Goal: Task Accomplishment & Management: Use online tool/utility

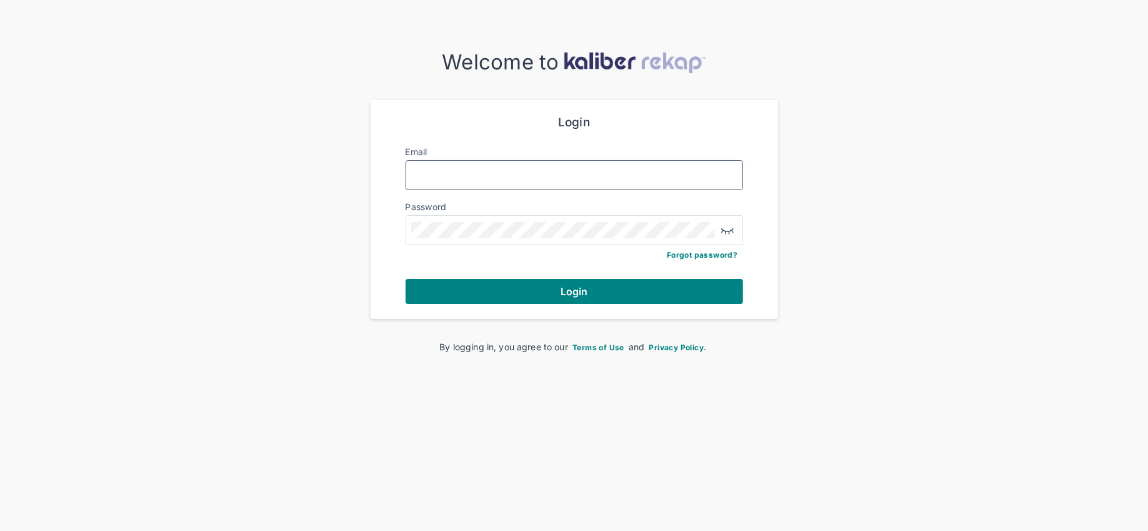
click at [561, 167] on input "Email" at bounding box center [574, 175] width 326 height 16
type input "**********"
click at [493, 297] on button "Login" at bounding box center [574, 291] width 337 height 25
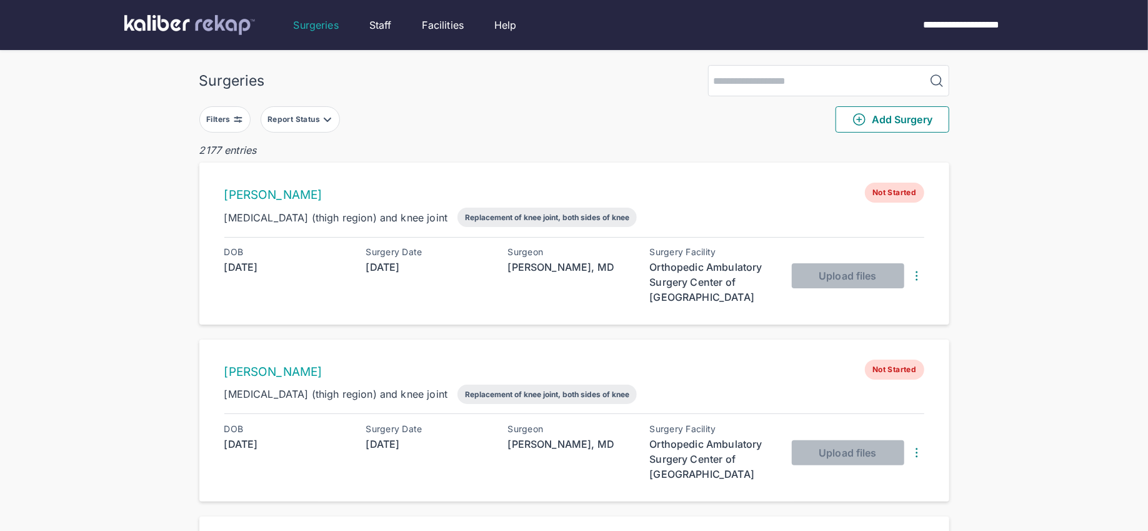
click at [222, 122] on div "Filters" at bounding box center [219, 119] width 27 height 10
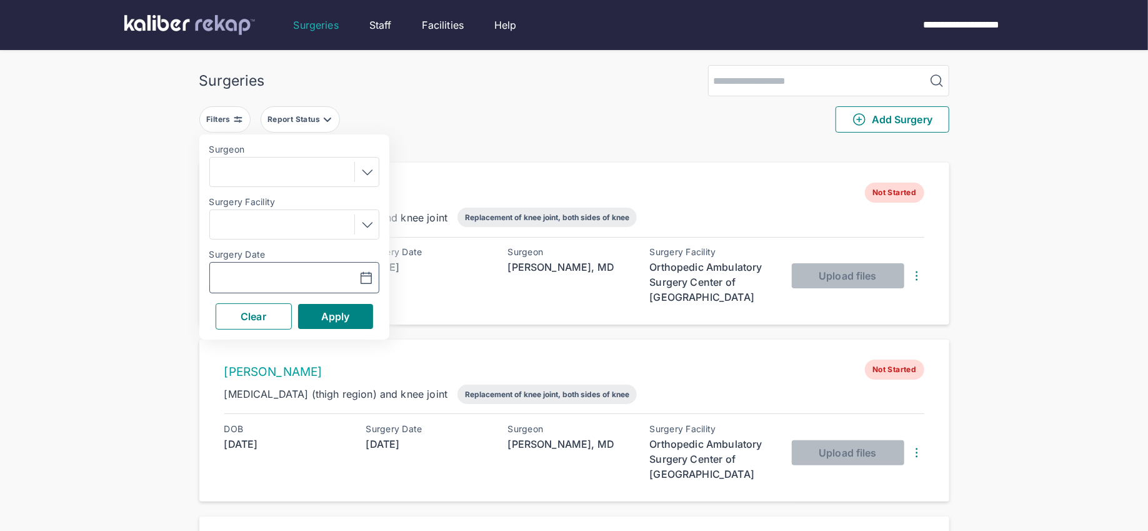
click at [362, 272] on icon "button" at bounding box center [366, 278] width 15 height 15
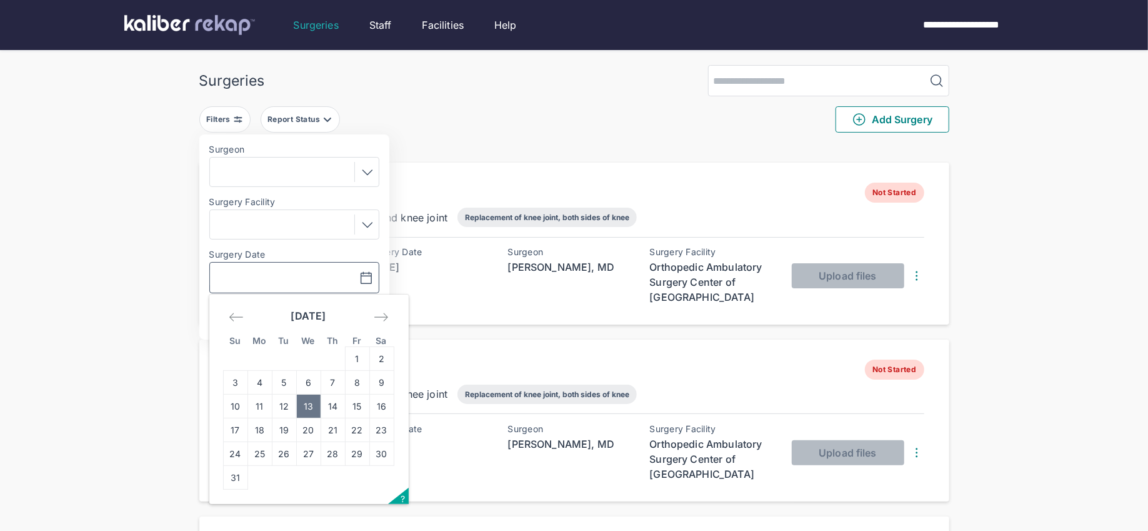
click at [313, 410] on td "13" at bounding box center [308, 406] width 24 height 24
type input "**********"
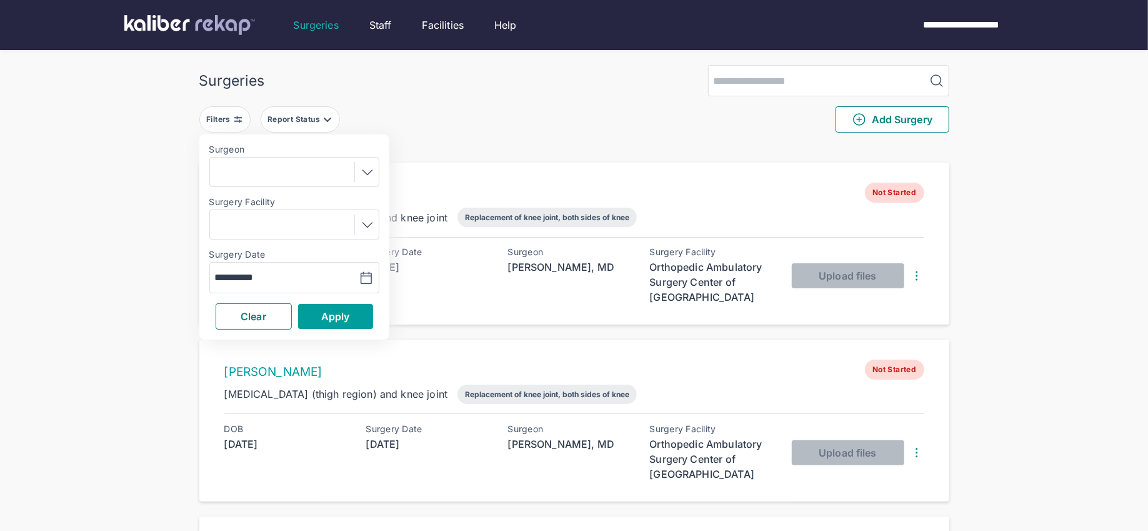
click at [326, 324] on button "Apply" at bounding box center [335, 316] width 75 height 25
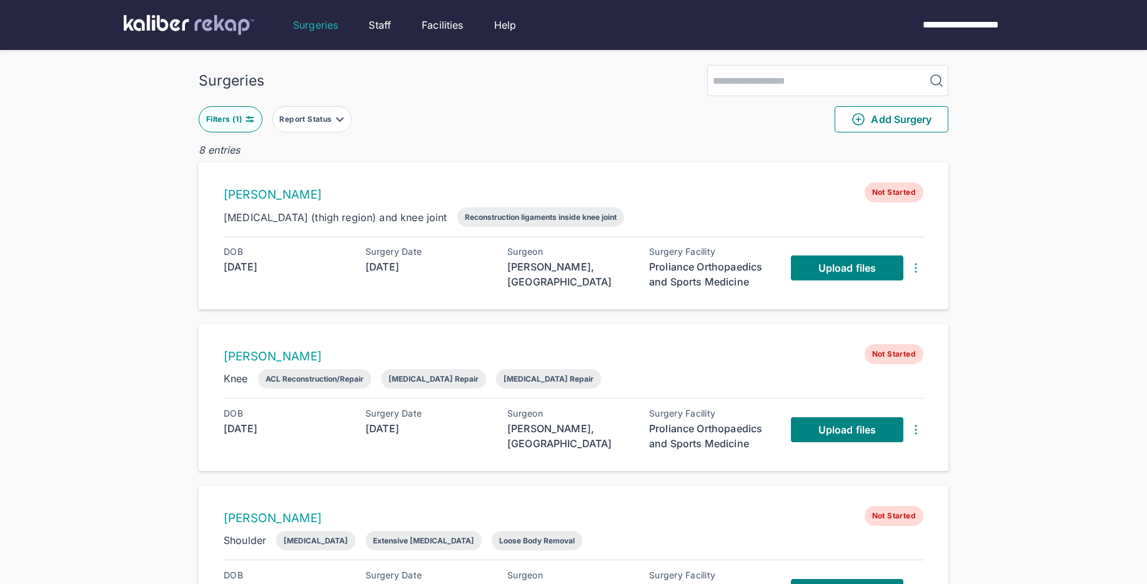
click at [239, 114] on div "Filters ( 1 )" at bounding box center [225, 119] width 39 height 10
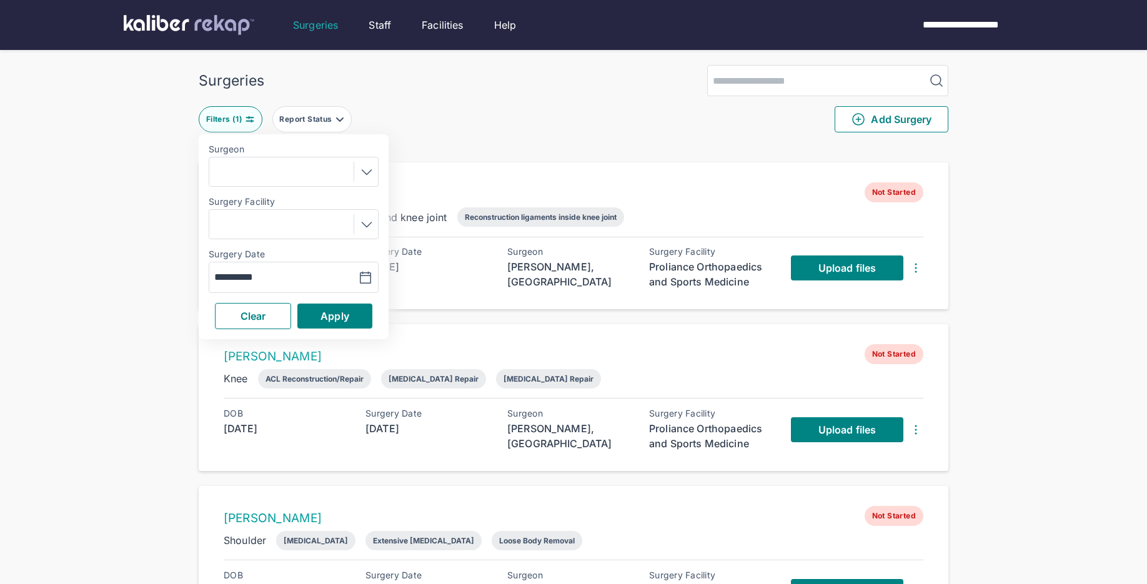
click at [248, 164] on div at bounding box center [293, 172] width 161 height 20
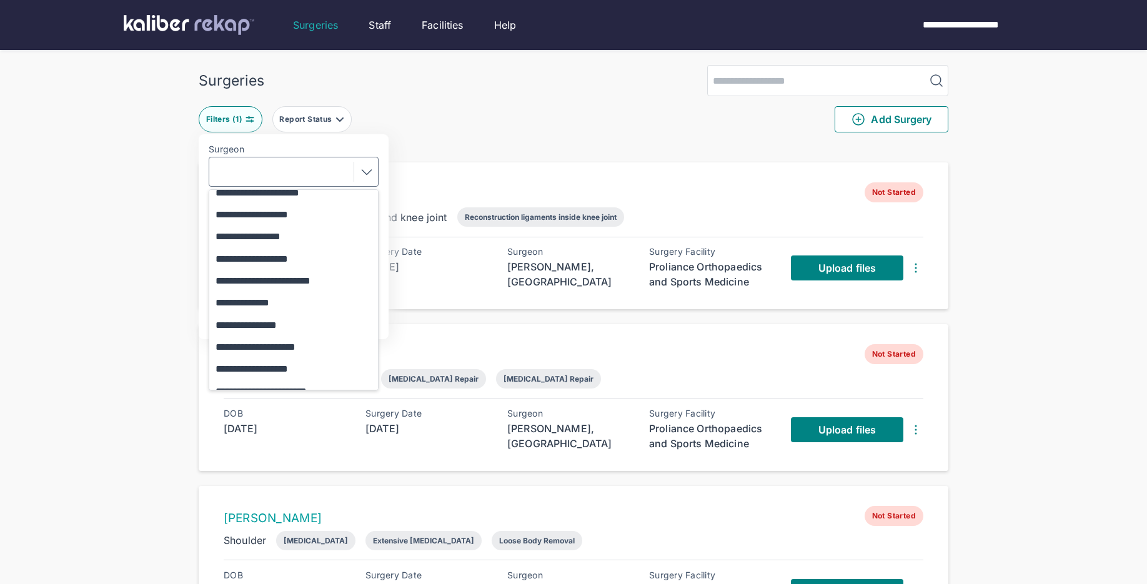
scroll to position [323, 0]
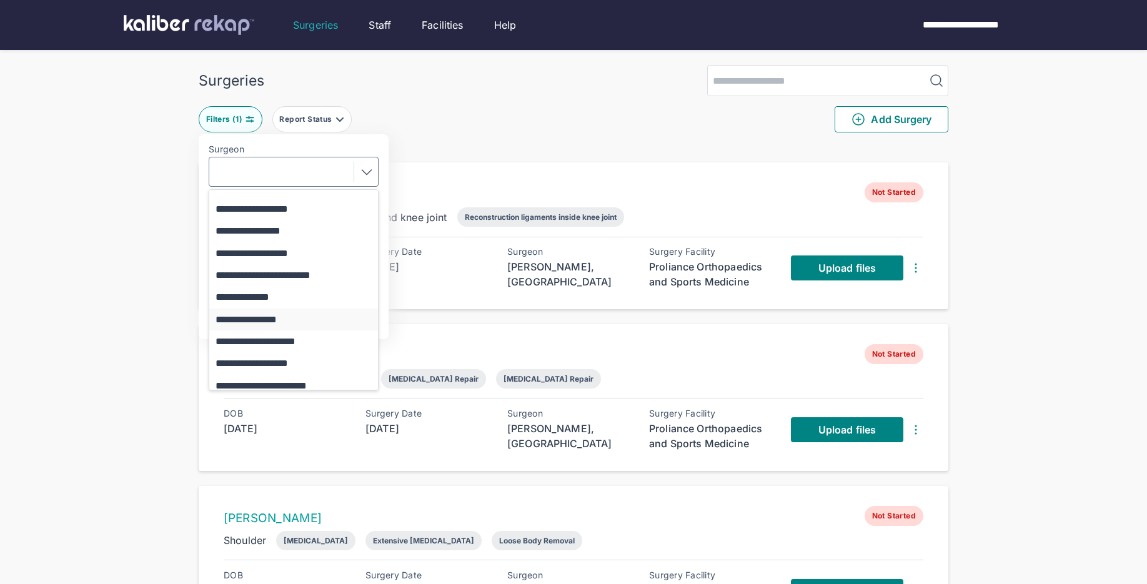
click at [295, 325] on button "**********" at bounding box center [299, 320] width 181 height 22
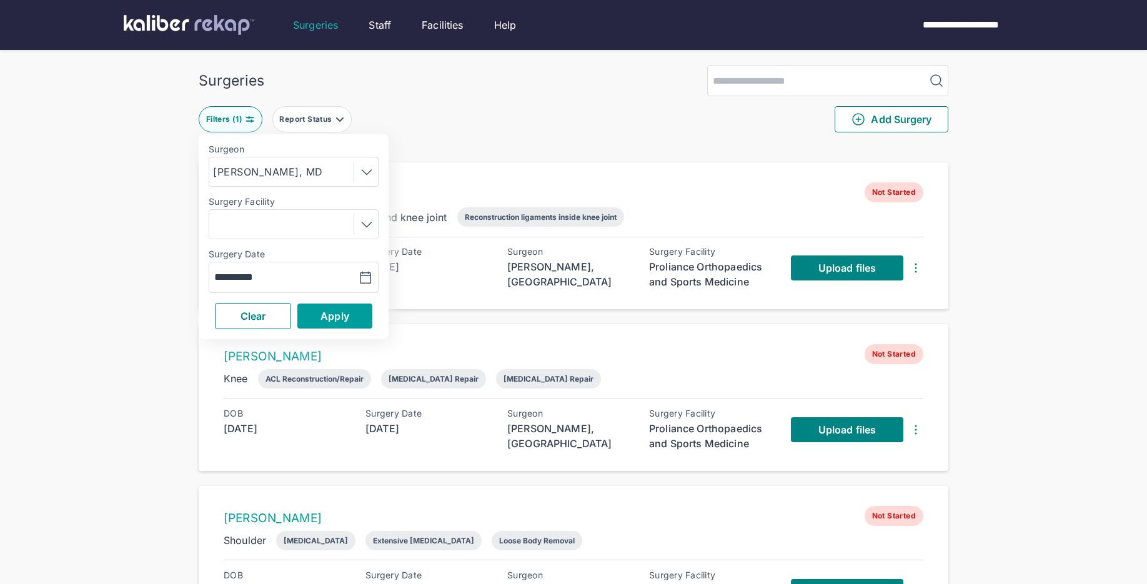
click at [332, 318] on span "Apply" at bounding box center [335, 316] width 29 height 12
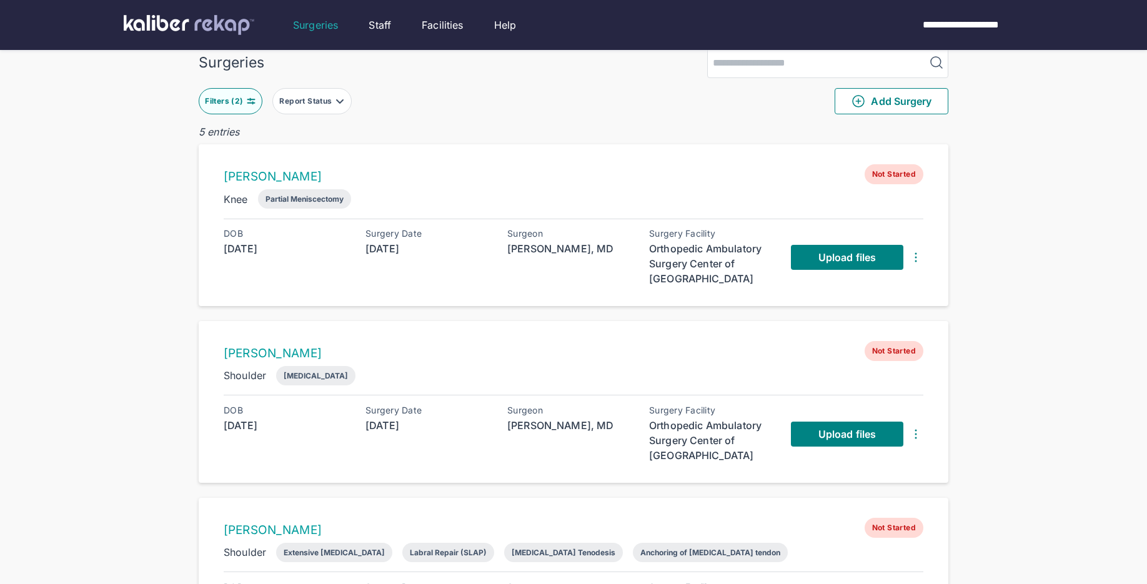
scroll to position [16, 0]
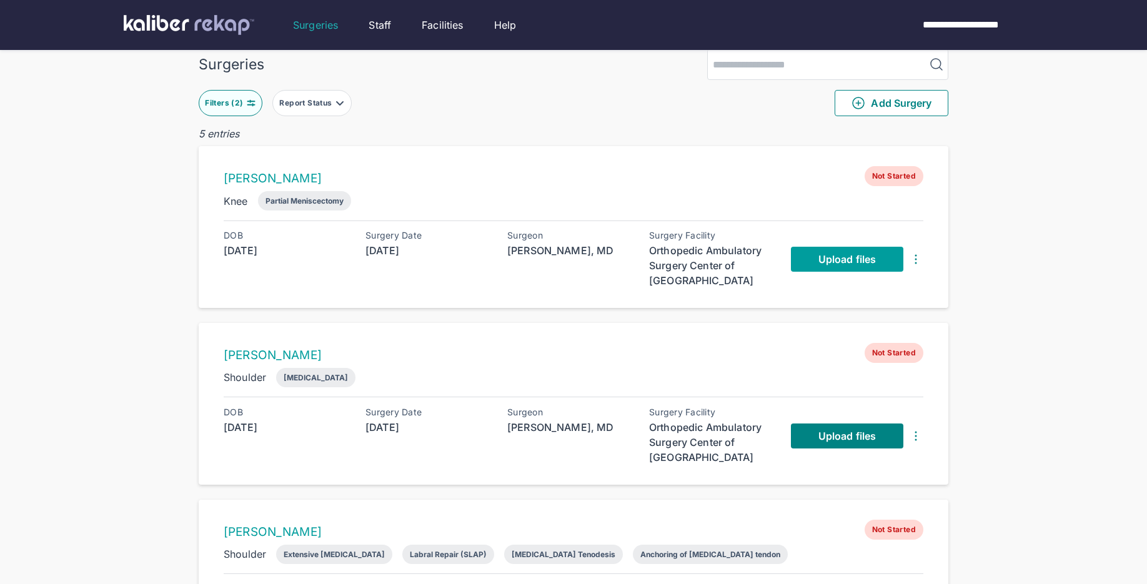
click at [814, 262] on link "Upload files" at bounding box center [847, 259] width 112 height 25
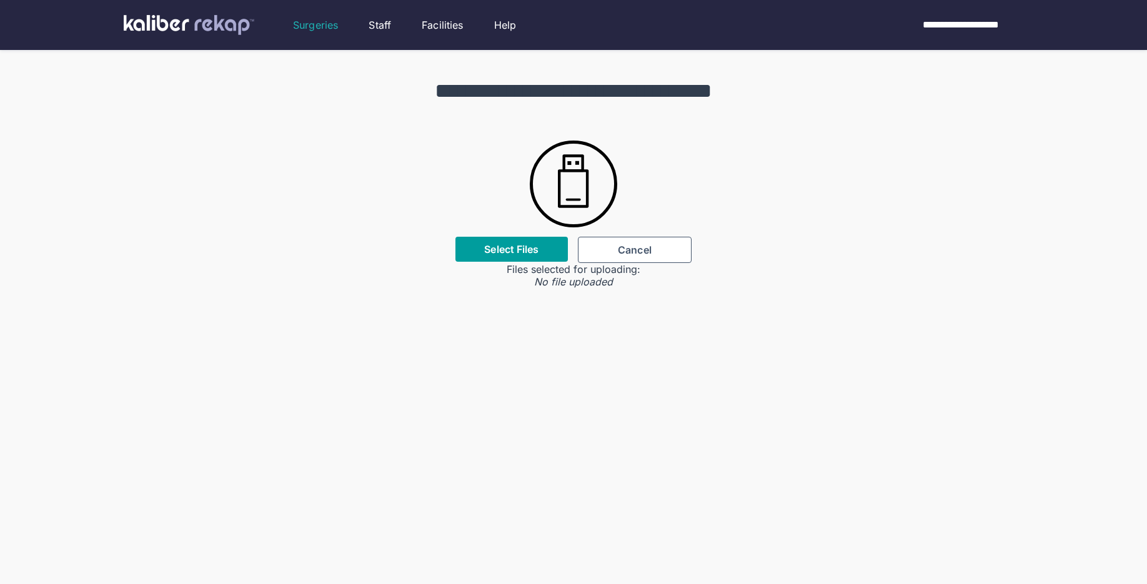
click at [527, 251] on label "Select Files" at bounding box center [511, 249] width 54 height 12
click at [0, 0] on input "Select Files" at bounding box center [0, 0] width 0 height 0
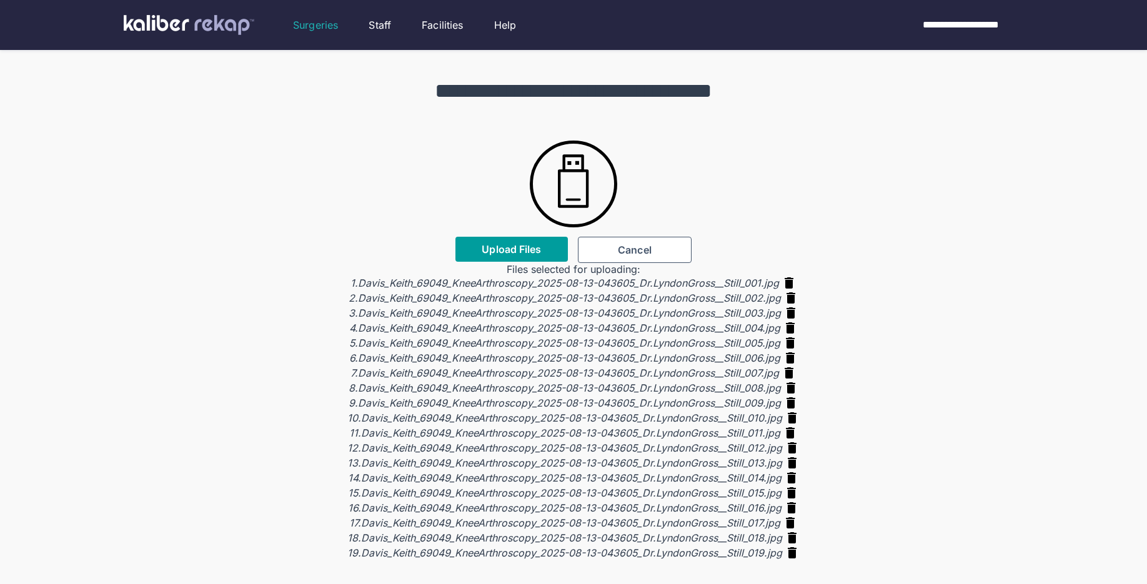
click at [512, 257] on button "Upload Files" at bounding box center [512, 249] width 112 height 25
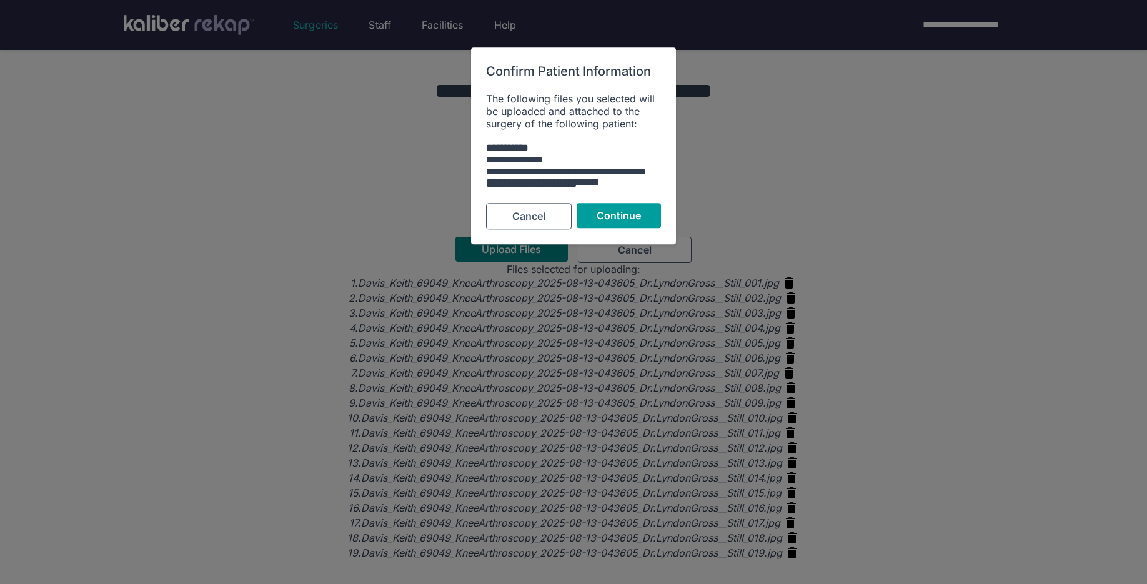
click at [629, 216] on span "Continue" at bounding box center [619, 215] width 45 height 12
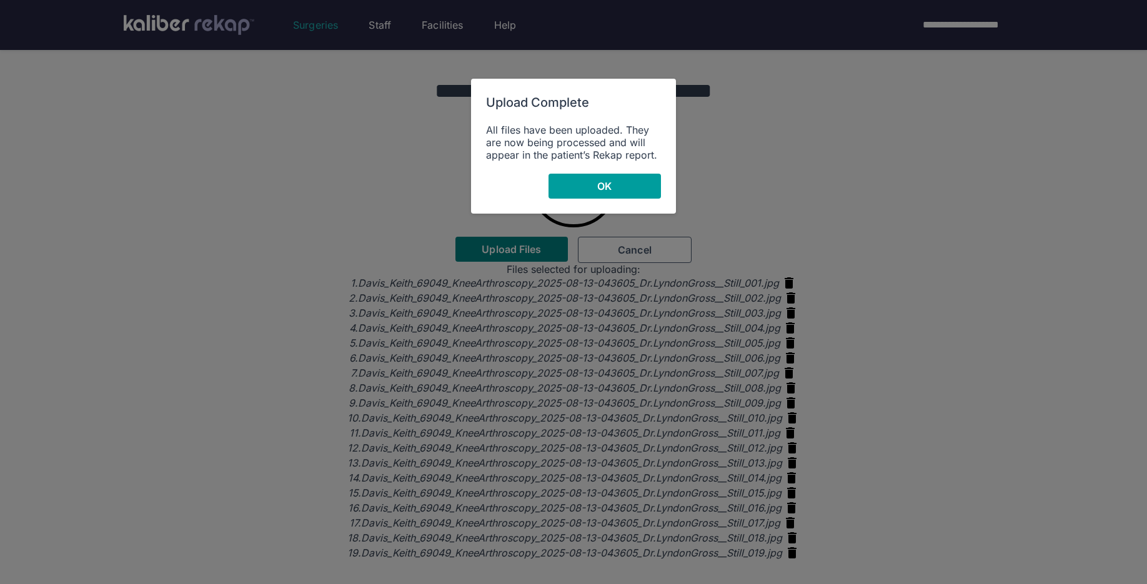
click at [632, 193] on button "OK" at bounding box center [605, 186] width 112 height 25
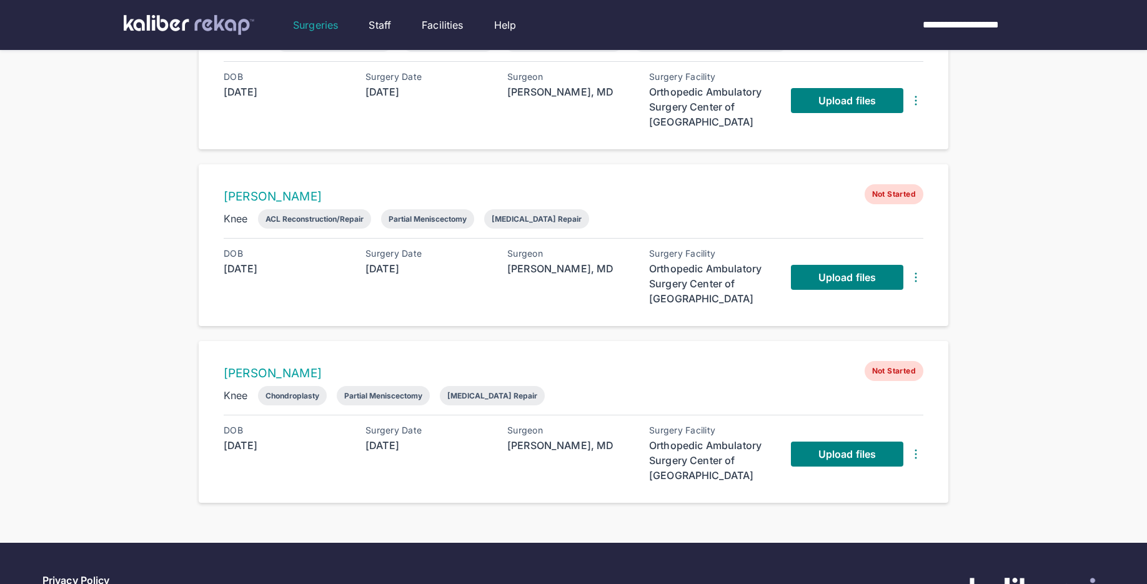
scroll to position [541, 0]
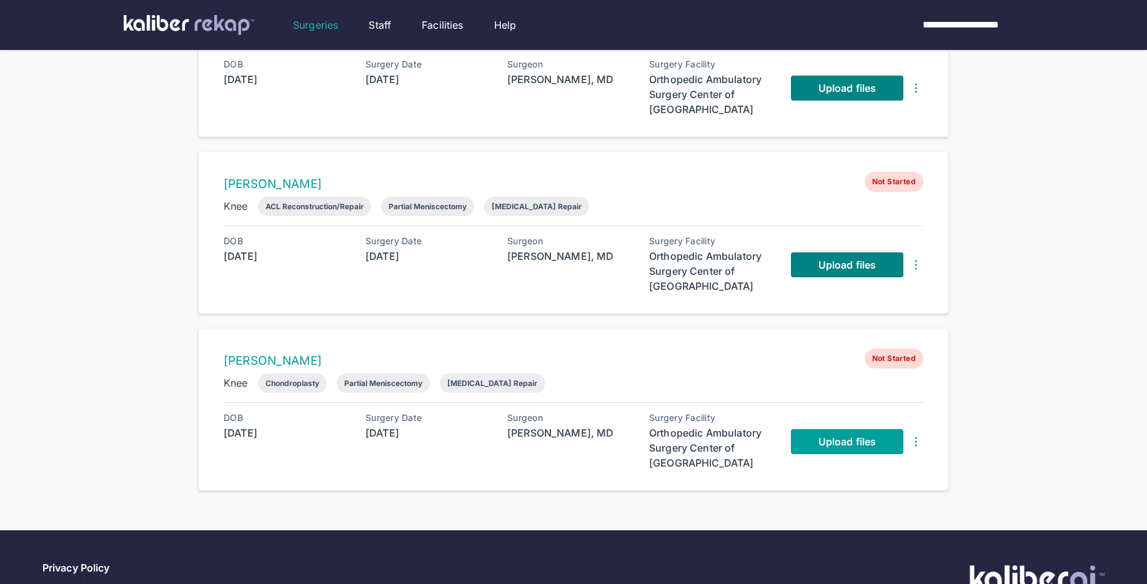
click at [806, 443] on link "Upload files" at bounding box center [847, 441] width 112 height 25
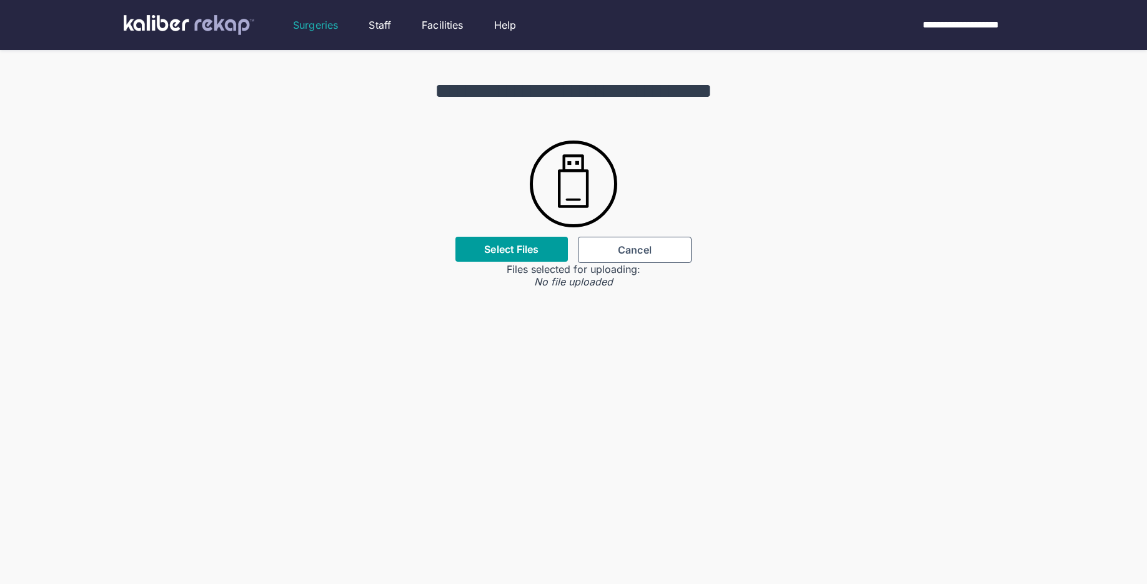
click at [507, 252] on label "Select Files" at bounding box center [511, 249] width 54 height 12
click at [0, 0] on input "Select Files" at bounding box center [0, 0] width 0 height 0
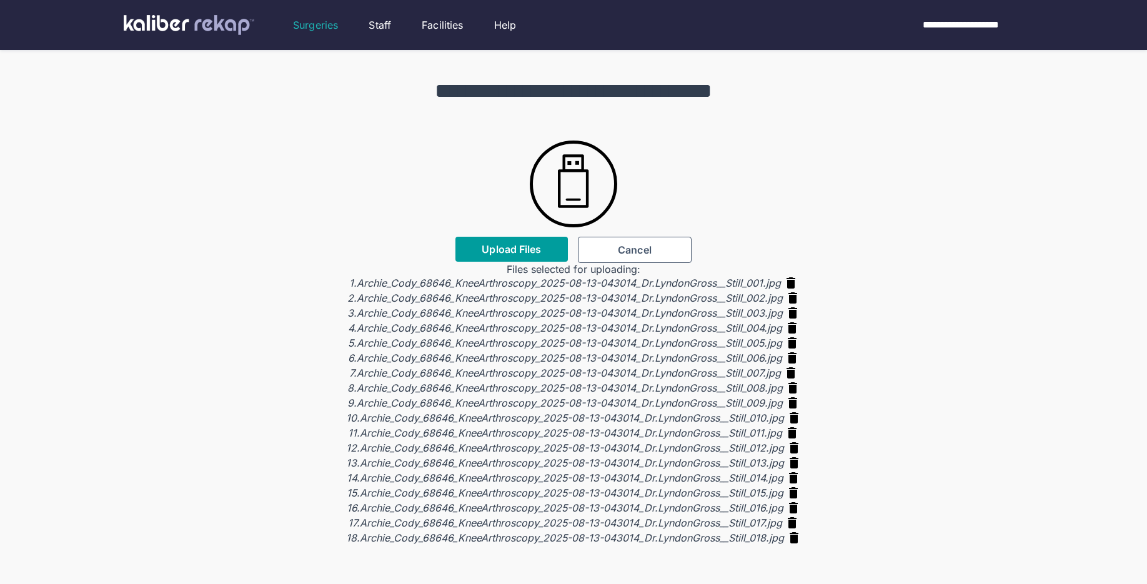
click at [508, 243] on span "Upload Files" at bounding box center [511, 249] width 59 height 12
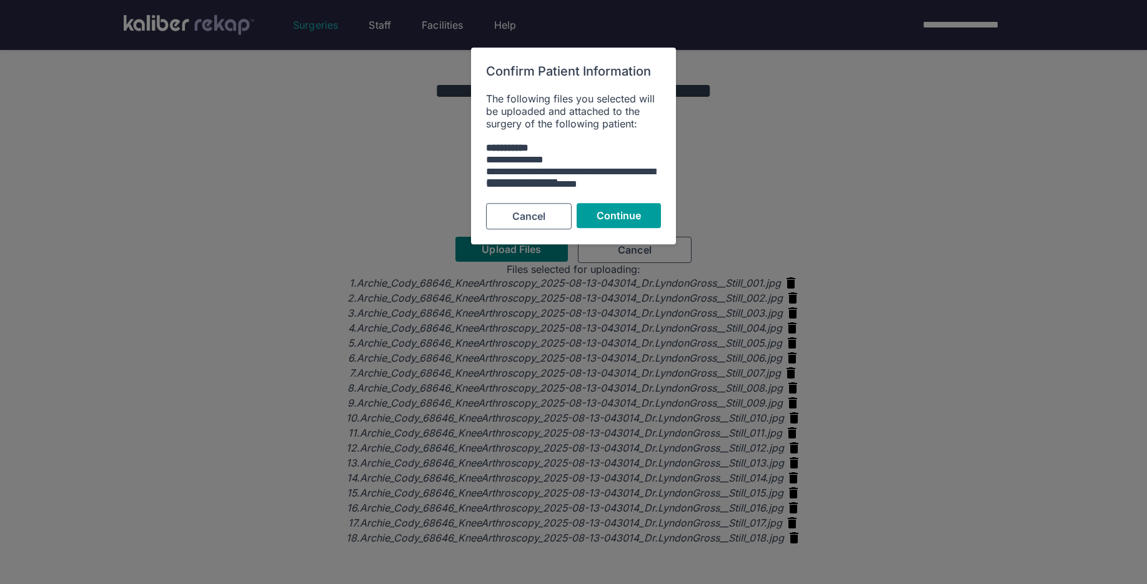
click at [655, 212] on button "Continue" at bounding box center [619, 215] width 84 height 25
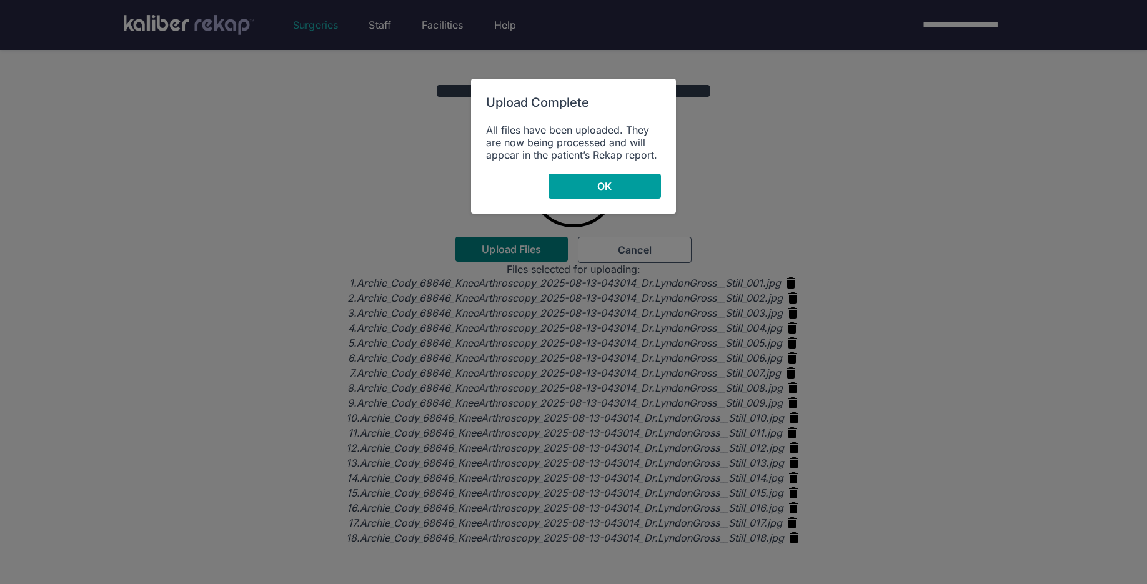
click at [584, 186] on button "OK" at bounding box center [605, 186] width 112 height 25
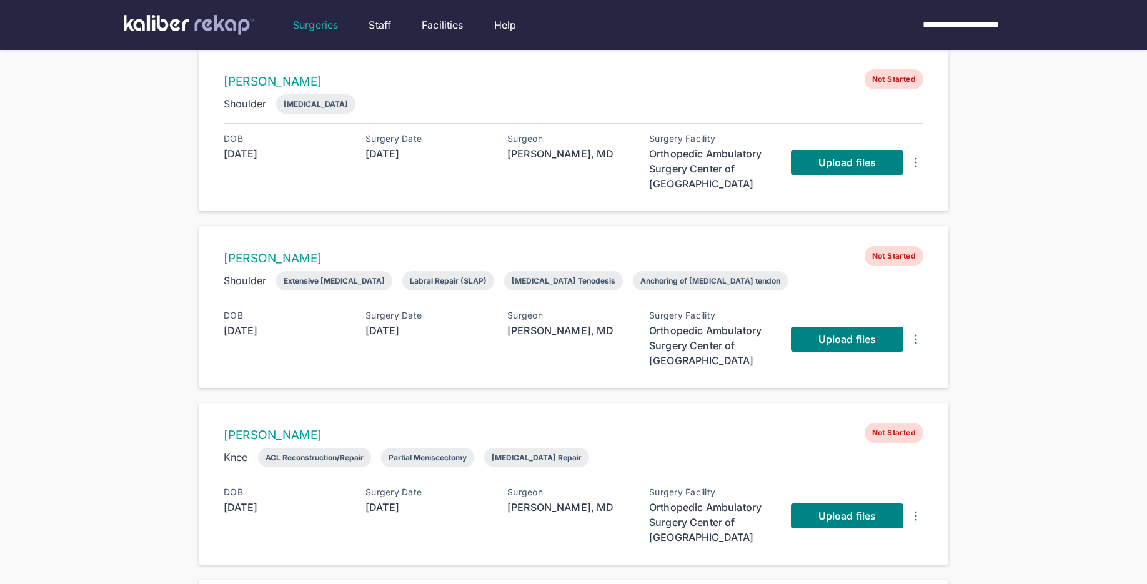
scroll to position [295, 0]
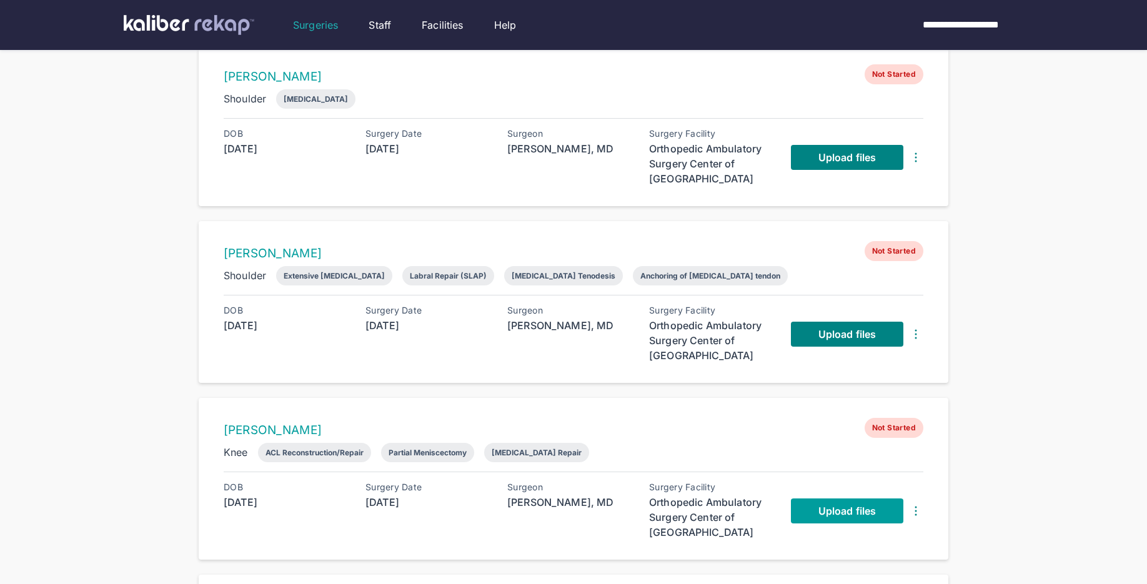
click at [834, 510] on span "Upload files" at bounding box center [847, 511] width 57 height 12
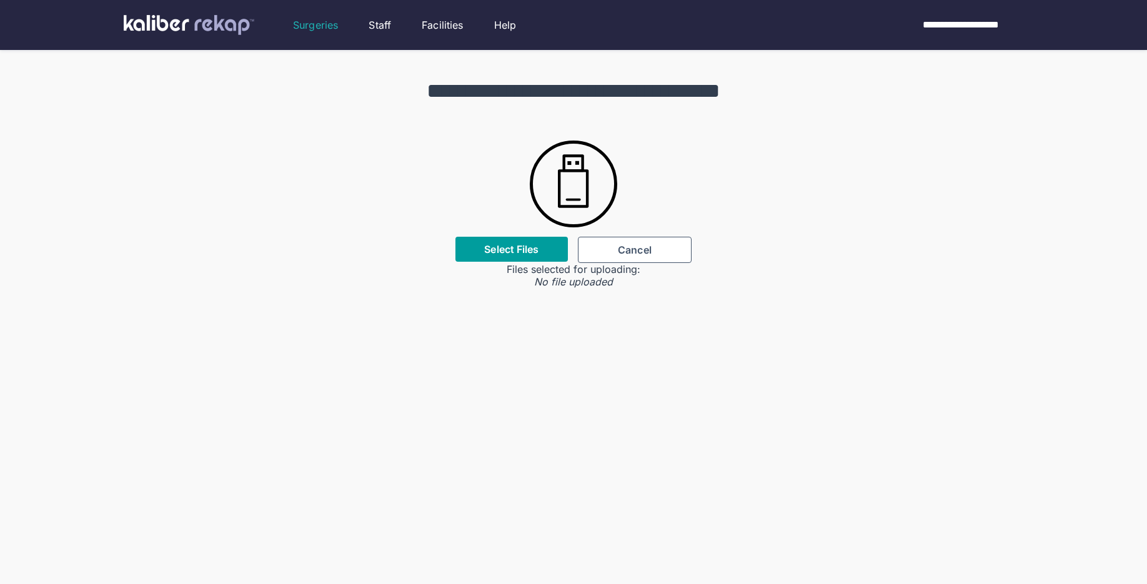
click at [480, 251] on div "Select Files" at bounding box center [512, 249] width 112 height 25
click at [497, 251] on label "Select Files" at bounding box center [511, 249] width 54 height 12
click at [0, 0] on input "Select Files" at bounding box center [0, 0] width 0 height 0
click at [493, 242] on div "Select Files" at bounding box center [512, 249] width 112 height 25
click at [502, 252] on label "Select Files" at bounding box center [511, 249] width 54 height 12
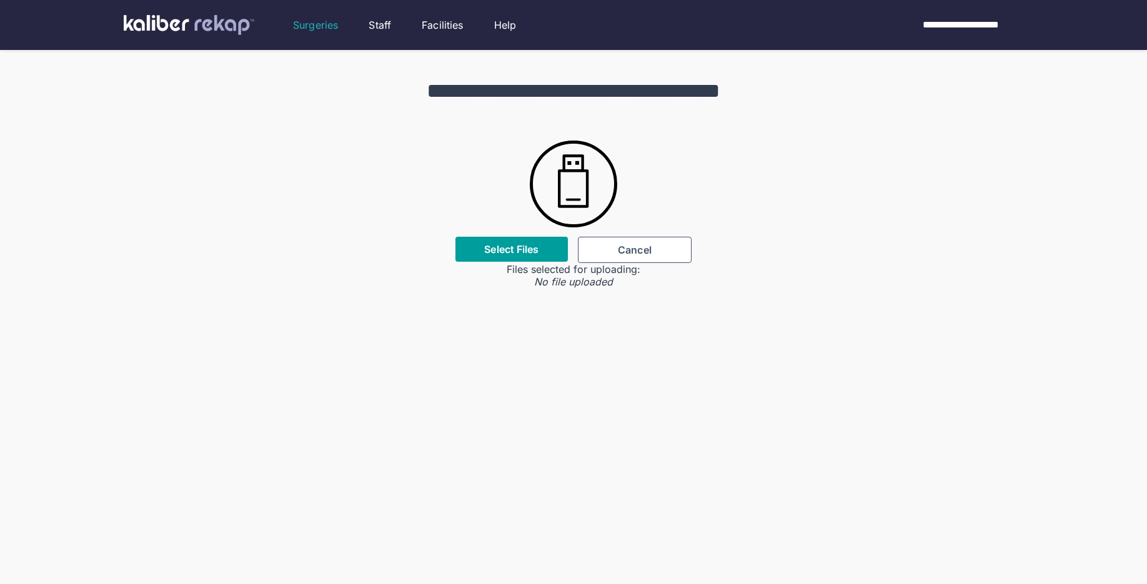
click at [0, 0] on input "Select Files" at bounding box center [0, 0] width 0 height 0
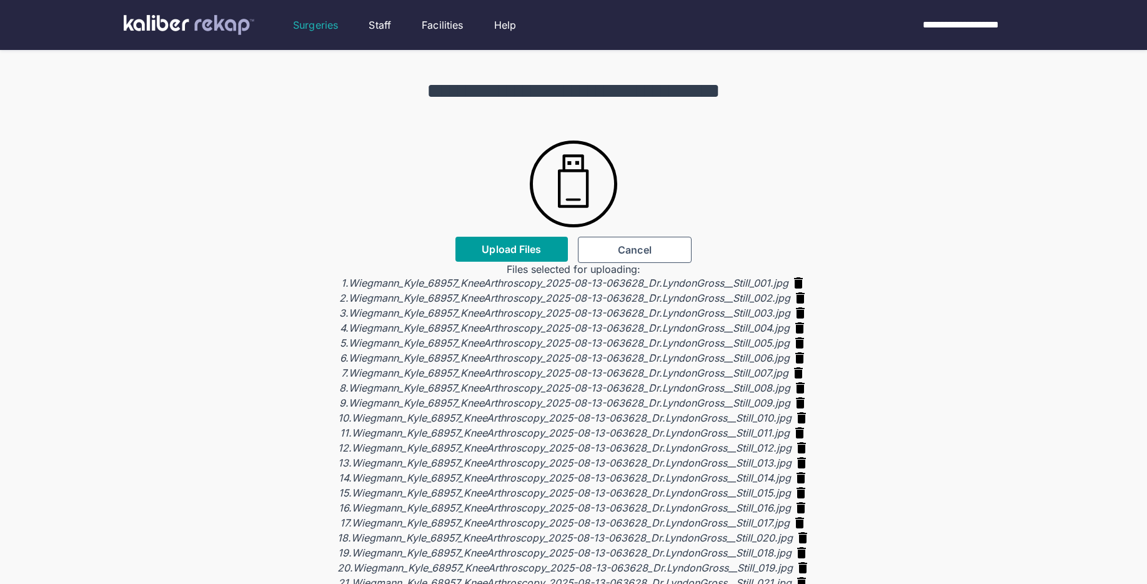
click at [508, 247] on span "Upload Files" at bounding box center [511, 249] width 59 height 12
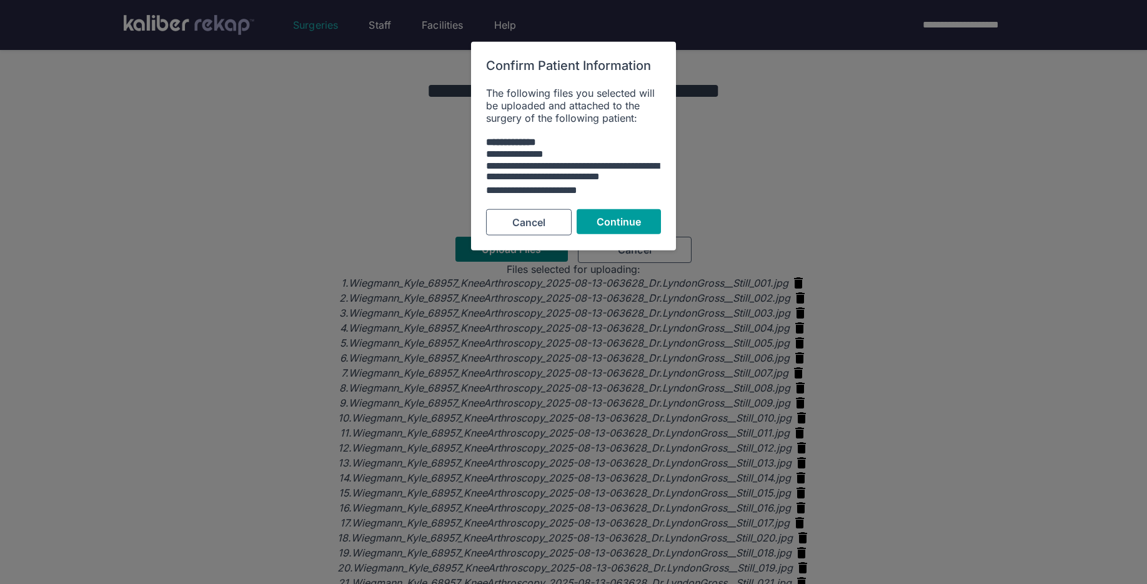
click at [634, 216] on span "Continue" at bounding box center [619, 222] width 45 height 12
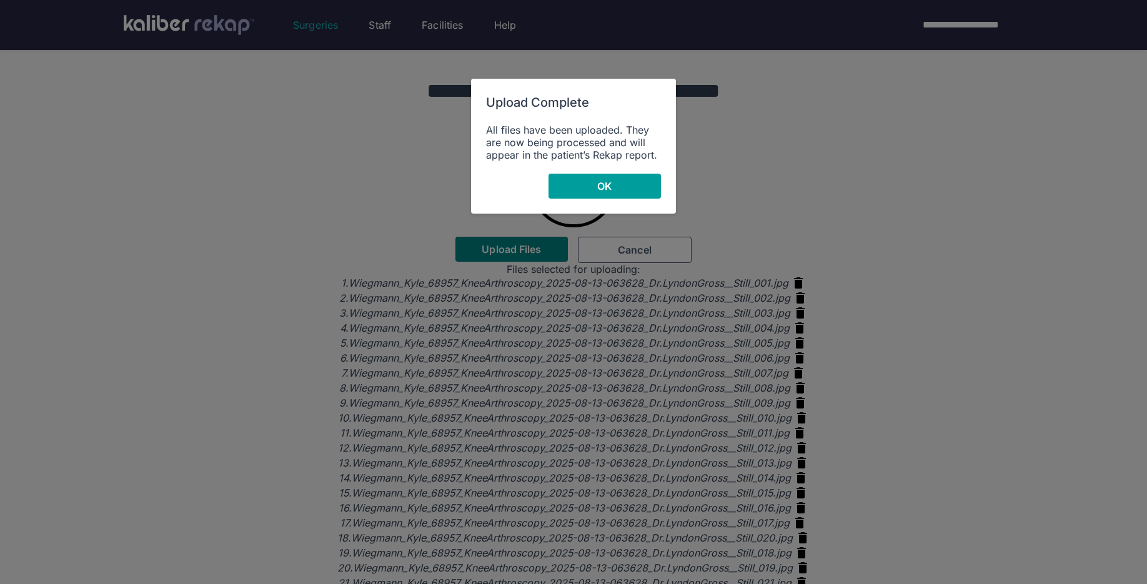
click at [578, 193] on button "OK" at bounding box center [605, 186] width 112 height 25
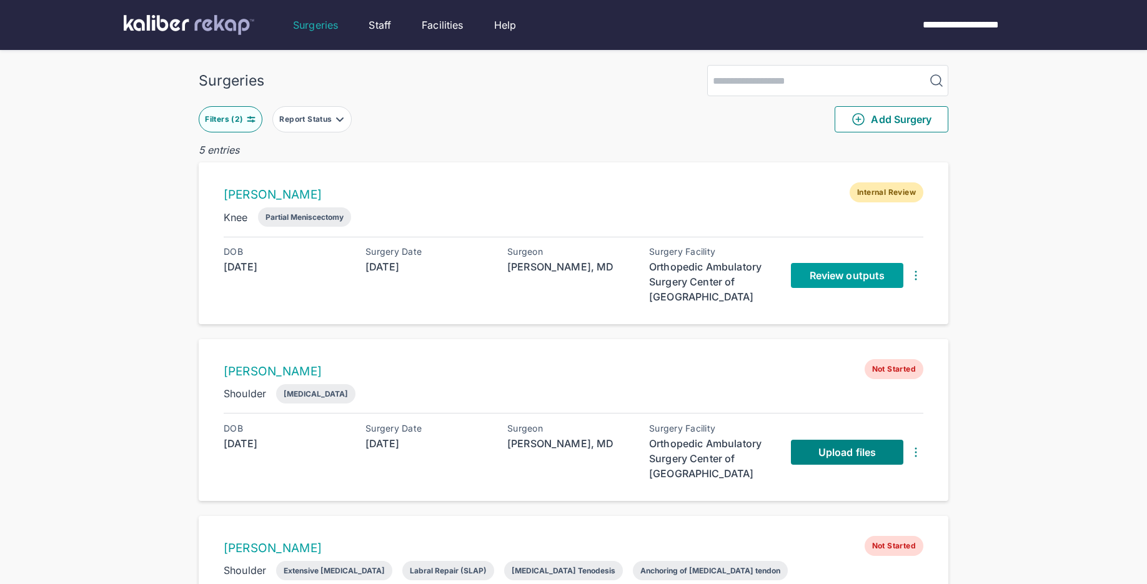
click at [811, 274] on span "Review outputs" at bounding box center [847, 275] width 75 height 12
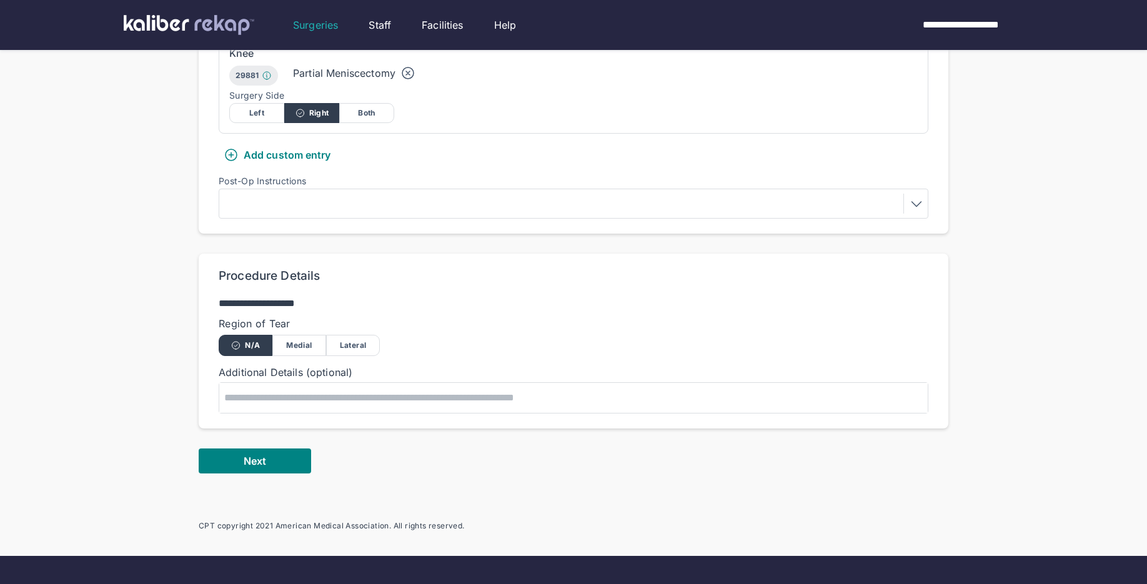
scroll to position [491, 0]
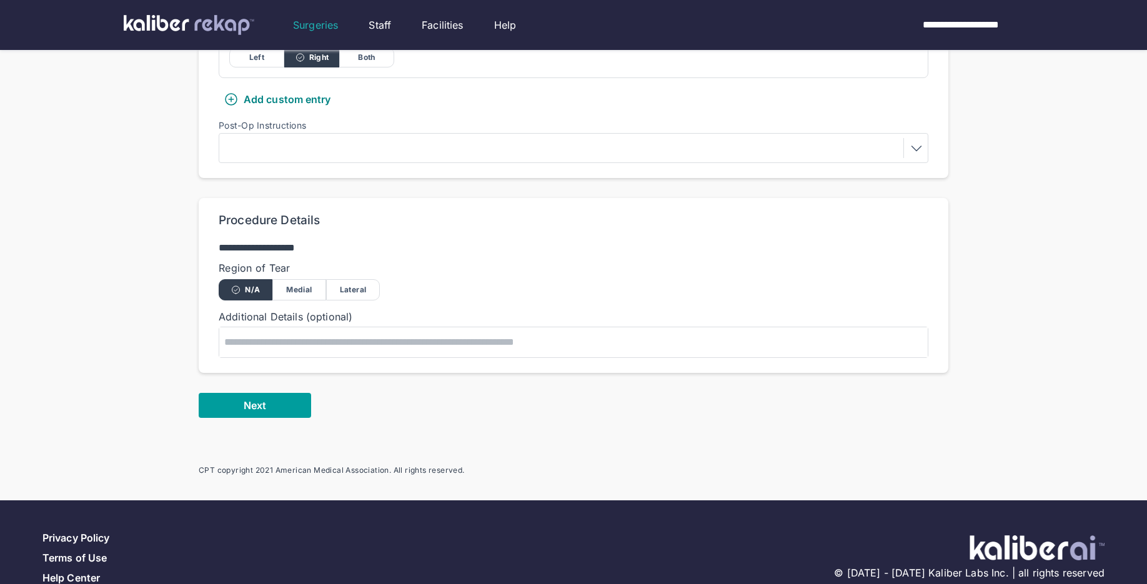
click at [273, 393] on button "Next" at bounding box center [255, 405] width 112 height 25
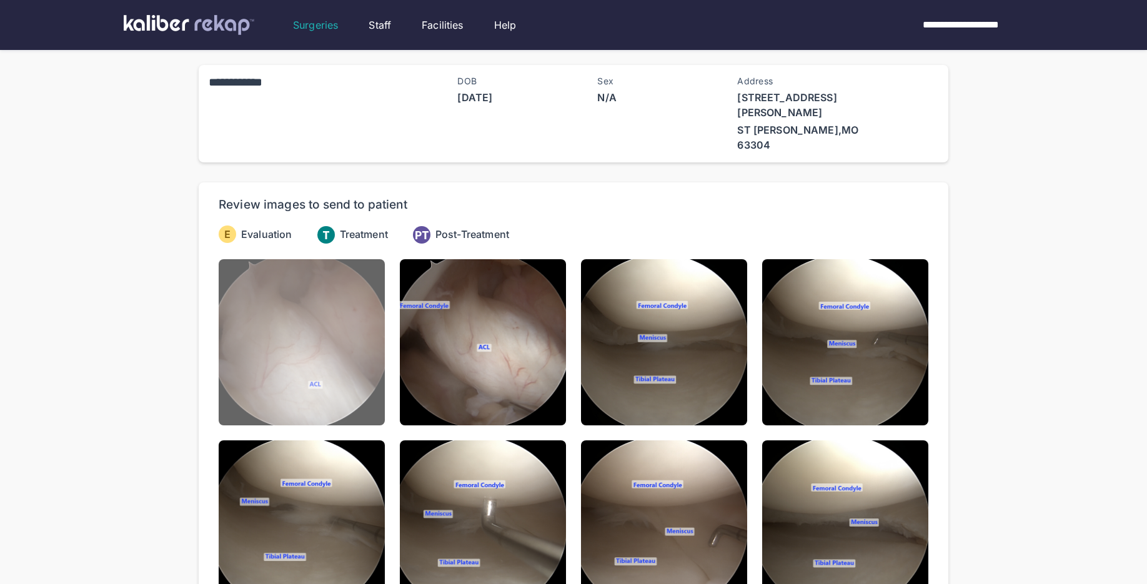
click at [328, 359] on img at bounding box center [302, 342] width 166 height 166
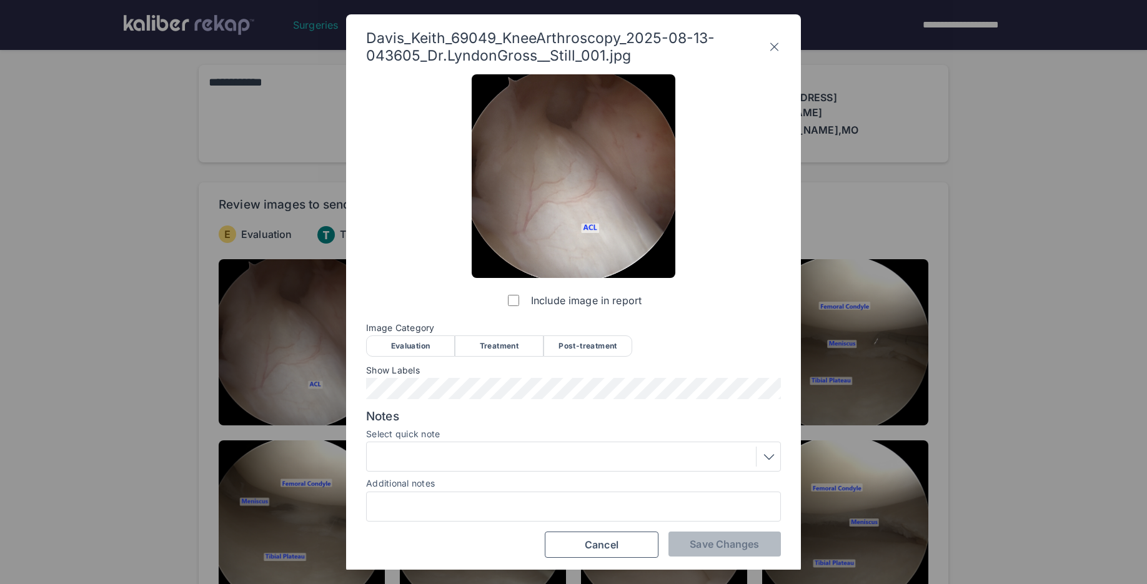
click at [407, 338] on div "Evaluation" at bounding box center [410, 346] width 89 height 21
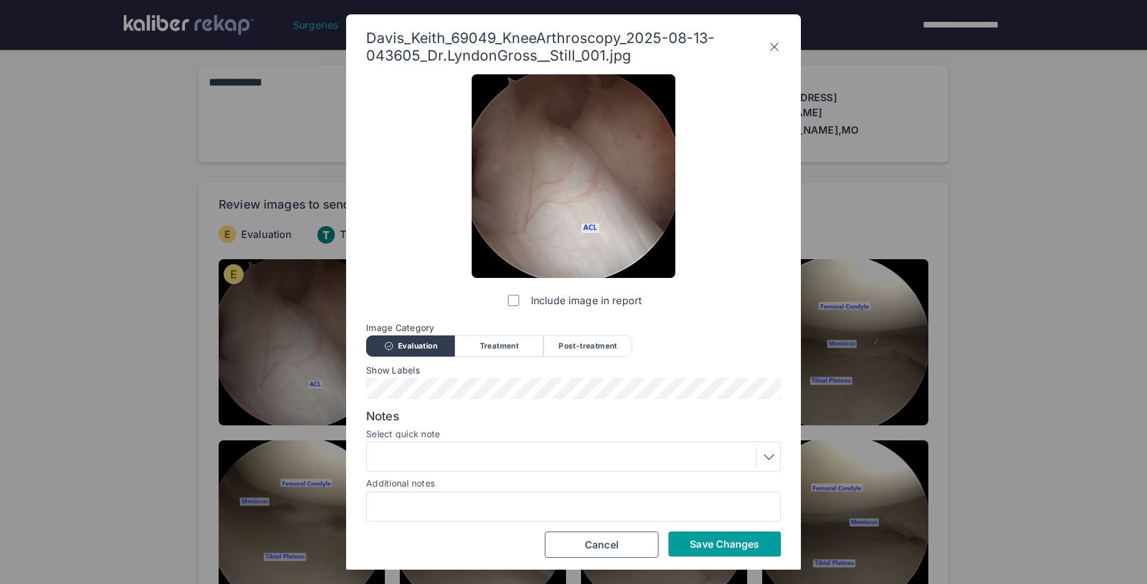
click at [743, 553] on button "Save Changes" at bounding box center [725, 544] width 112 height 25
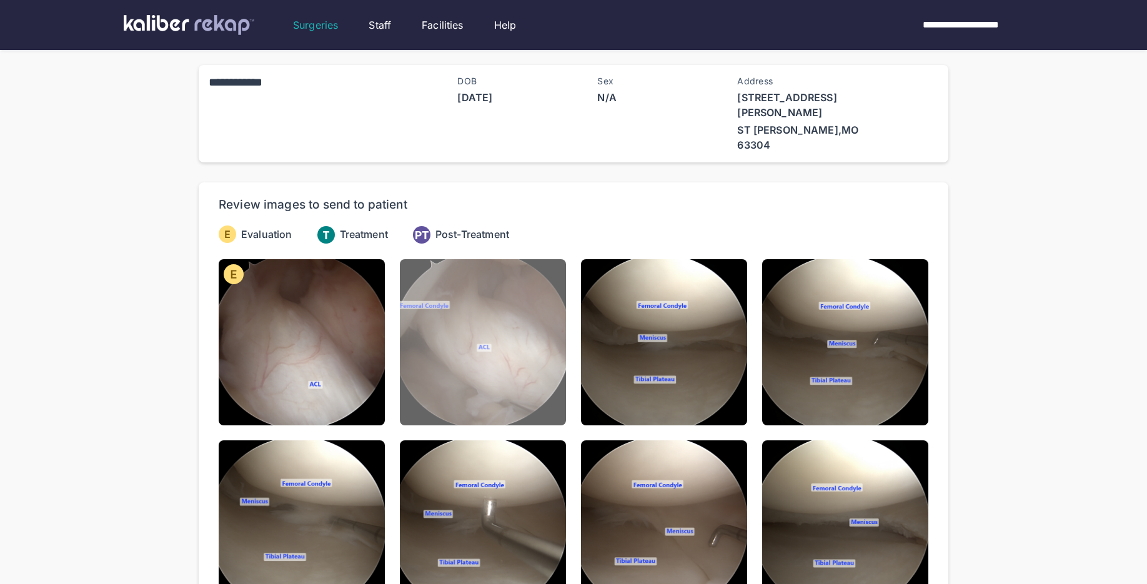
click at [477, 346] on img at bounding box center [483, 342] width 166 height 166
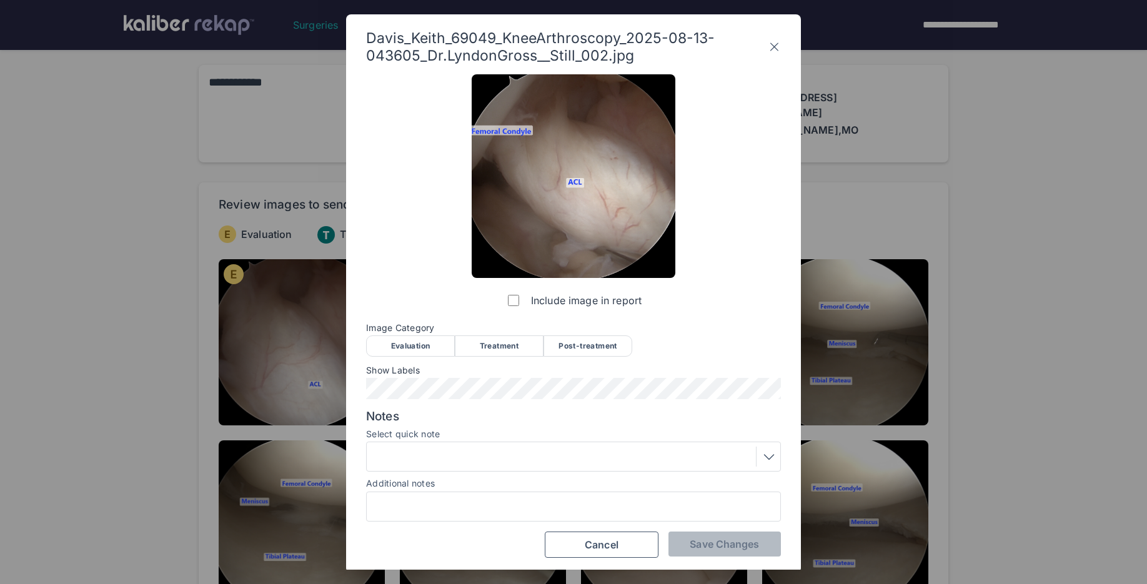
click at [426, 352] on div "Evaluation" at bounding box center [410, 346] width 89 height 21
click at [432, 452] on div at bounding box center [574, 457] width 406 height 20
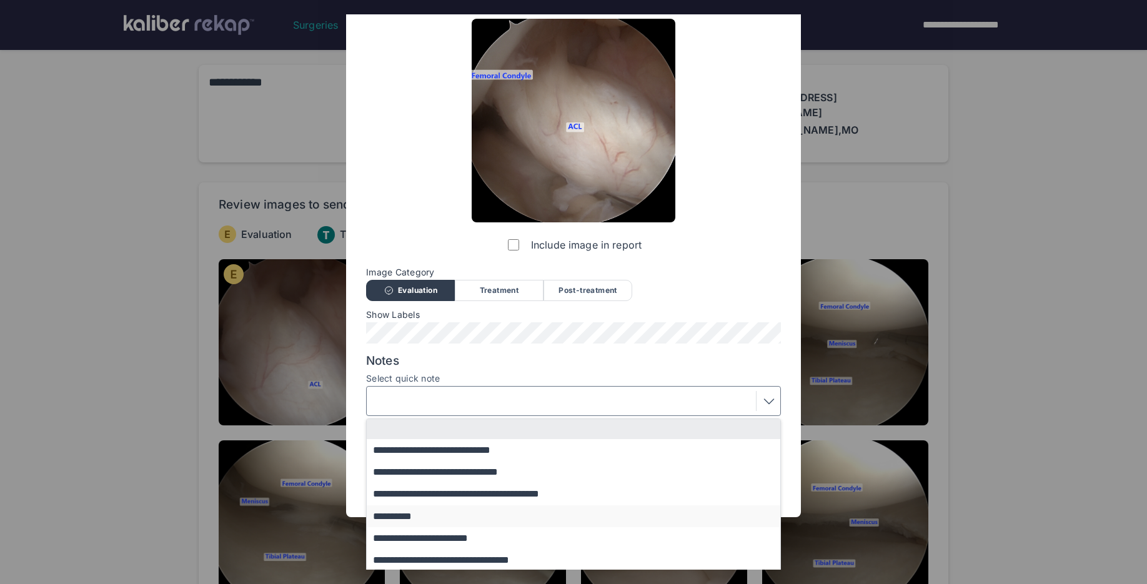
click at [404, 520] on button "**********" at bounding box center [580, 517] width 426 height 22
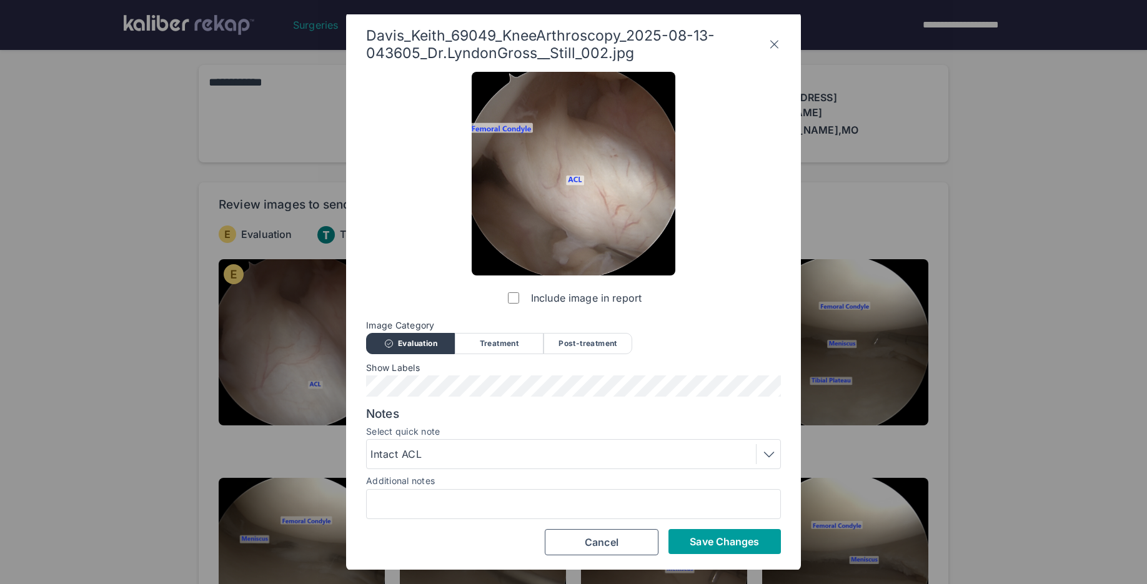
click at [747, 549] on button "Save Changes" at bounding box center [725, 541] width 112 height 25
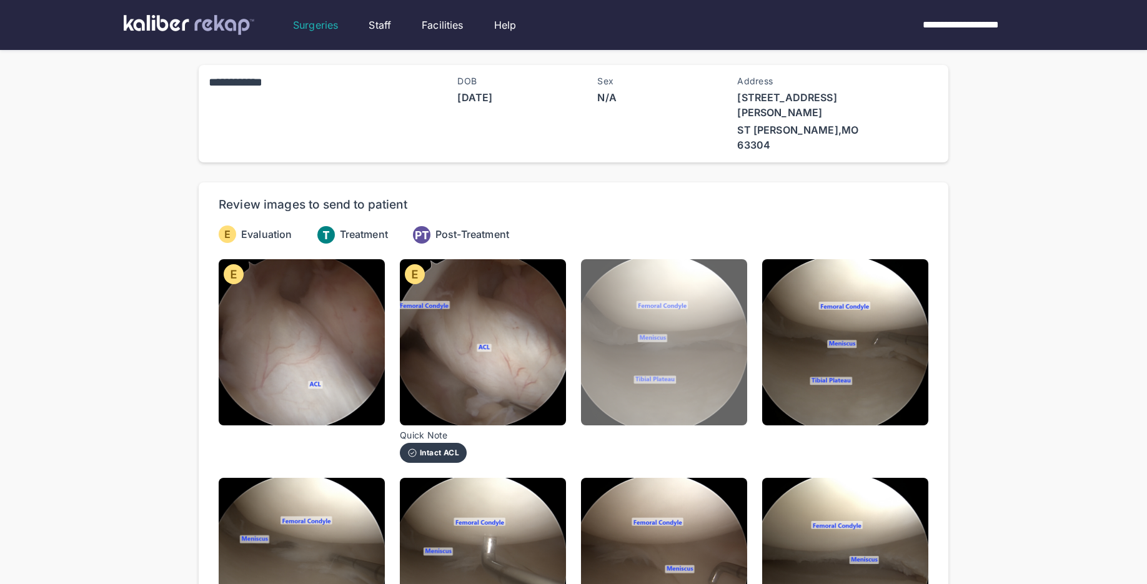
click at [646, 331] on img at bounding box center [664, 342] width 166 height 166
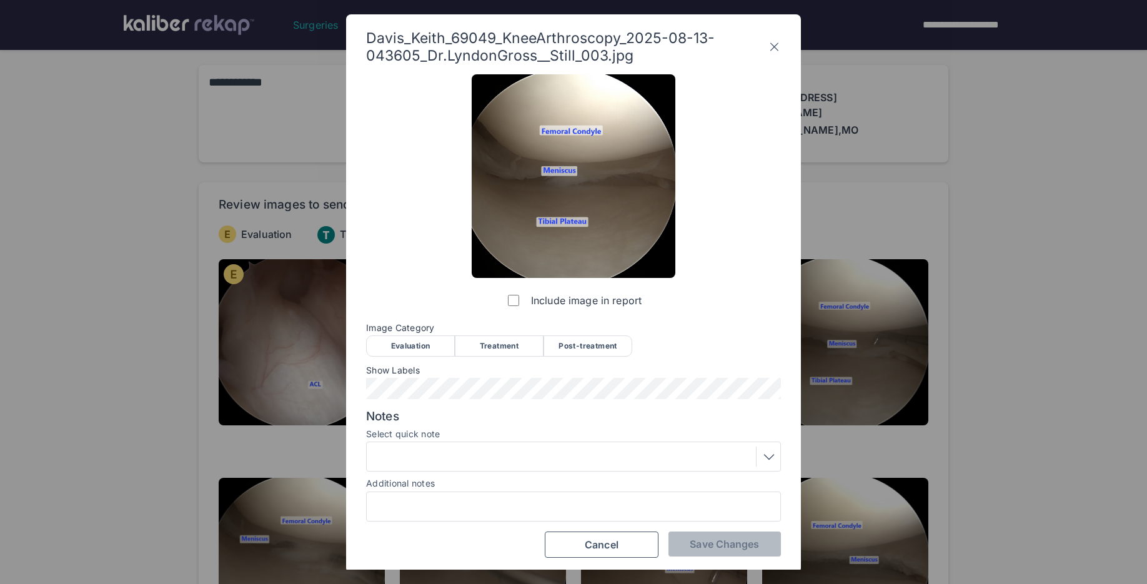
click at [416, 334] on div "Image Category Evaluation Treatment Post-treatment Evaluation Treatment Post-tr…" at bounding box center [573, 339] width 415 height 32
click at [417, 342] on div "Evaluation" at bounding box center [410, 346] width 89 height 21
click at [737, 546] on span "Save Changes" at bounding box center [724, 544] width 69 height 12
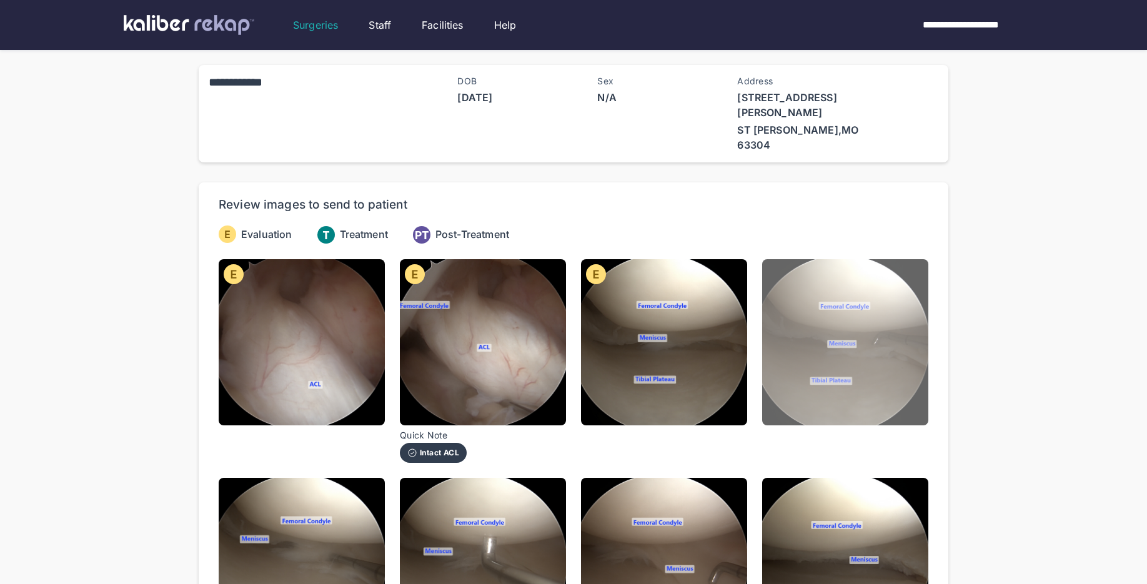
click at [824, 389] on img at bounding box center [845, 342] width 166 height 166
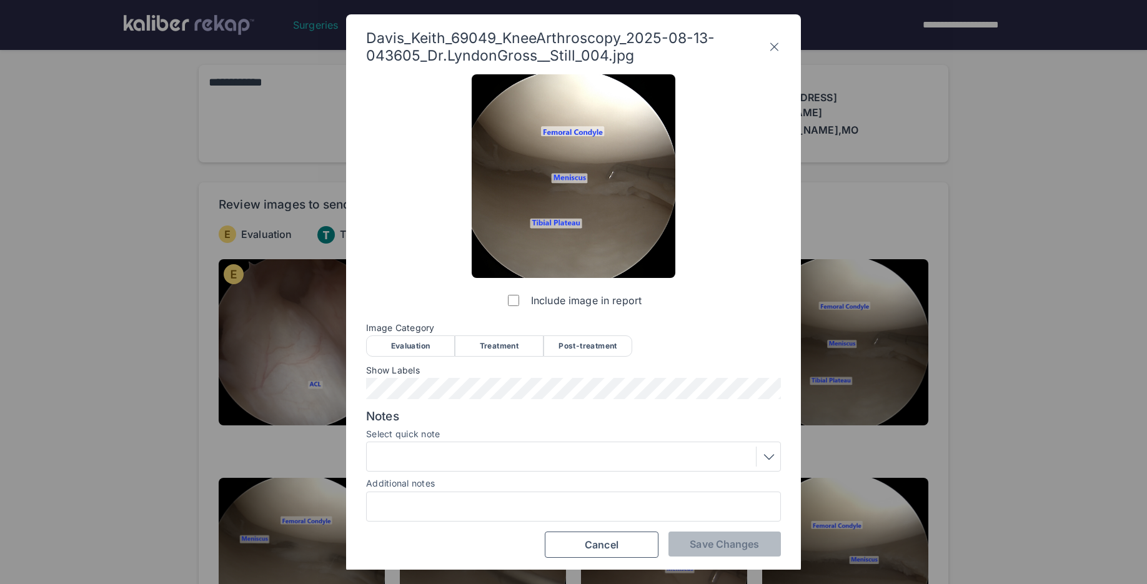
click at [408, 353] on div "Evaluation" at bounding box center [410, 346] width 89 height 21
click at [705, 548] on span "Save Changes" at bounding box center [724, 544] width 69 height 12
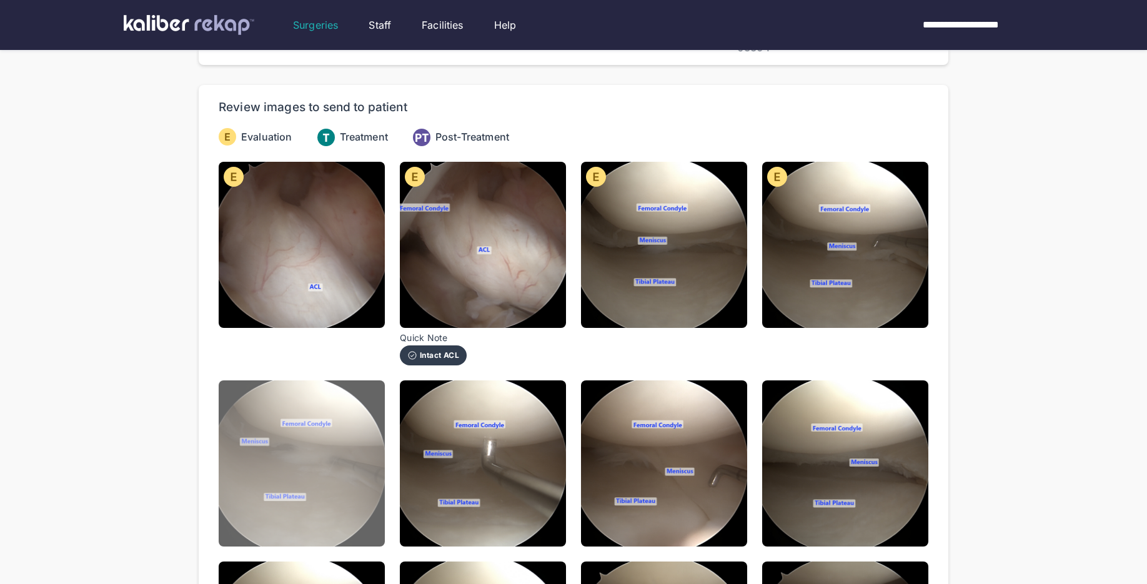
scroll to position [96, 0]
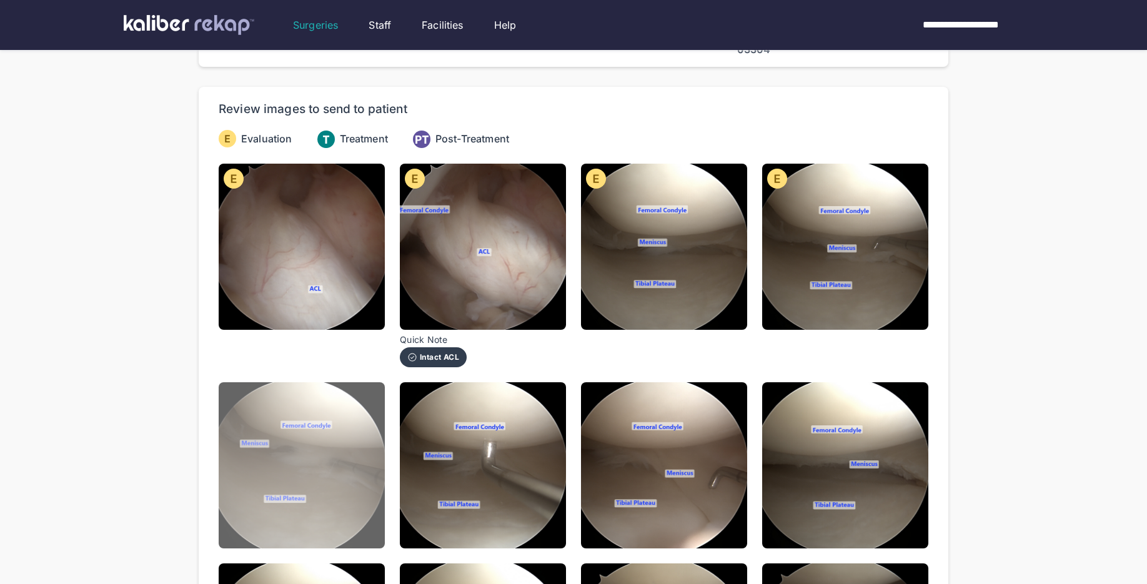
click at [272, 462] on img at bounding box center [302, 465] width 166 height 166
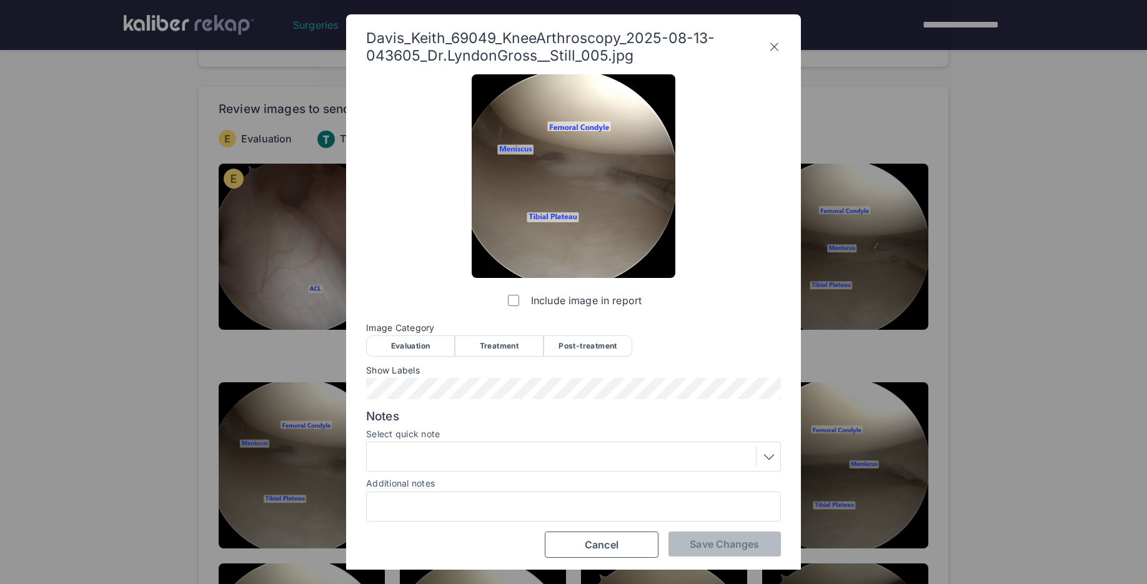
drag, startPoint x: 412, startPoint y: 342, endPoint x: 451, endPoint y: 349, distance: 40.1
click at [412, 342] on div "Evaluation" at bounding box center [410, 346] width 89 height 21
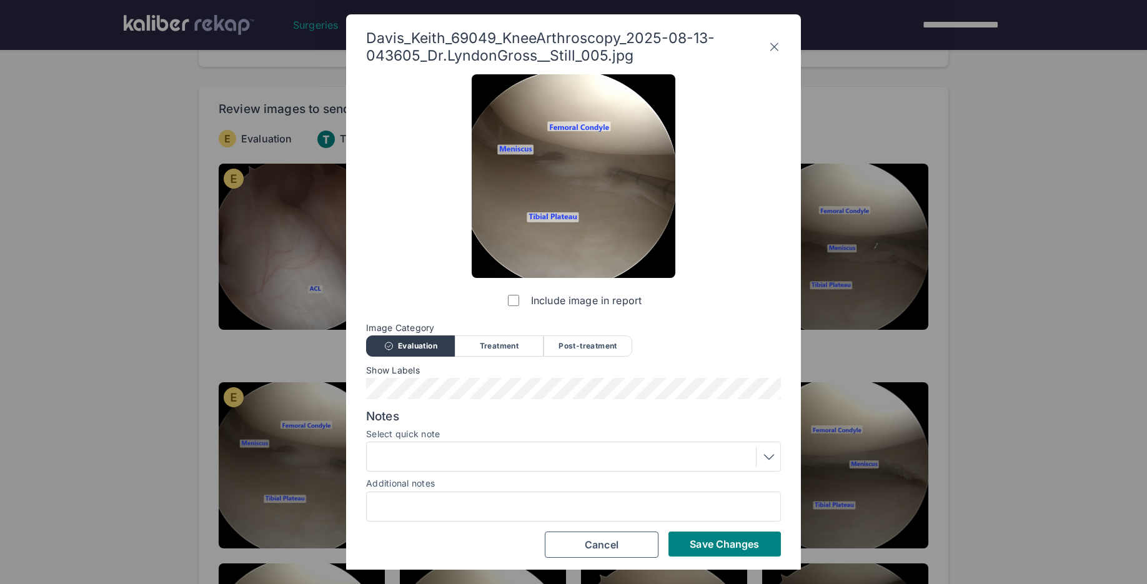
click at [522, 411] on span "Notes" at bounding box center [573, 416] width 415 height 15
click at [517, 402] on div "Include image in report Image Category Evaluation Treatment Post-treatment Eval…" at bounding box center [573, 315] width 415 height 483
click at [496, 444] on div at bounding box center [573, 457] width 415 height 30
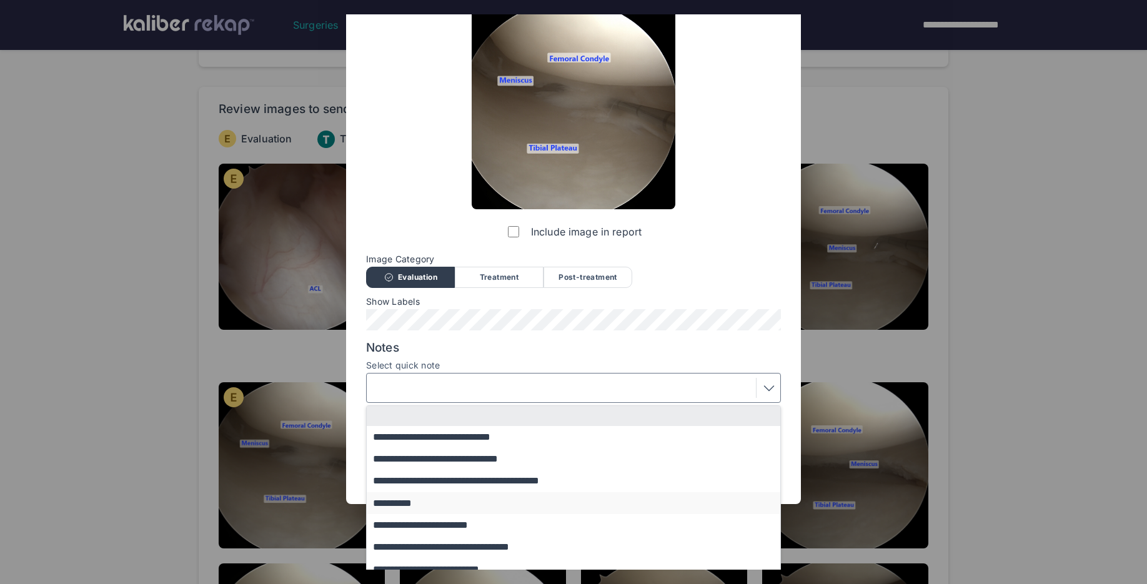
scroll to position [80, 0]
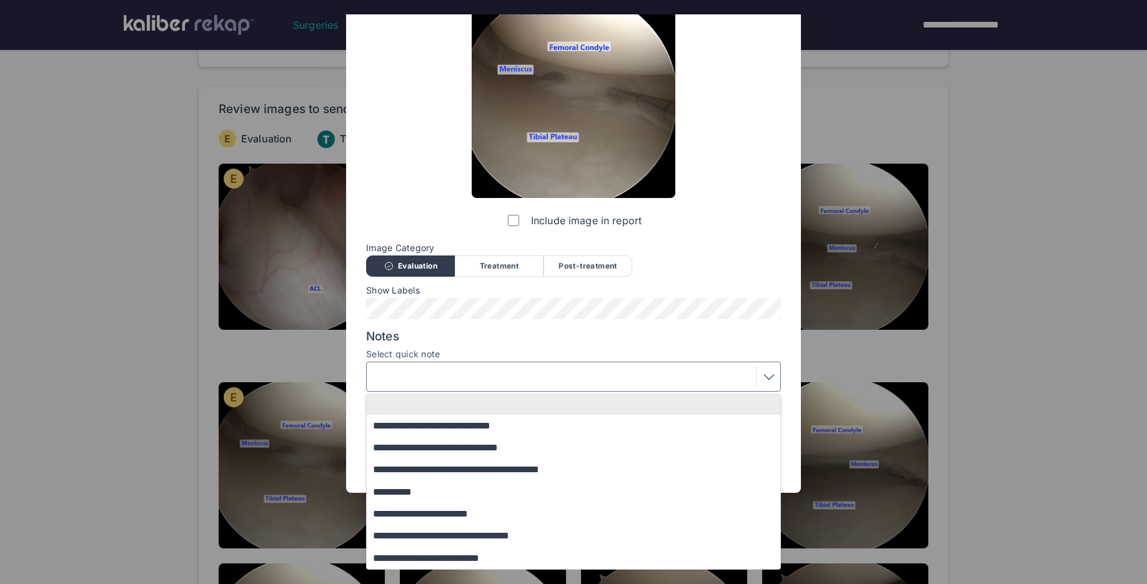
click at [481, 535] on button "**********" at bounding box center [580, 536] width 426 height 22
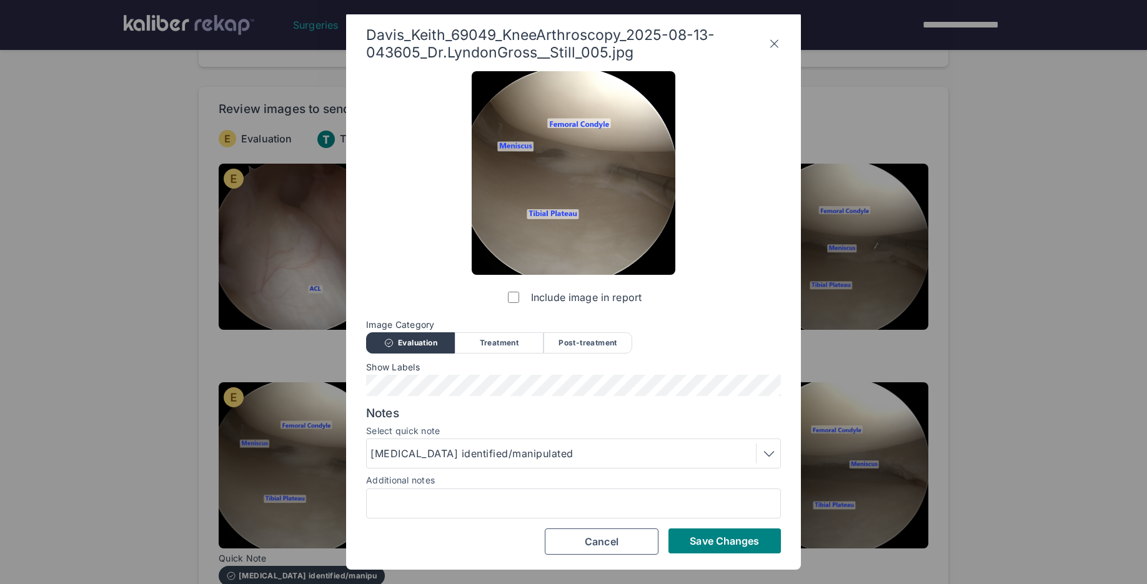
scroll to position [2, 0]
click at [724, 546] on span "Save Changes" at bounding box center [724, 542] width 69 height 12
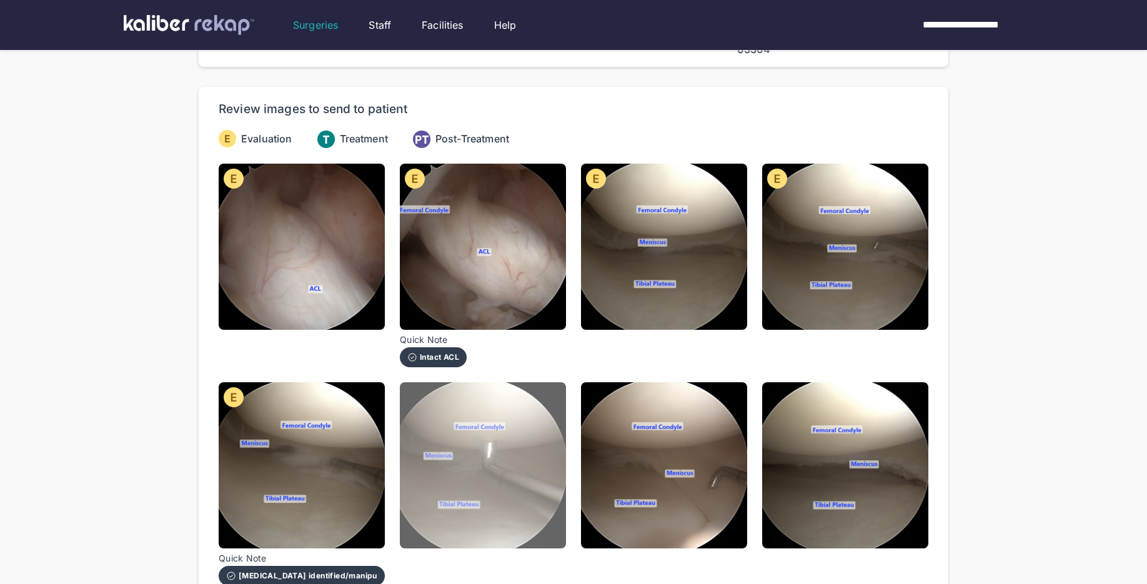
click at [529, 471] on img at bounding box center [483, 465] width 166 height 166
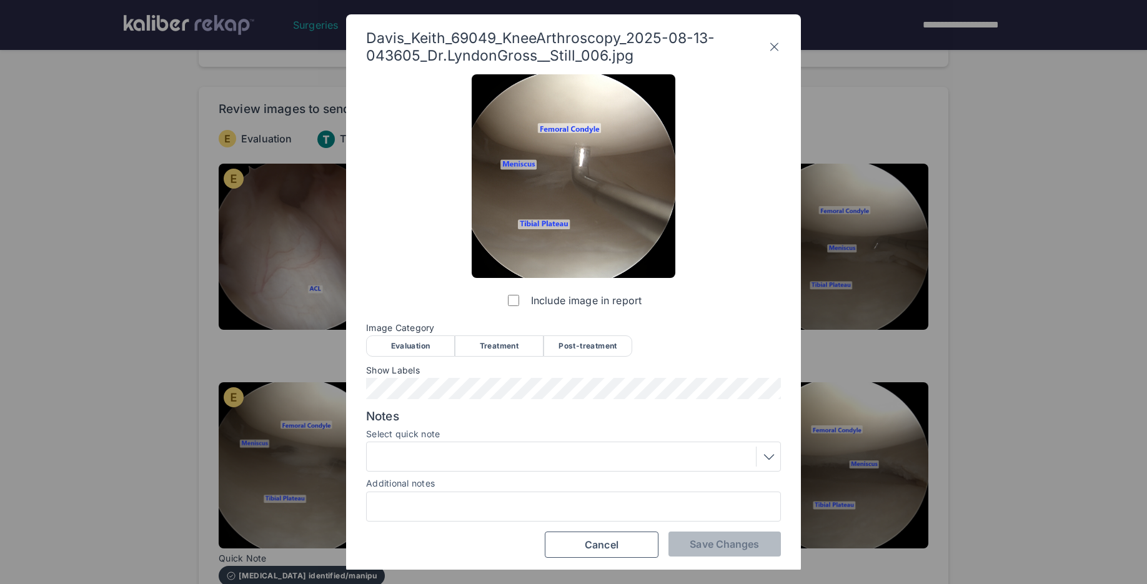
click at [410, 344] on div "Evaluation" at bounding box center [410, 346] width 89 height 21
click at [742, 552] on button "Save Changes" at bounding box center [725, 544] width 112 height 25
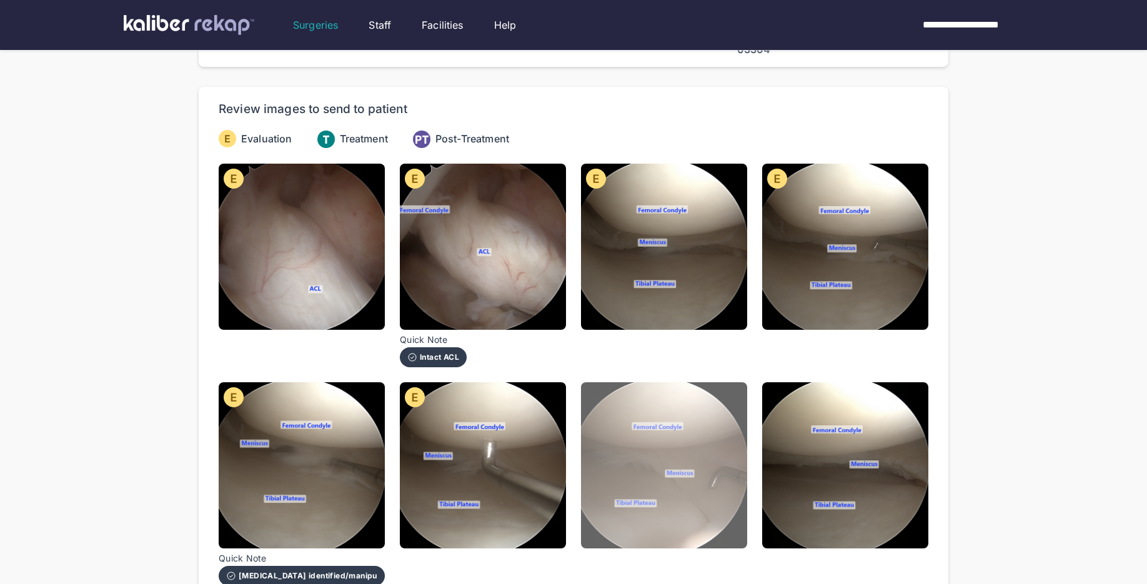
click at [704, 469] on img at bounding box center [664, 465] width 166 height 166
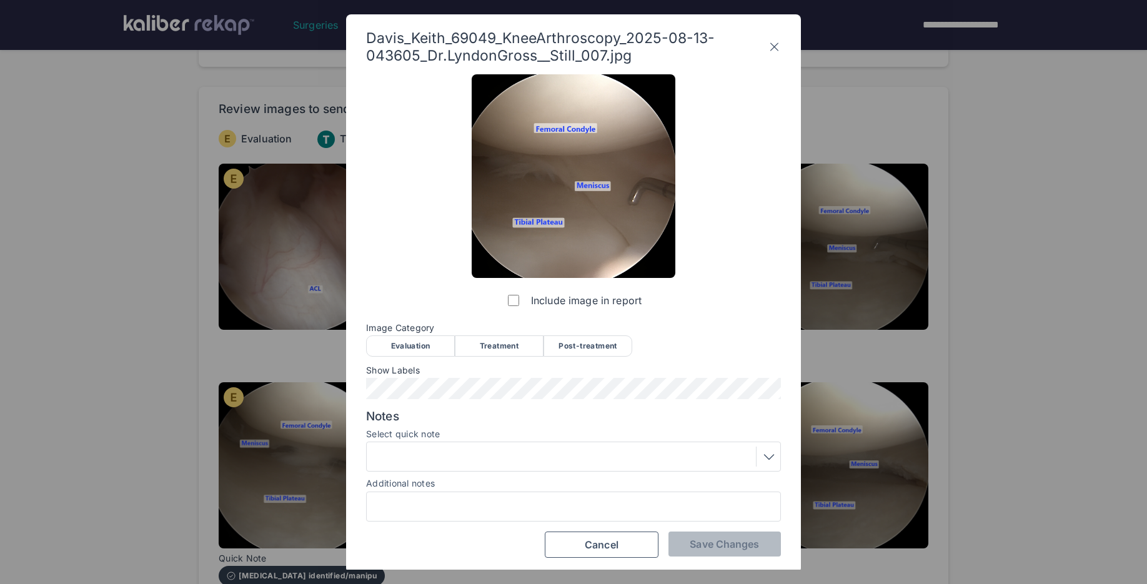
click at [619, 344] on div "Post-treatment" at bounding box center [588, 346] width 89 height 21
click at [409, 352] on div "Evaluation" at bounding box center [410, 346] width 89 height 21
click at [681, 550] on button "Save Changes" at bounding box center [725, 544] width 112 height 25
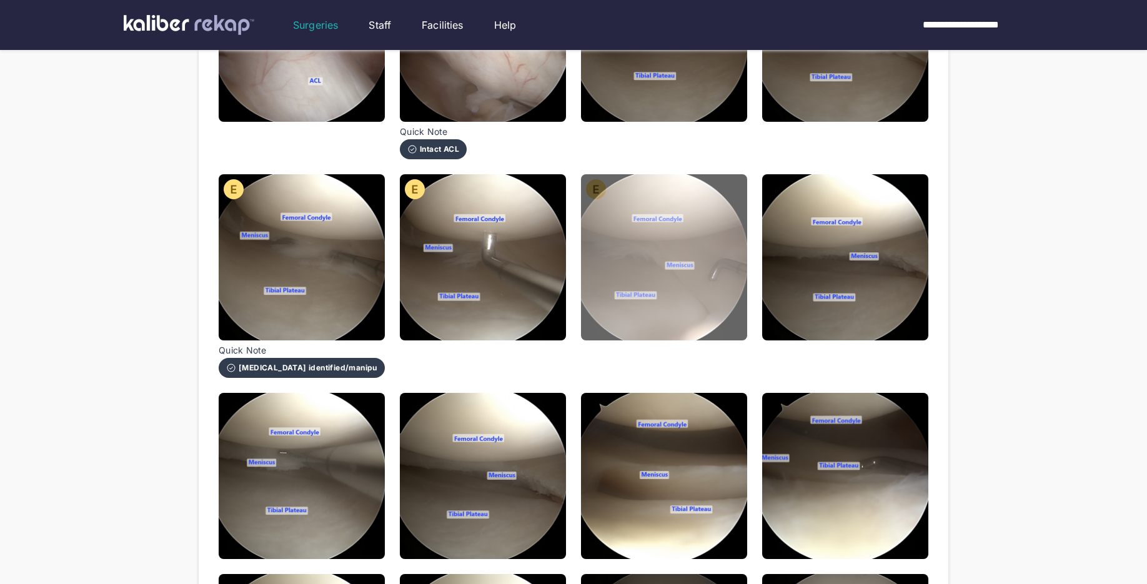
scroll to position [303, 0]
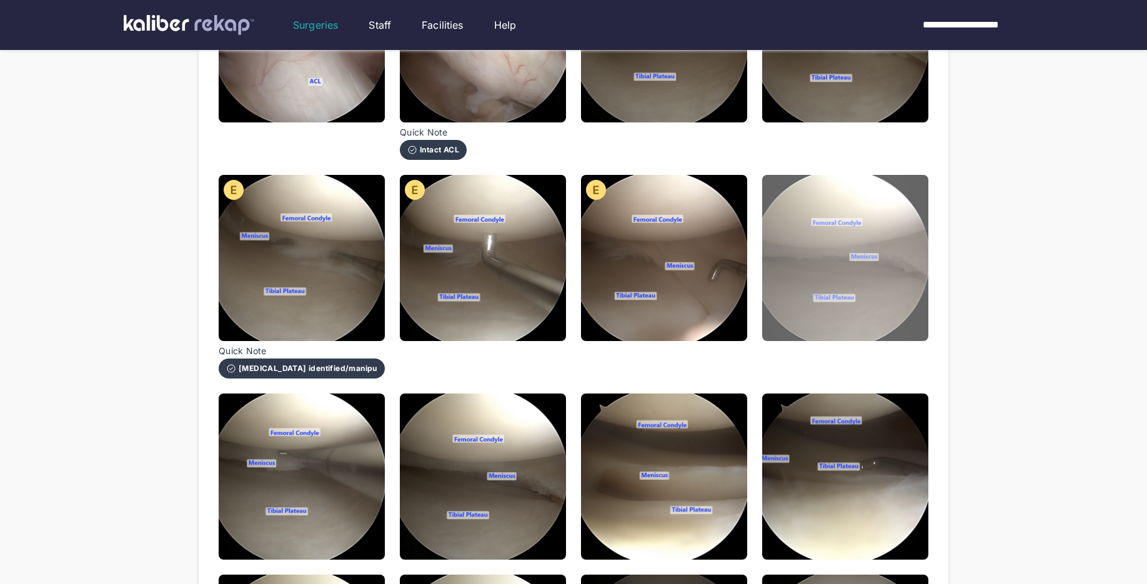
click at [856, 275] on img at bounding box center [845, 258] width 166 height 166
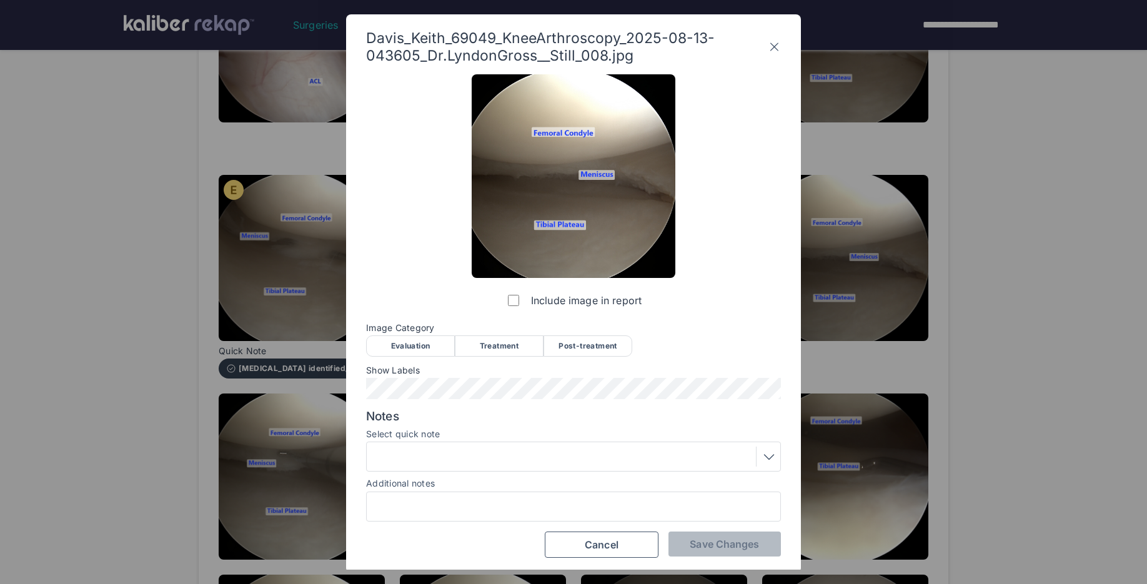
click at [425, 342] on div "Evaluation" at bounding box center [410, 346] width 89 height 21
click at [729, 540] on span "Save Changes" at bounding box center [724, 544] width 69 height 12
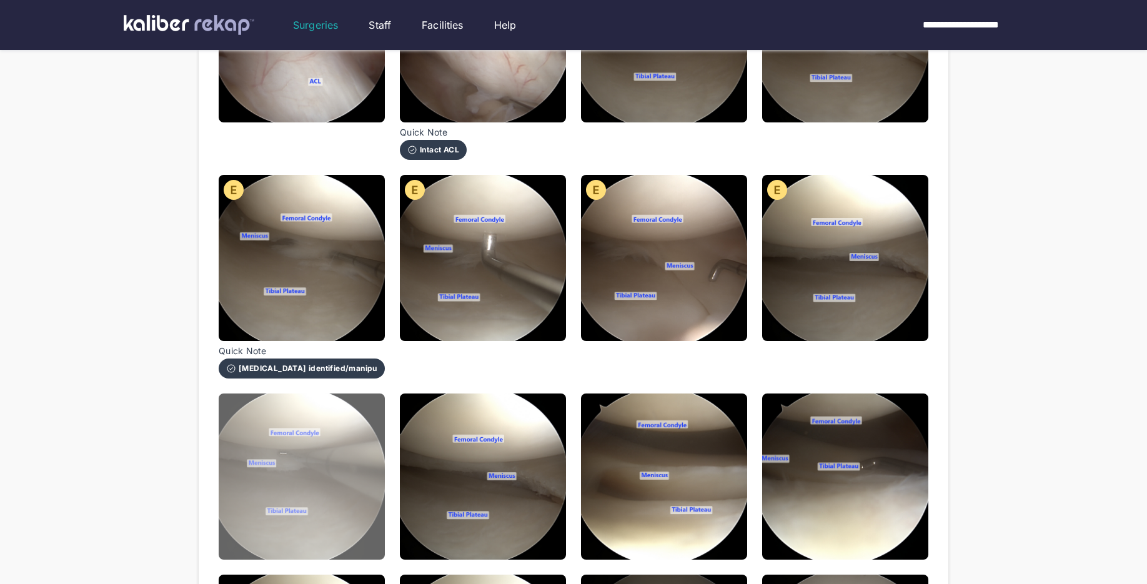
click at [322, 442] on img at bounding box center [302, 477] width 166 height 166
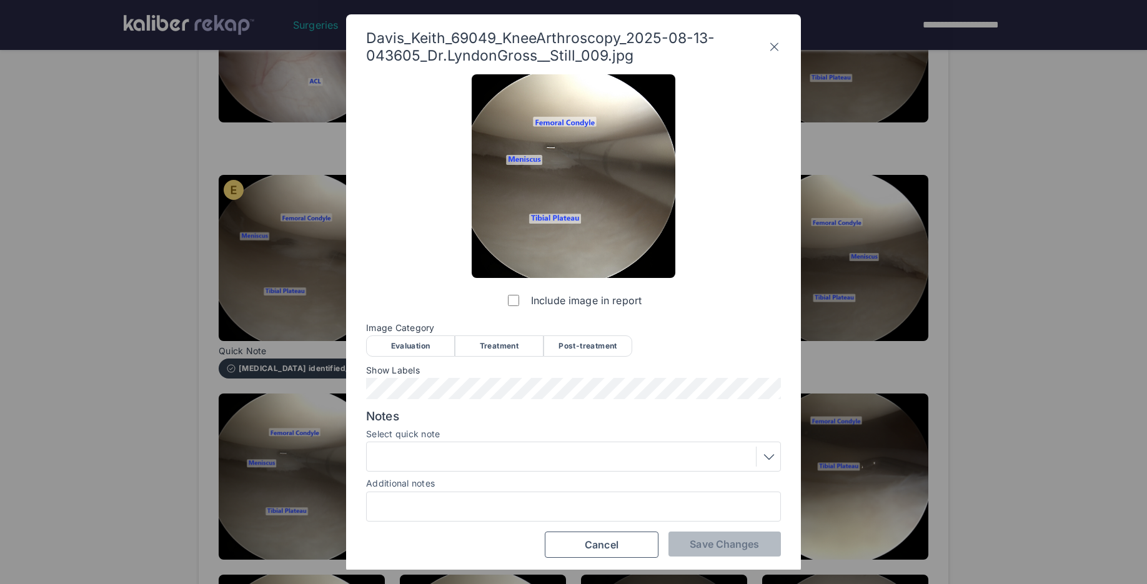
click at [581, 351] on div "Post-treatment" at bounding box center [588, 346] width 89 height 21
click at [486, 458] on div at bounding box center [574, 457] width 406 height 20
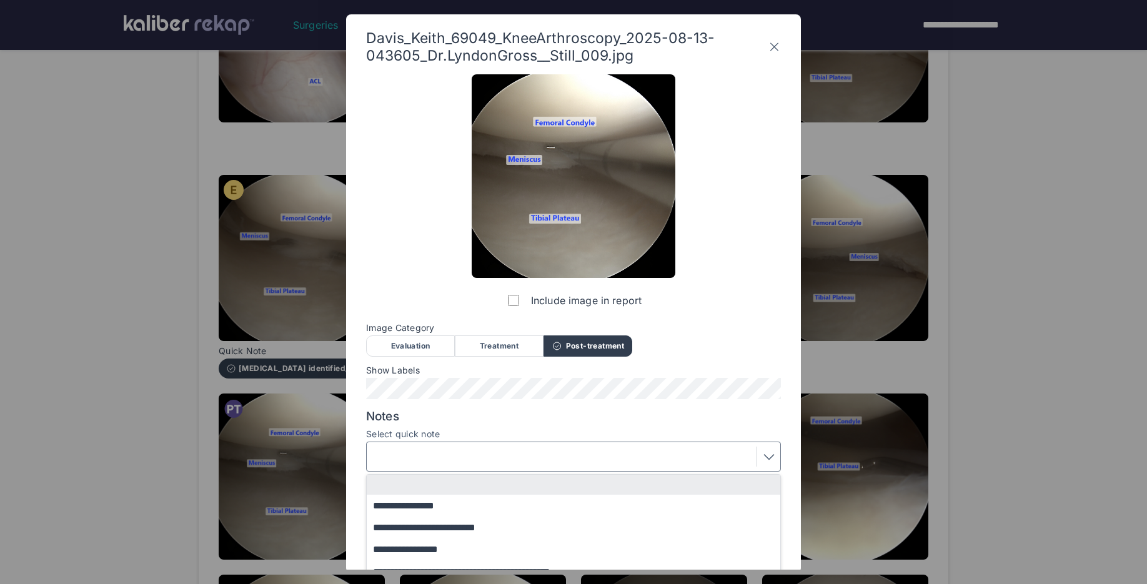
drag, startPoint x: 409, startPoint y: 551, endPoint x: 422, endPoint y: 550, distance: 13.2
click at [411, 551] on button "**********" at bounding box center [580, 550] width 426 height 22
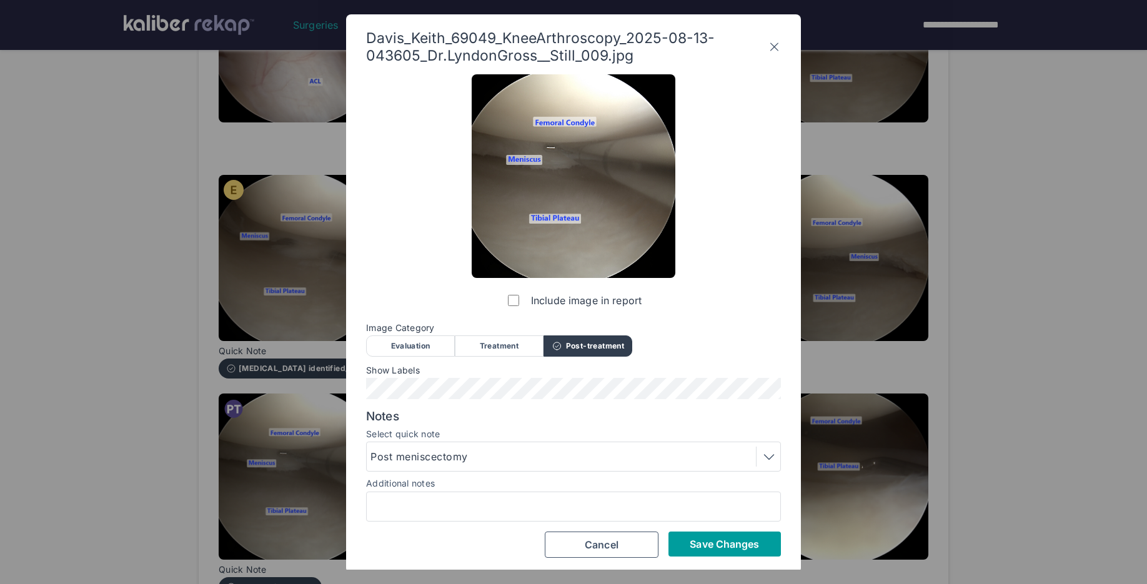
click at [690, 547] on span "Save Changes" at bounding box center [724, 544] width 69 height 12
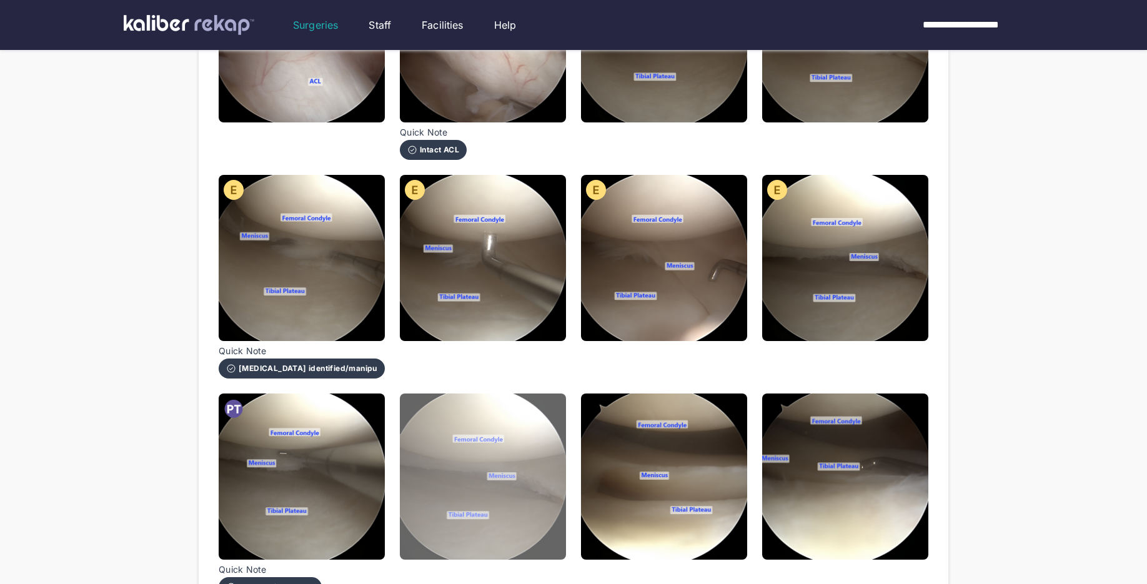
click at [499, 477] on img at bounding box center [483, 477] width 166 height 166
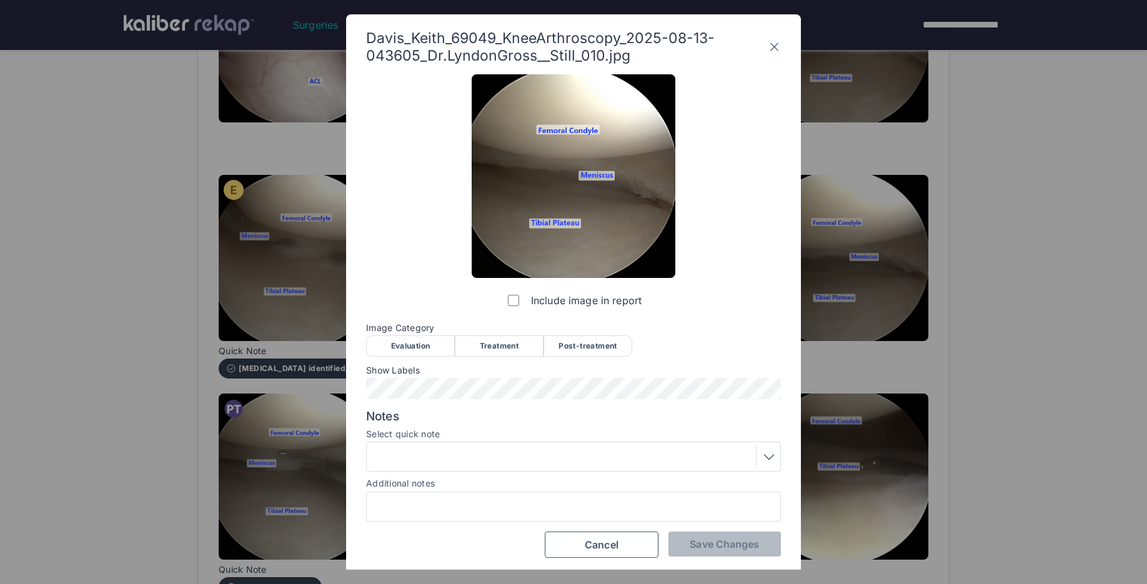
click at [594, 341] on div "Post-treatment" at bounding box center [588, 346] width 89 height 21
click at [679, 540] on button "Save Changes" at bounding box center [725, 544] width 112 height 25
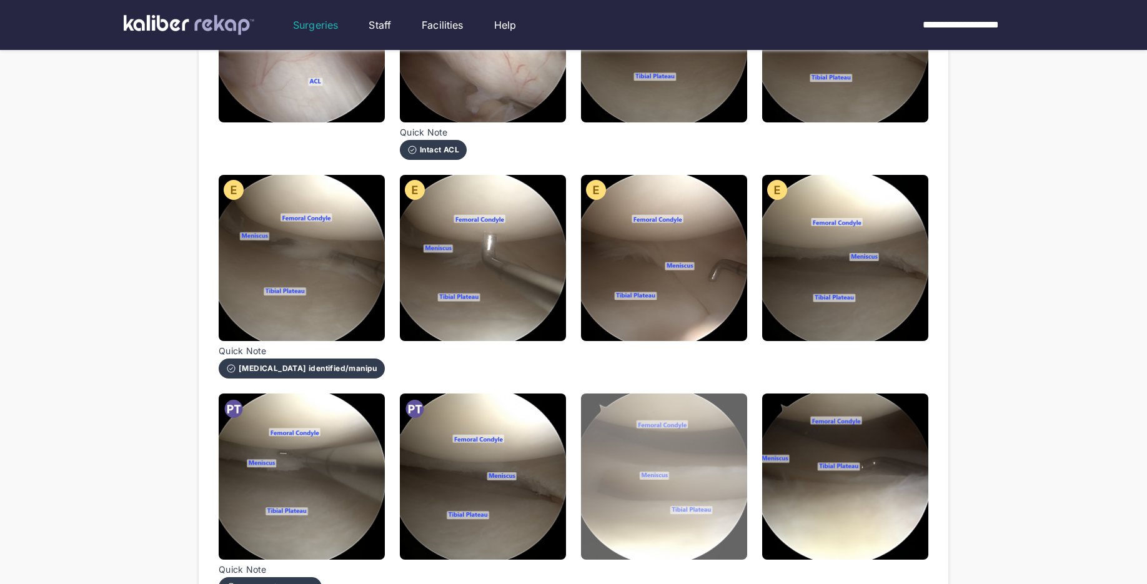
click at [683, 511] on img at bounding box center [664, 477] width 166 height 166
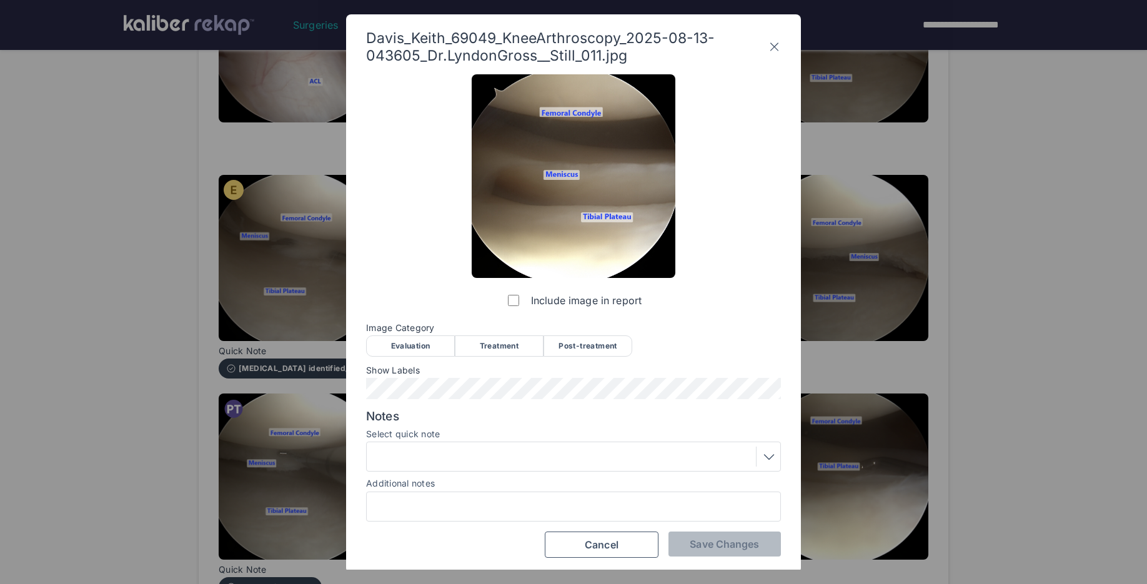
click at [401, 351] on div "Evaluation" at bounding box center [410, 346] width 89 height 21
click at [674, 545] on button "Save Changes" at bounding box center [725, 544] width 112 height 25
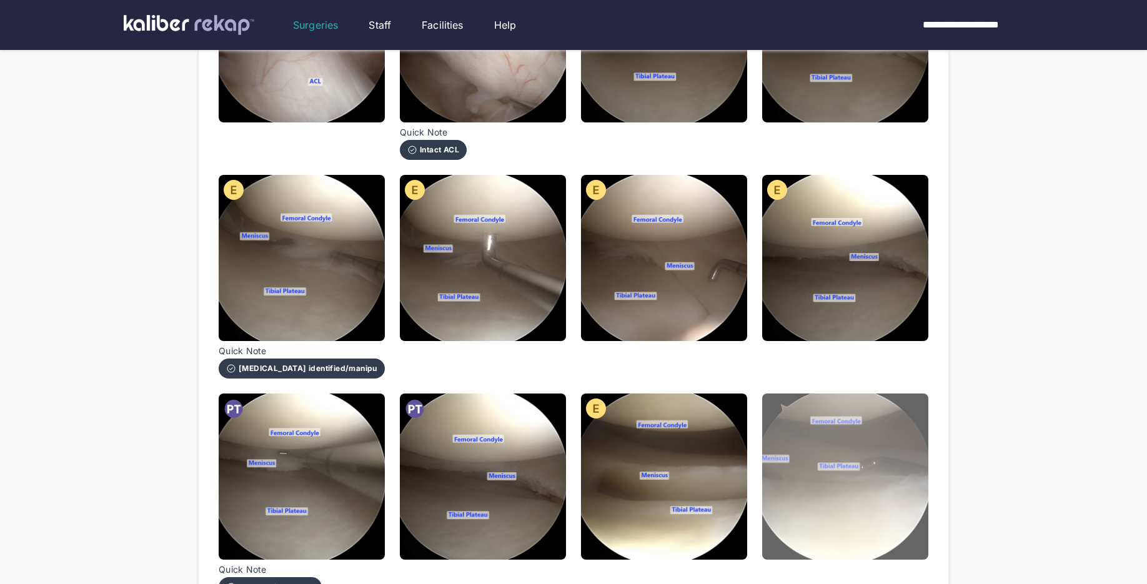
click at [836, 455] on img at bounding box center [845, 477] width 166 height 166
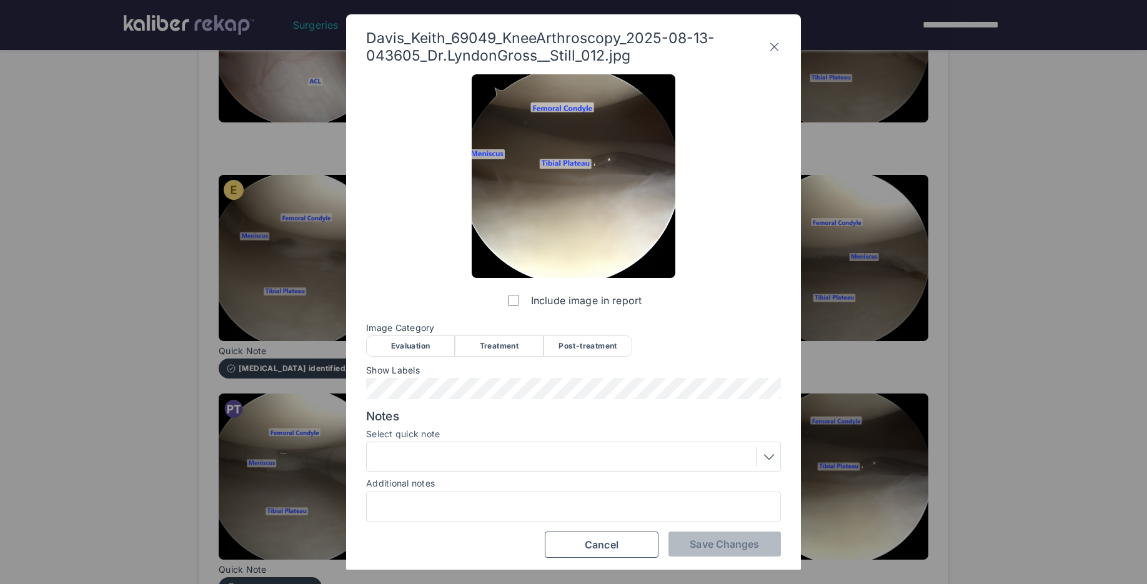
click at [436, 346] on div "Evaluation" at bounding box center [410, 346] width 89 height 21
click at [709, 546] on span "Save Changes" at bounding box center [724, 544] width 69 height 12
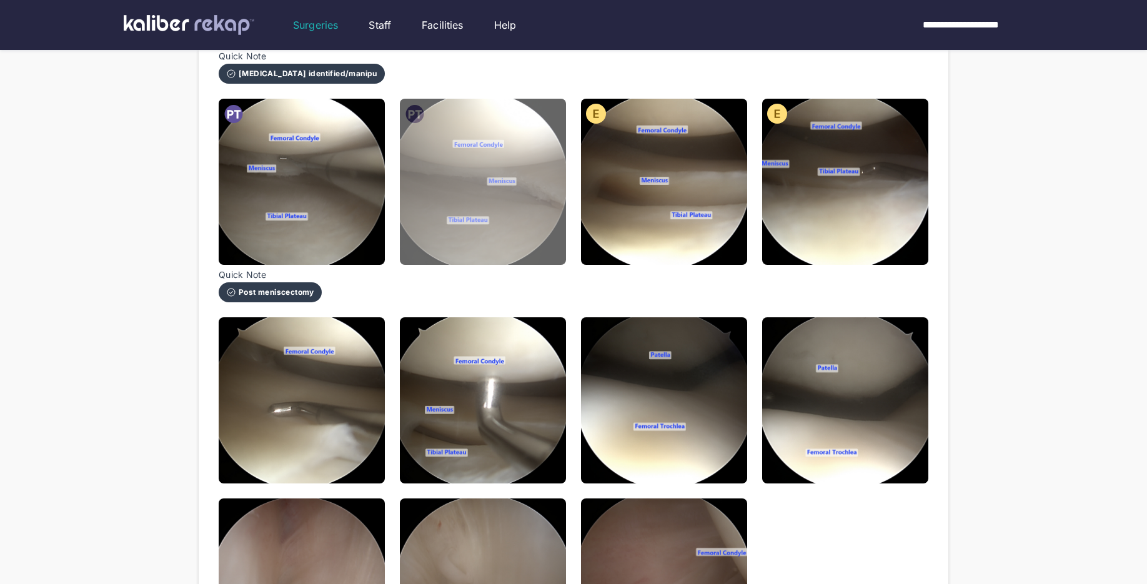
scroll to position [628, 0]
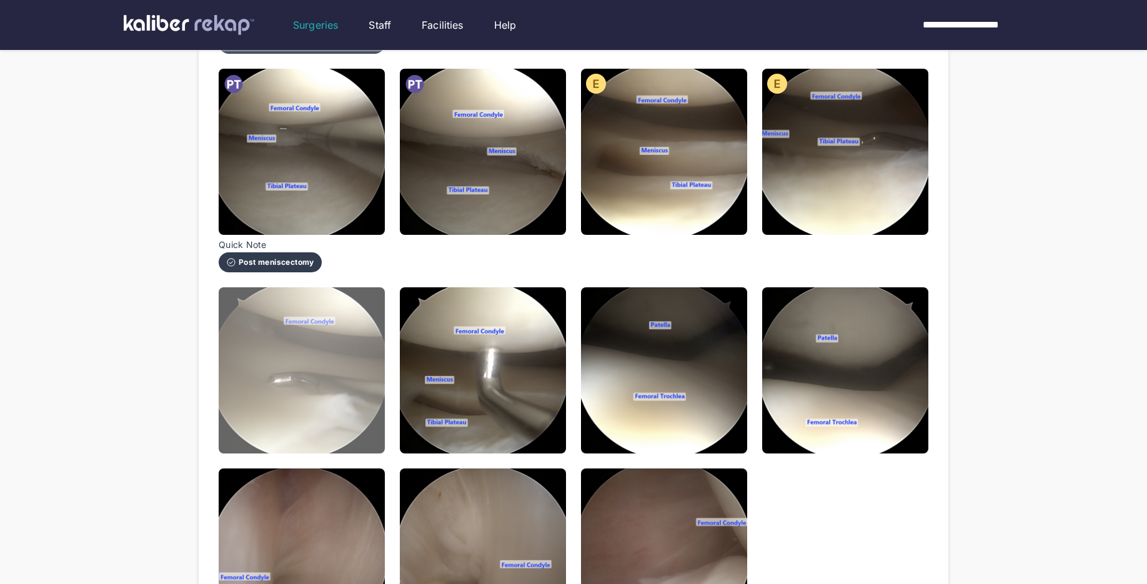
click at [324, 364] on img at bounding box center [302, 370] width 166 height 166
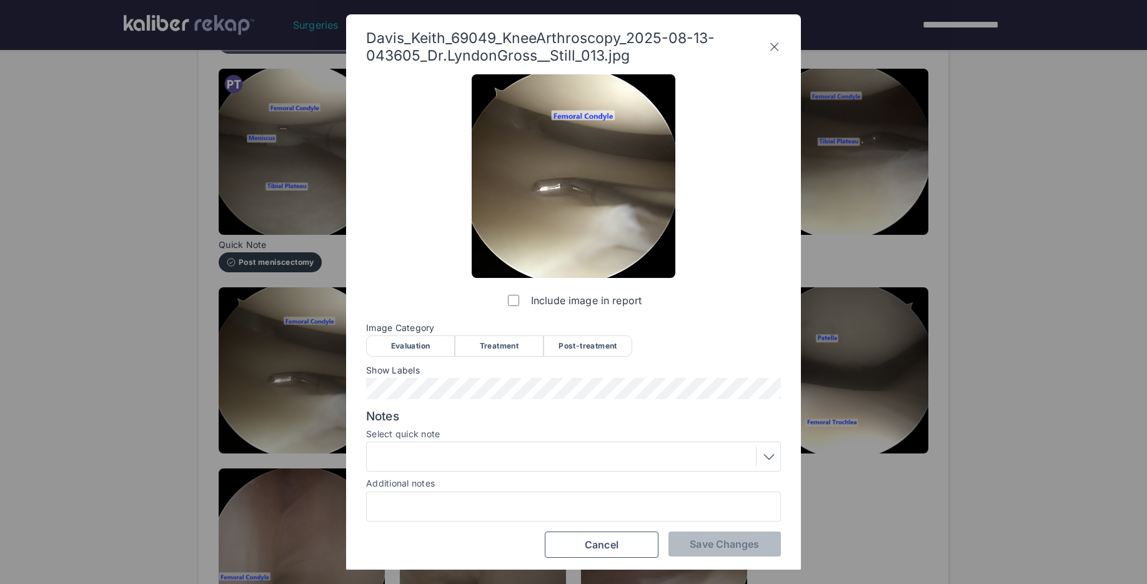
click at [413, 341] on div "Evaluation" at bounding box center [410, 346] width 89 height 21
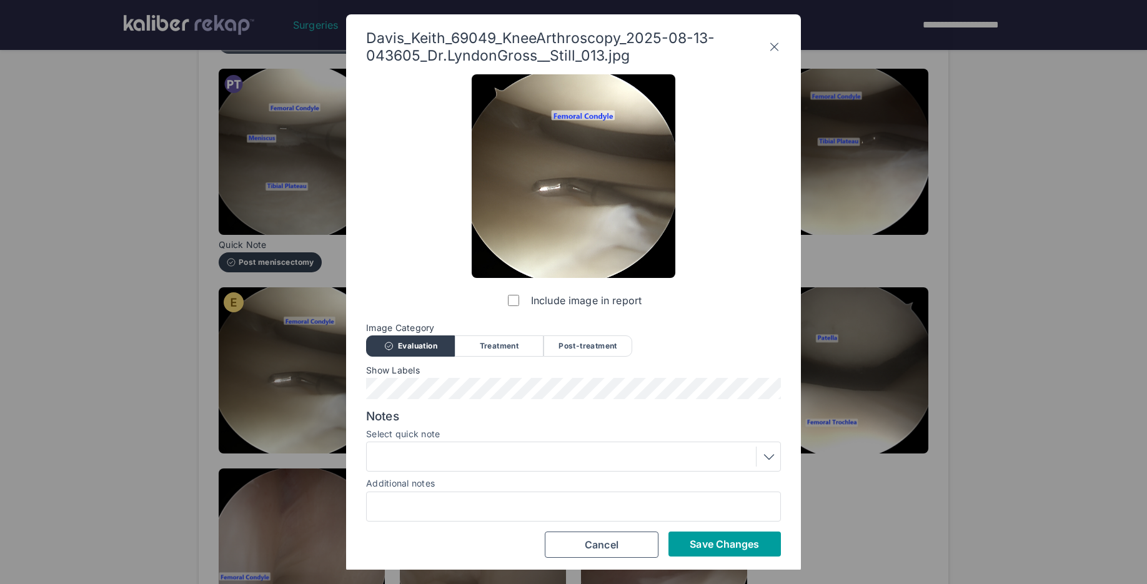
click at [745, 547] on span "Save Changes" at bounding box center [724, 544] width 69 height 12
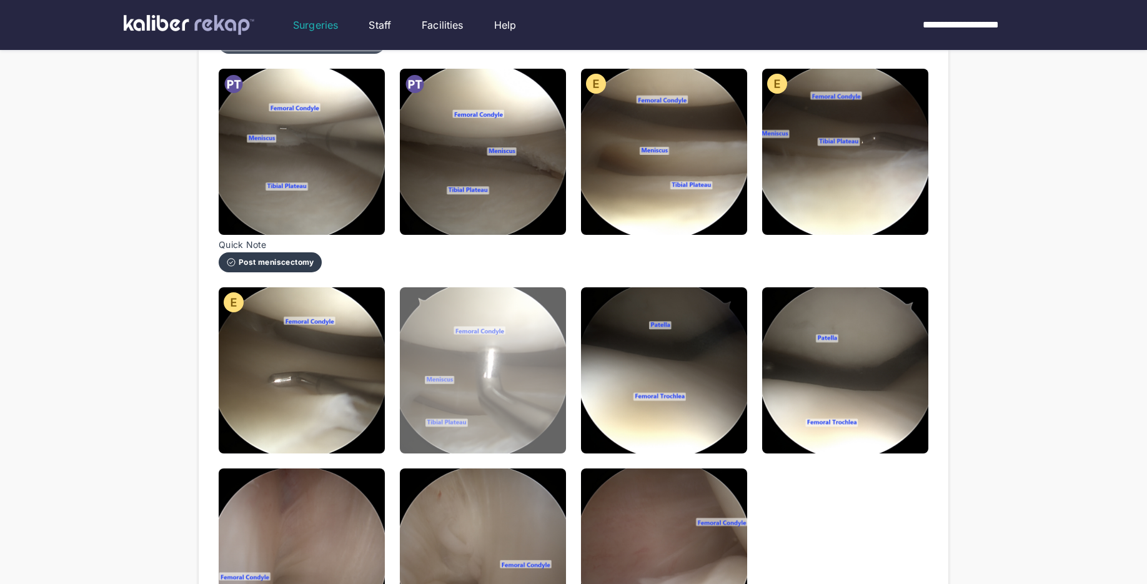
click at [494, 364] on img at bounding box center [483, 370] width 166 height 166
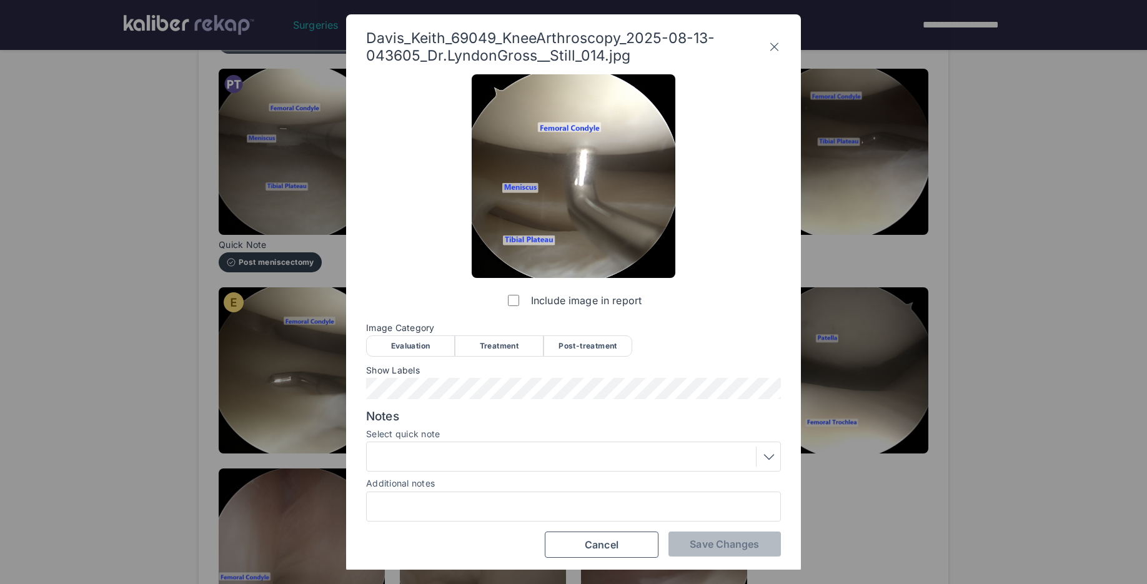
click at [417, 346] on div "Evaluation" at bounding box center [410, 346] width 89 height 21
drag, startPoint x: 688, startPoint y: 540, endPoint x: 671, endPoint y: 380, distance: 160.9
click at [688, 536] on button "Save Changes" at bounding box center [725, 544] width 112 height 25
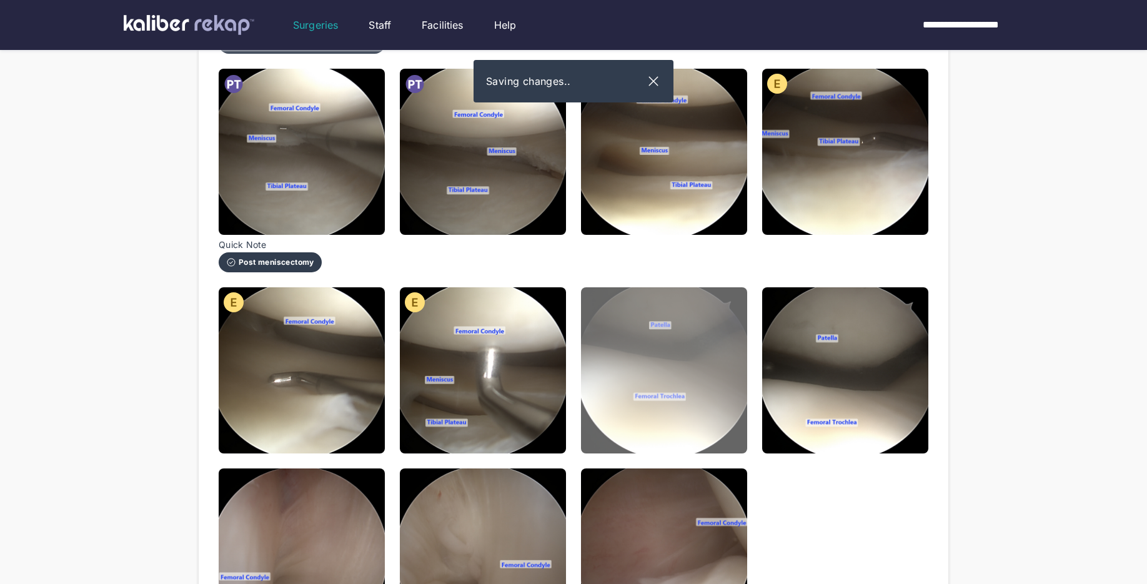
click at [670, 374] on img at bounding box center [664, 370] width 166 height 166
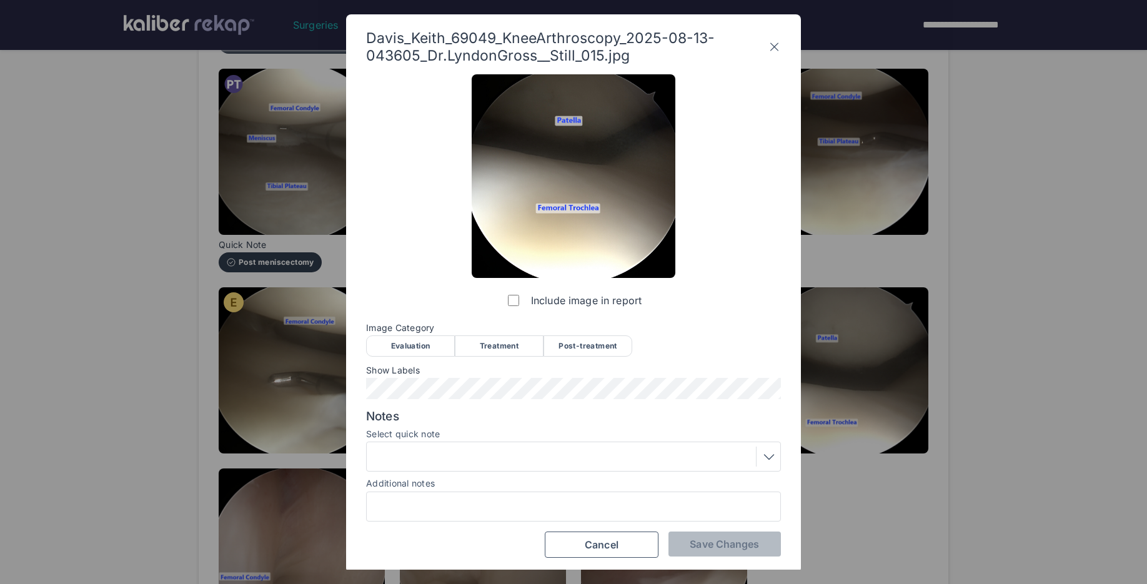
click at [419, 342] on div "Evaluation" at bounding box center [410, 346] width 89 height 21
click at [723, 536] on button "Save Changes" at bounding box center [725, 544] width 112 height 25
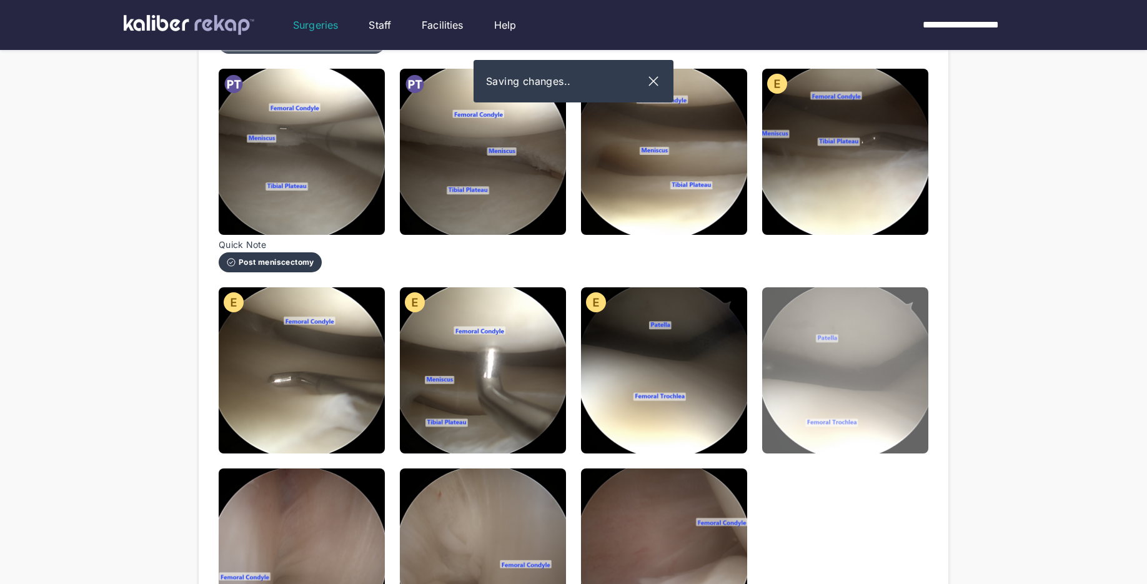
click at [841, 381] on img at bounding box center [845, 370] width 166 height 166
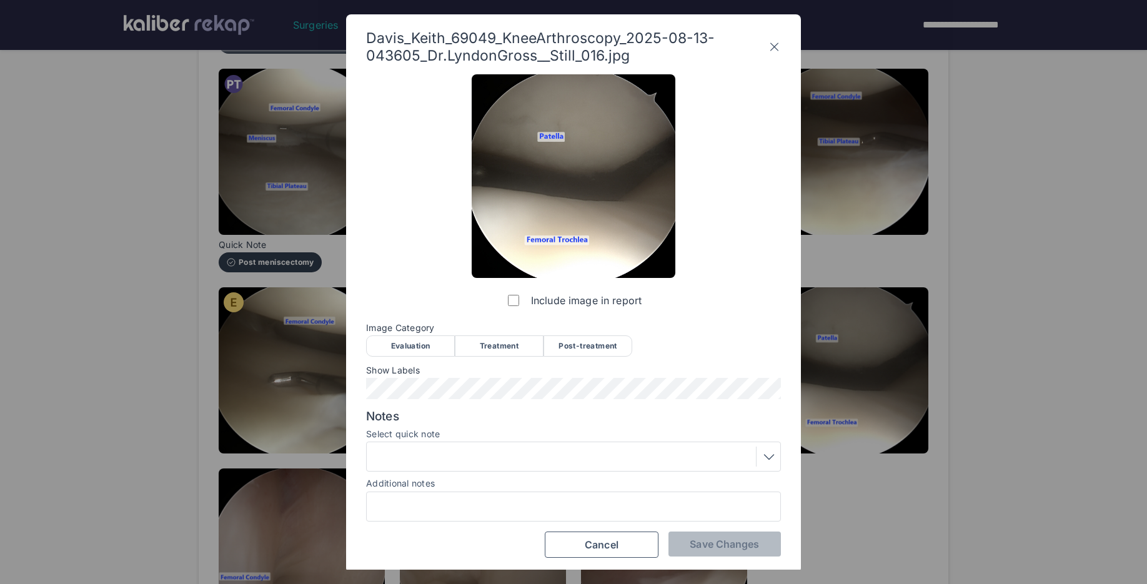
click at [413, 337] on div "Evaluation" at bounding box center [410, 346] width 89 height 21
click at [683, 532] on button "Save Changes" at bounding box center [725, 544] width 112 height 25
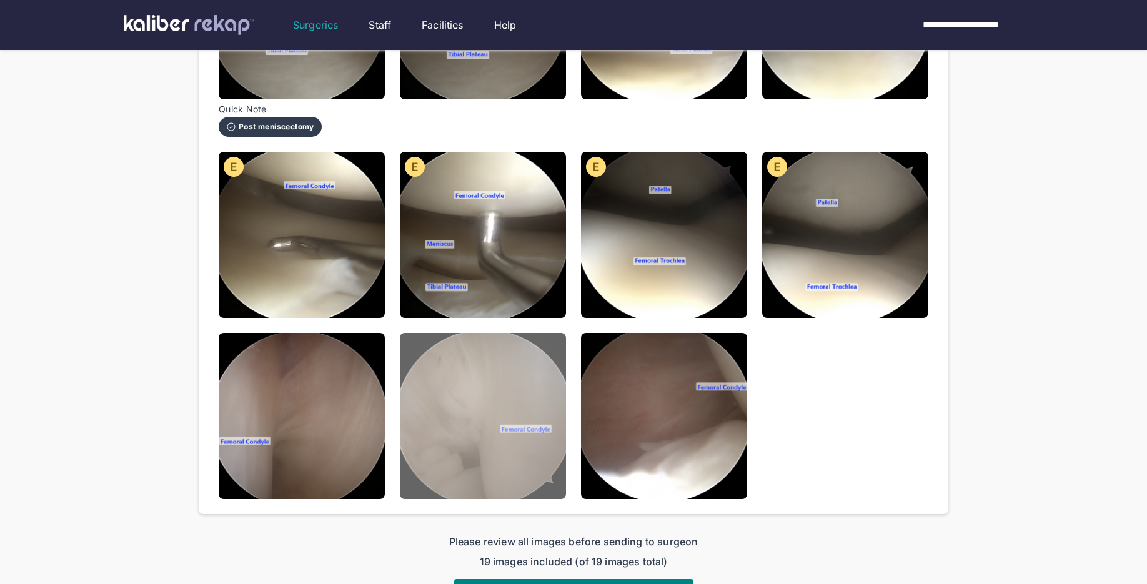
scroll to position [772, 0]
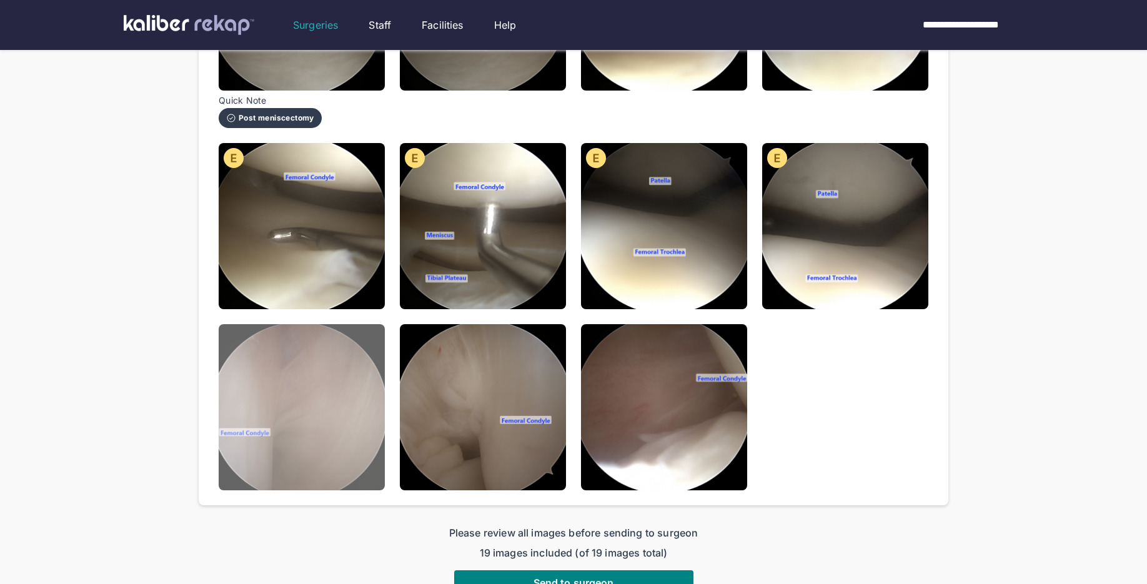
click at [350, 384] on img at bounding box center [302, 407] width 166 height 166
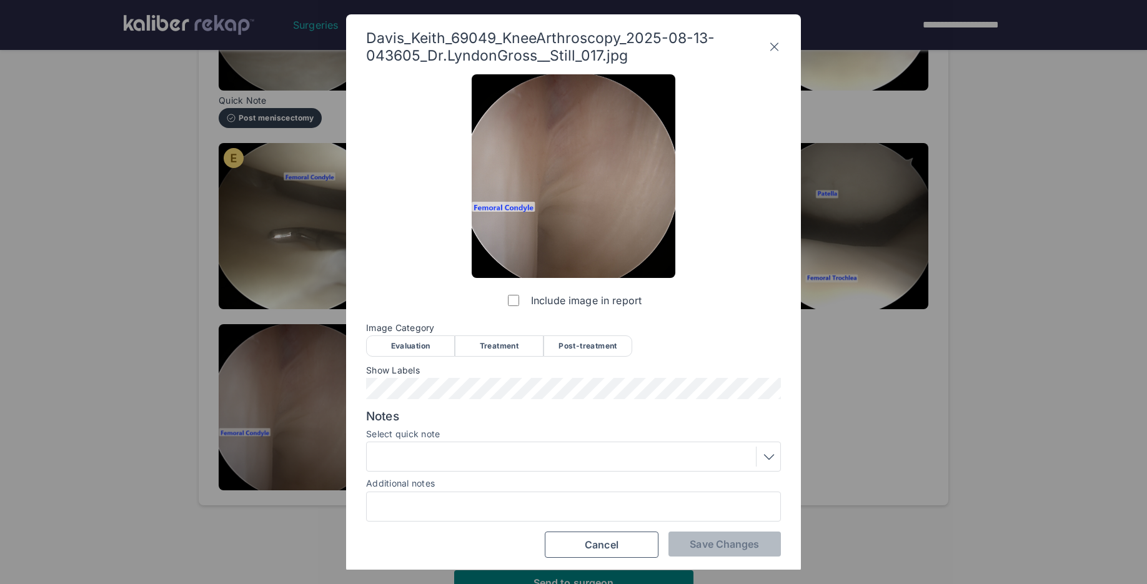
click at [414, 341] on div "Evaluation" at bounding box center [410, 346] width 89 height 21
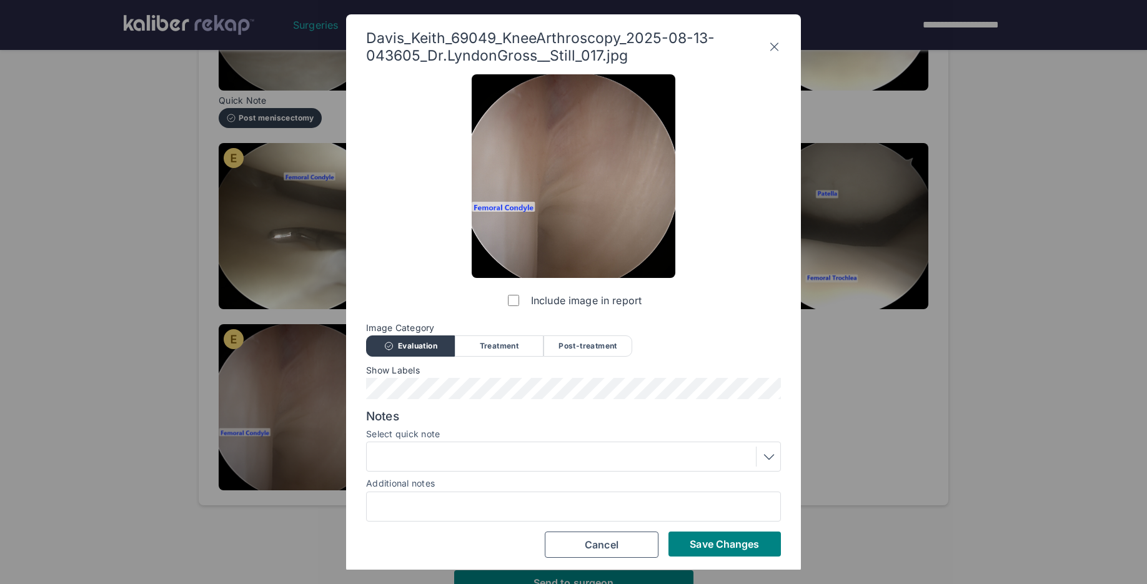
click at [438, 464] on div at bounding box center [574, 457] width 406 height 20
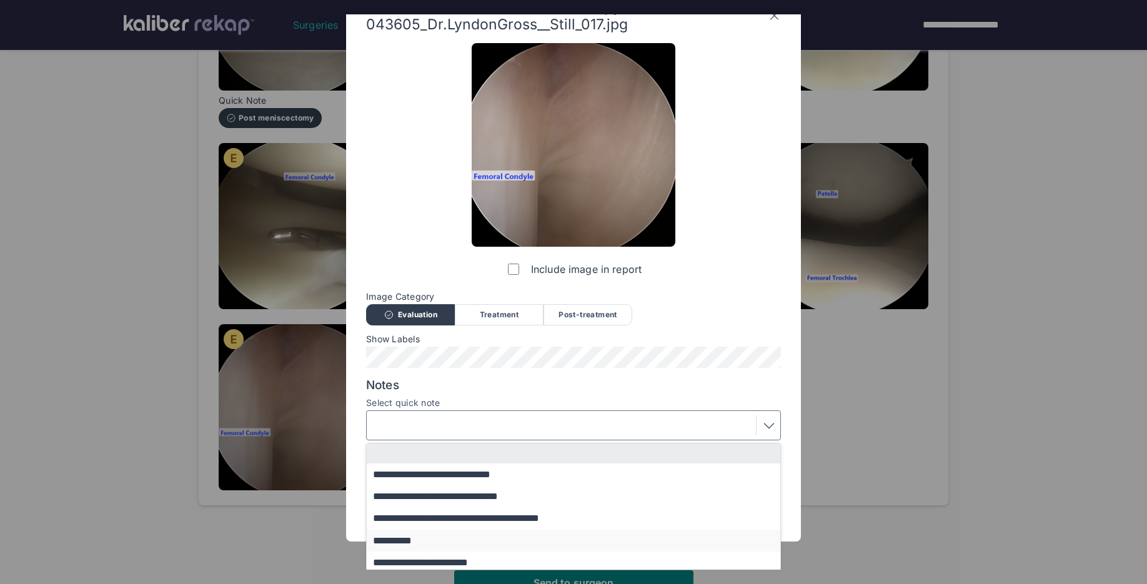
scroll to position [80, 0]
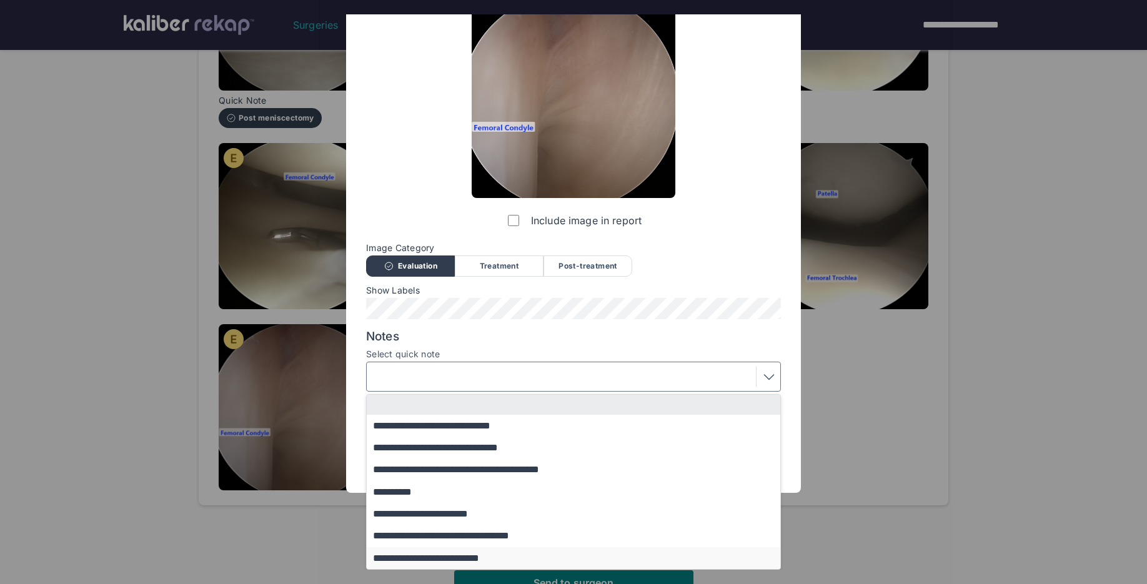
click at [413, 556] on button "**********" at bounding box center [580, 558] width 426 height 22
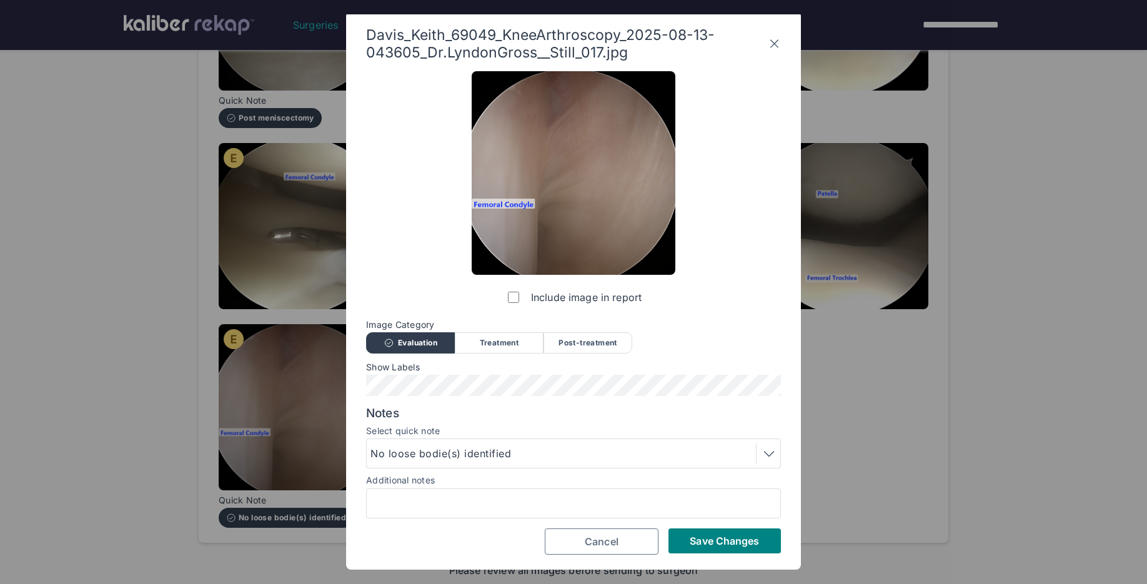
scroll to position [2, 0]
click at [698, 542] on span "Save Changes" at bounding box center [724, 542] width 69 height 12
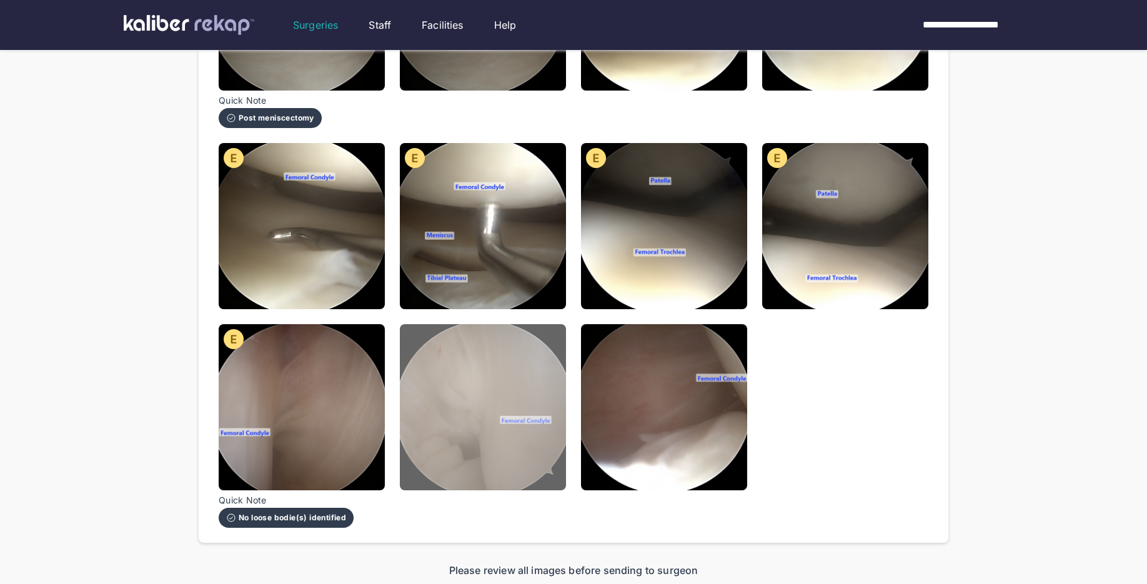
click at [516, 398] on img at bounding box center [483, 407] width 166 height 166
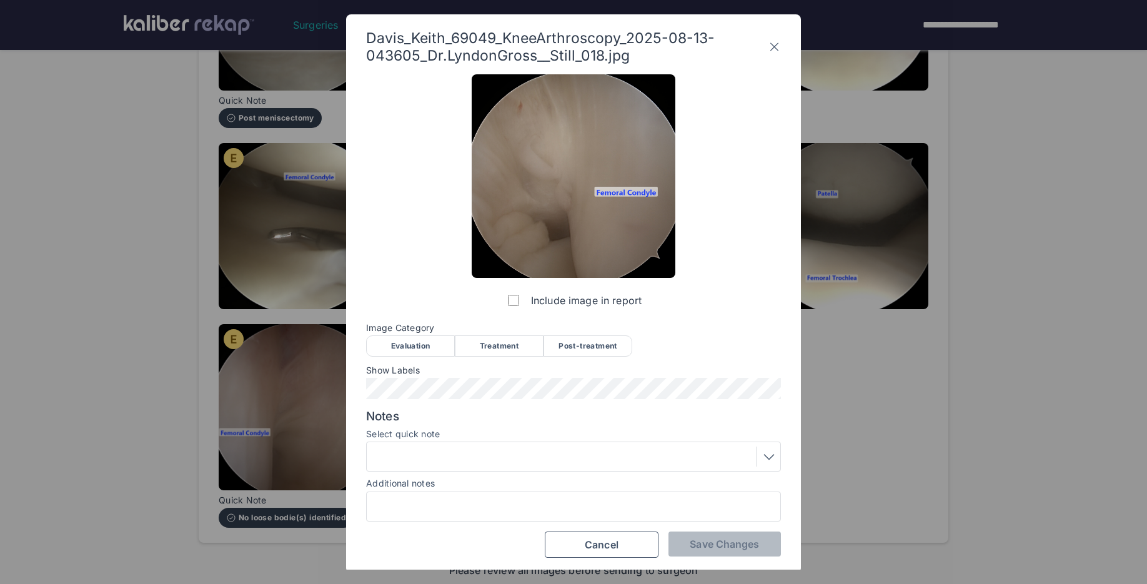
click at [434, 338] on div "Evaluation" at bounding box center [410, 346] width 89 height 21
click at [709, 551] on button "Save Changes" at bounding box center [725, 544] width 112 height 25
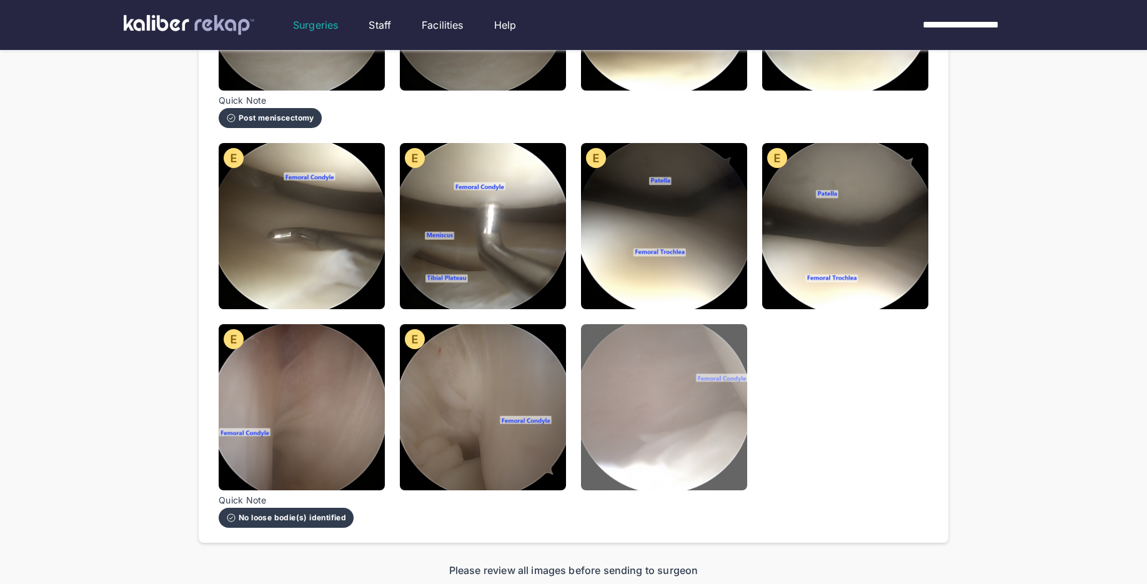
click at [653, 427] on img at bounding box center [664, 407] width 166 height 166
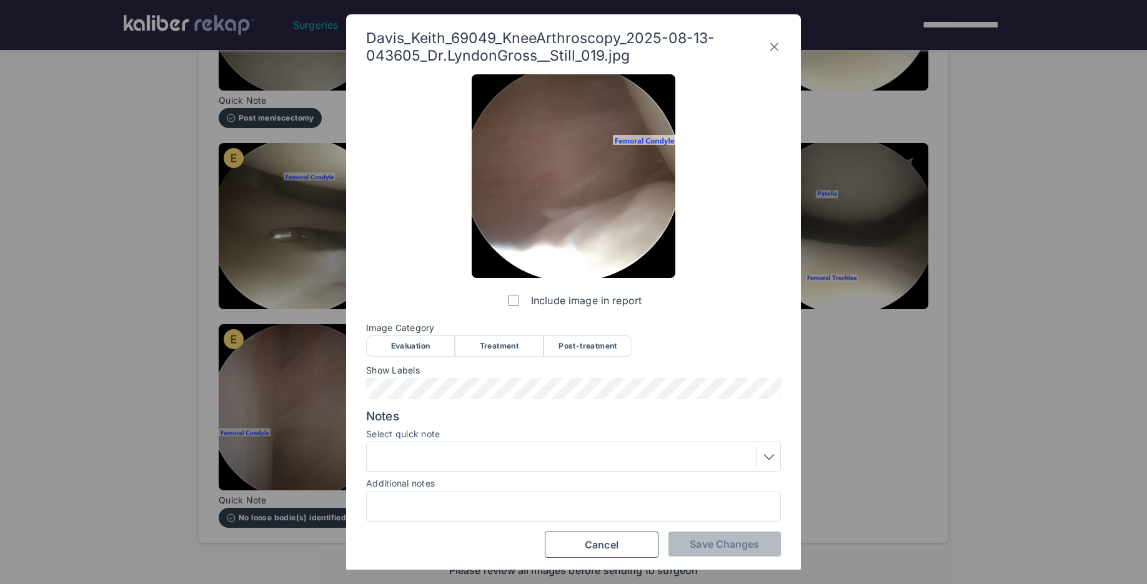
click at [444, 361] on div "Include image in report Image Category Evaluation Treatment Post-treatment Eval…" at bounding box center [573, 315] width 415 height 483
click at [423, 357] on div "Include image in report Image Category Evaluation Treatment Post-treatment Eval…" at bounding box center [573, 315] width 415 height 483
drag, startPoint x: 427, startPoint y: 348, endPoint x: 427, endPoint y: 375, distance: 26.9
click at [427, 353] on div "Evaluation" at bounding box center [410, 346] width 89 height 21
click at [739, 549] on span "Save Changes" at bounding box center [724, 544] width 69 height 12
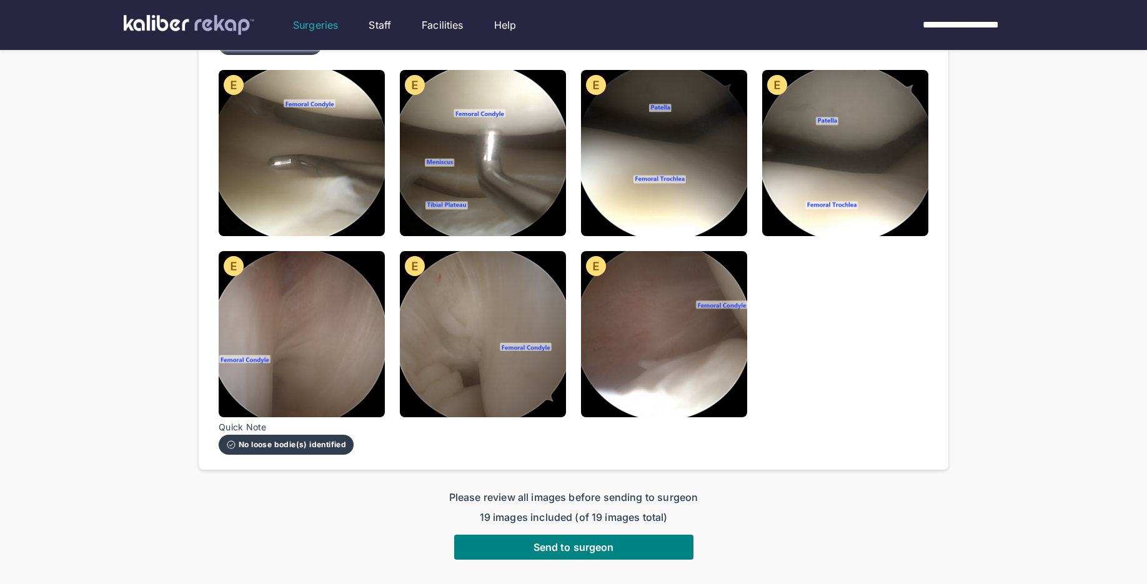
scroll to position [850, 0]
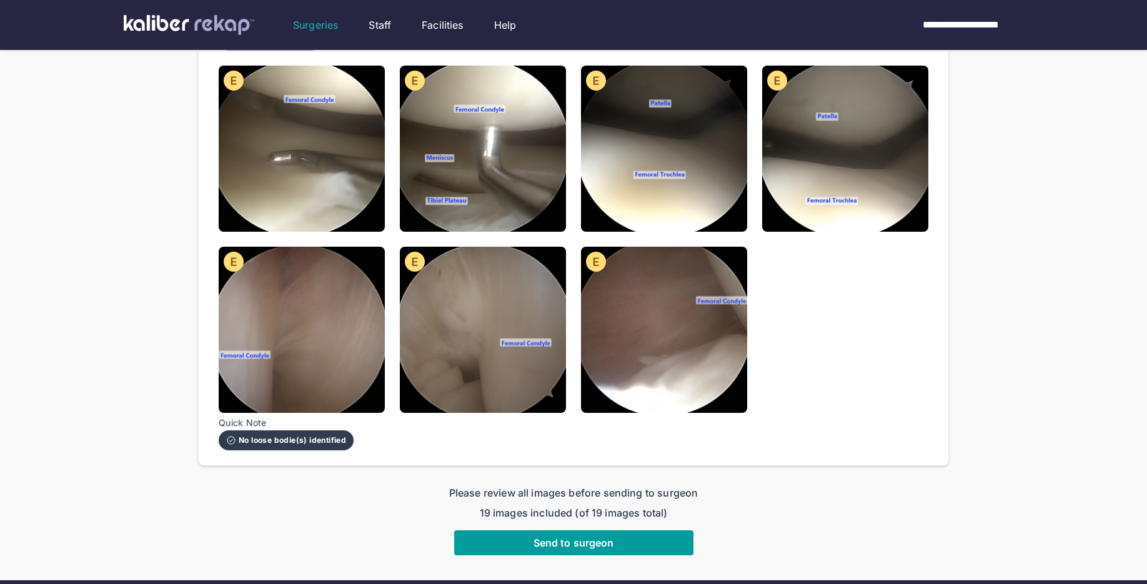
click at [567, 537] on span "Send to surgeon" at bounding box center [574, 543] width 81 height 12
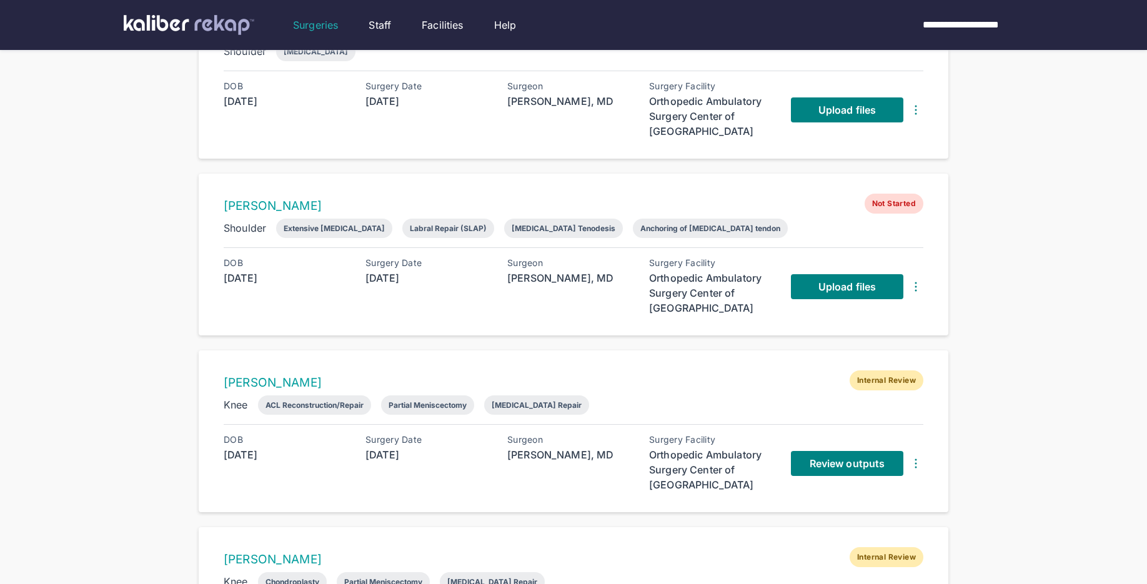
scroll to position [408, 0]
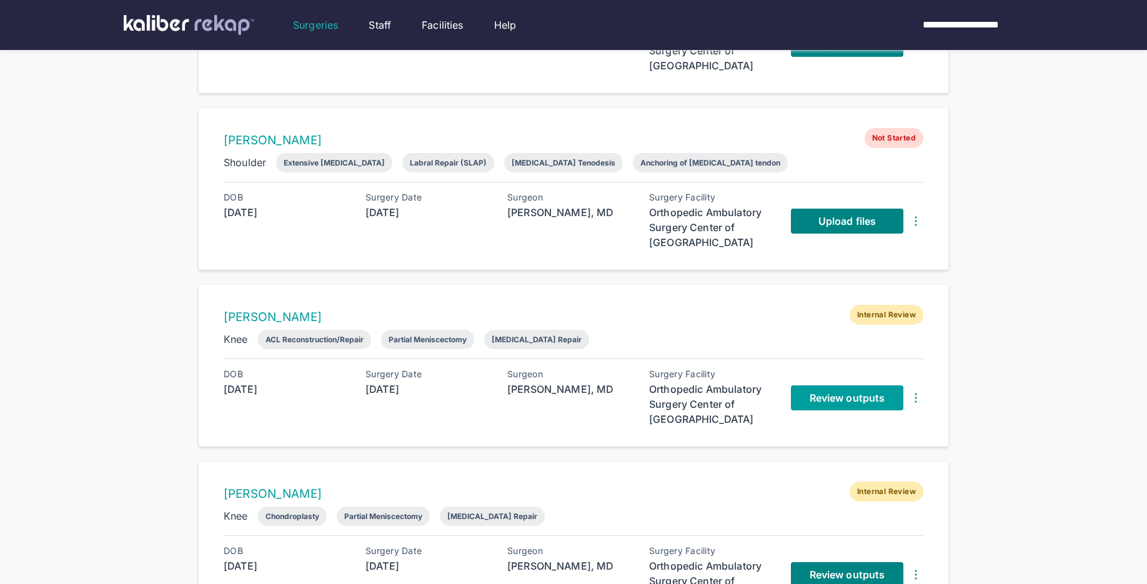
click at [814, 392] on span "Review outputs" at bounding box center [847, 398] width 75 height 12
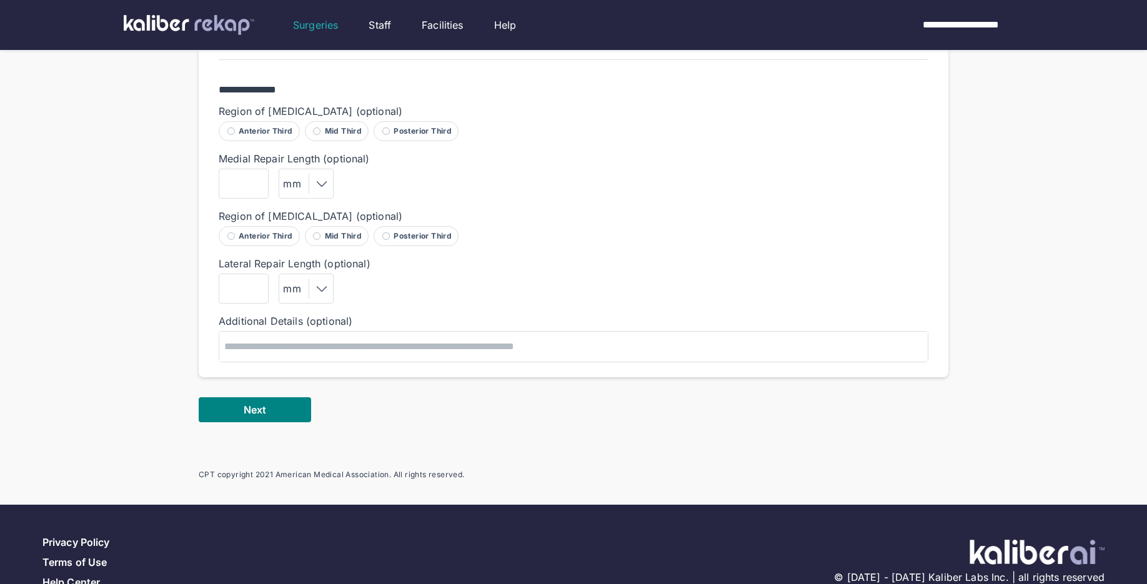
scroll to position [1120, 0]
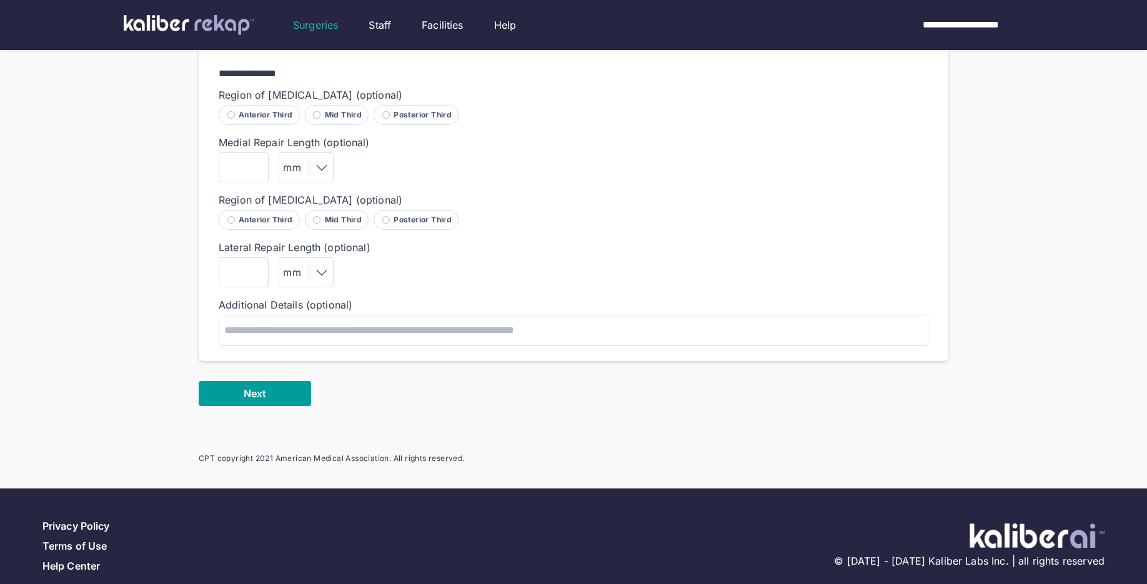
click at [278, 381] on button "Next" at bounding box center [255, 393] width 112 height 25
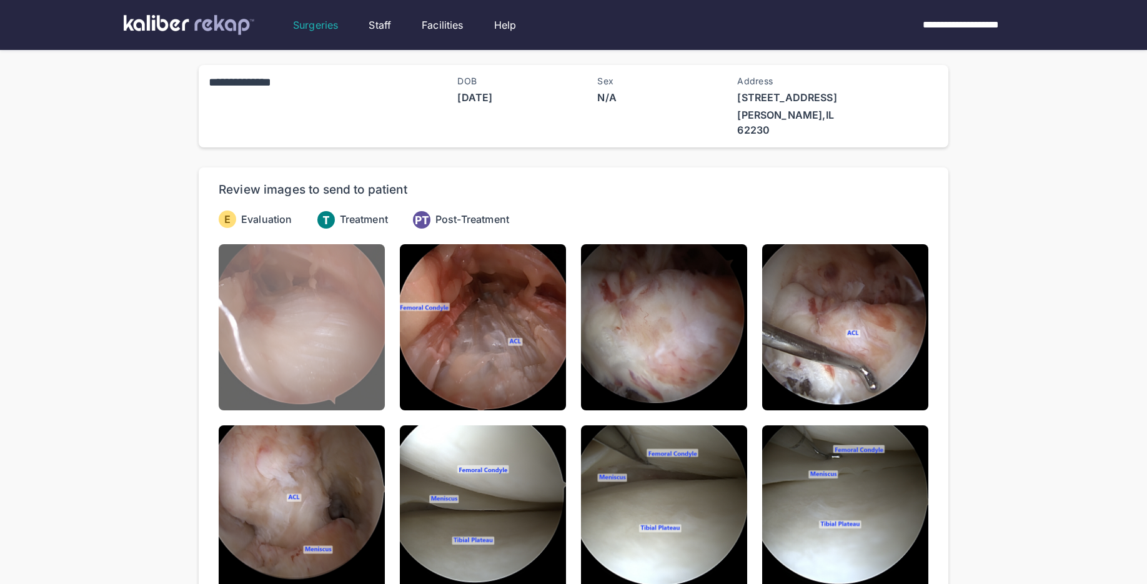
click at [322, 366] on img at bounding box center [302, 327] width 166 height 166
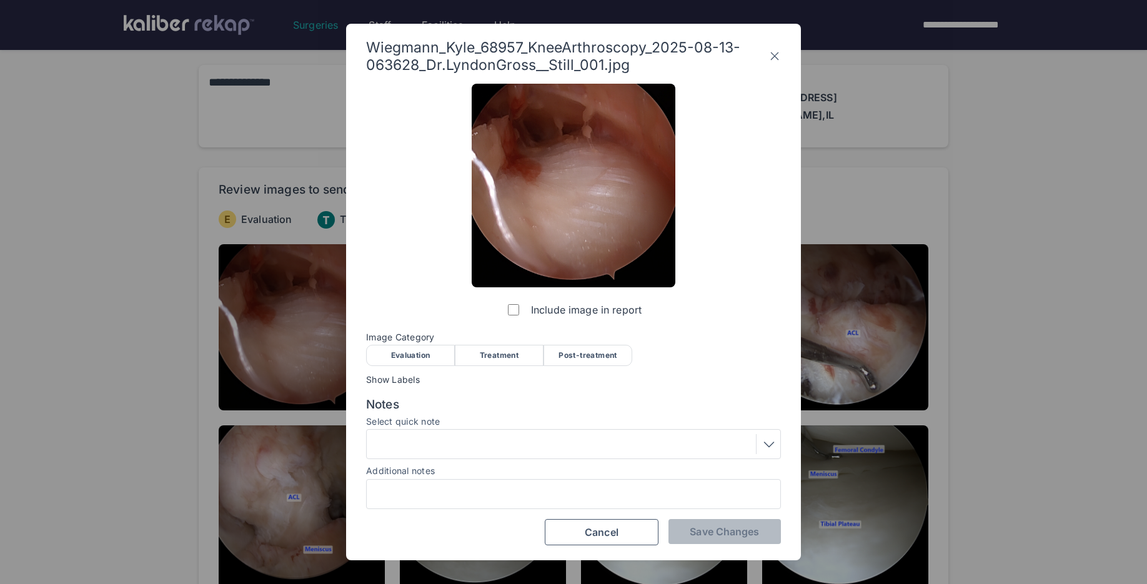
drag, startPoint x: 396, startPoint y: 364, endPoint x: 403, endPoint y: 366, distance: 7.1
click at [397, 363] on div "Evaluation" at bounding box center [410, 355] width 89 height 21
click at [700, 542] on button "Save Changes" at bounding box center [725, 531] width 112 height 25
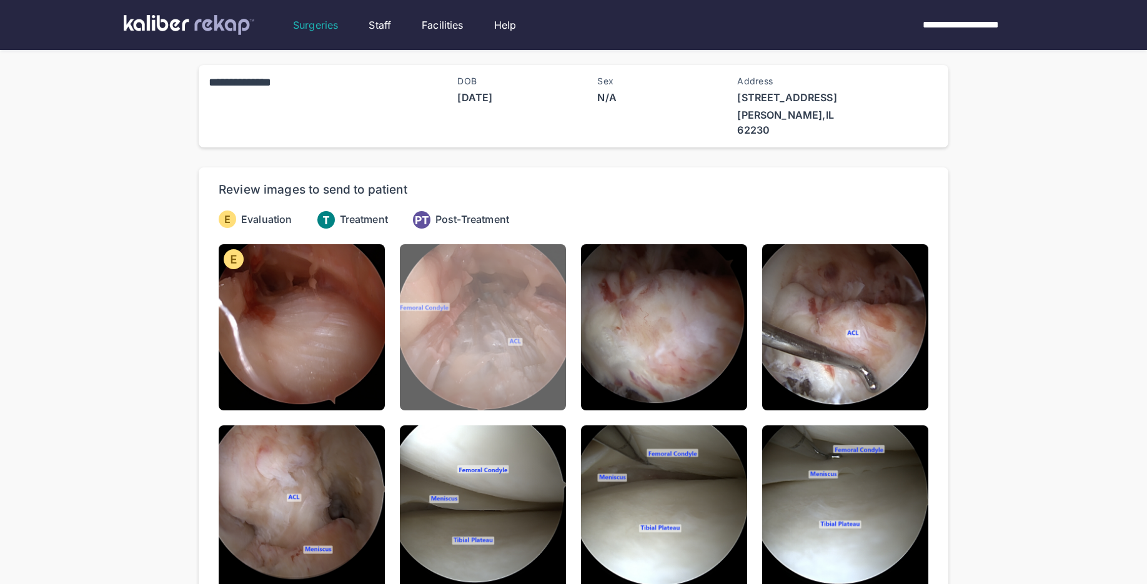
click at [517, 349] on img at bounding box center [483, 327] width 166 height 166
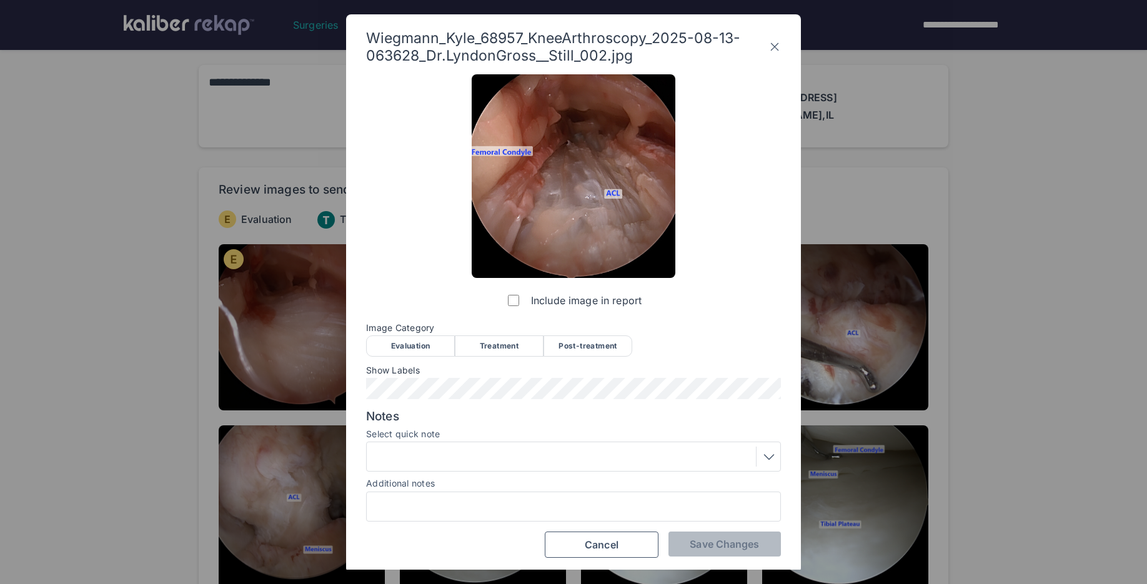
click at [580, 351] on div "Post-treatment" at bounding box center [588, 346] width 89 height 21
click at [709, 544] on span "Save Changes" at bounding box center [724, 544] width 69 height 12
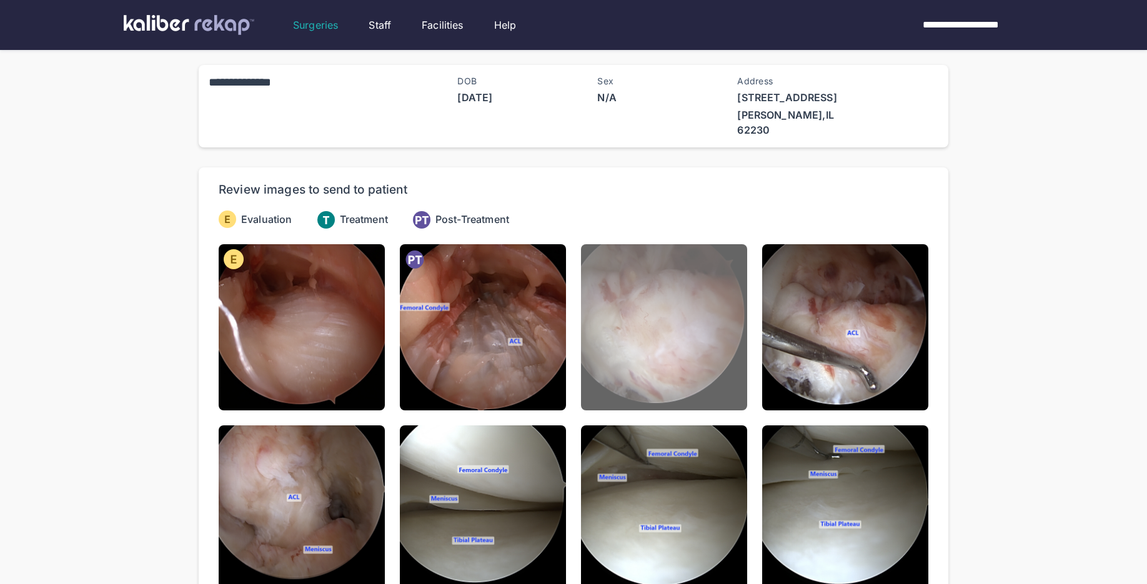
click at [659, 366] on img at bounding box center [664, 327] width 166 height 166
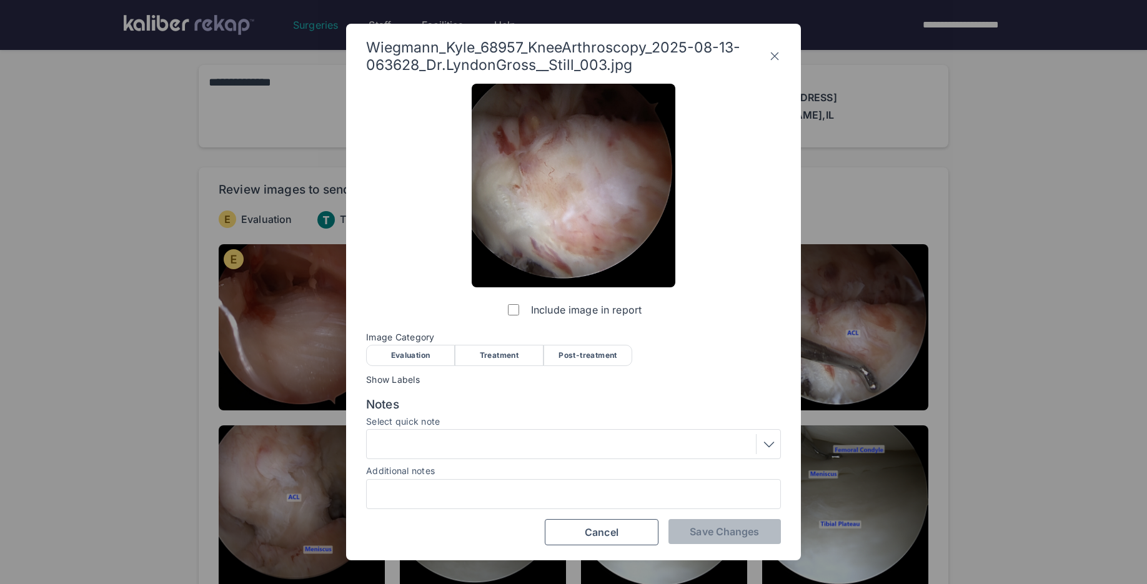
click at [419, 354] on div "Evaluation" at bounding box center [410, 355] width 89 height 21
click at [420, 447] on div at bounding box center [574, 444] width 406 height 20
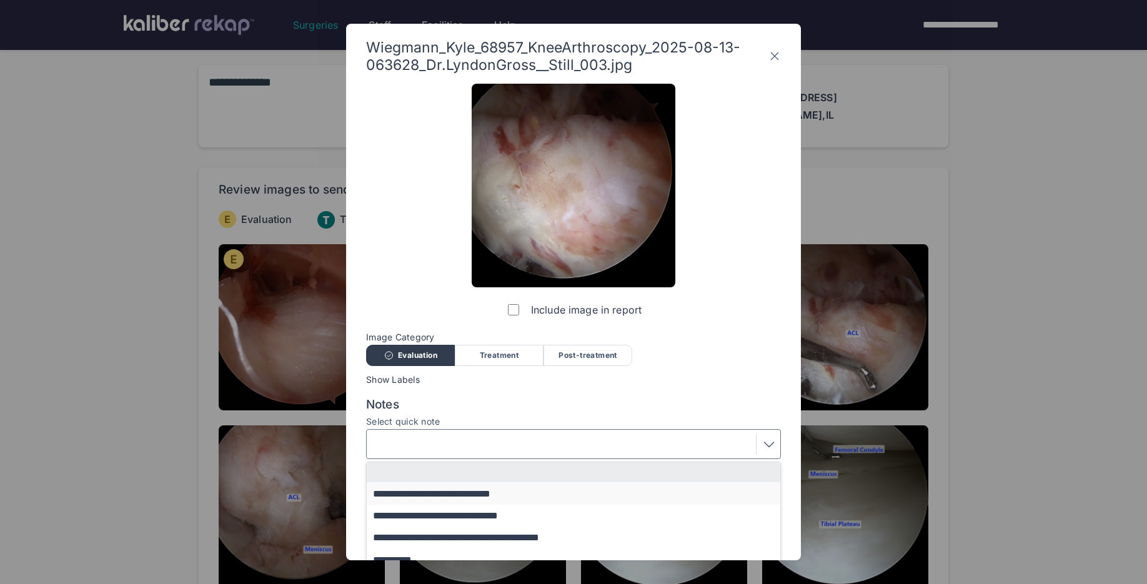
click at [437, 498] on button "**********" at bounding box center [580, 493] width 426 height 22
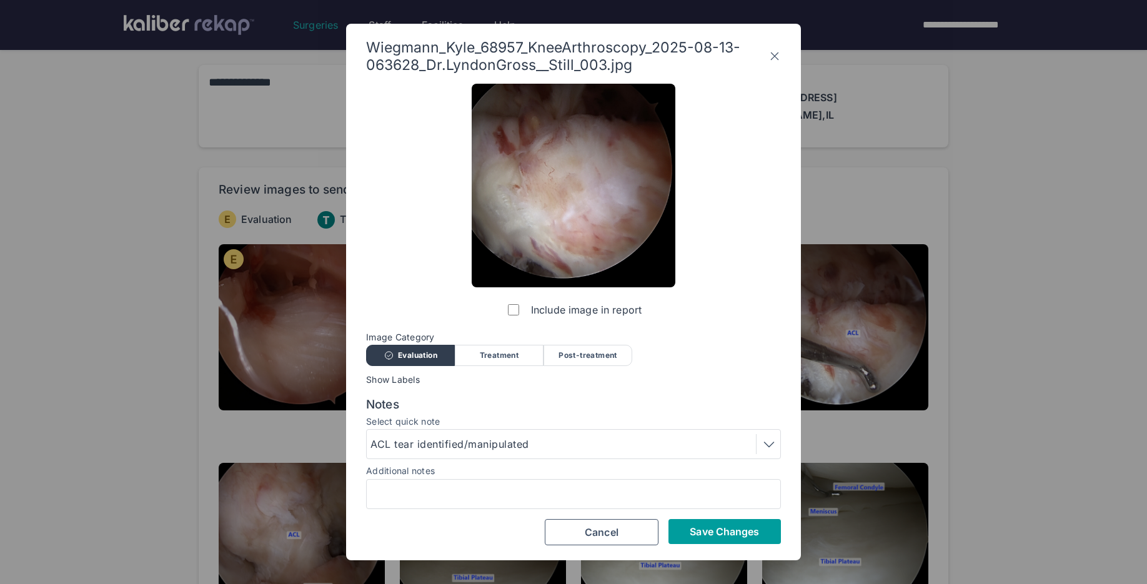
click at [741, 530] on span "Save Changes" at bounding box center [724, 532] width 69 height 12
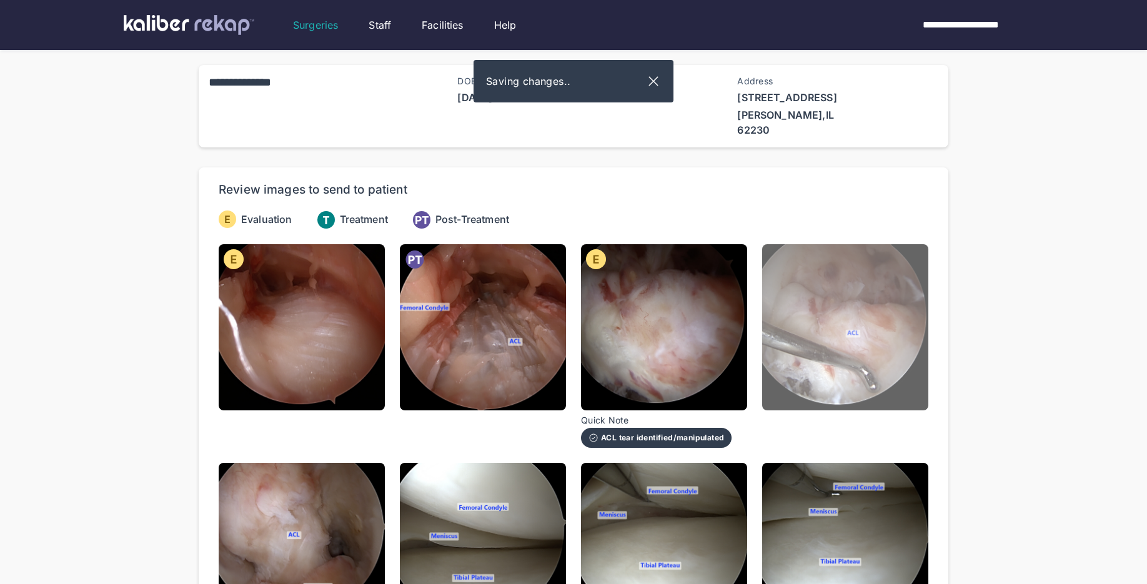
click at [858, 378] on img at bounding box center [845, 327] width 166 height 166
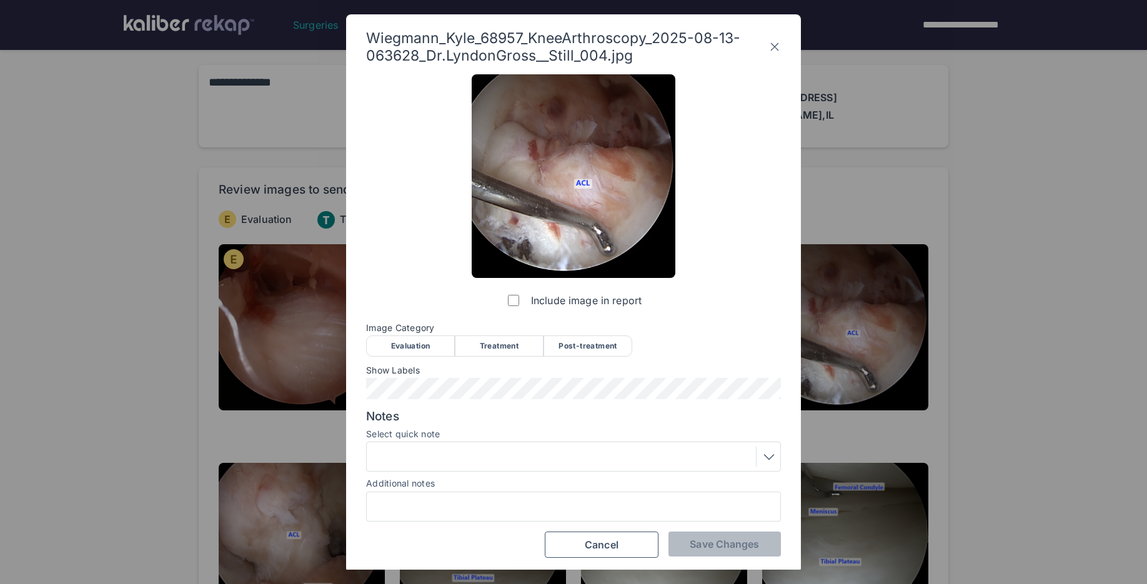
click at [414, 347] on div "Evaluation" at bounding box center [410, 346] width 89 height 21
click at [503, 472] on div "Notes Select quick note Additional notes" at bounding box center [573, 465] width 415 height 112
click at [460, 453] on div at bounding box center [574, 457] width 406 height 20
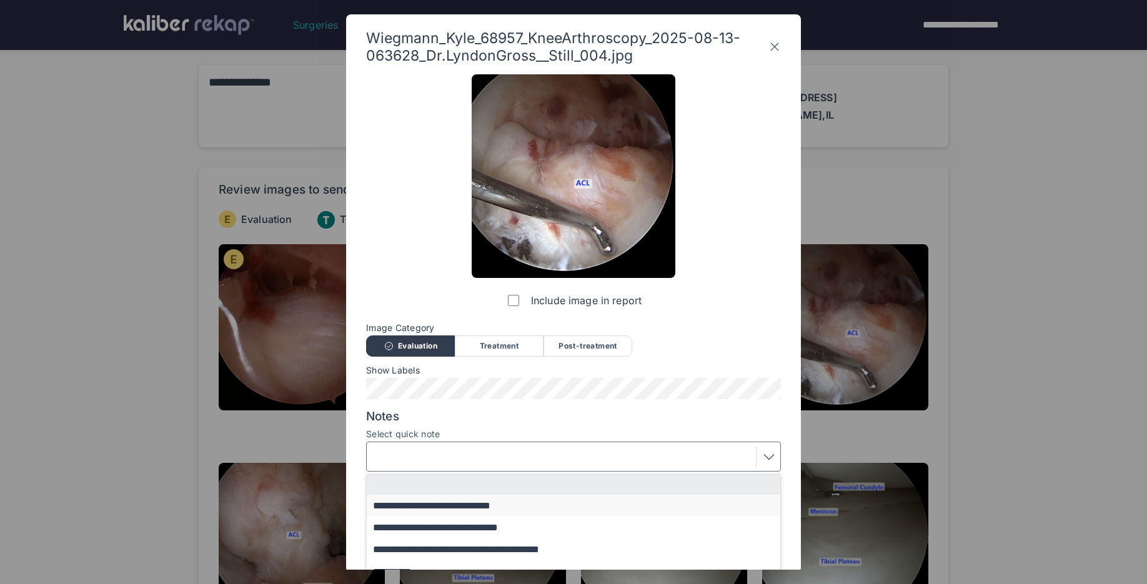
click at [461, 514] on button "**********" at bounding box center [580, 506] width 426 height 22
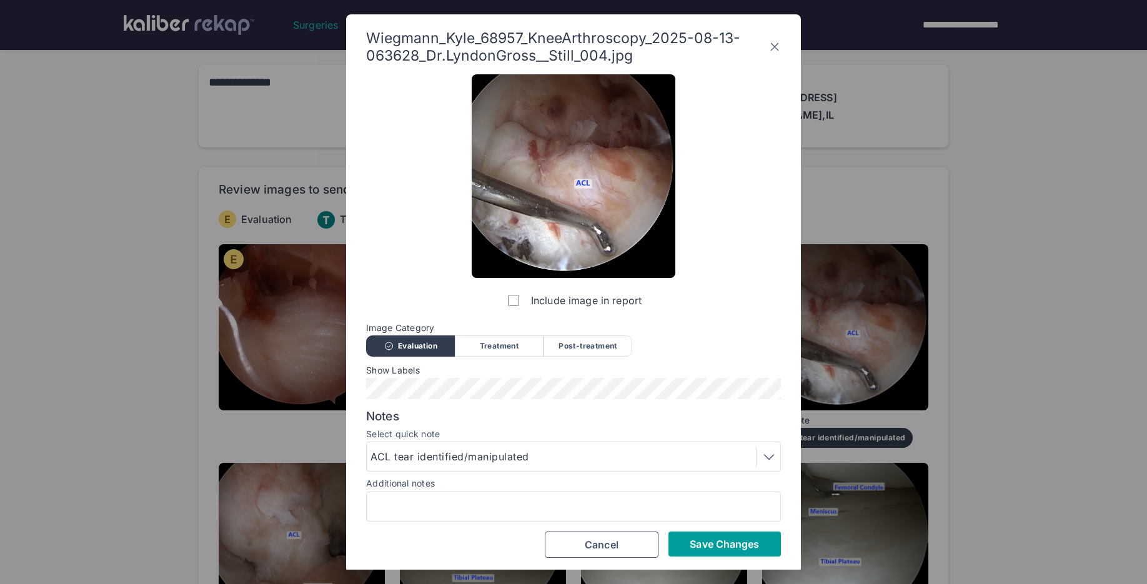
click at [692, 549] on span "Save Changes" at bounding box center [724, 544] width 69 height 12
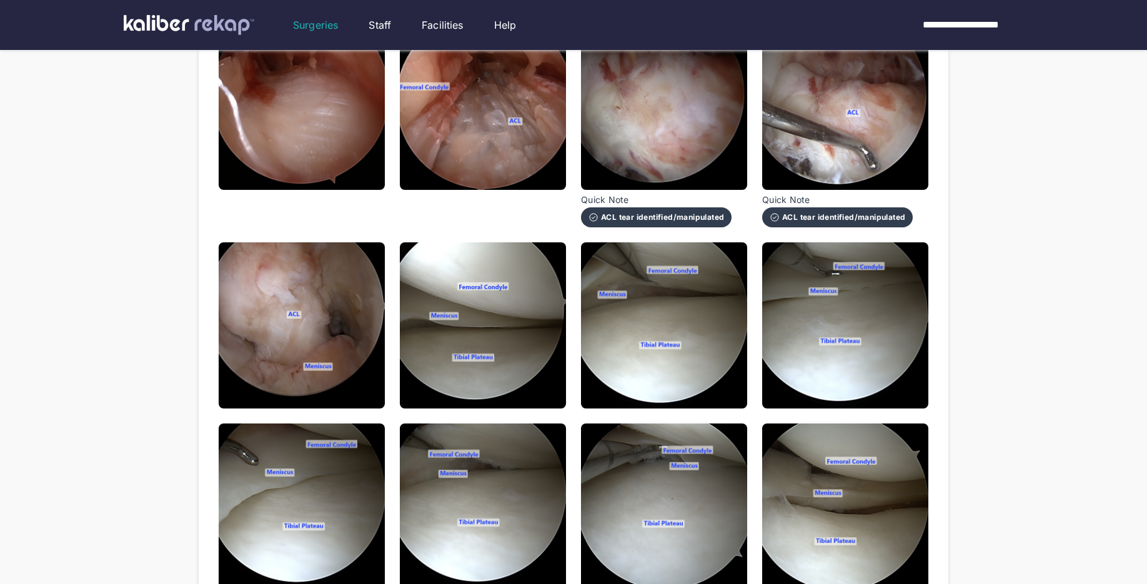
scroll to position [263, 0]
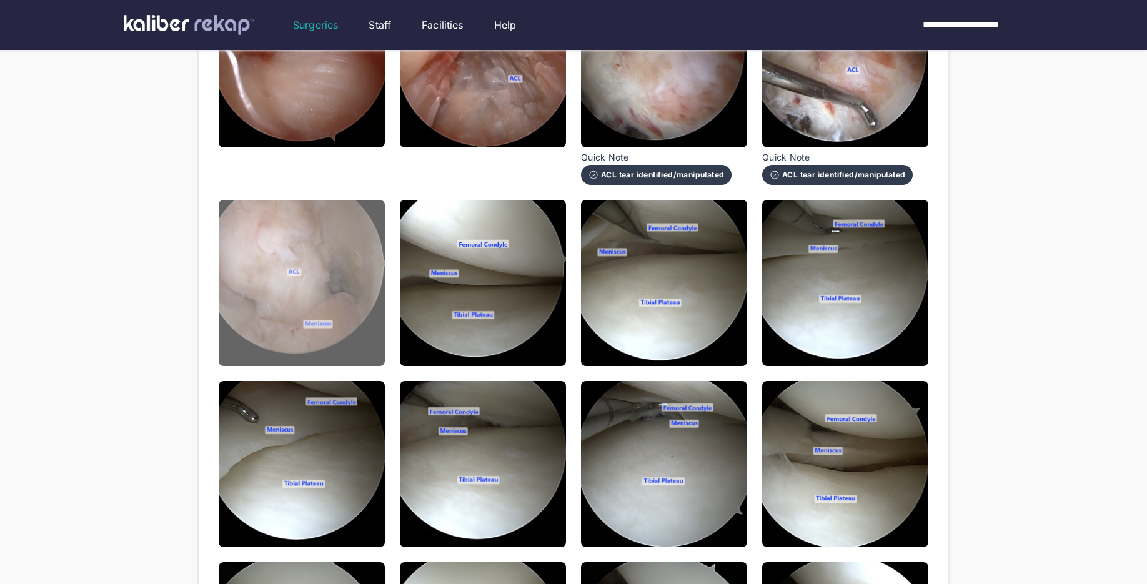
click at [341, 307] on img at bounding box center [302, 283] width 166 height 166
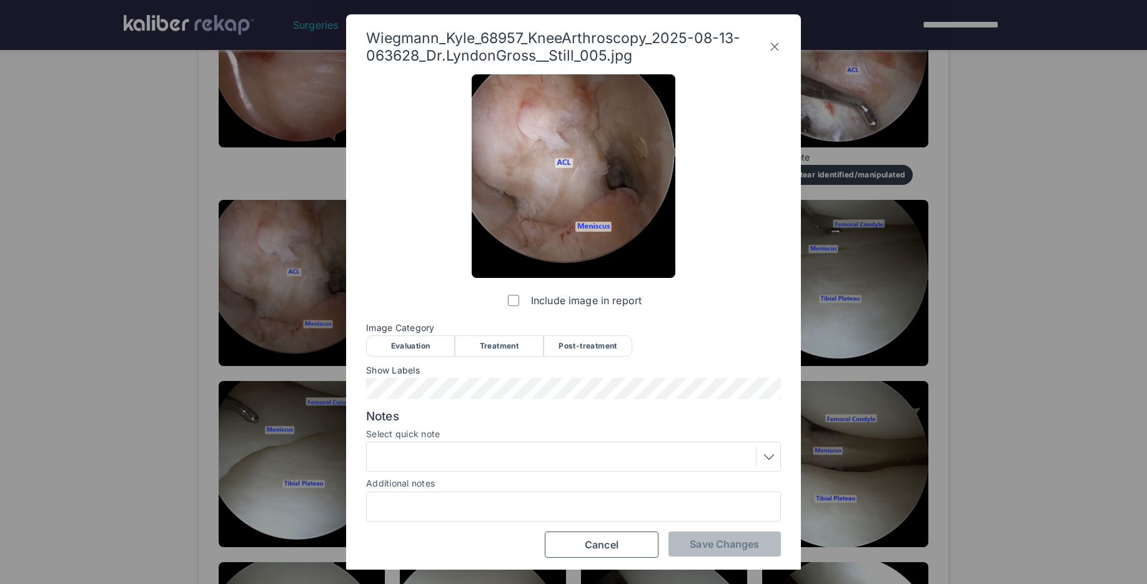
drag, startPoint x: 426, startPoint y: 347, endPoint x: 412, endPoint y: 369, distance: 26.4
click at [426, 347] on div "Evaluation" at bounding box center [410, 346] width 89 height 21
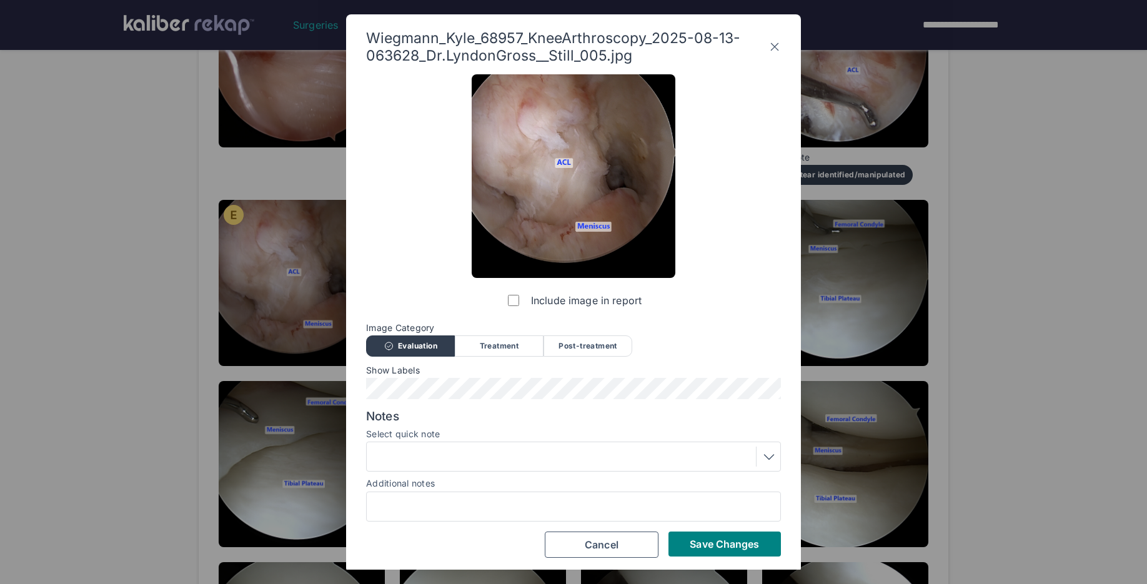
drag, startPoint x: 411, startPoint y: 376, endPoint x: 476, endPoint y: 377, distance: 65.0
click at [418, 376] on div "Show Labels" at bounding box center [573, 382] width 415 height 33
click at [476, 377] on div "Show Labels" at bounding box center [573, 382] width 415 height 33
click at [702, 540] on span "Save Changes" at bounding box center [724, 544] width 69 height 12
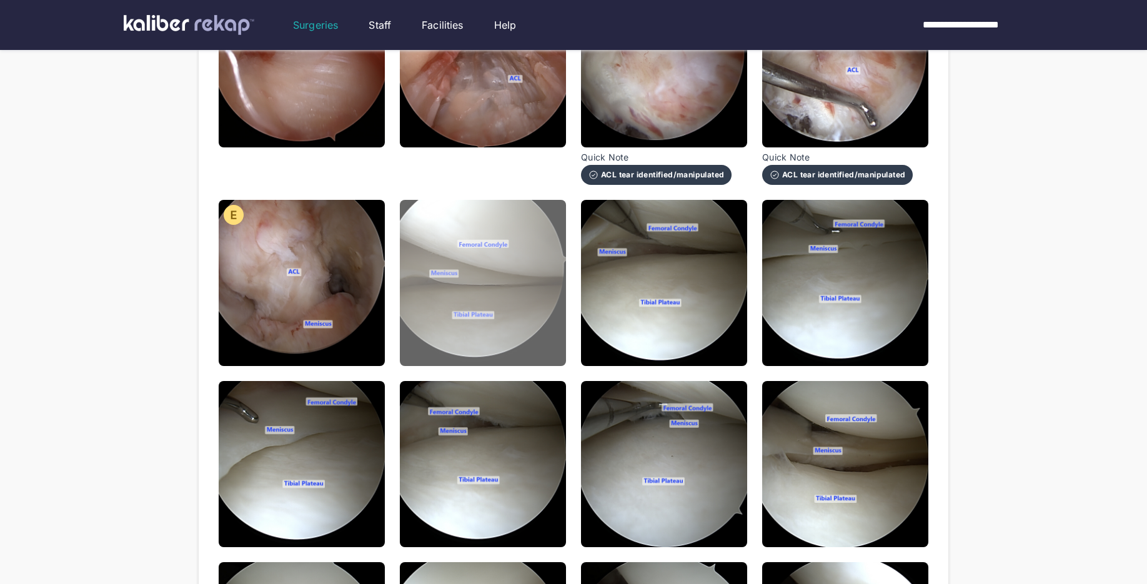
click at [446, 318] on img at bounding box center [483, 283] width 166 height 166
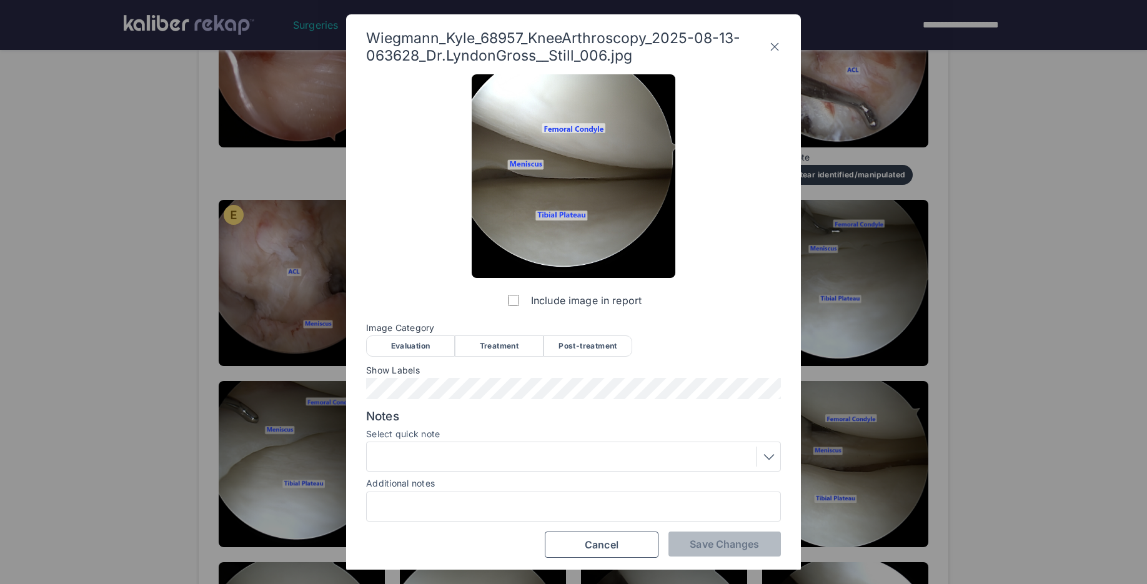
click at [417, 348] on div "Evaluation" at bounding box center [410, 346] width 89 height 21
click at [724, 551] on button "Save Changes" at bounding box center [725, 544] width 112 height 25
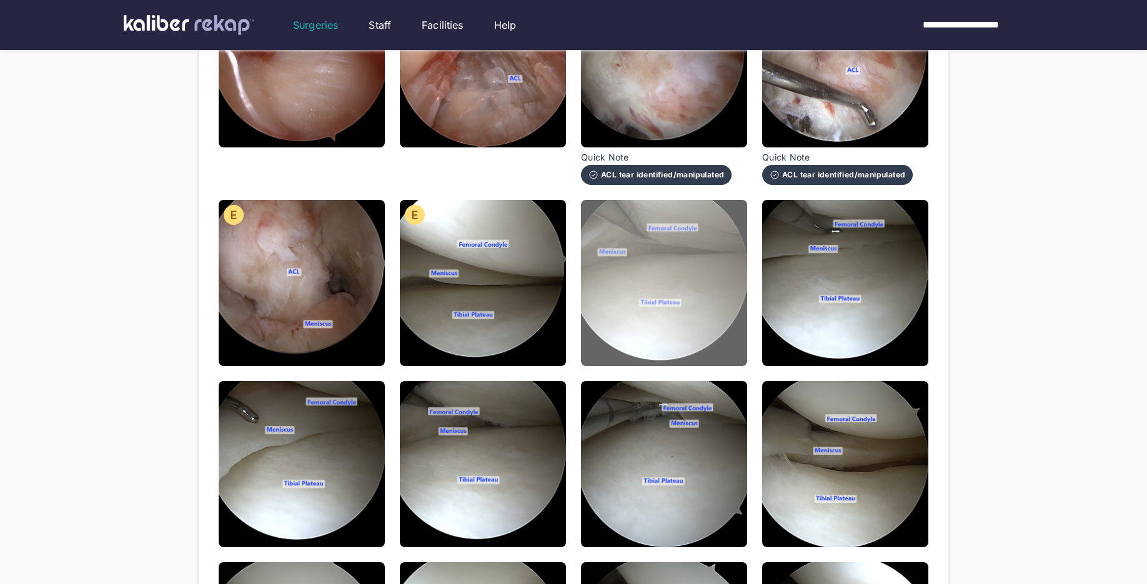
click at [706, 284] on img at bounding box center [664, 283] width 166 height 166
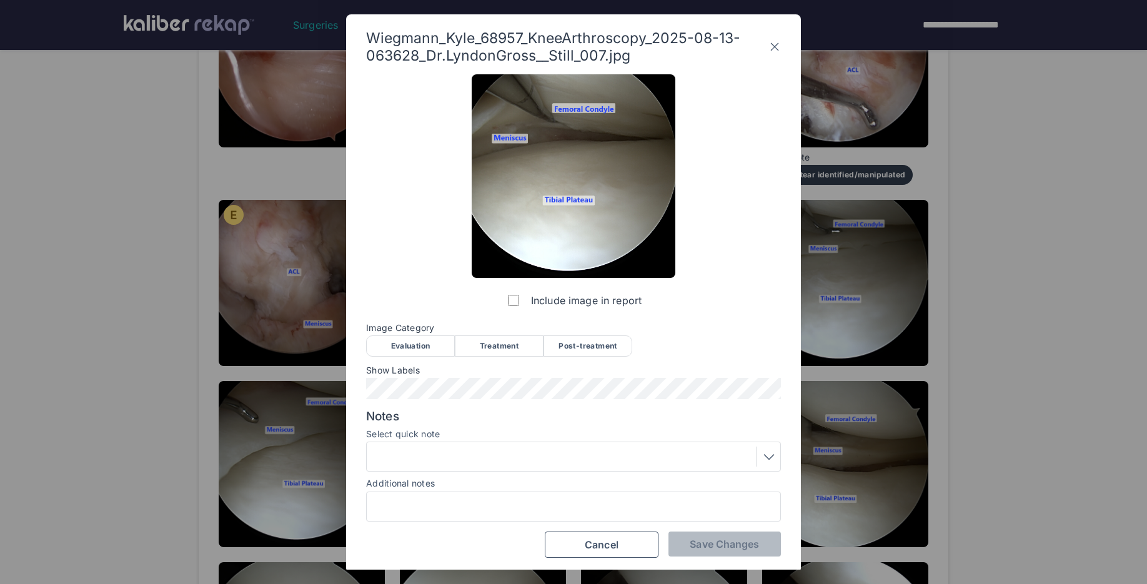
click at [415, 343] on div "Evaluation" at bounding box center [410, 346] width 89 height 21
click at [742, 538] on span "Save Changes" at bounding box center [724, 544] width 69 height 12
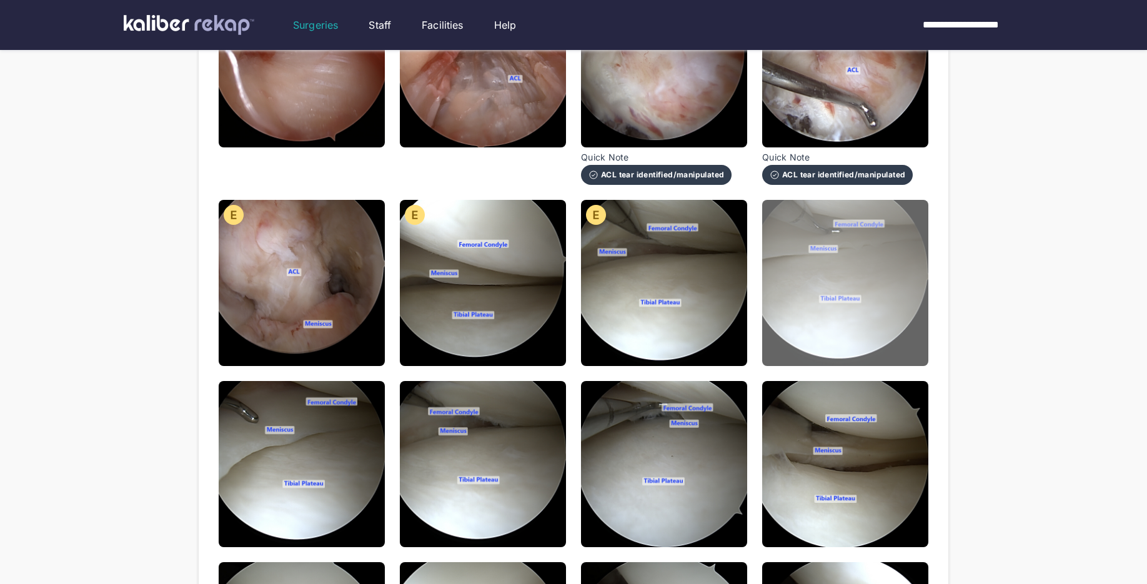
click at [817, 327] on img at bounding box center [845, 283] width 166 height 166
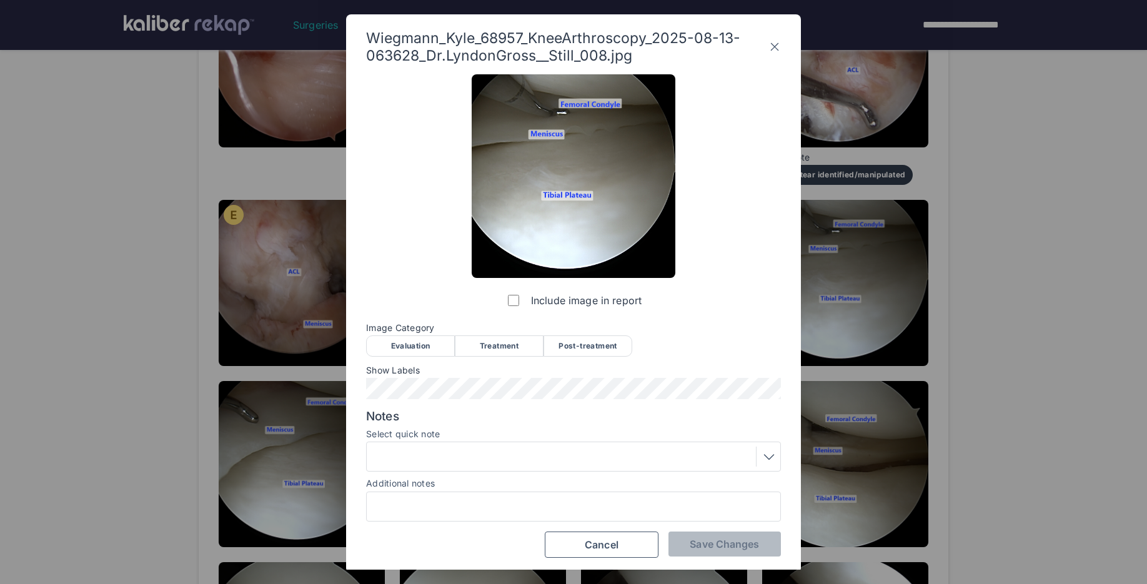
click at [429, 341] on div "Evaluation" at bounding box center [410, 346] width 89 height 21
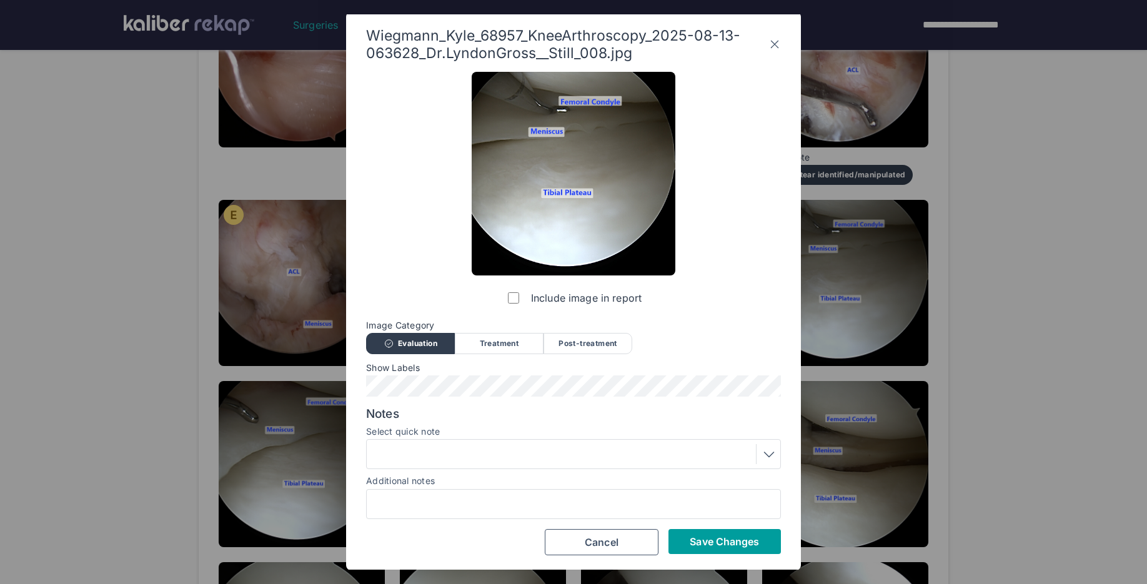
click at [731, 539] on span "Save Changes" at bounding box center [724, 542] width 69 height 12
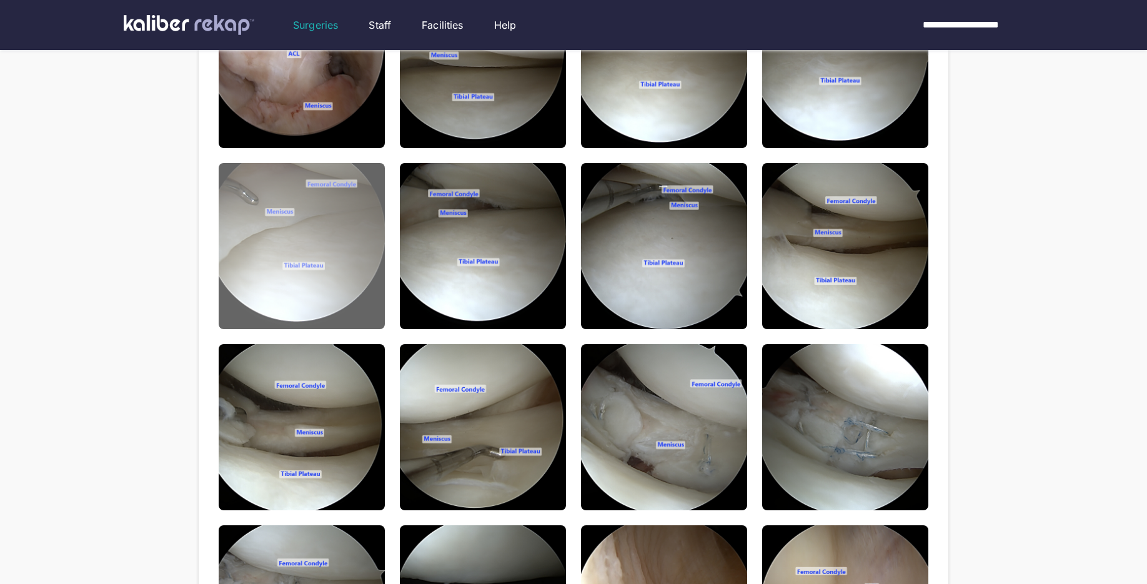
scroll to position [484, 0]
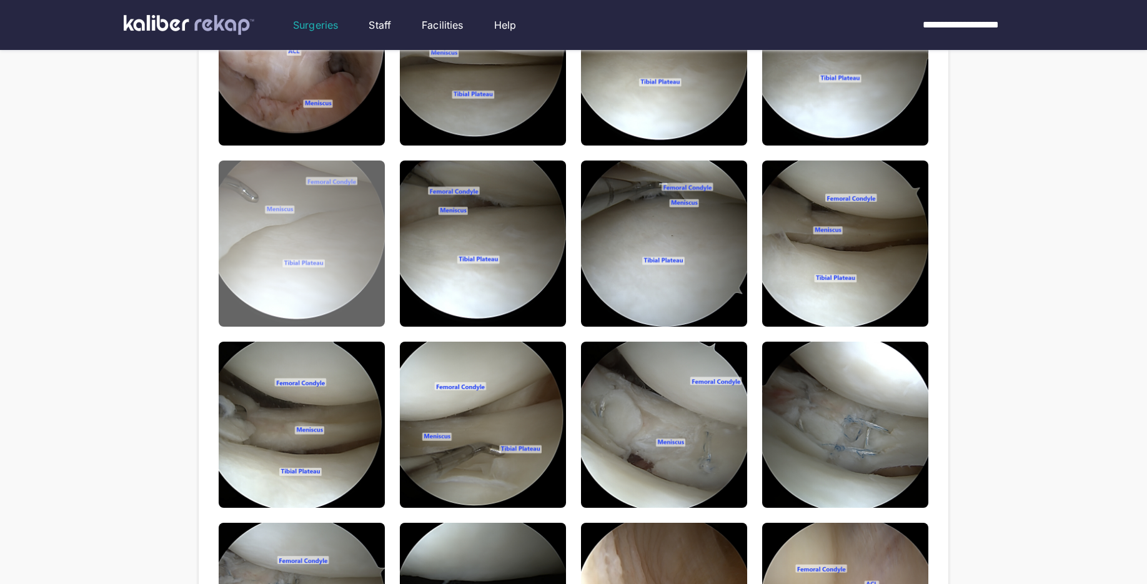
click at [347, 282] on img at bounding box center [302, 244] width 166 height 166
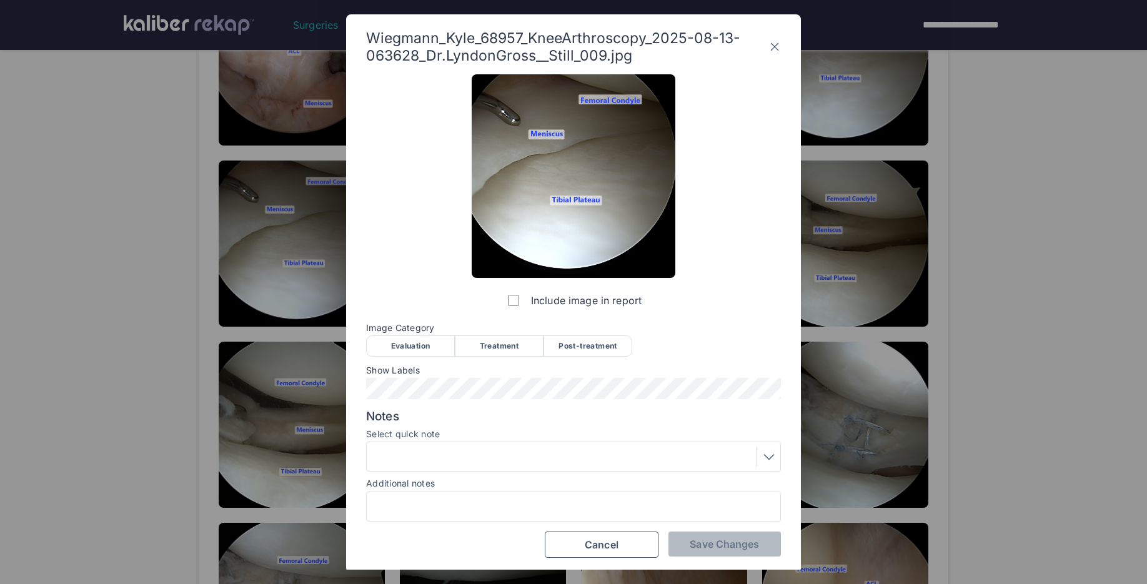
click at [429, 364] on div "Include image in report Image Category Evaluation Treatment Post-treatment Eval…" at bounding box center [573, 315] width 415 height 483
click at [421, 349] on div "Evaluation" at bounding box center [410, 346] width 89 height 21
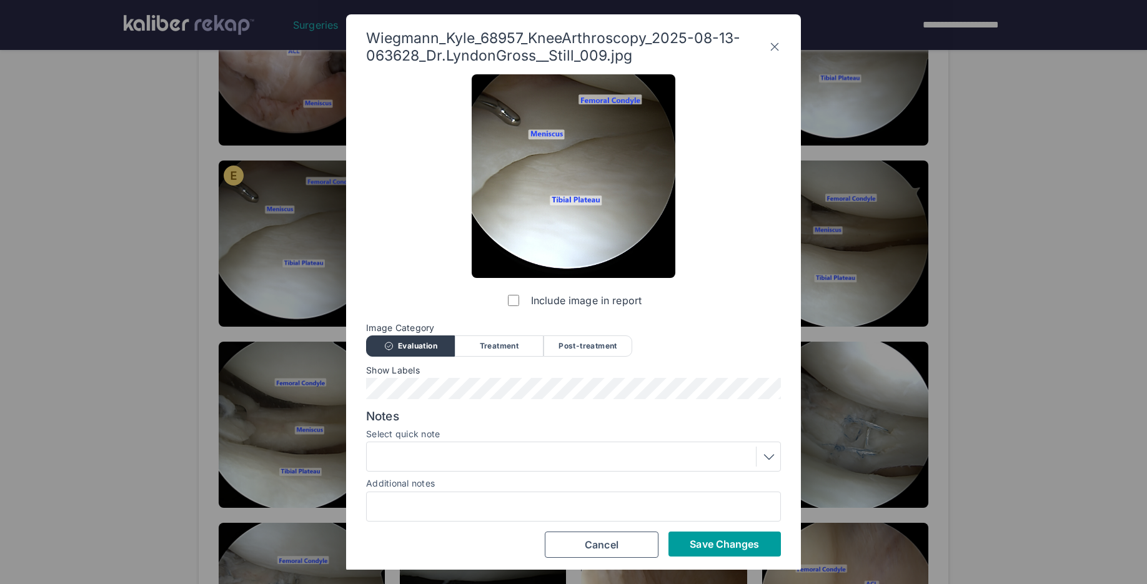
click at [689, 537] on button "Save Changes" at bounding box center [725, 544] width 112 height 25
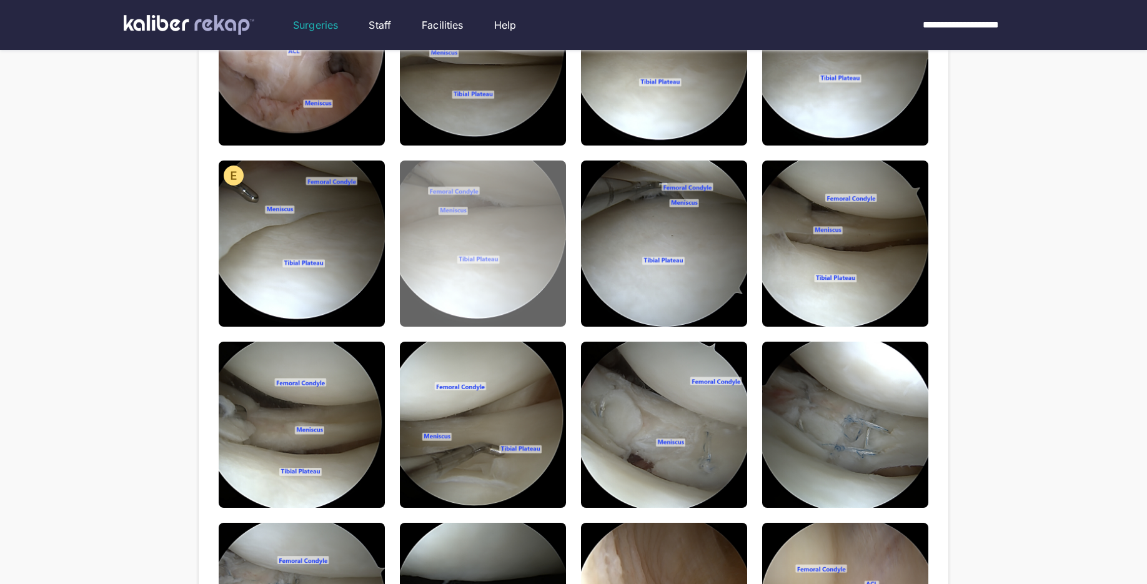
click at [497, 255] on img at bounding box center [483, 244] width 166 height 166
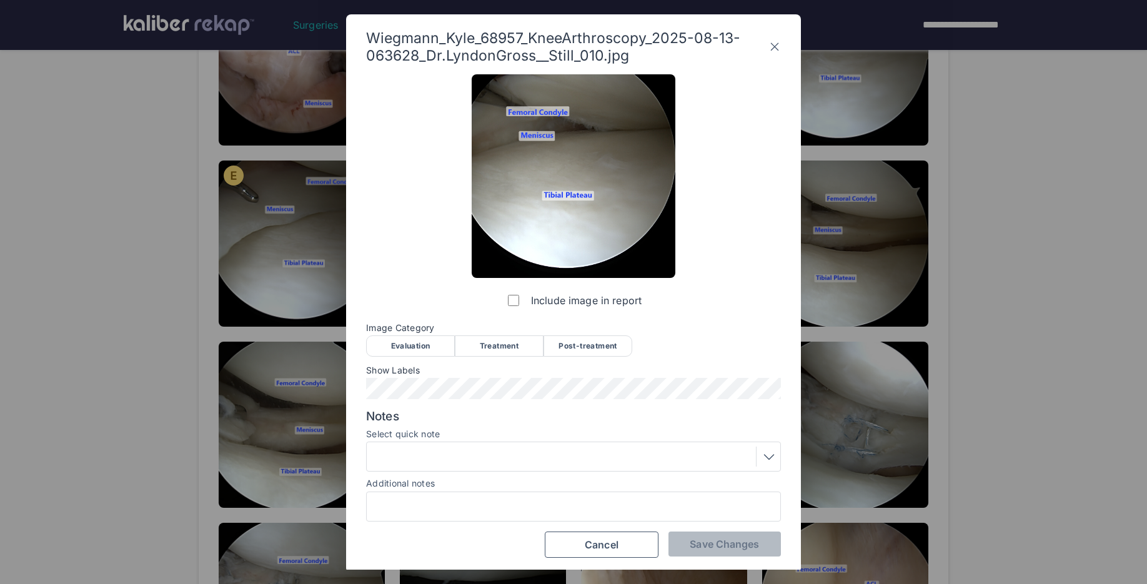
click at [430, 335] on div "Image Category Evaluation Treatment Post-treatment Evaluation Treatment Post-tr…" at bounding box center [573, 339] width 415 height 32
click at [712, 550] on button "Save Changes" at bounding box center [725, 544] width 112 height 25
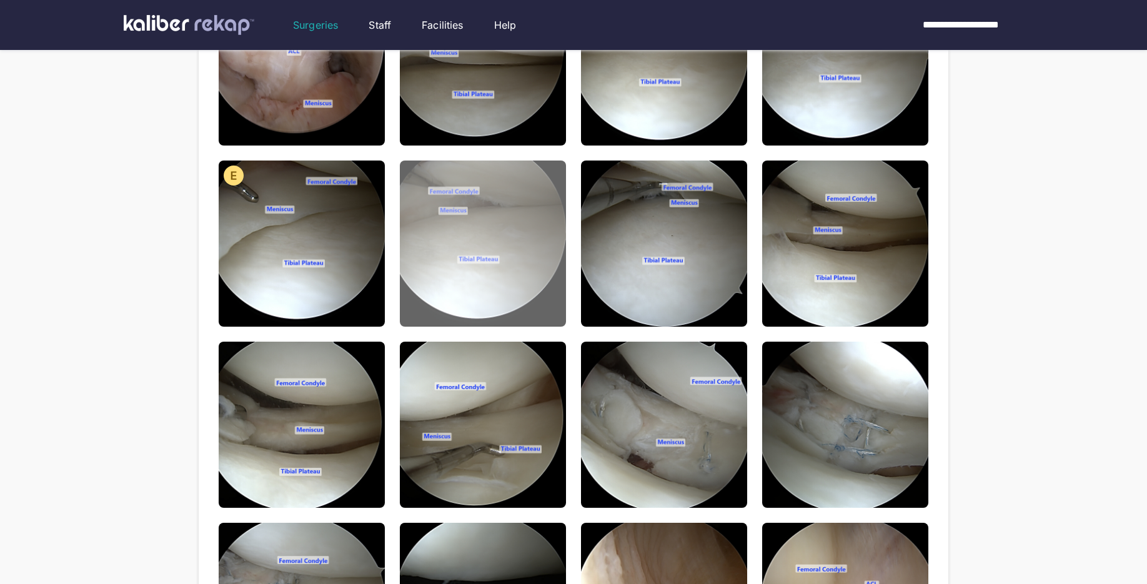
click at [516, 251] on img at bounding box center [483, 244] width 166 height 166
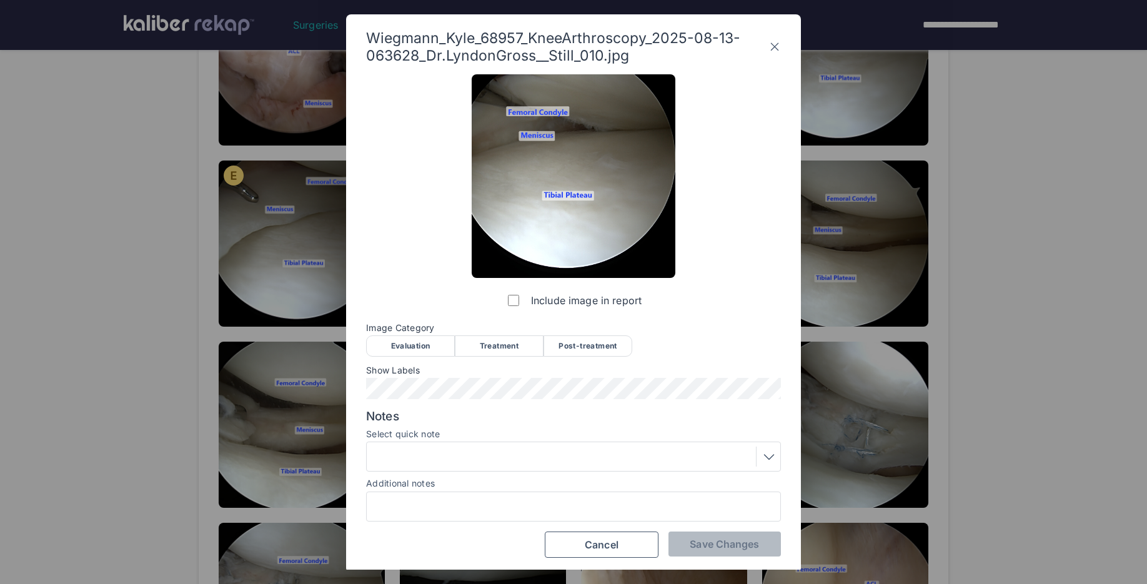
click at [424, 336] on div "Evaluation" at bounding box center [410, 346] width 89 height 21
drag, startPoint x: 763, startPoint y: 540, endPoint x: 759, endPoint y: 529, distance: 11.3
click at [765, 536] on button "Save Changes" at bounding box center [725, 544] width 112 height 25
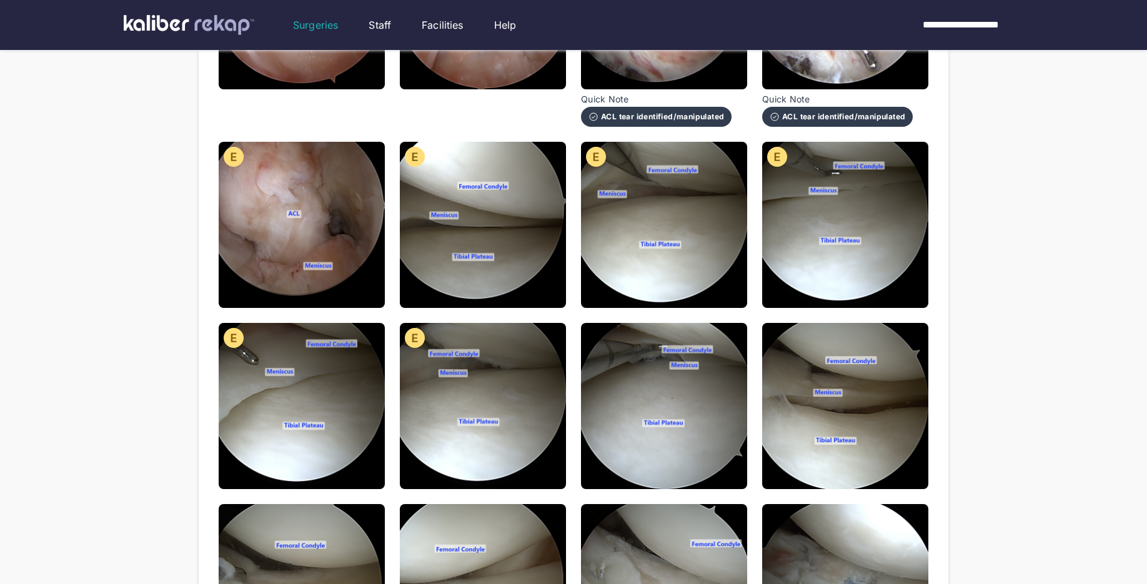
scroll to position [223, 0]
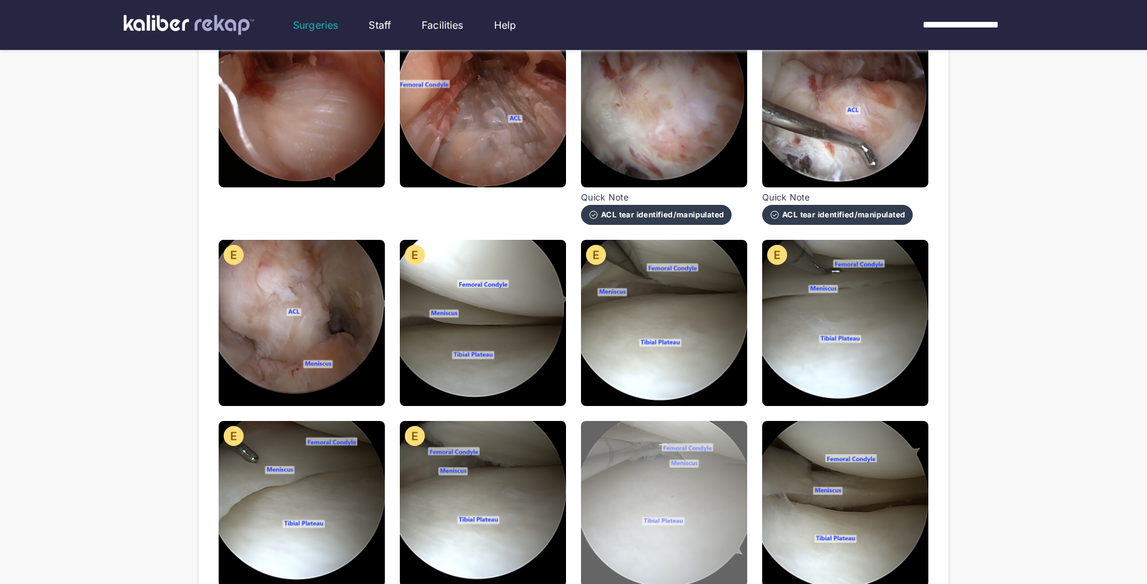
click at [668, 520] on img at bounding box center [664, 504] width 166 height 166
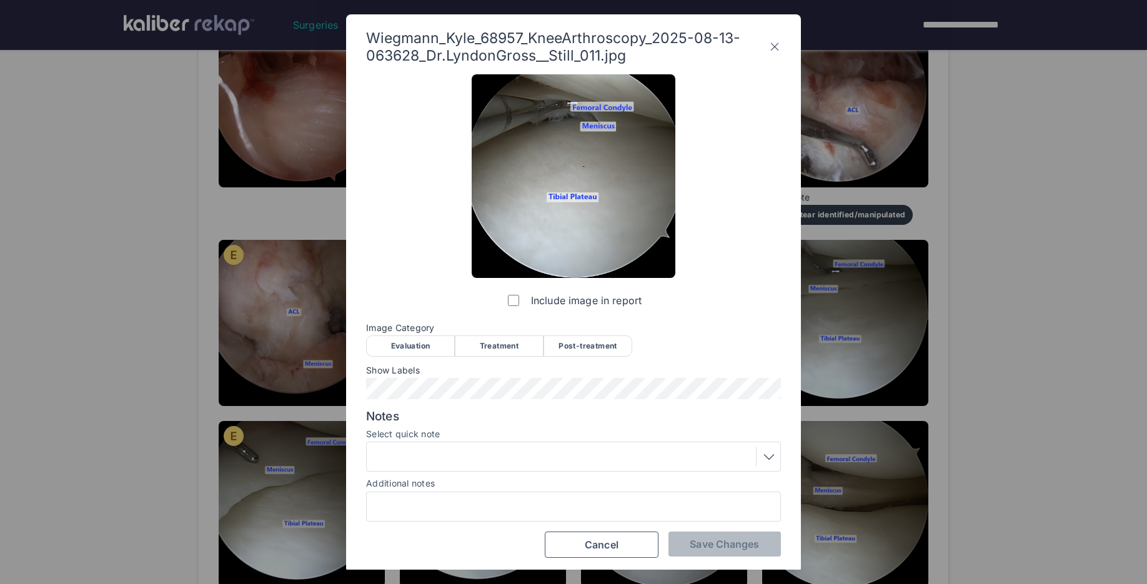
click at [419, 349] on div "Evaluation" at bounding box center [410, 346] width 89 height 21
drag, startPoint x: 726, startPoint y: 548, endPoint x: 848, endPoint y: 384, distance: 204.5
click at [731, 534] on button "Save Changes" at bounding box center [725, 544] width 112 height 25
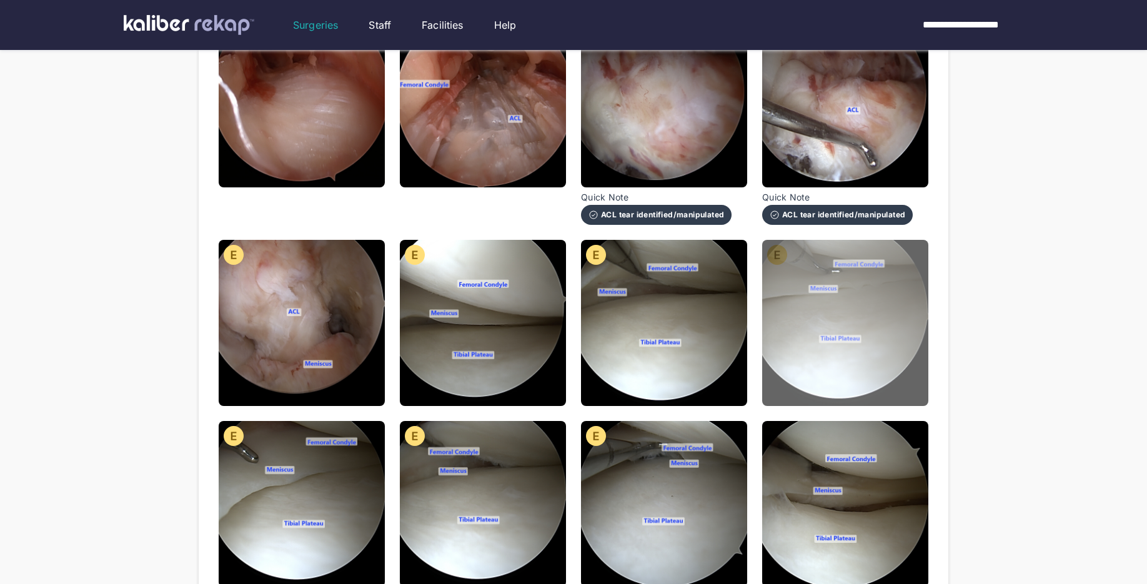
click at [851, 360] on img at bounding box center [845, 323] width 166 height 166
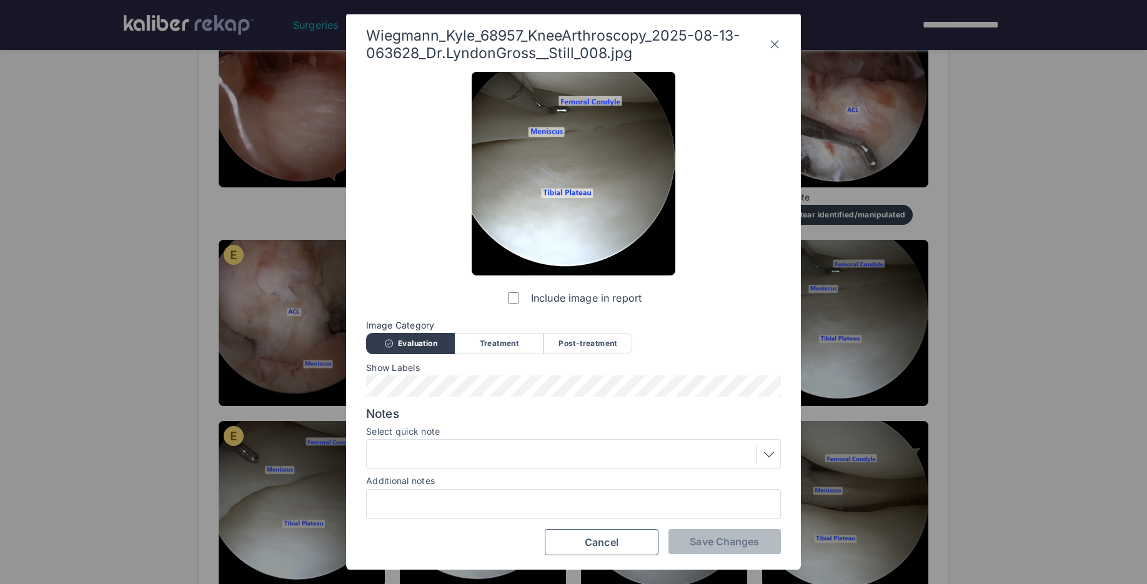
click at [1002, 397] on div "Wiegmann_Kyle_68957_KneeArthroscopy_2025-08-13-063628_Dr.LyndonGross__Still_008…" at bounding box center [573, 292] width 1147 height 584
click at [860, 500] on div "Wiegmann_Kyle_68957_KneeArthroscopy_2025-08-13-063628_Dr.LyndonGross__Still_008…" at bounding box center [573, 292] width 1147 height 584
click at [771, 42] on icon at bounding box center [775, 44] width 12 height 20
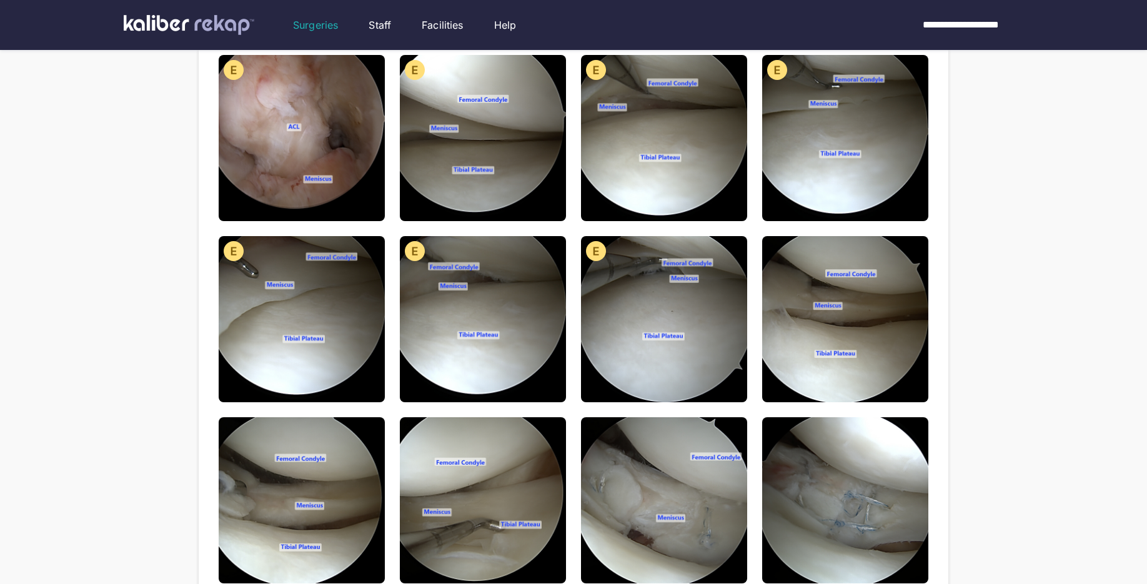
scroll to position [411, 0]
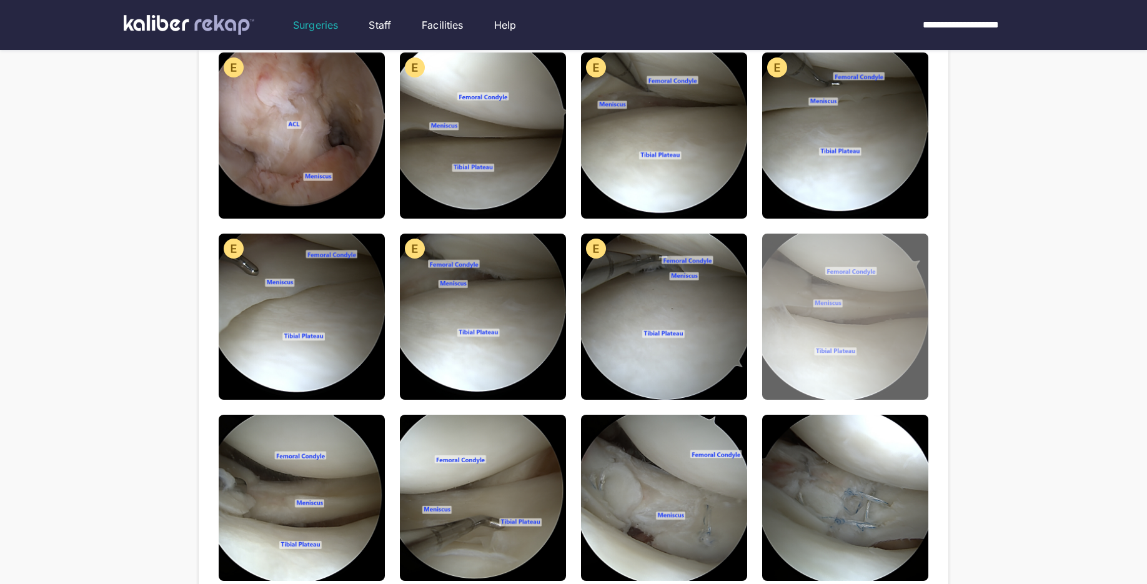
click at [846, 275] on img at bounding box center [845, 317] width 166 height 166
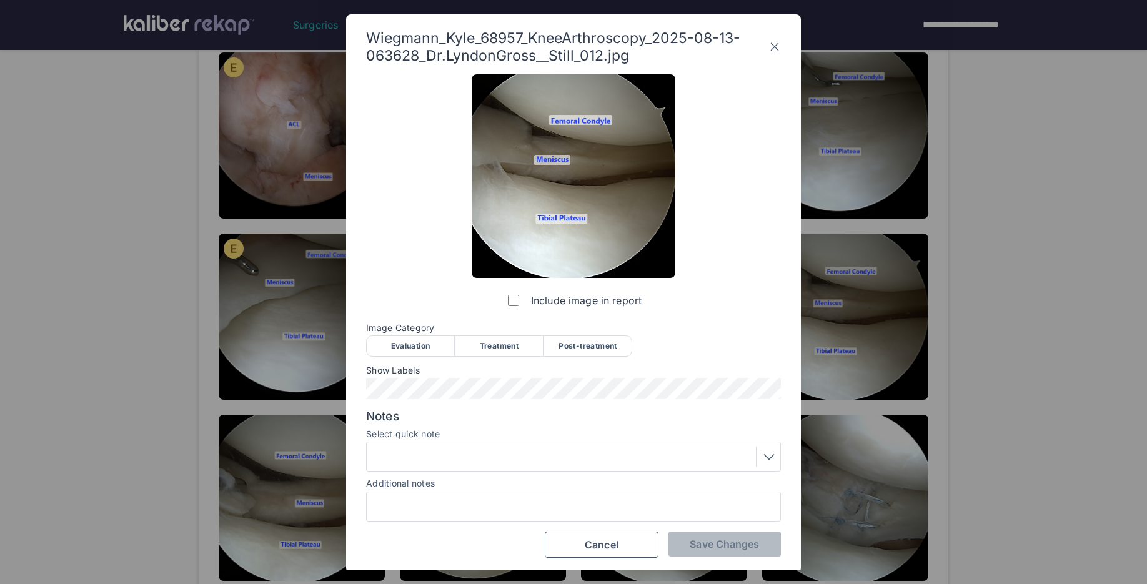
click at [431, 339] on div "Evaluation" at bounding box center [410, 346] width 89 height 21
click at [716, 546] on span "Save Changes" at bounding box center [724, 544] width 69 height 12
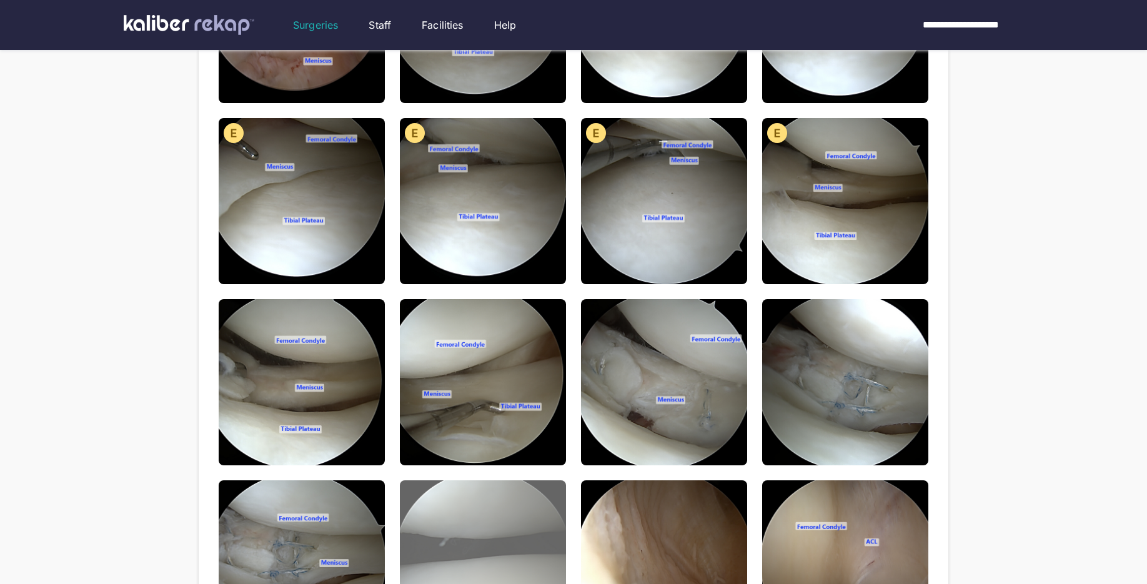
scroll to position [582, 0]
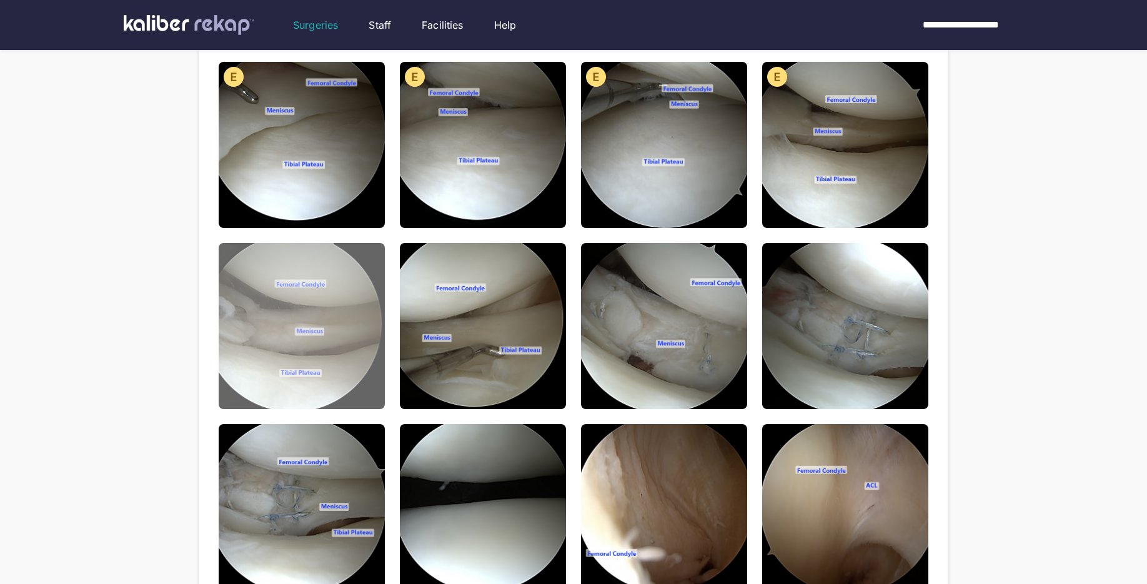
click at [359, 366] on img at bounding box center [302, 326] width 166 height 166
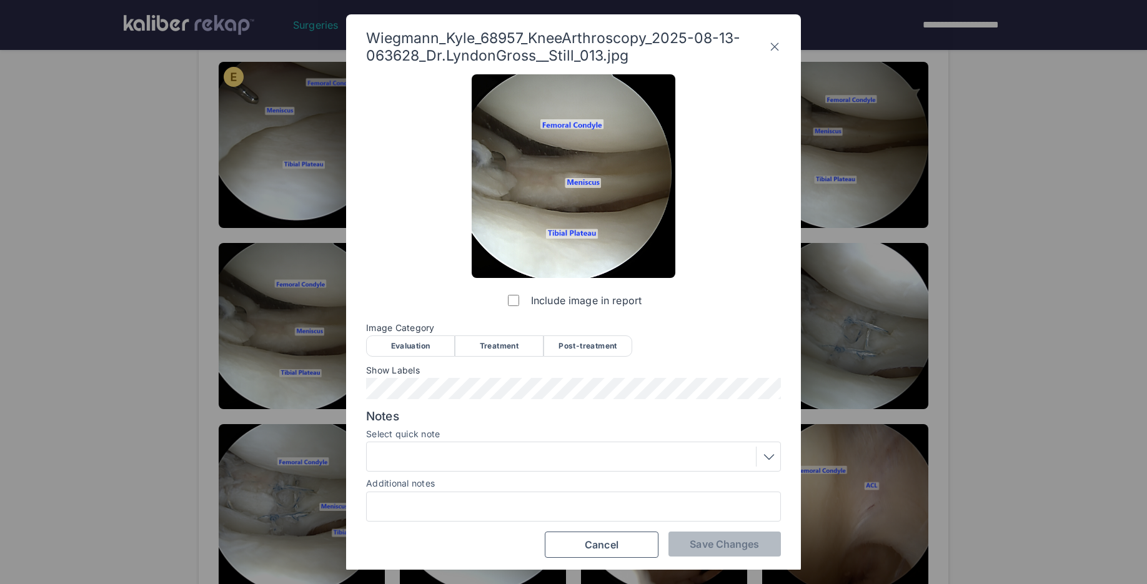
click at [417, 347] on div "Evaluation" at bounding box center [410, 346] width 89 height 21
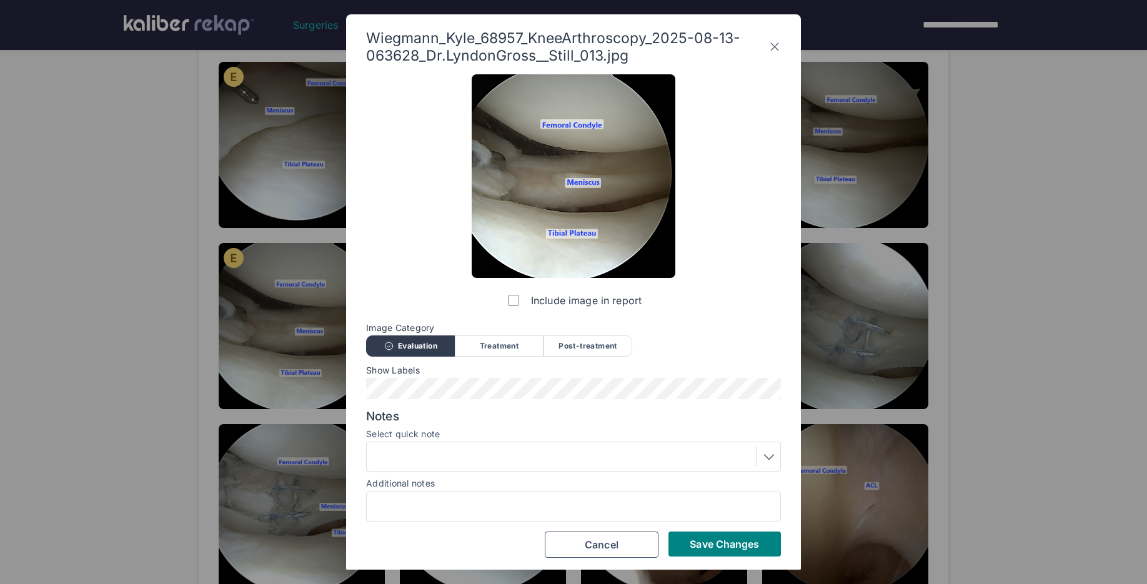
click at [391, 452] on div at bounding box center [574, 457] width 406 height 20
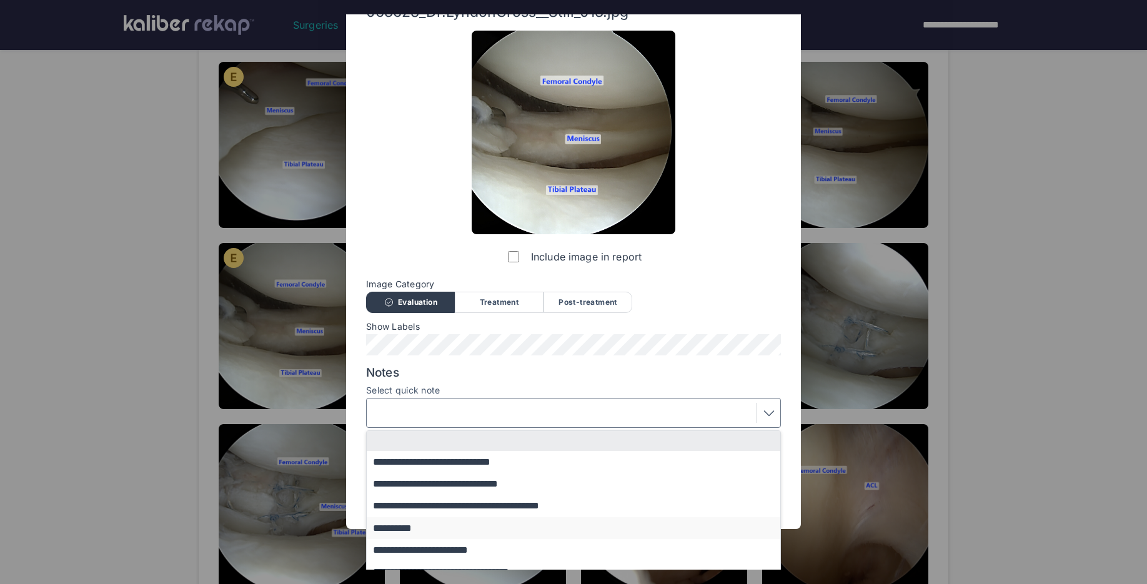
scroll to position [80, 0]
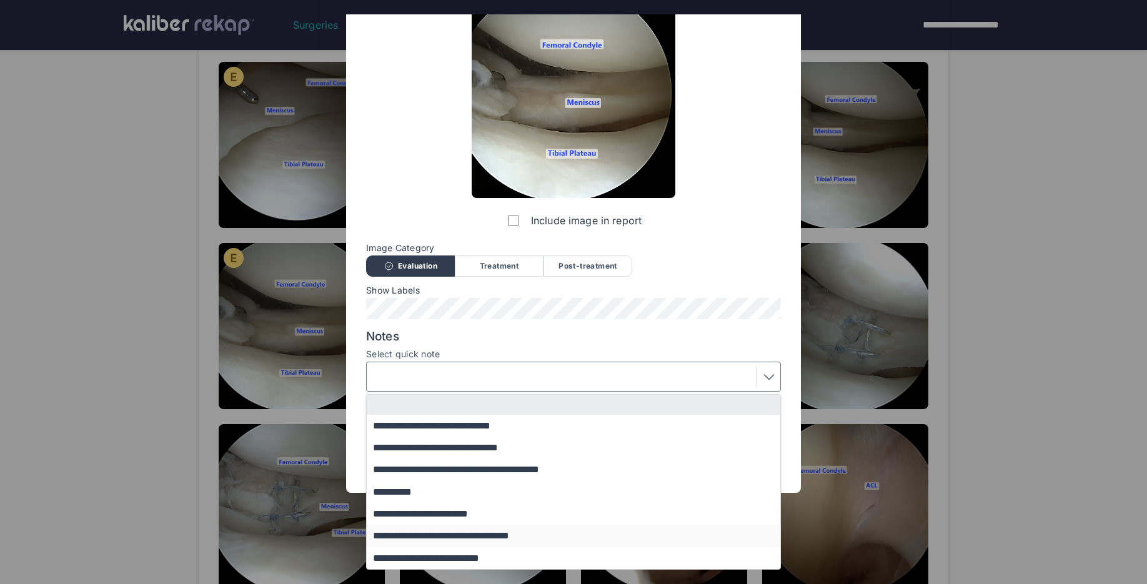
click at [433, 536] on button "**********" at bounding box center [580, 536] width 426 height 22
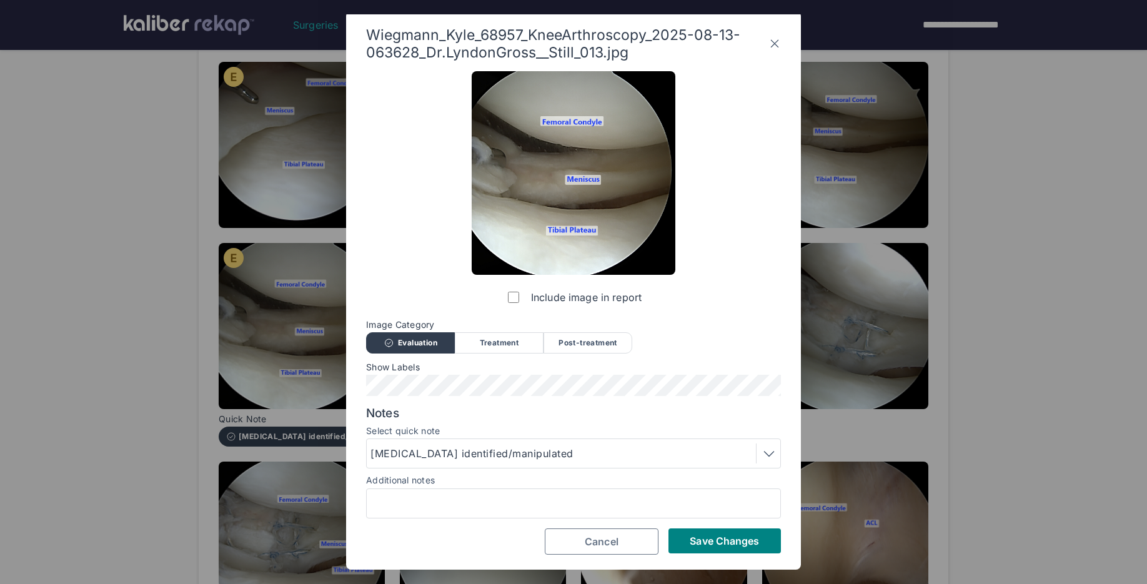
scroll to position [2, 0]
click at [696, 552] on button "Save Changes" at bounding box center [725, 541] width 112 height 25
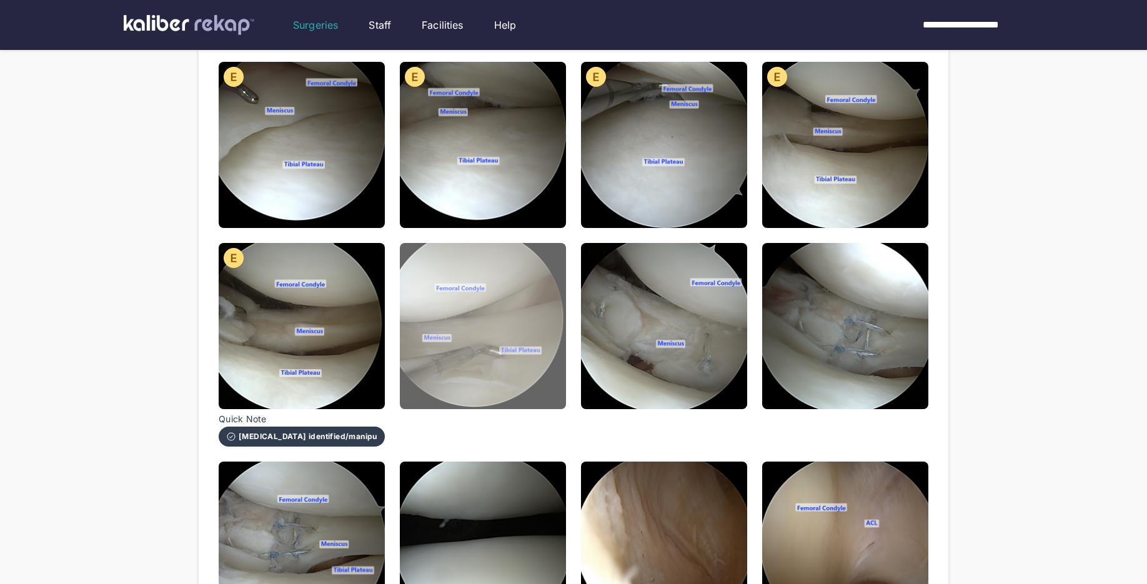
click at [492, 325] on img at bounding box center [483, 326] width 166 height 166
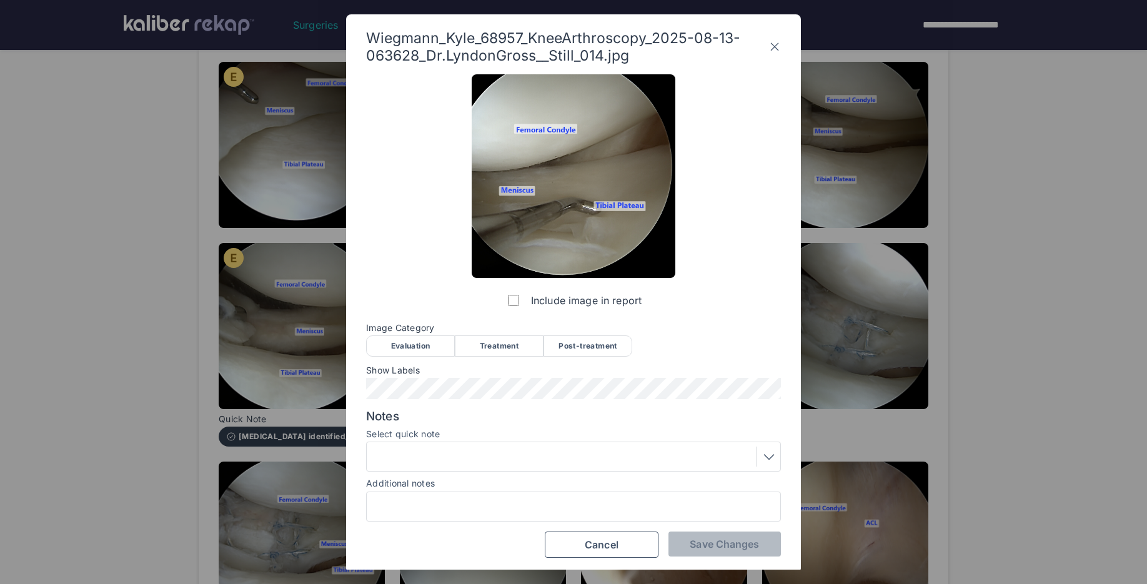
click at [407, 346] on div "Evaluation" at bounding box center [410, 346] width 89 height 21
click at [703, 546] on span "Save Changes" at bounding box center [724, 544] width 69 height 12
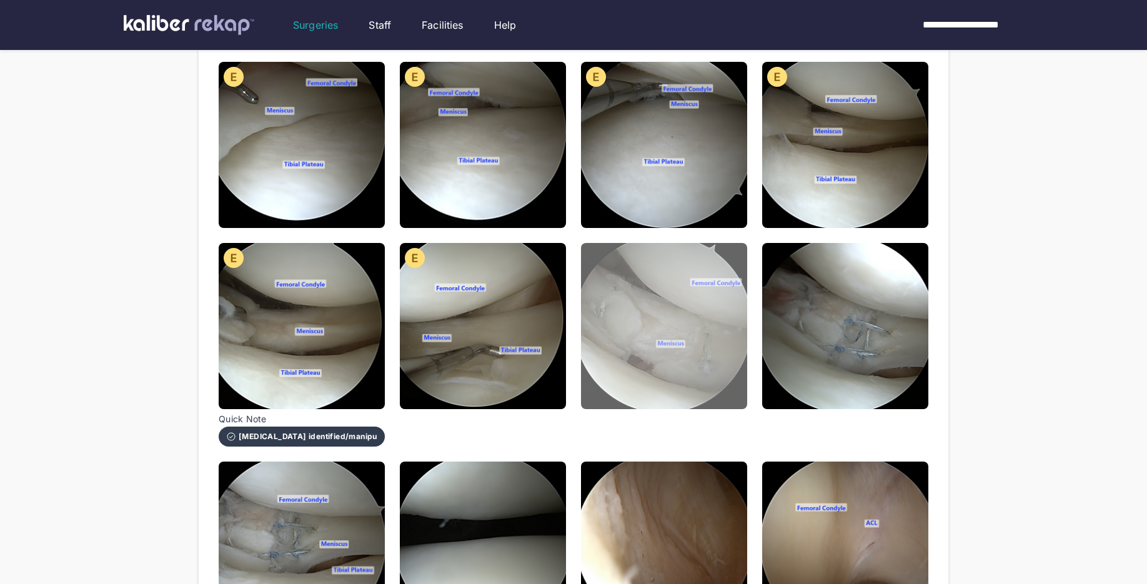
click at [694, 374] on img at bounding box center [664, 326] width 166 height 166
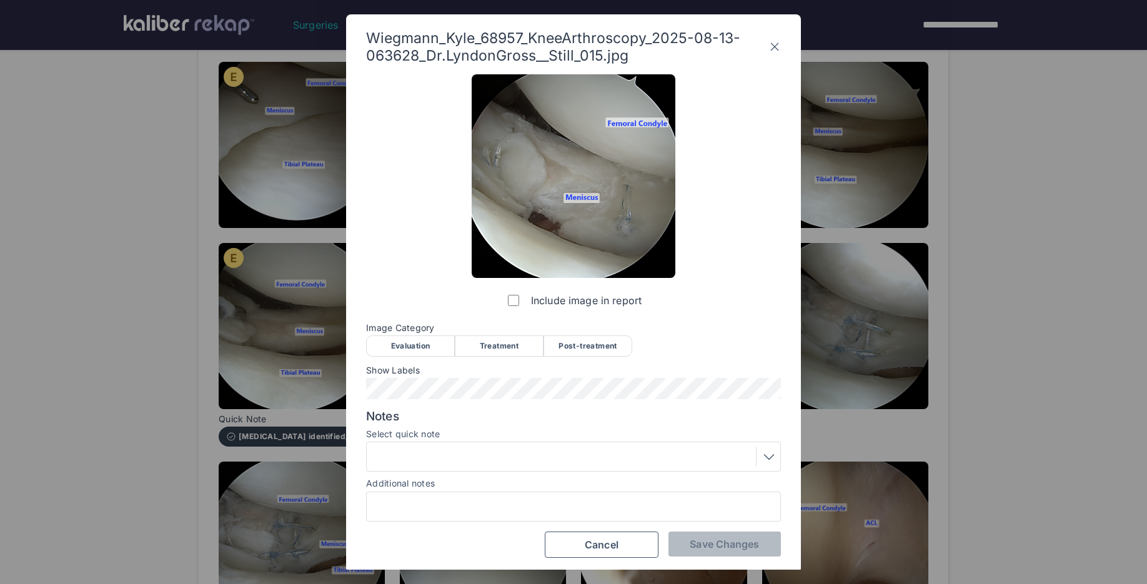
click at [508, 343] on div "Treatment" at bounding box center [499, 346] width 89 height 21
drag, startPoint x: 456, startPoint y: 461, endPoint x: 451, endPoint y: 454, distance: 9.0
click at [457, 461] on div at bounding box center [574, 457] width 406 height 20
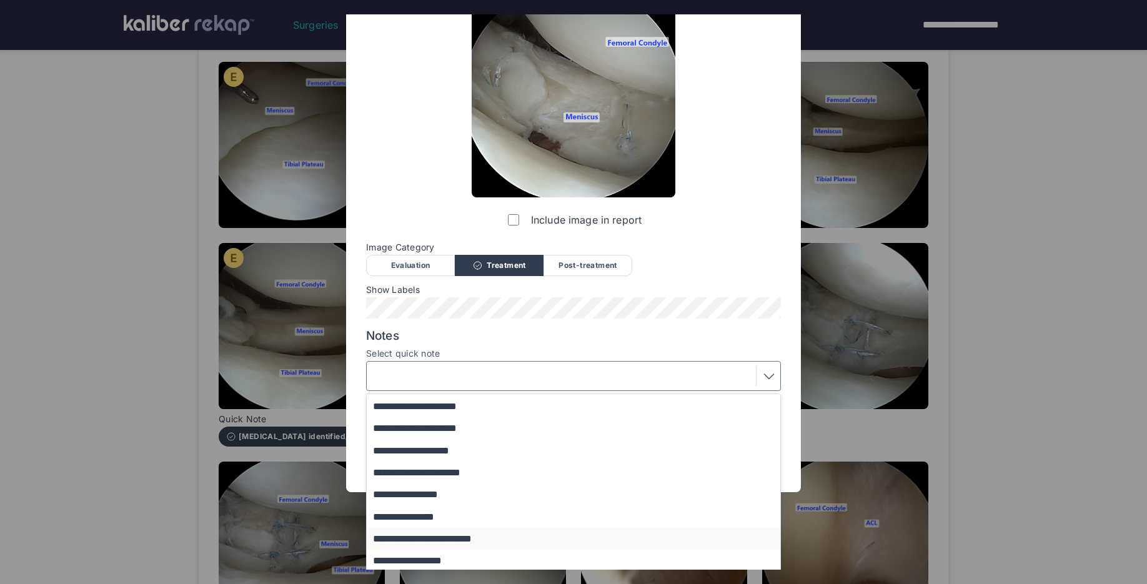
scroll to position [105, 0]
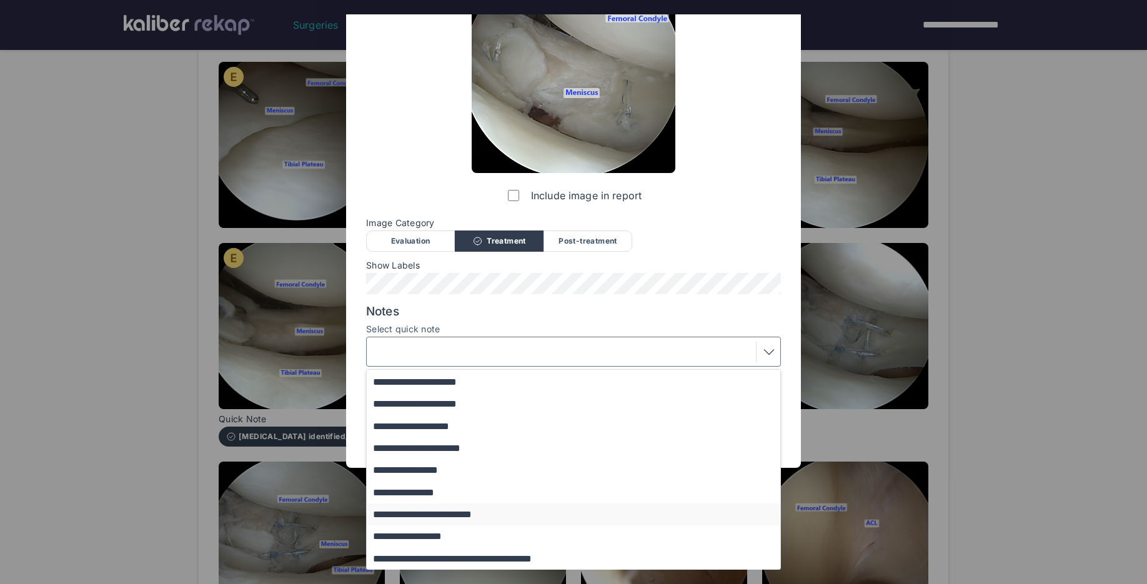
click at [466, 517] on button "**********" at bounding box center [580, 515] width 426 height 22
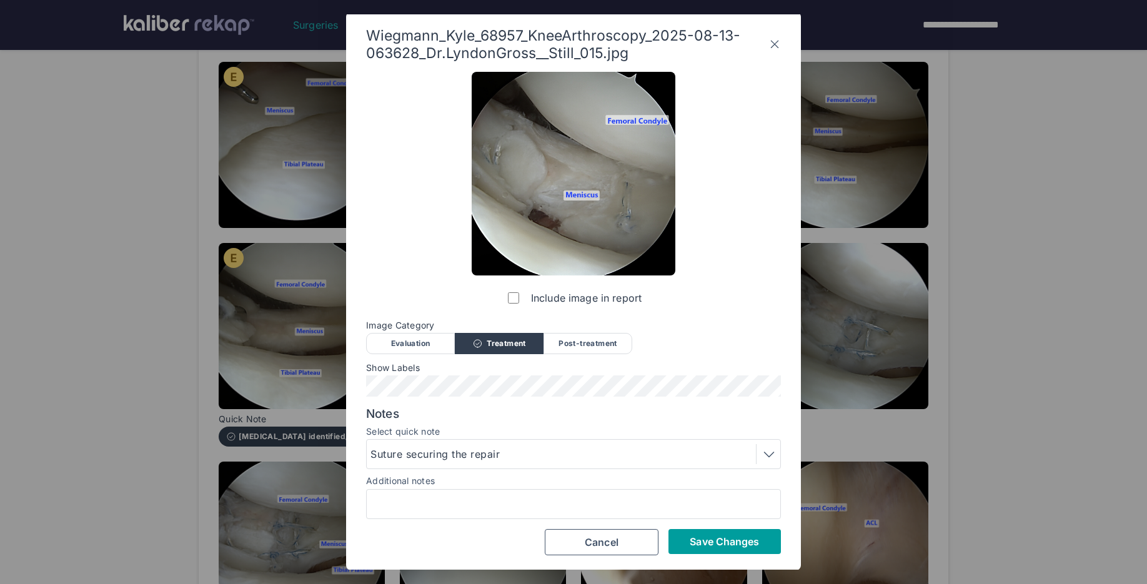
click at [717, 545] on span "Save Changes" at bounding box center [724, 542] width 69 height 12
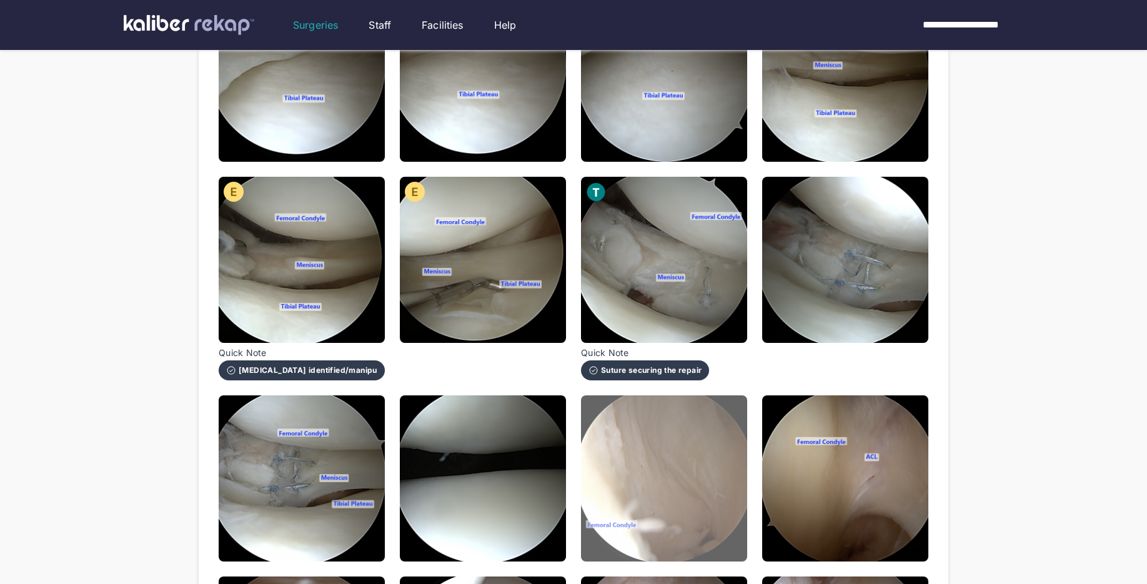
scroll to position [651, 0]
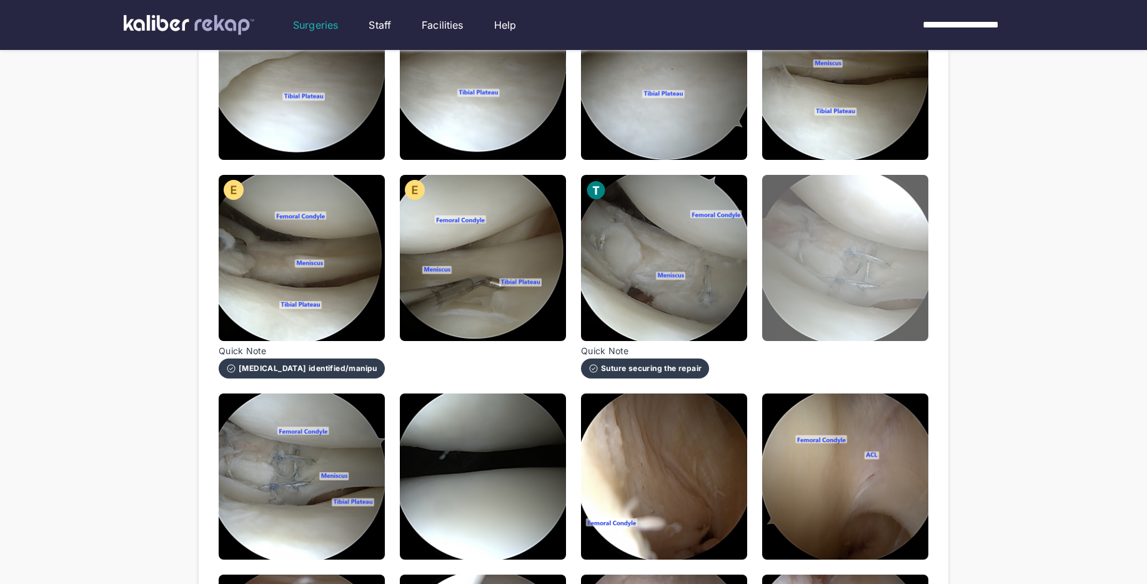
click at [837, 314] on img at bounding box center [845, 258] width 166 height 166
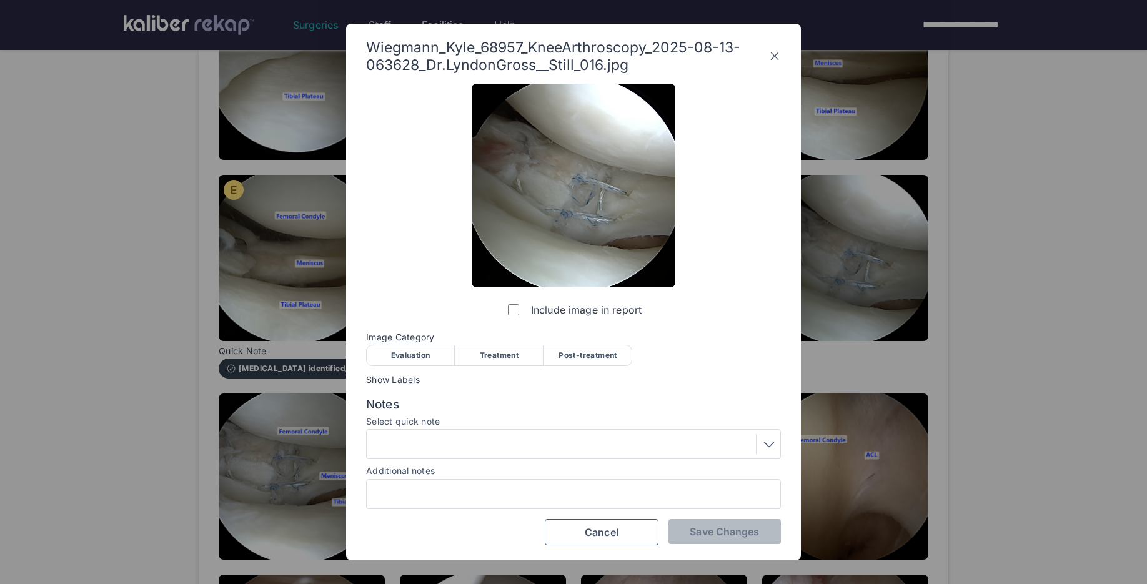
click at [510, 353] on div "Treatment" at bounding box center [499, 355] width 89 height 21
click at [713, 526] on span "Save Changes" at bounding box center [724, 532] width 69 height 12
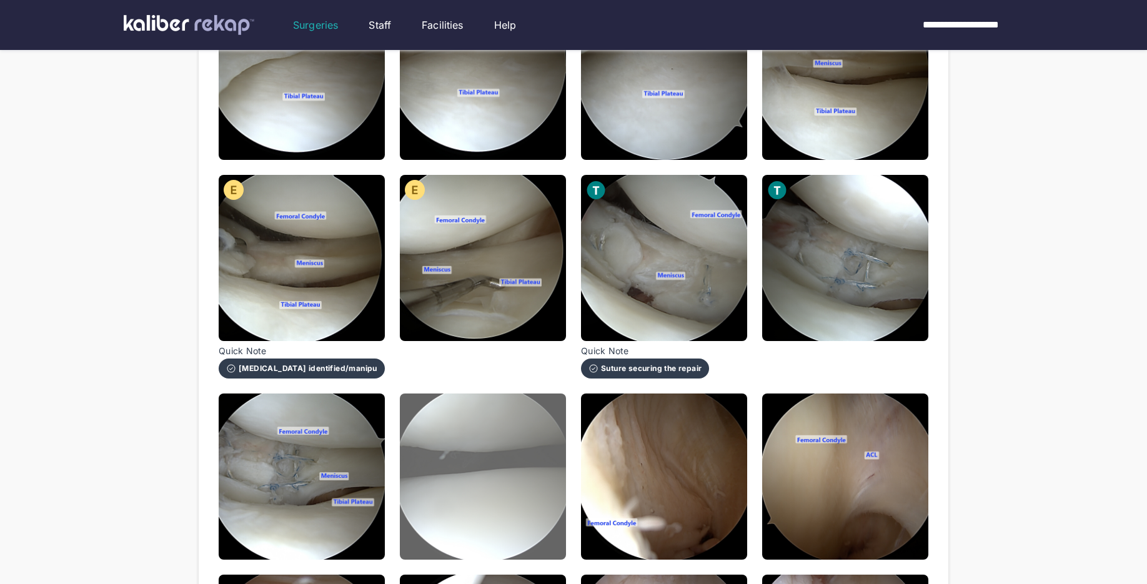
scroll to position [704, 0]
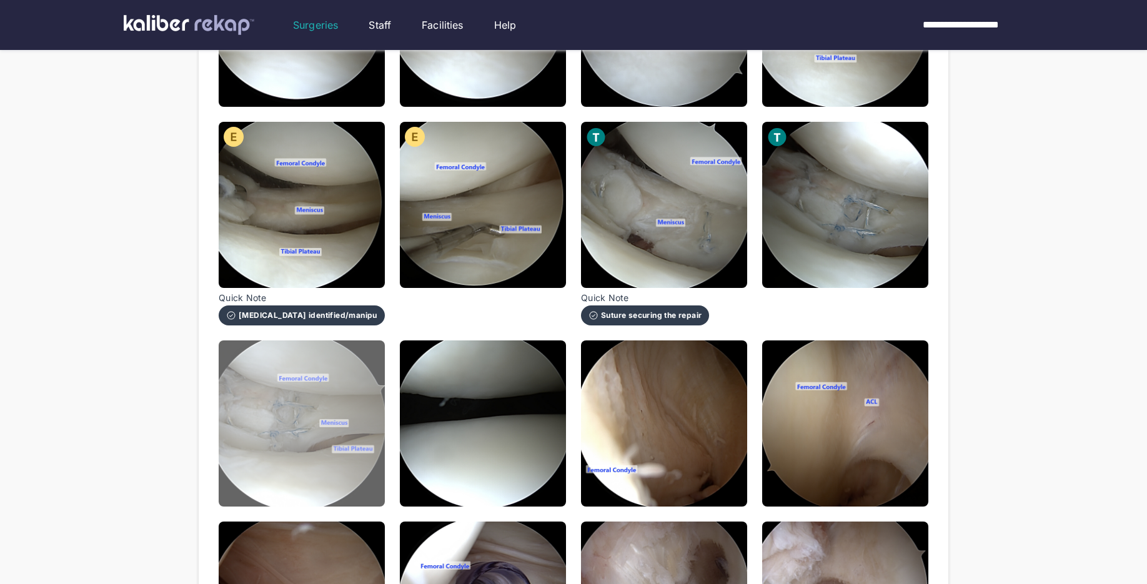
click at [352, 424] on img at bounding box center [302, 424] width 166 height 166
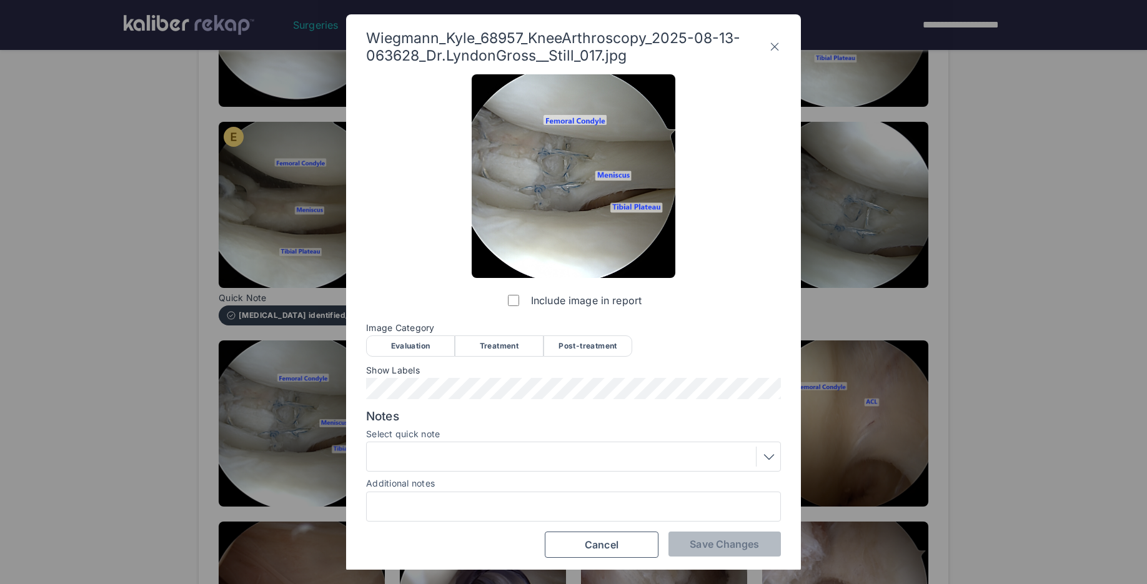
click at [574, 341] on div "Post-treatment" at bounding box center [588, 346] width 89 height 21
click at [460, 454] on div at bounding box center [574, 457] width 406 height 20
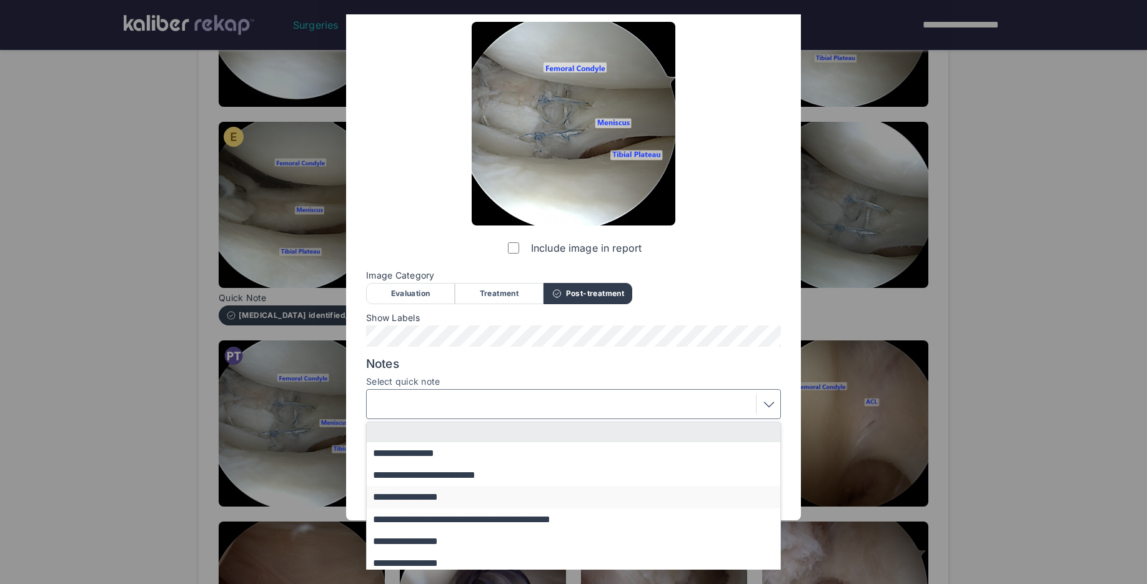
scroll to position [57, 0]
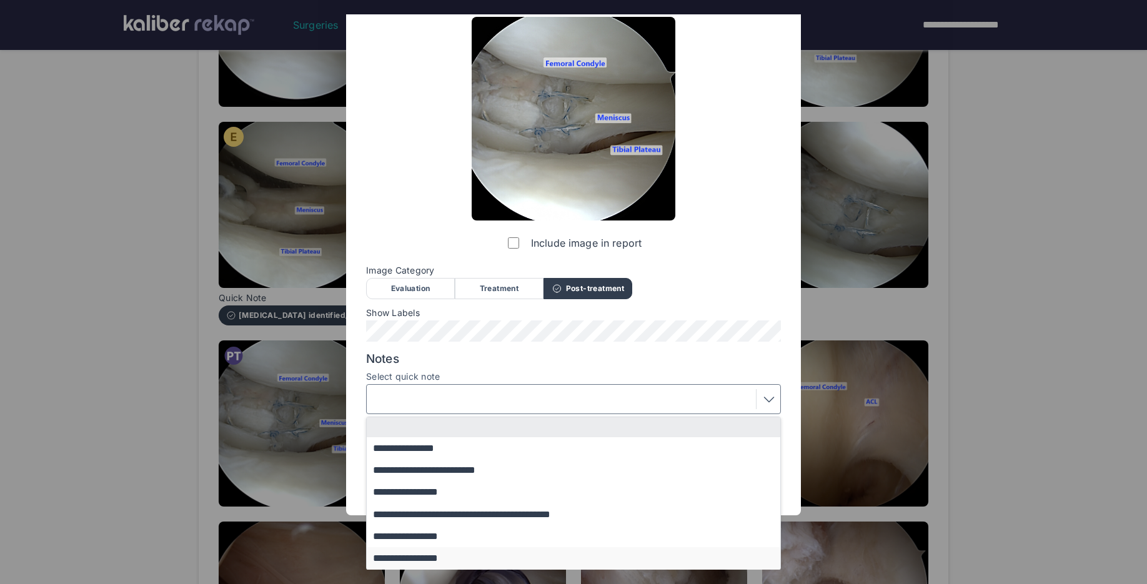
click at [436, 561] on button "**********" at bounding box center [580, 558] width 426 height 22
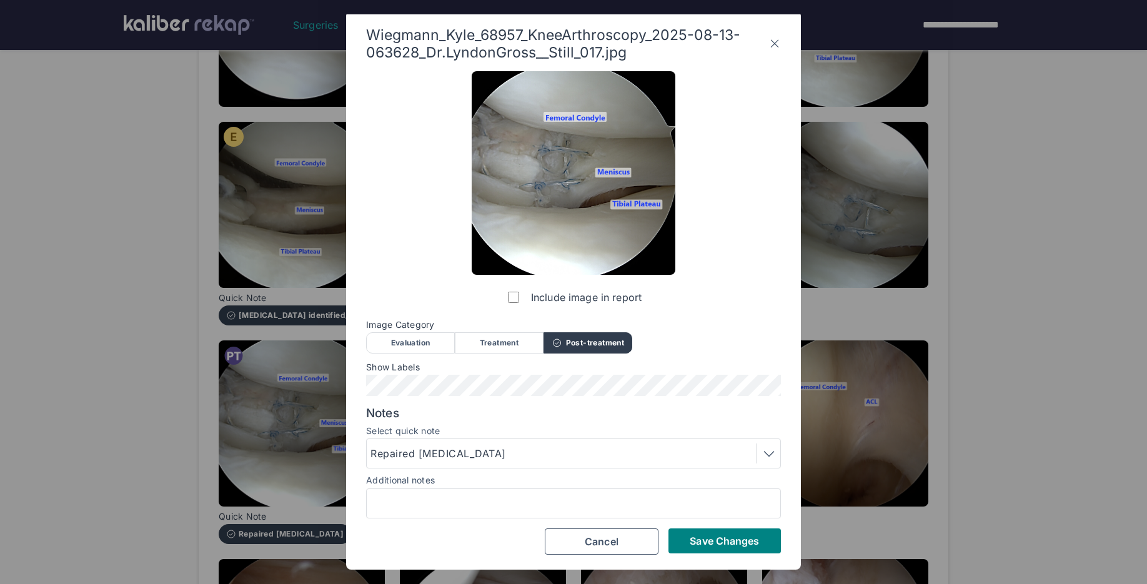
scroll to position [2, 0]
click at [737, 551] on button "Save Changes" at bounding box center [725, 541] width 112 height 25
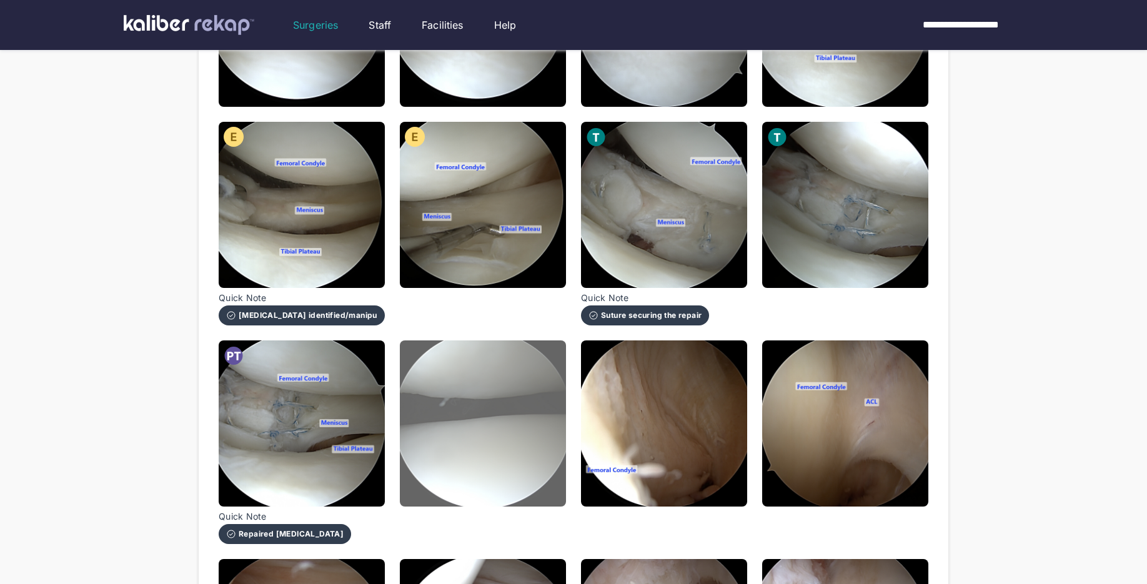
click at [499, 466] on img at bounding box center [483, 424] width 166 height 166
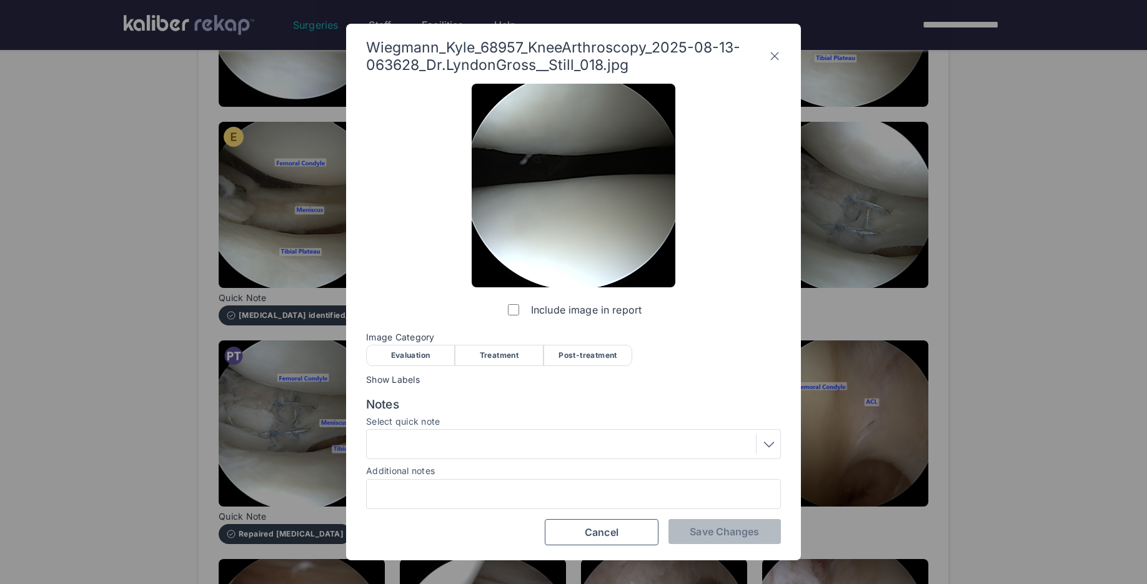
click at [412, 362] on div "Evaluation" at bounding box center [410, 355] width 89 height 21
click at [716, 504] on div at bounding box center [573, 494] width 415 height 30
click at [721, 541] on button "Save Changes" at bounding box center [725, 531] width 112 height 25
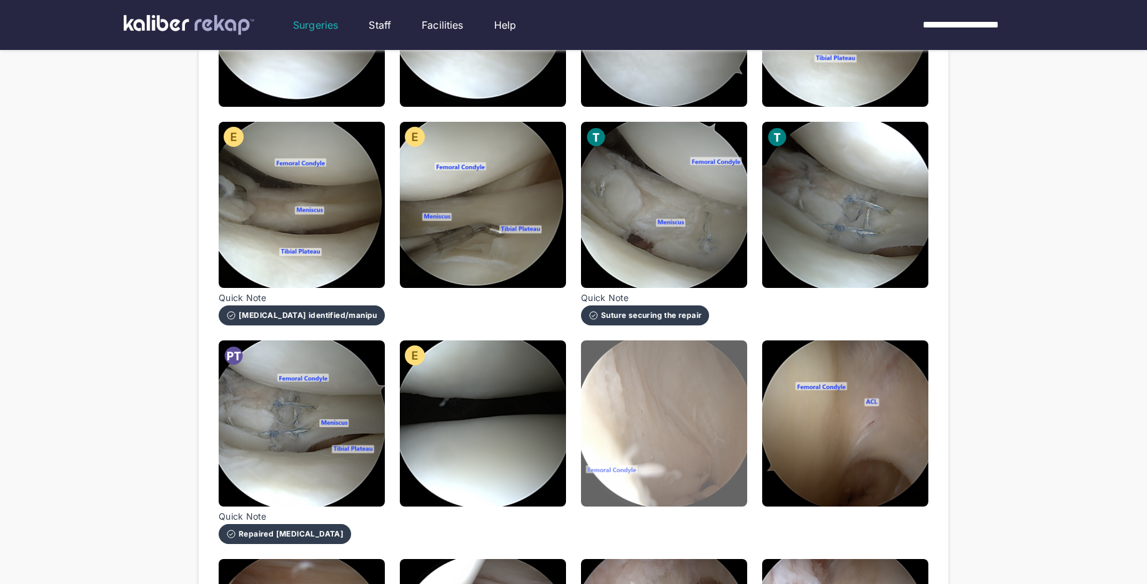
click at [642, 472] on img at bounding box center [664, 424] width 166 height 166
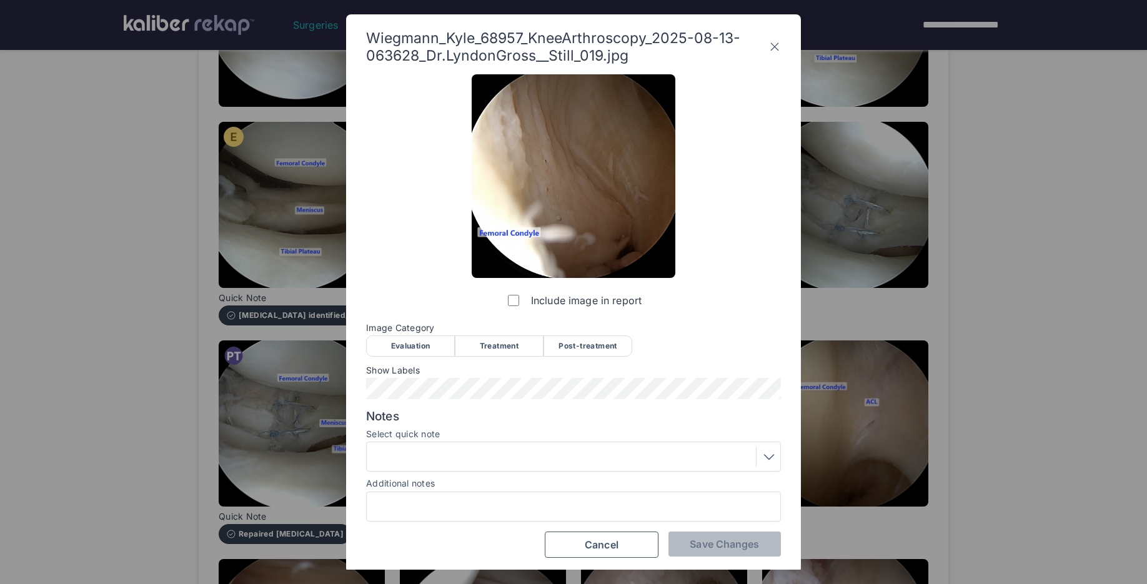
click at [384, 342] on div "Evaluation" at bounding box center [410, 346] width 89 height 21
click at [402, 470] on div at bounding box center [573, 457] width 415 height 30
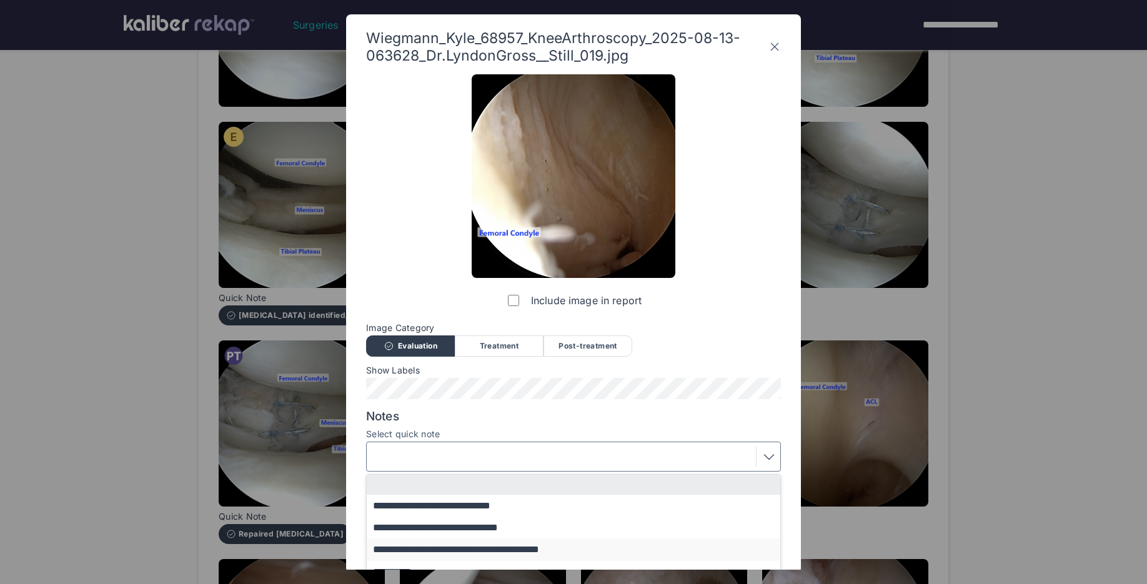
scroll to position [80, 0]
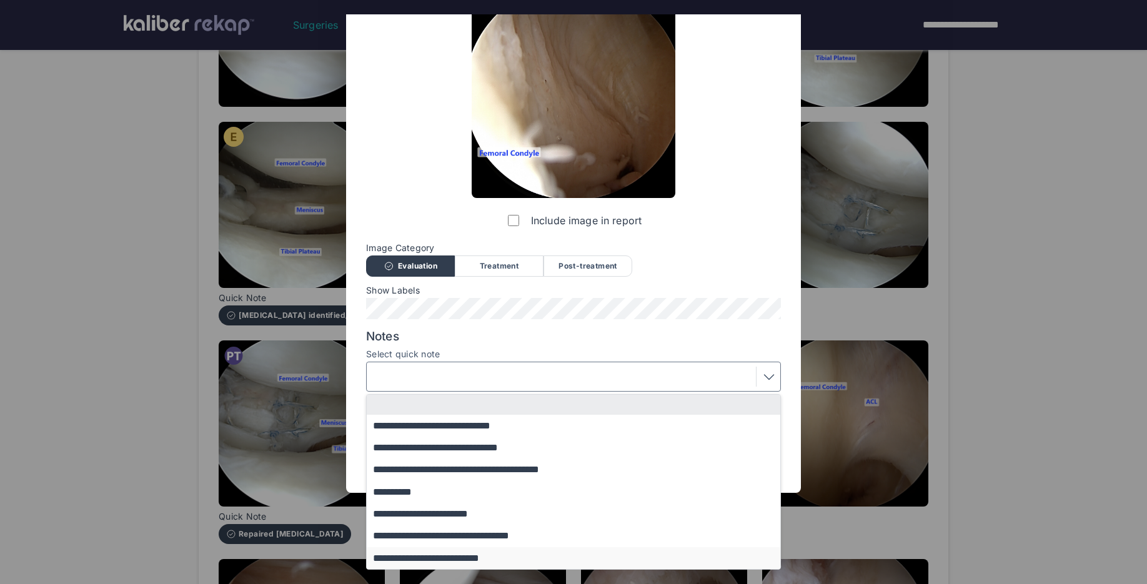
click at [432, 557] on button "**********" at bounding box center [580, 558] width 426 height 22
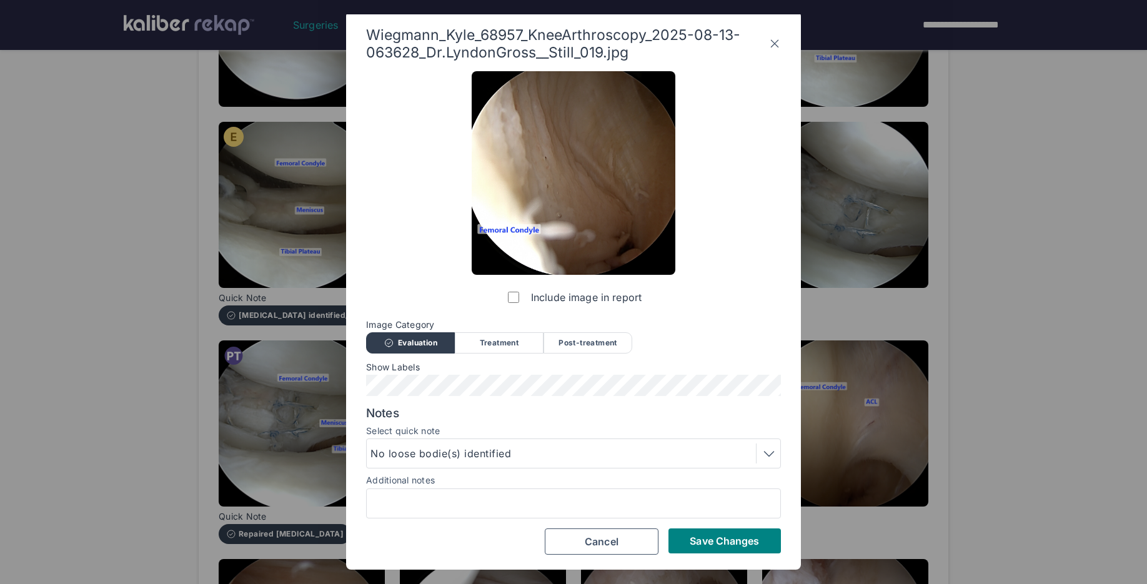
scroll to position [2, 0]
click at [694, 546] on span "Save Changes" at bounding box center [724, 542] width 69 height 12
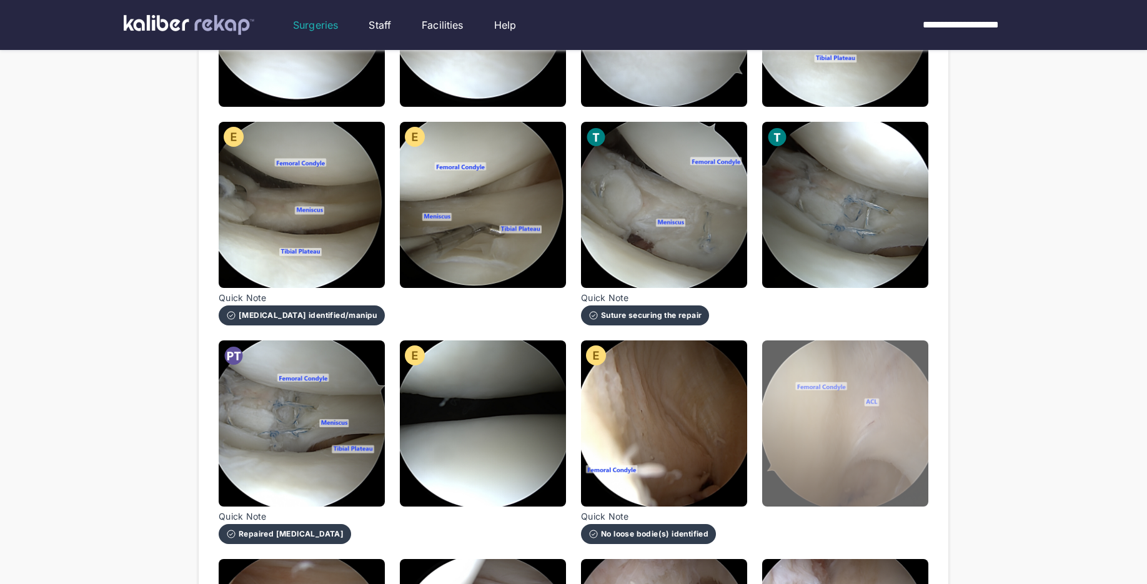
click at [869, 459] on img at bounding box center [845, 424] width 166 height 166
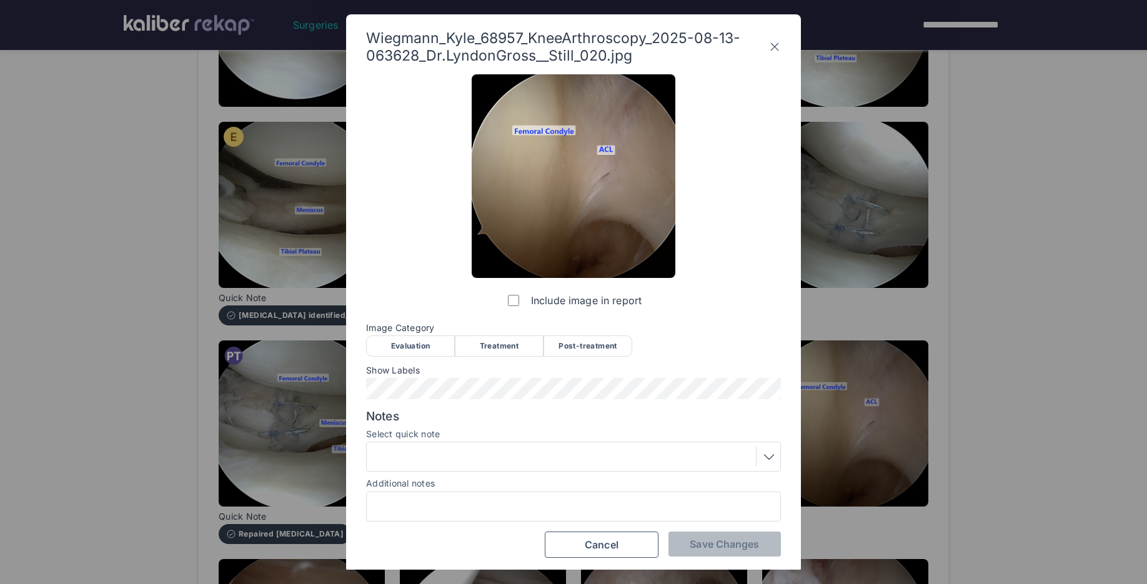
click at [446, 350] on div "Evaluation" at bounding box center [410, 346] width 89 height 21
click at [449, 458] on div at bounding box center [574, 457] width 406 height 20
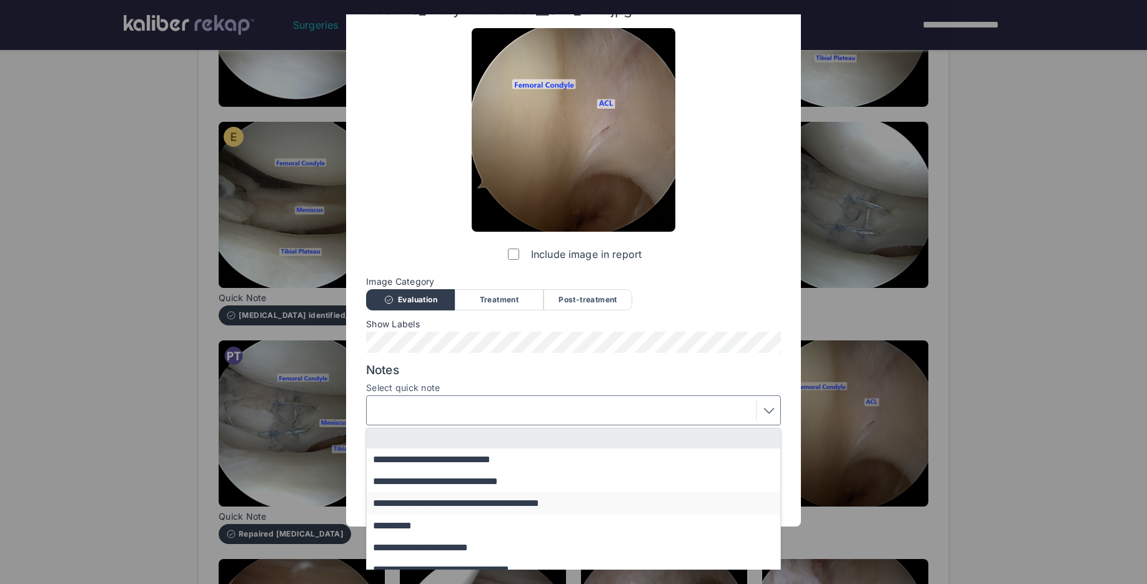
scroll to position [80, 0]
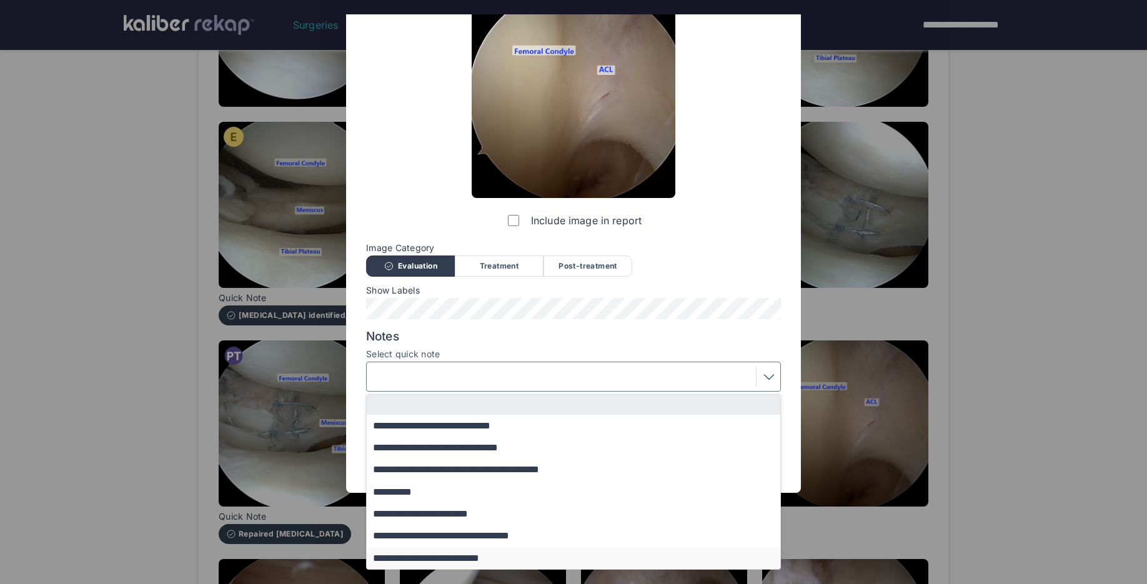
click at [462, 558] on button "**********" at bounding box center [580, 558] width 426 height 22
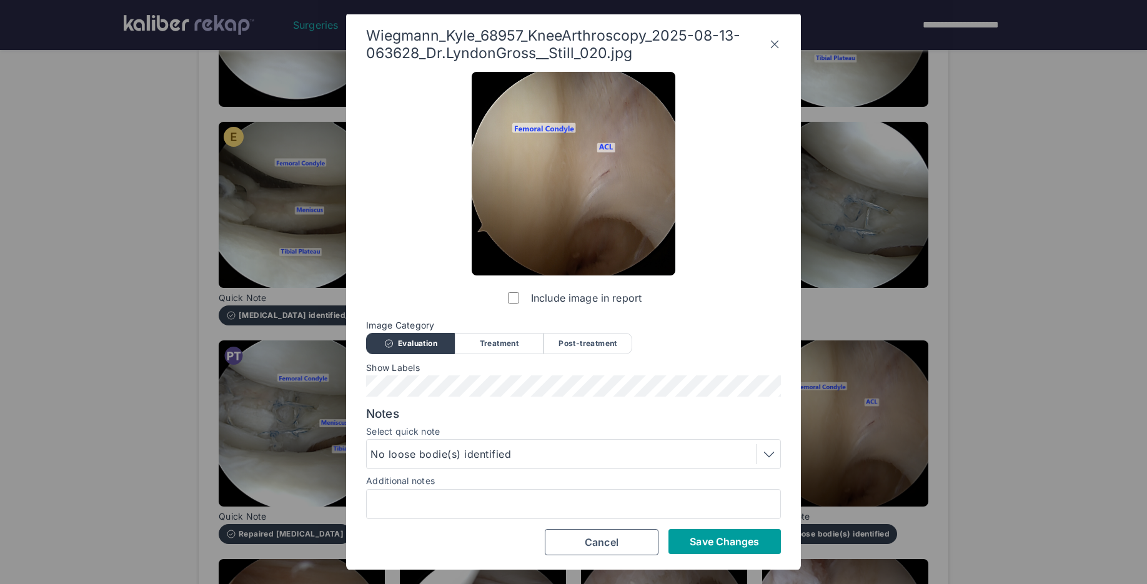
click at [682, 546] on button "Save Changes" at bounding box center [725, 541] width 112 height 25
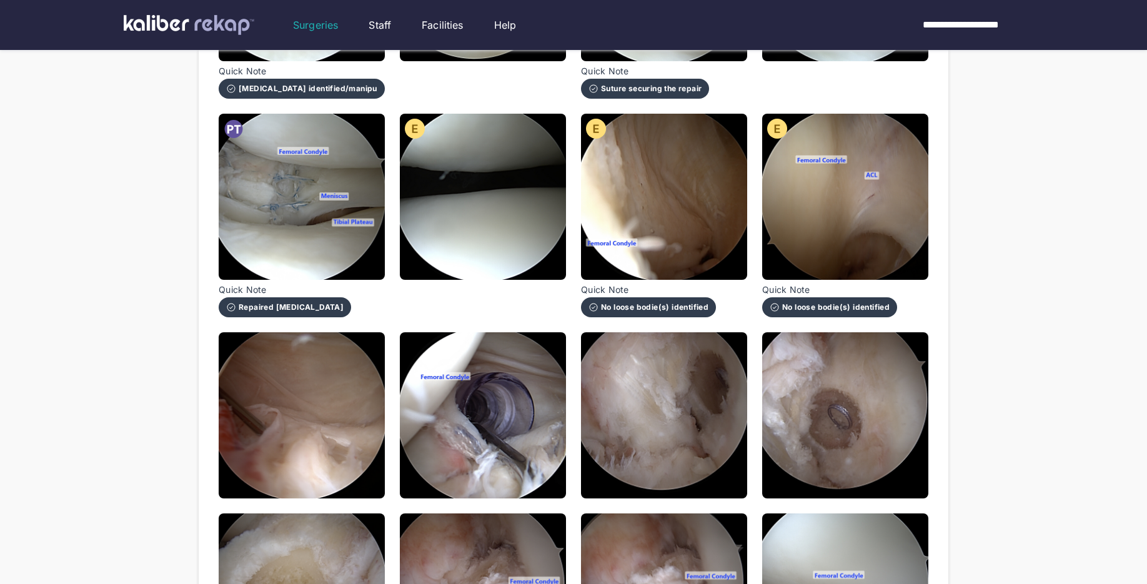
scroll to position [1014, 0]
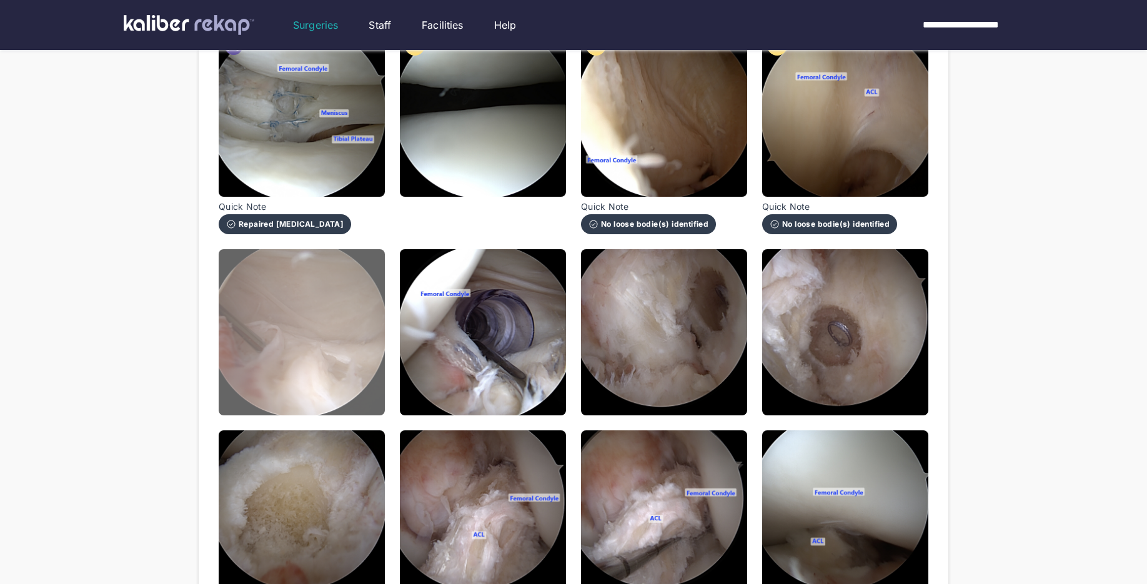
click at [324, 354] on img at bounding box center [302, 332] width 166 height 166
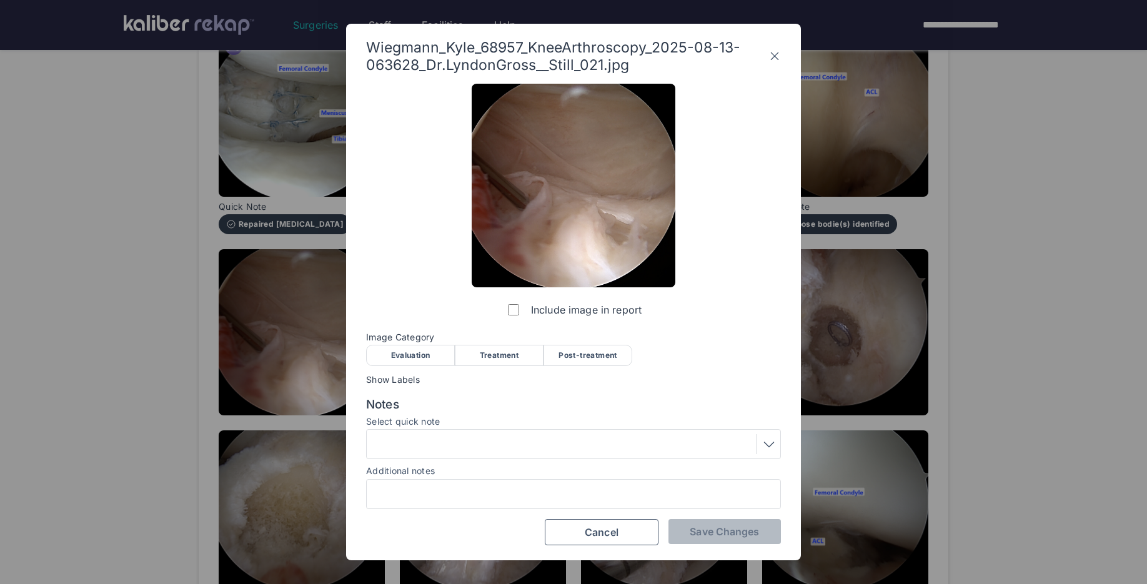
click at [406, 348] on div "Evaluation" at bounding box center [410, 355] width 89 height 21
click at [708, 534] on span "Save Changes" at bounding box center [724, 532] width 69 height 12
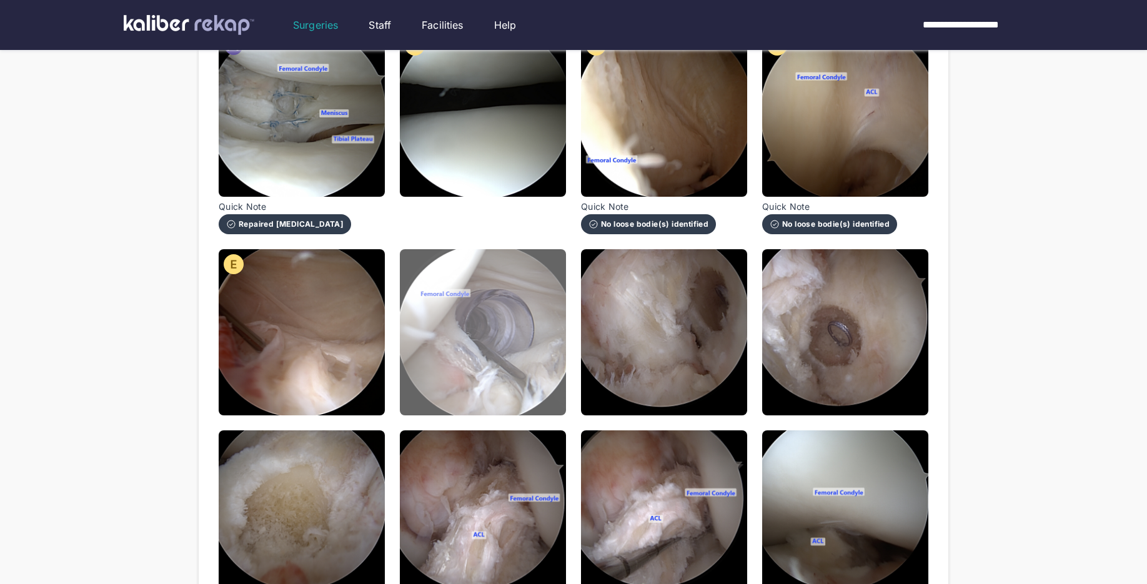
click at [464, 335] on img at bounding box center [483, 332] width 166 height 166
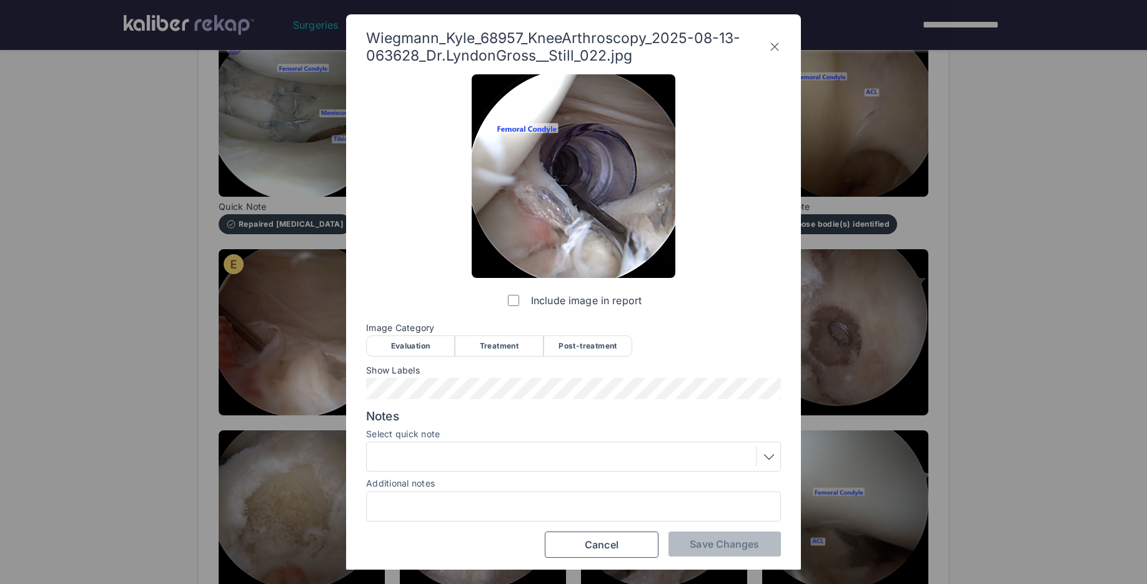
click at [412, 354] on div "Evaluation" at bounding box center [410, 346] width 89 height 21
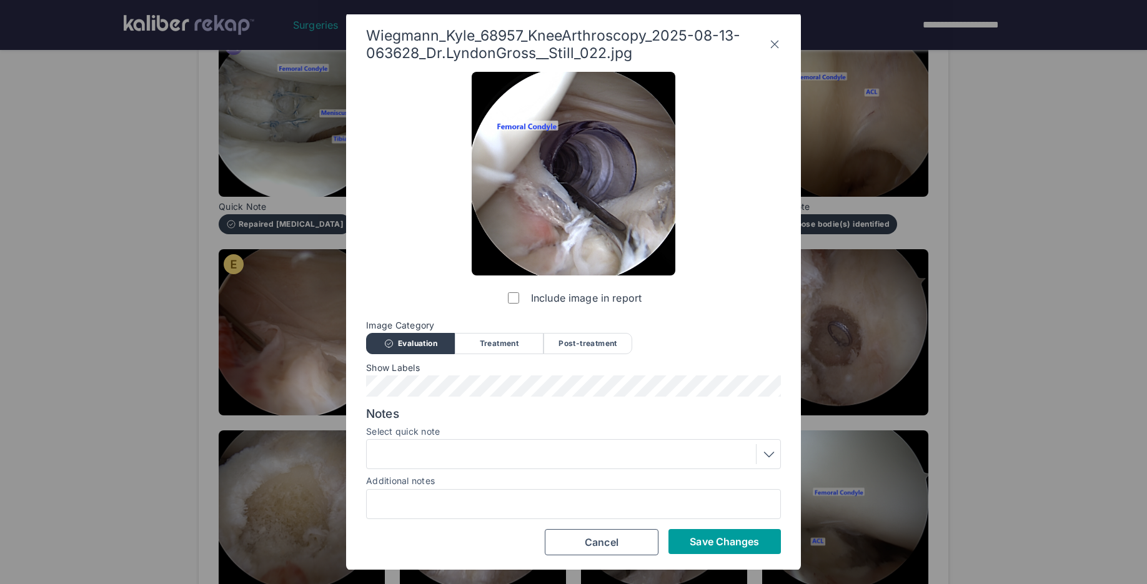
click at [693, 545] on span "Save Changes" at bounding box center [724, 542] width 69 height 12
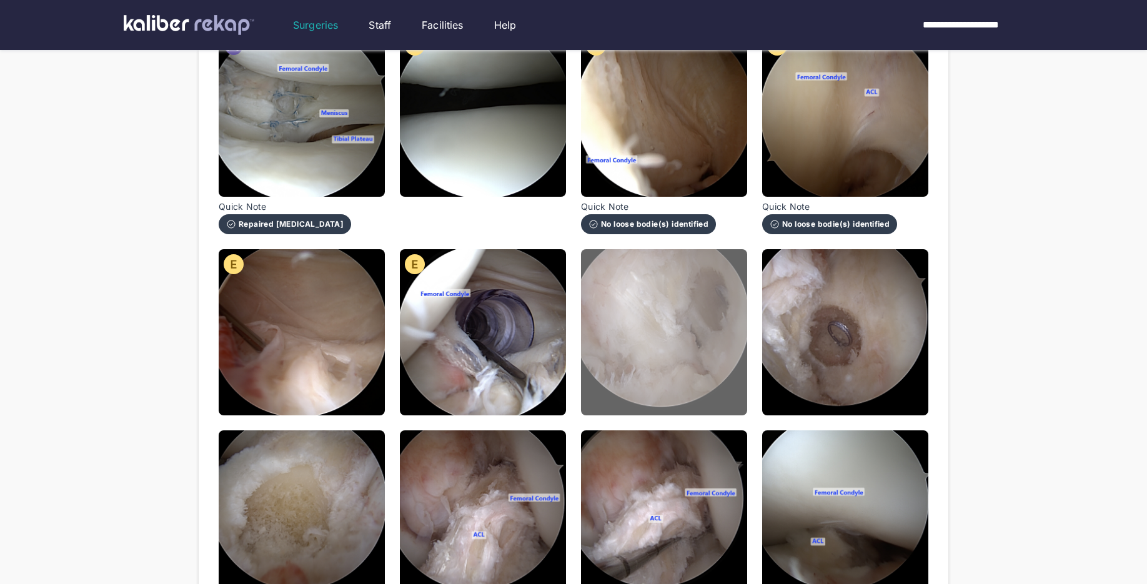
click at [682, 386] on img at bounding box center [664, 332] width 166 height 166
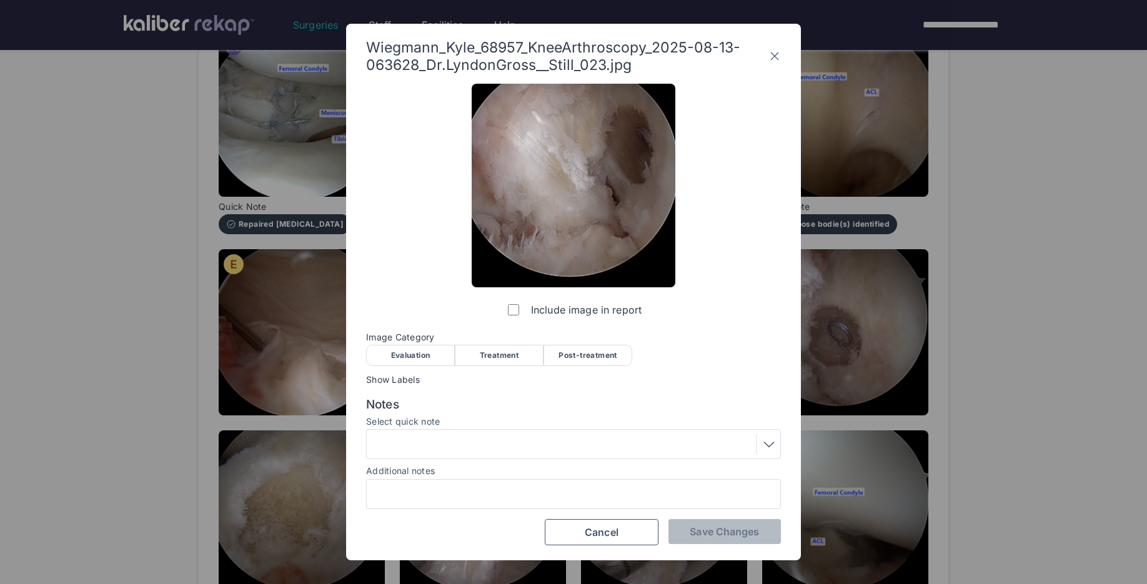
click at [496, 359] on div "Treatment" at bounding box center [499, 355] width 89 height 21
click at [500, 453] on div at bounding box center [574, 444] width 406 height 20
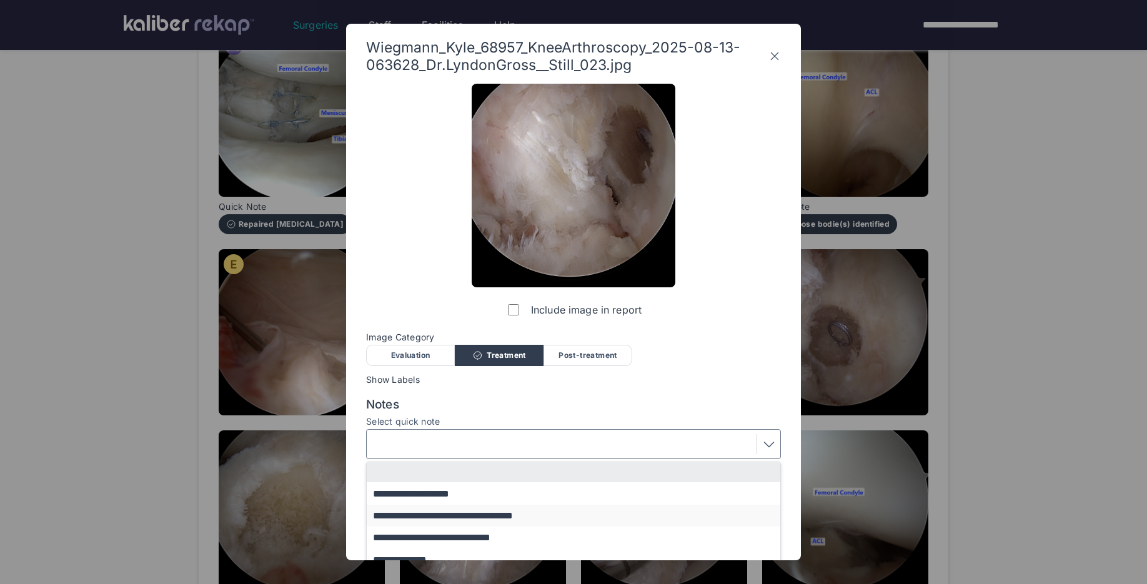
click at [479, 517] on button "**********" at bounding box center [580, 516] width 426 height 22
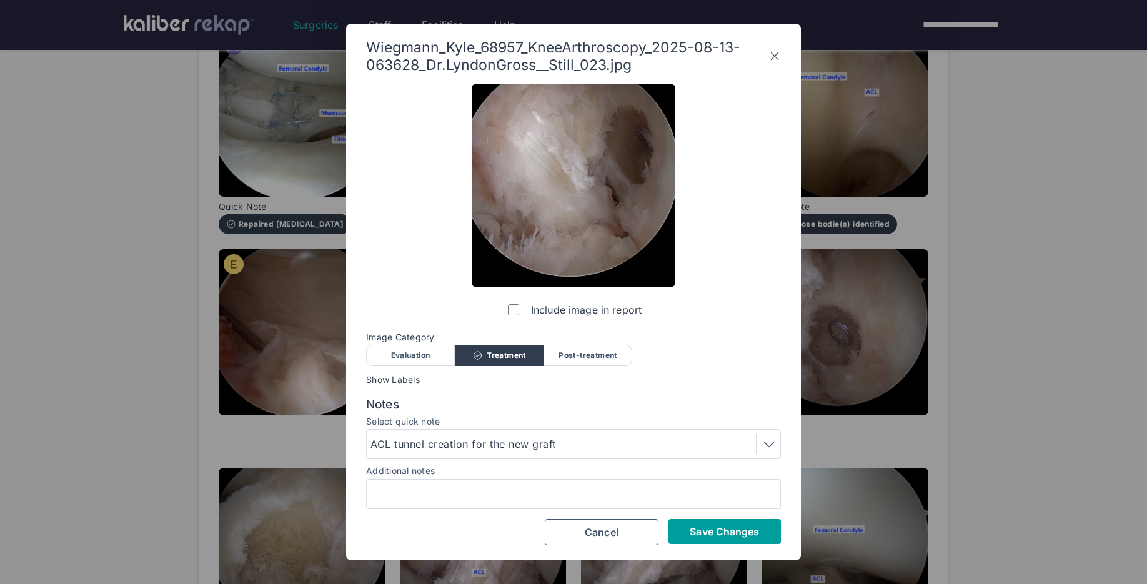
click at [727, 531] on span "Save Changes" at bounding box center [724, 532] width 69 height 12
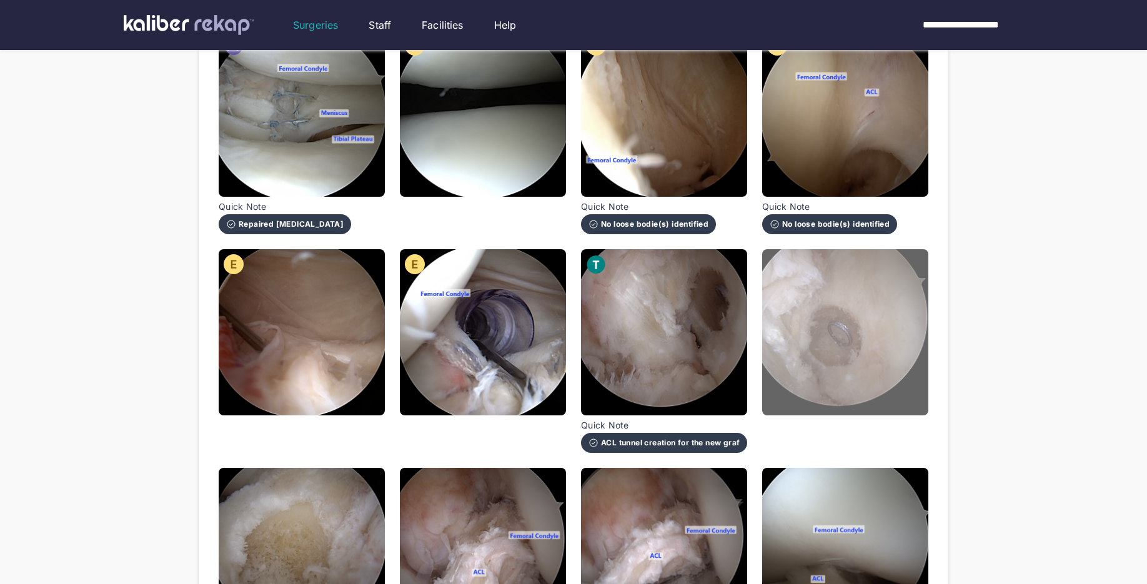
click at [847, 378] on img at bounding box center [845, 332] width 166 height 166
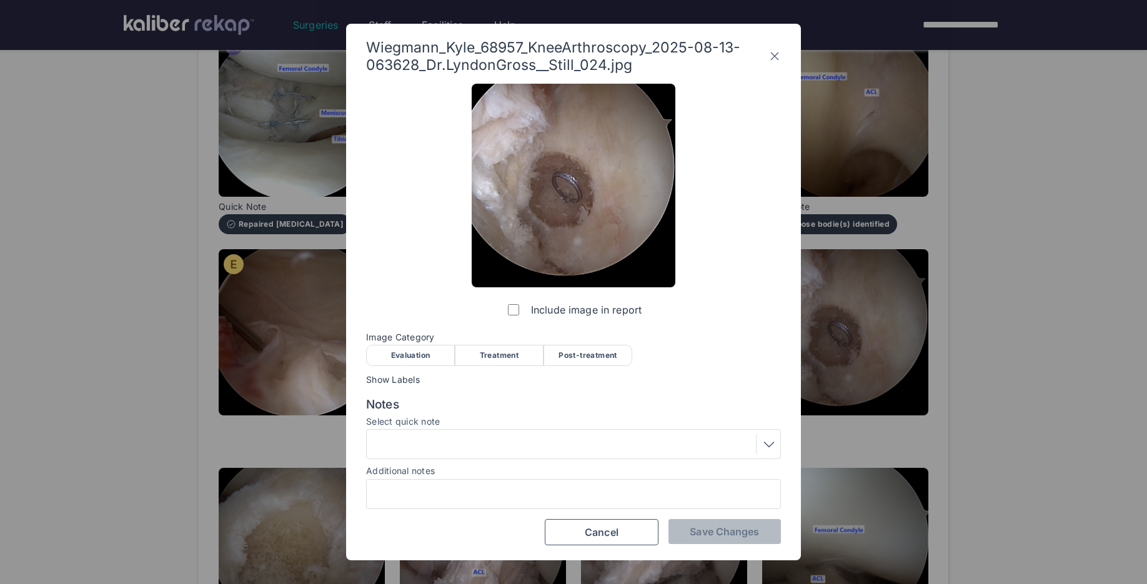
click at [507, 354] on div "Treatment" at bounding box center [499, 355] width 89 height 21
click at [714, 537] on span "Save Changes" at bounding box center [724, 532] width 69 height 12
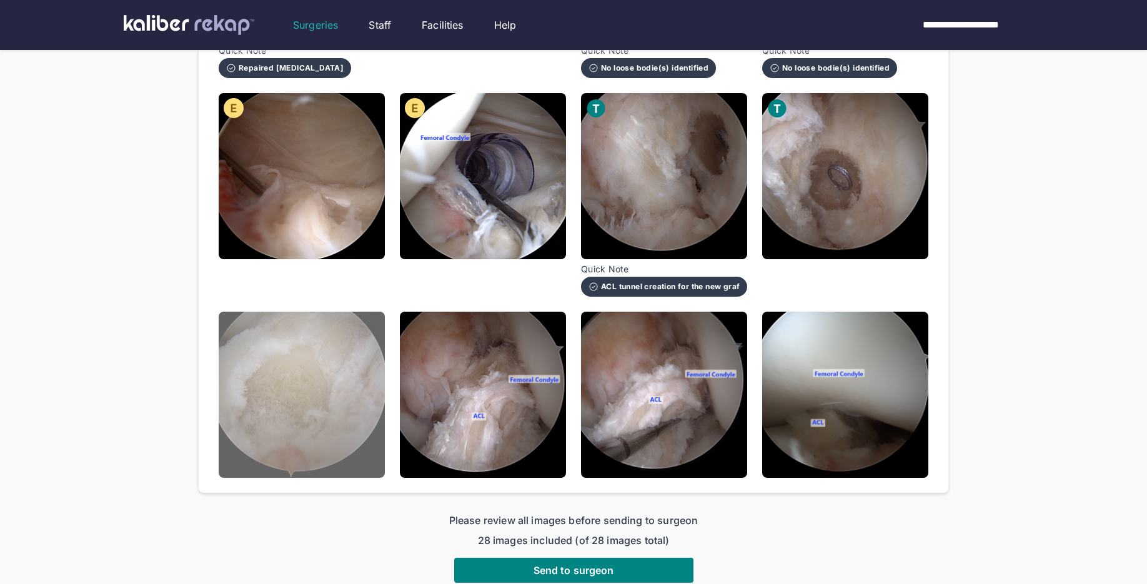
scroll to position [1166, 0]
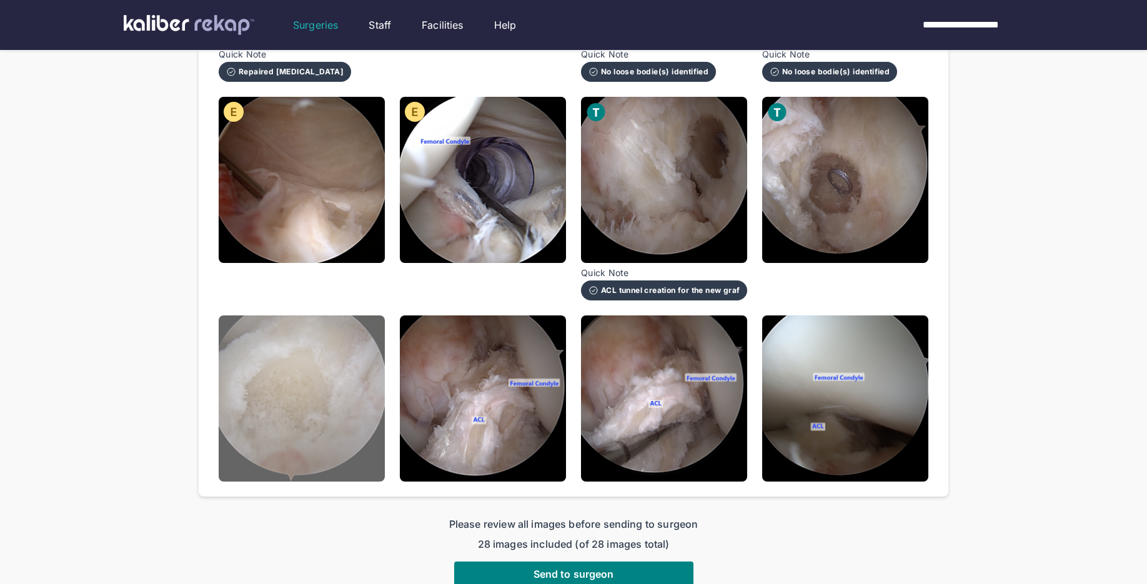
click at [306, 449] on img at bounding box center [302, 399] width 166 height 166
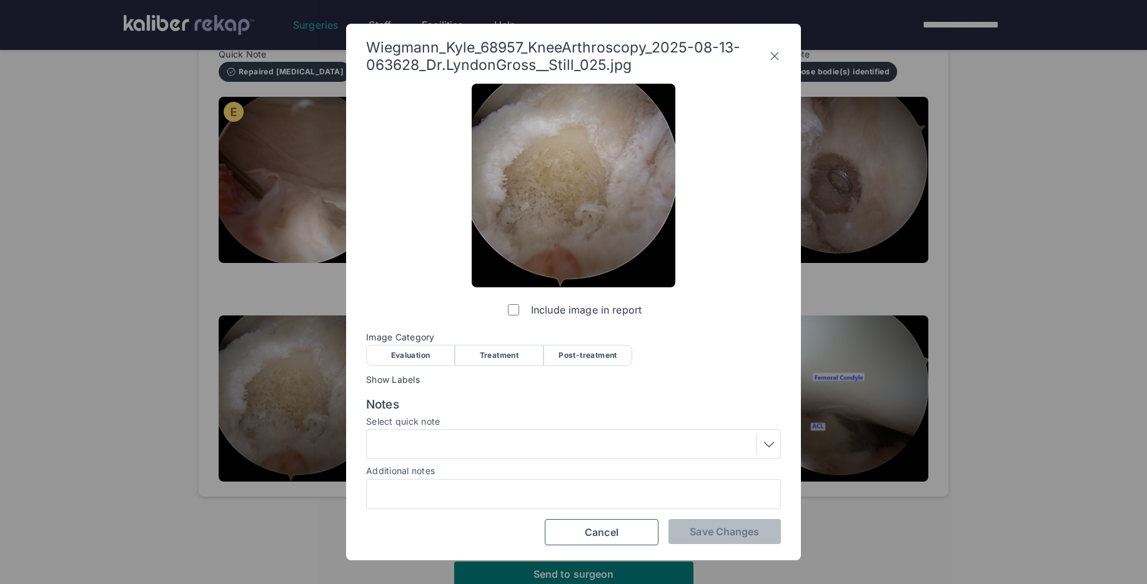
click at [494, 351] on div "Treatment" at bounding box center [499, 355] width 89 height 21
click at [447, 453] on div at bounding box center [574, 444] width 406 height 20
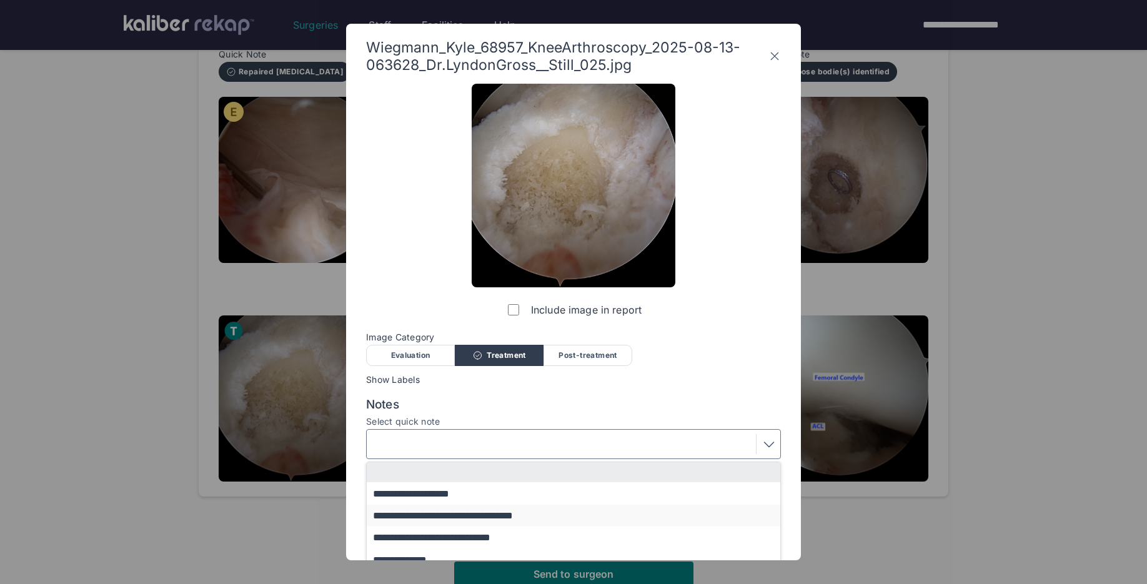
click at [444, 519] on button "**********" at bounding box center [580, 516] width 426 height 22
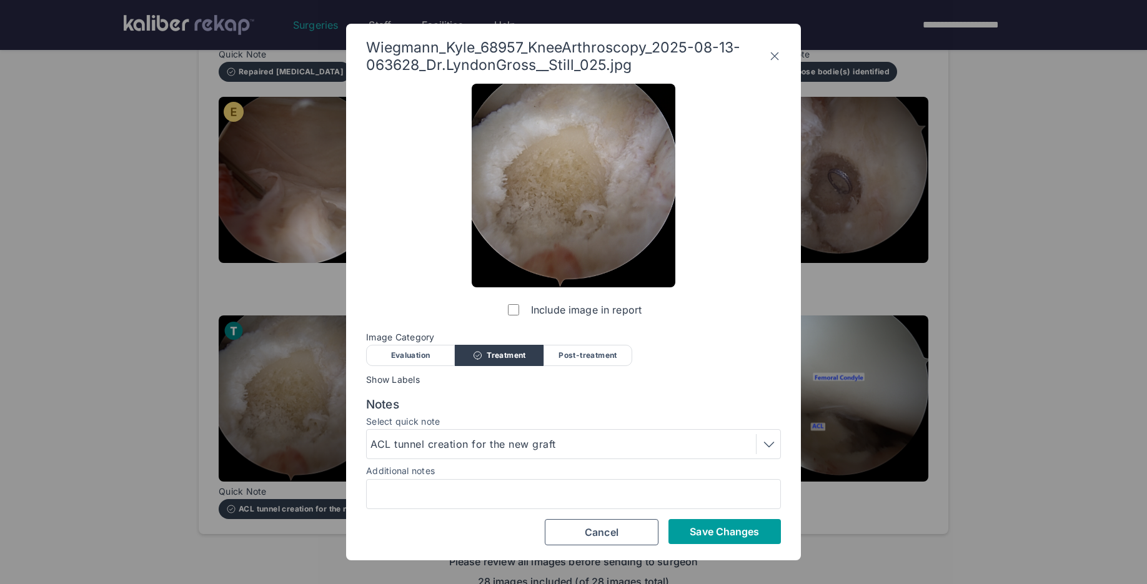
click at [702, 536] on span "Save Changes" at bounding box center [724, 532] width 69 height 12
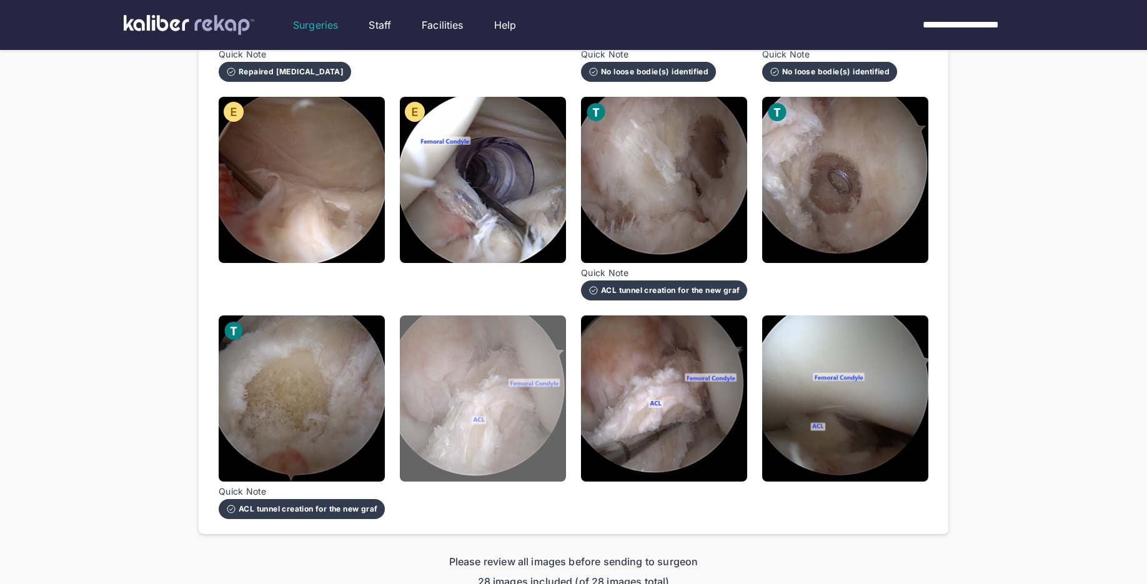
click at [535, 426] on img at bounding box center [483, 399] width 166 height 166
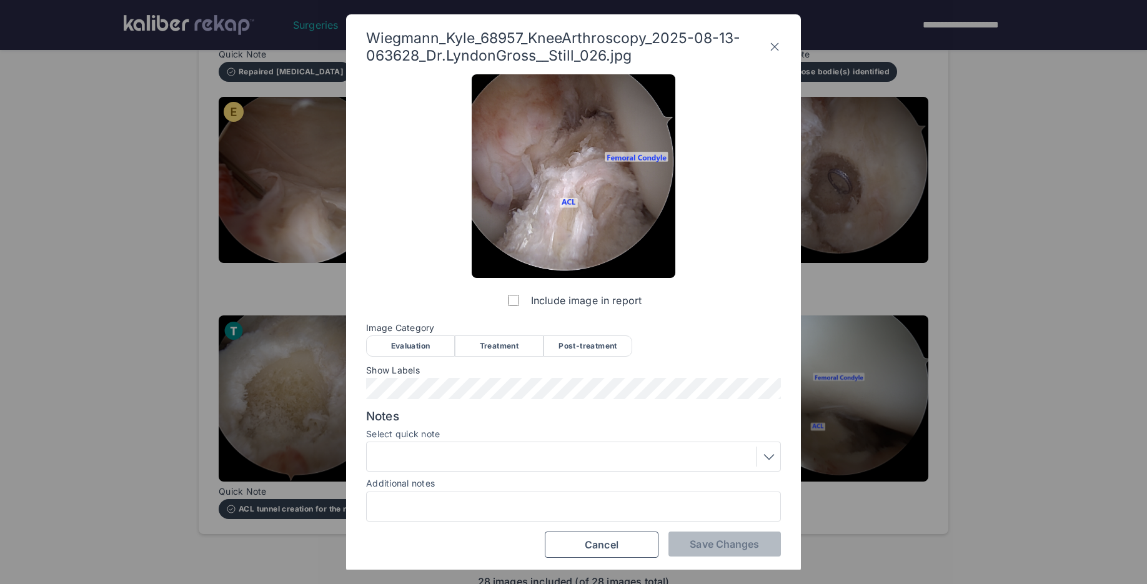
click at [605, 344] on div "Post-treatment" at bounding box center [588, 346] width 89 height 21
click at [428, 467] on div at bounding box center [573, 457] width 415 height 30
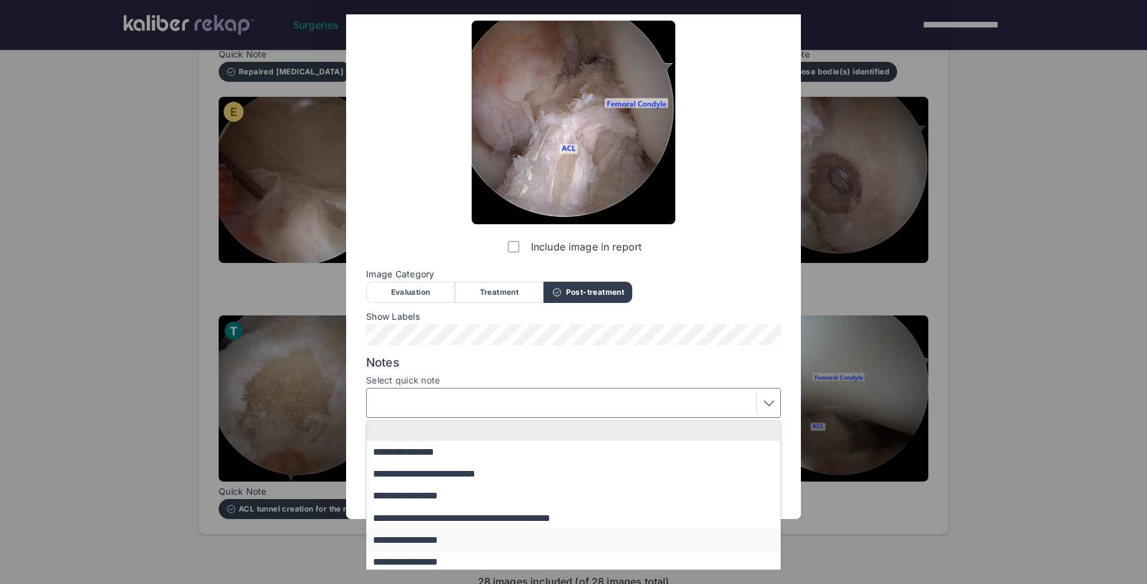
click at [429, 543] on button "**********" at bounding box center [580, 540] width 426 height 22
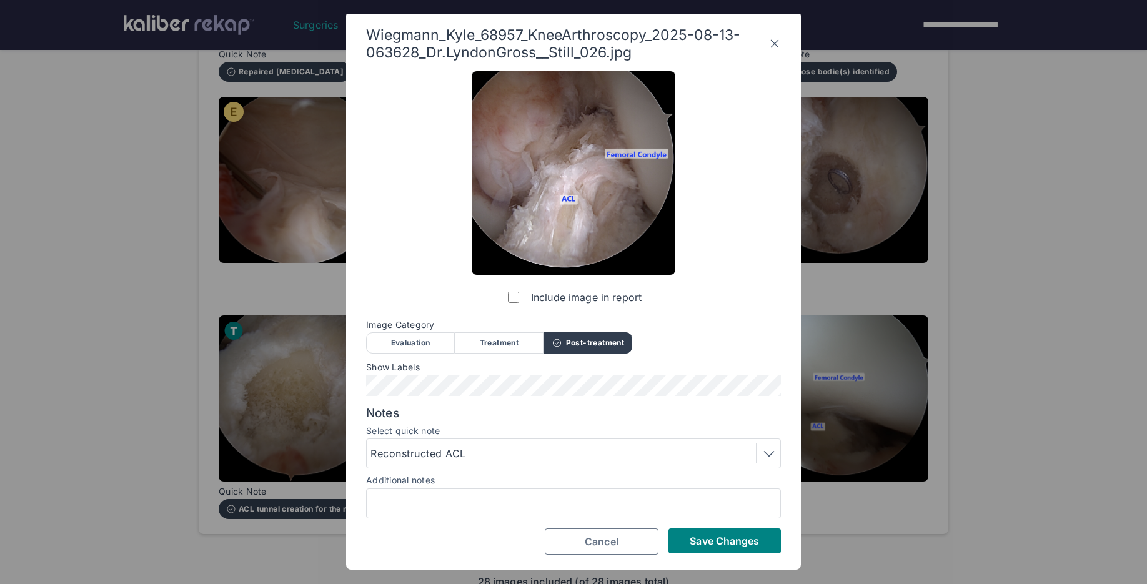
scroll to position [2, 0]
click at [718, 531] on button "Save Changes" at bounding box center [725, 541] width 112 height 25
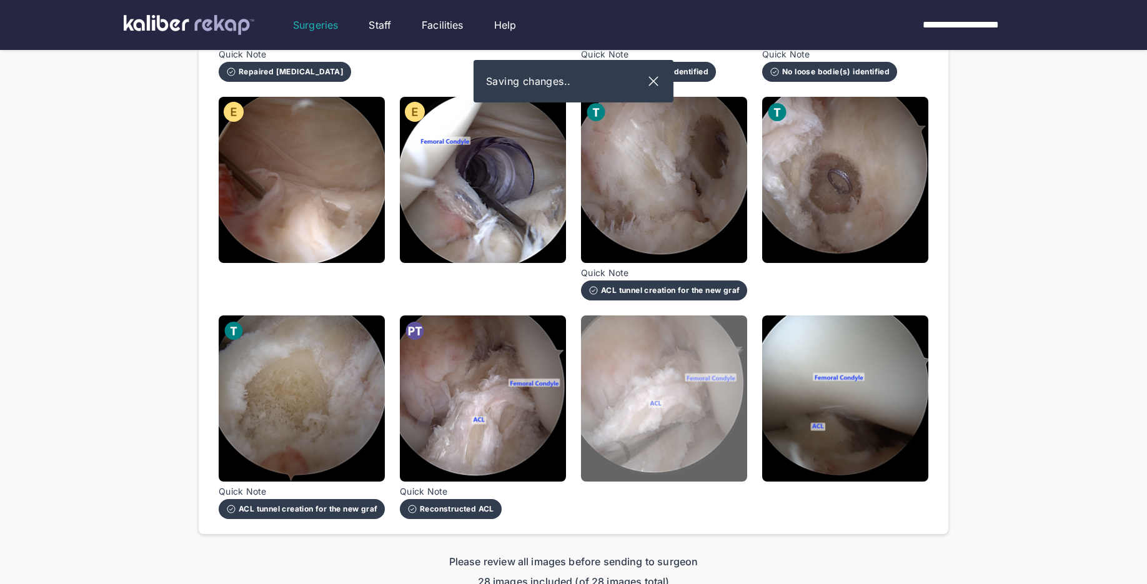
click at [671, 437] on img at bounding box center [664, 399] width 166 height 166
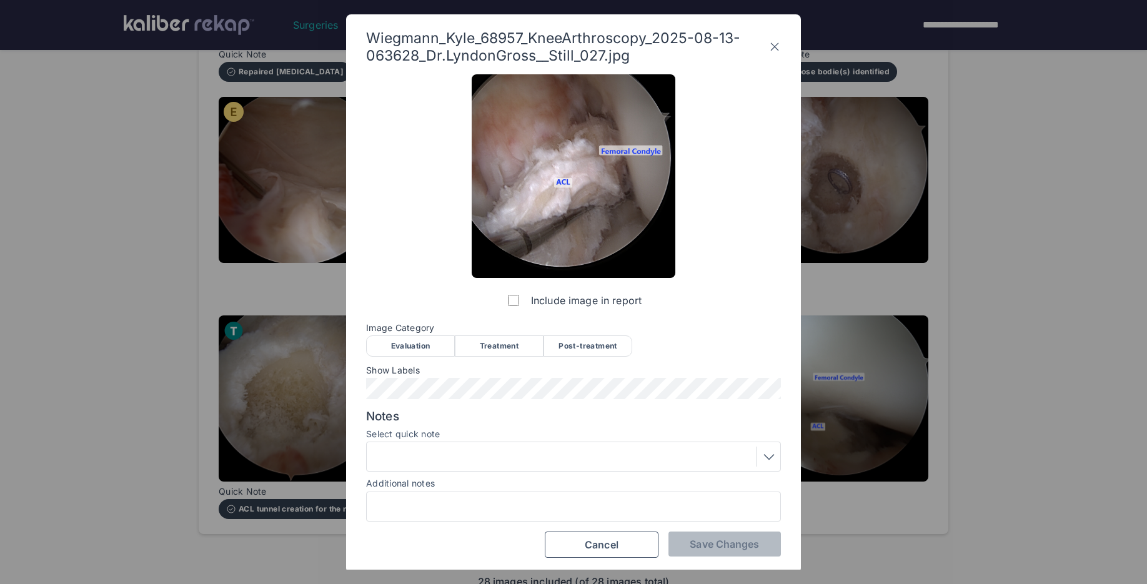
click at [569, 342] on div "Post-treatment" at bounding box center [588, 346] width 89 height 21
click at [732, 539] on span "Save Changes" at bounding box center [724, 544] width 69 height 12
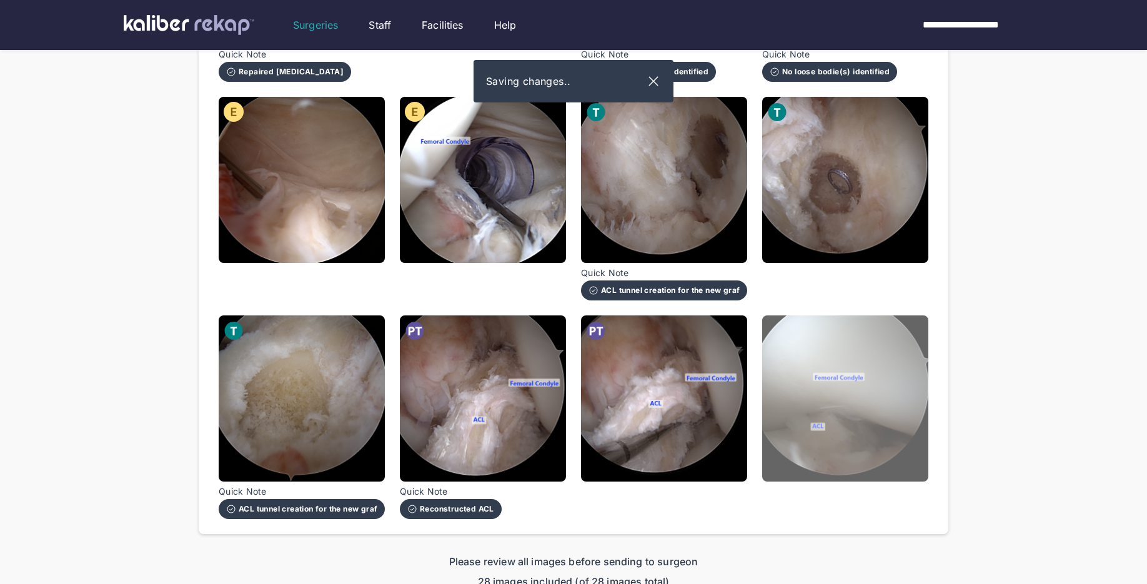
click at [870, 436] on img at bounding box center [845, 399] width 166 height 166
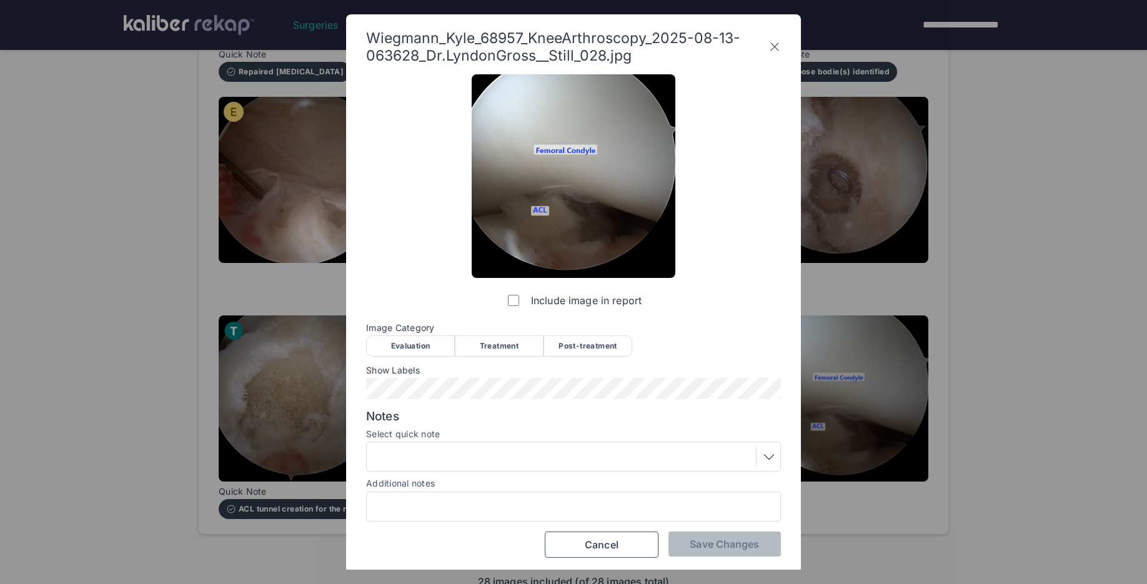
drag, startPoint x: 586, startPoint y: 351, endPoint x: 592, endPoint y: 369, distance: 18.6
click at [587, 351] on div "Post-treatment" at bounding box center [588, 346] width 89 height 21
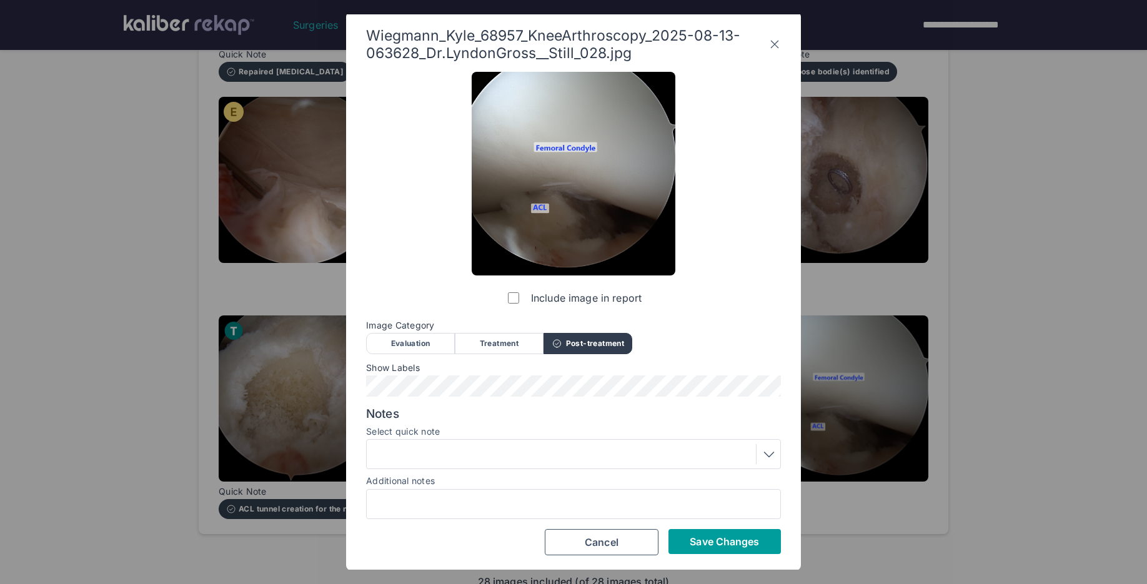
click at [693, 549] on button "Save Changes" at bounding box center [725, 541] width 112 height 25
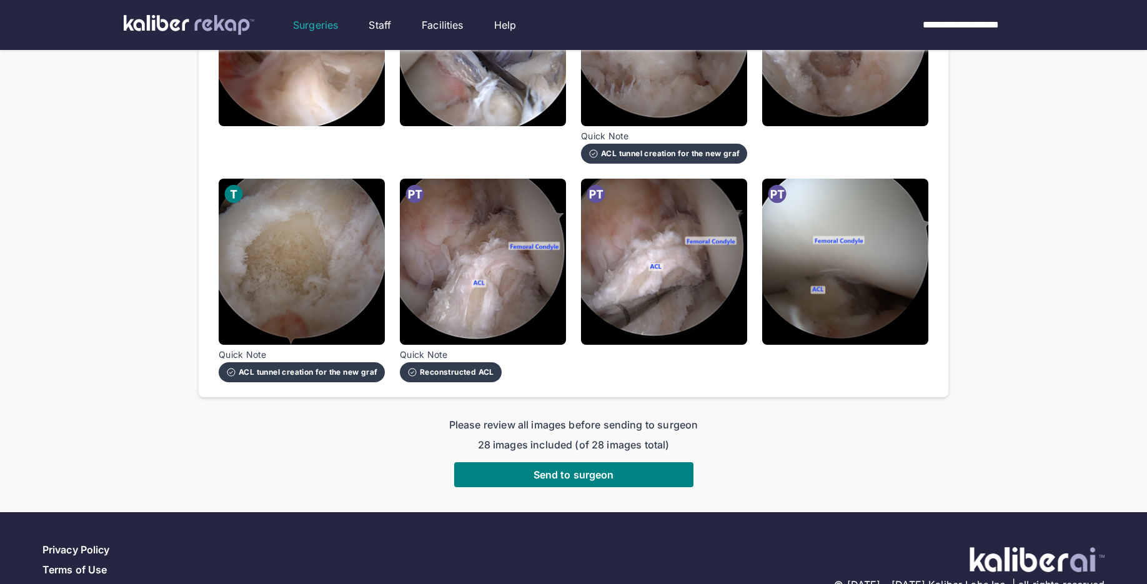
scroll to position [1331, 0]
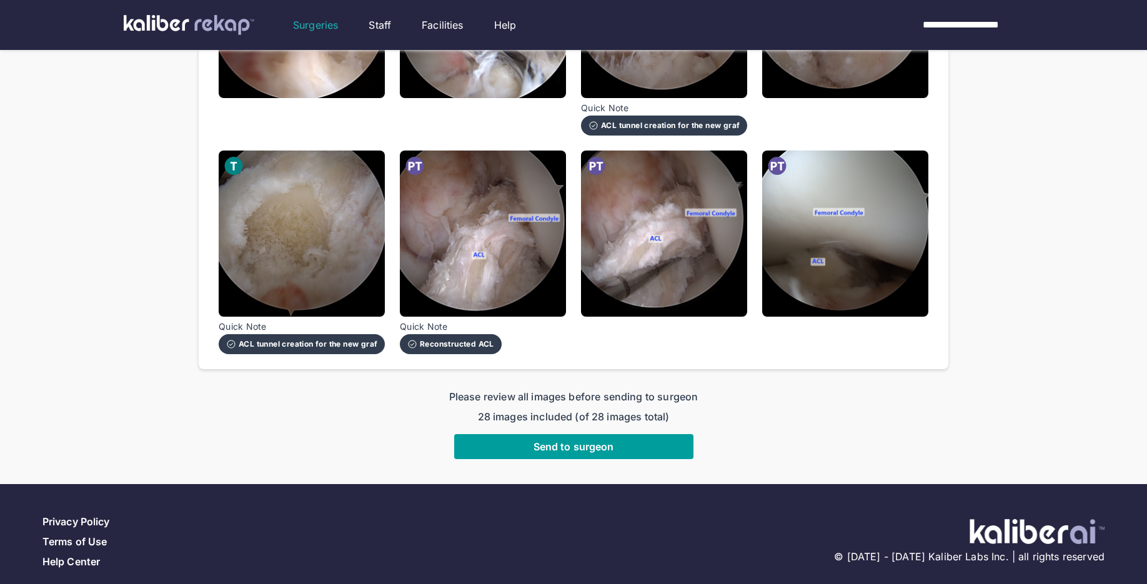
click at [612, 439] on button "Send to surgeon" at bounding box center [573, 446] width 239 height 25
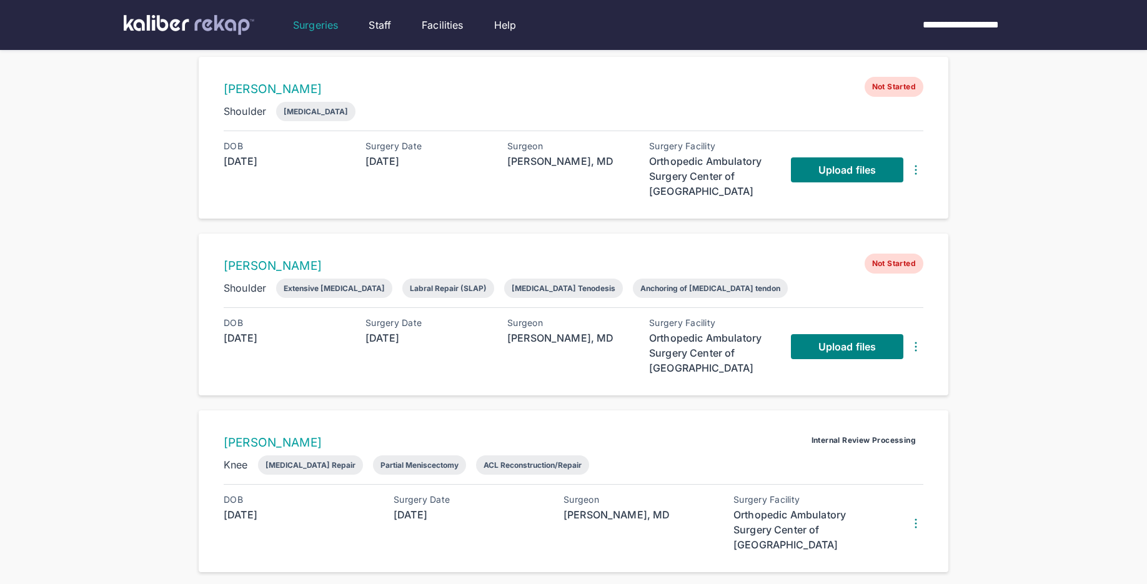
scroll to position [498, 0]
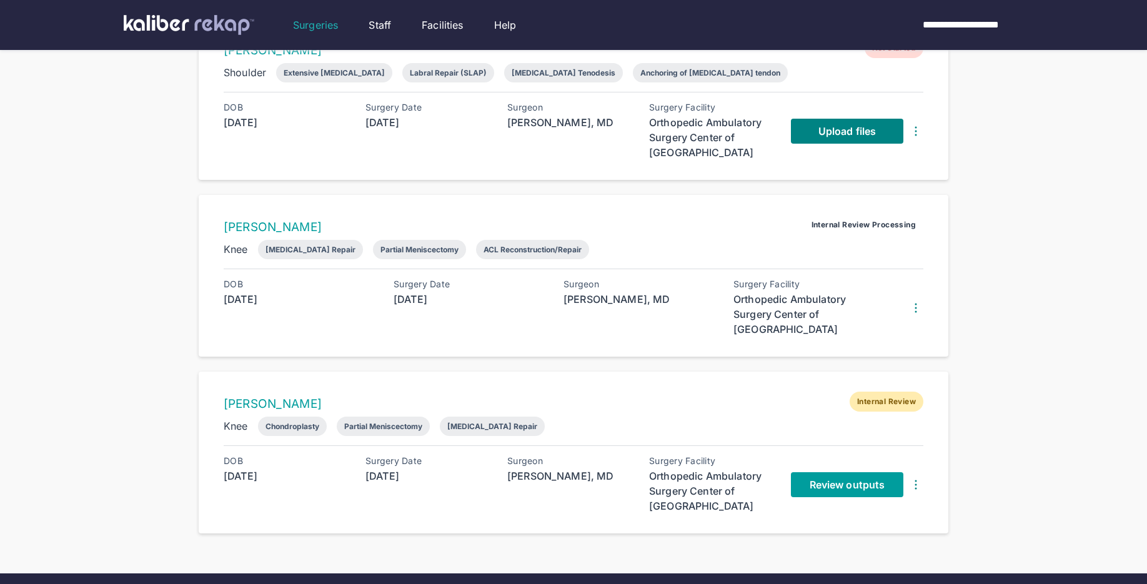
click at [828, 482] on span "Review outputs" at bounding box center [847, 485] width 75 height 12
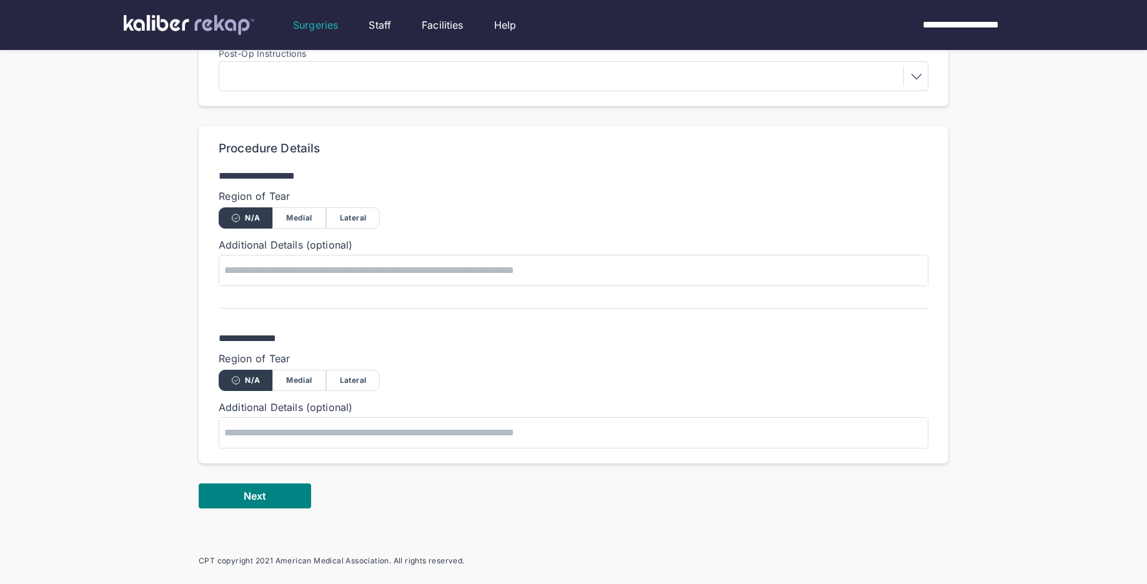
scroll to position [685, 0]
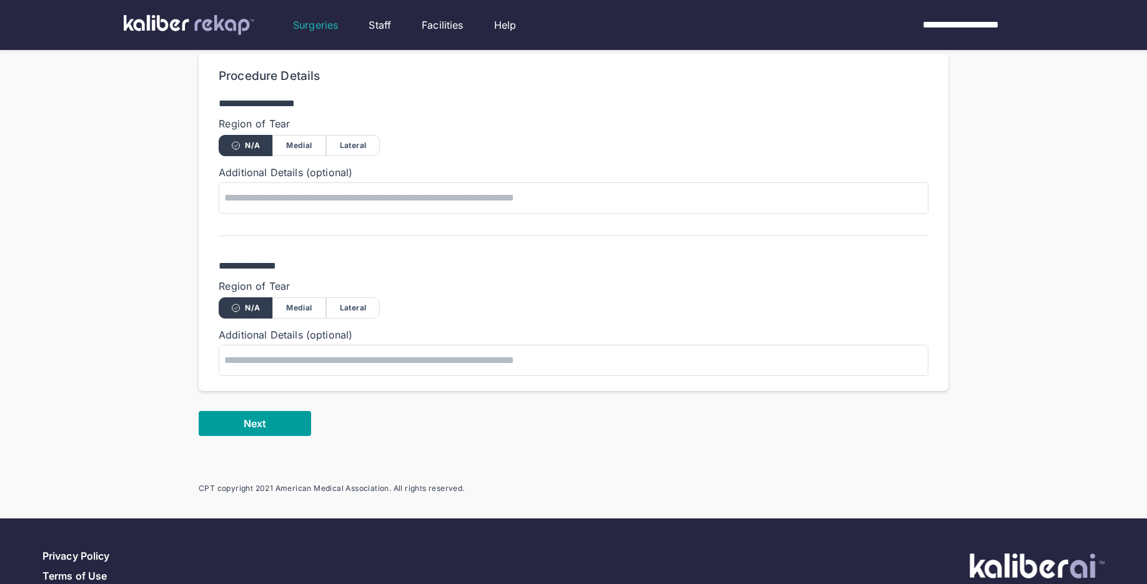
click at [251, 417] on span "Next" at bounding box center [255, 423] width 22 height 12
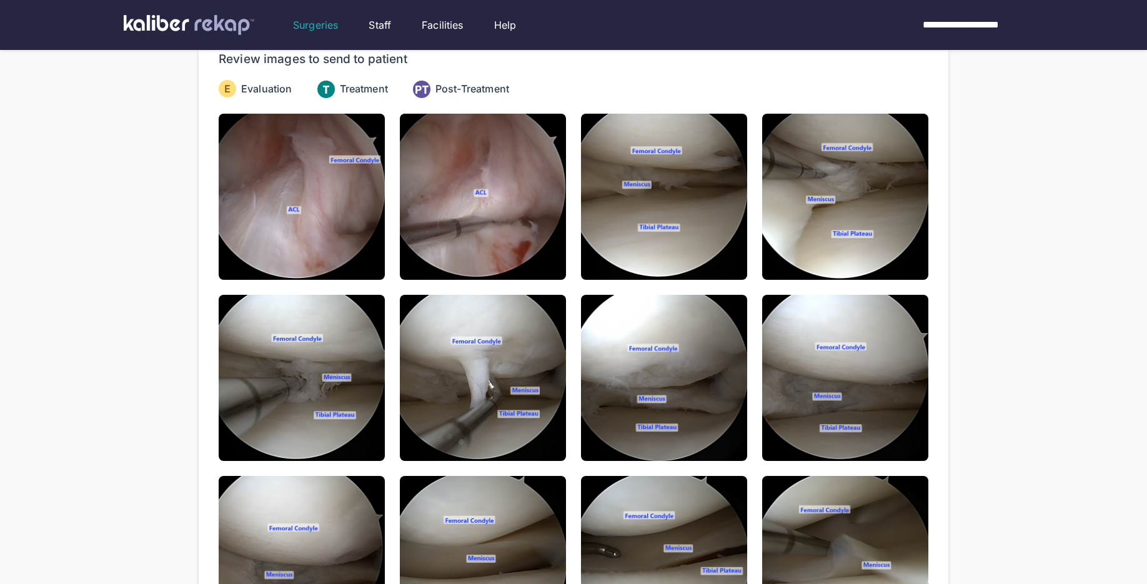
scroll to position [140, 0]
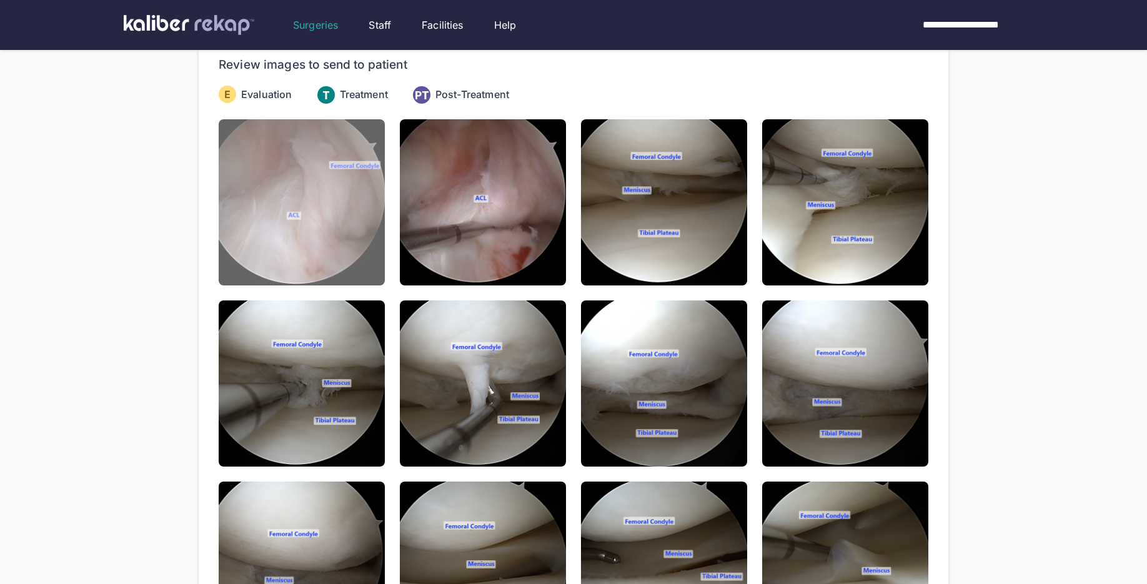
click at [327, 228] on img at bounding box center [302, 202] width 166 height 166
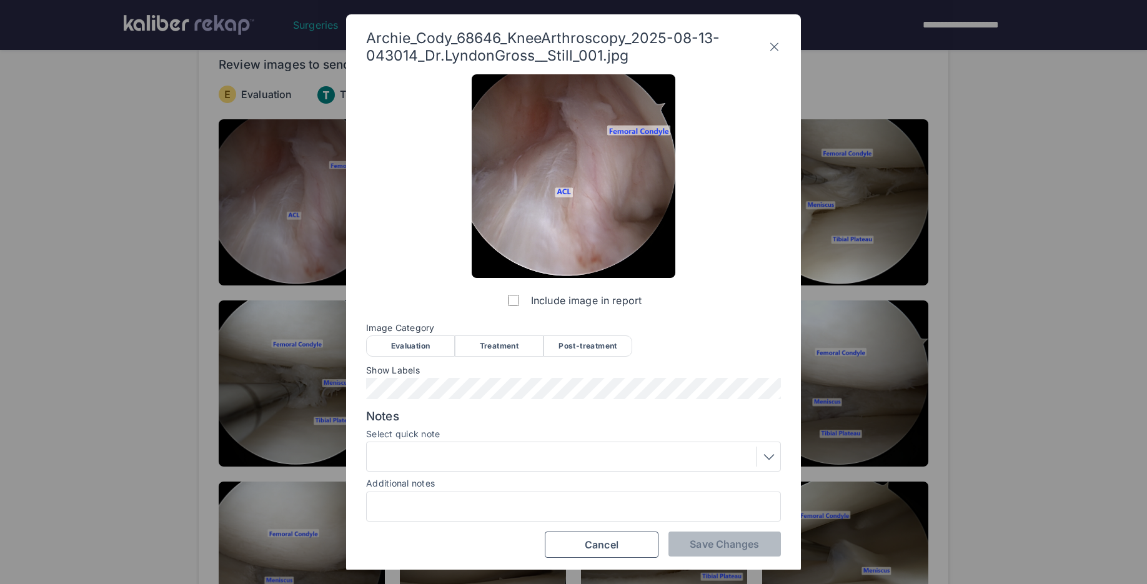
click at [405, 341] on div "Evaluation" at bounding box center [410, 346] width 89 height 21
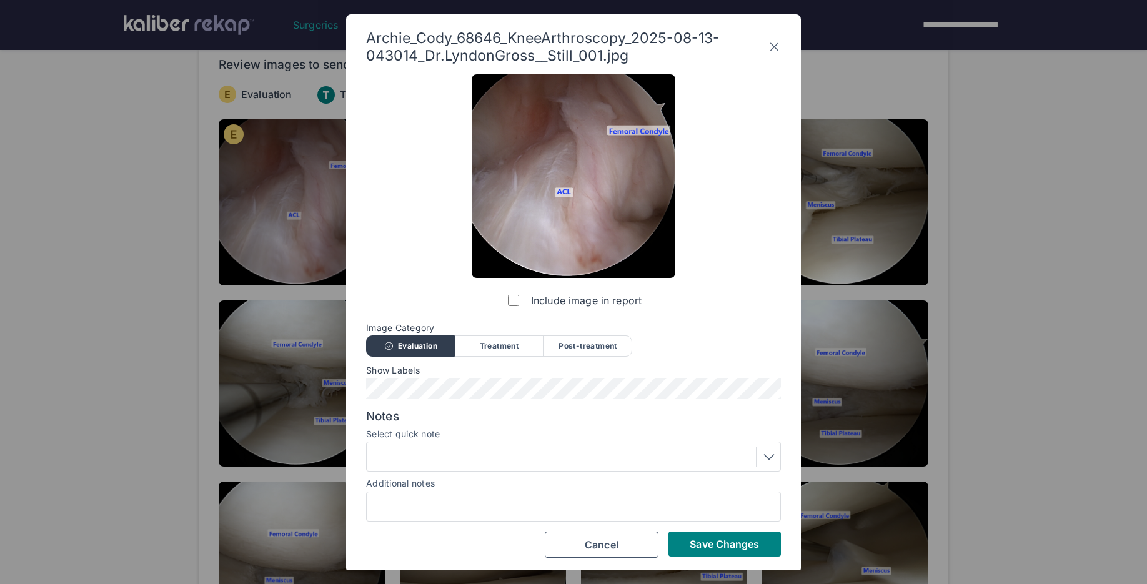
scroll to position [2, 0]
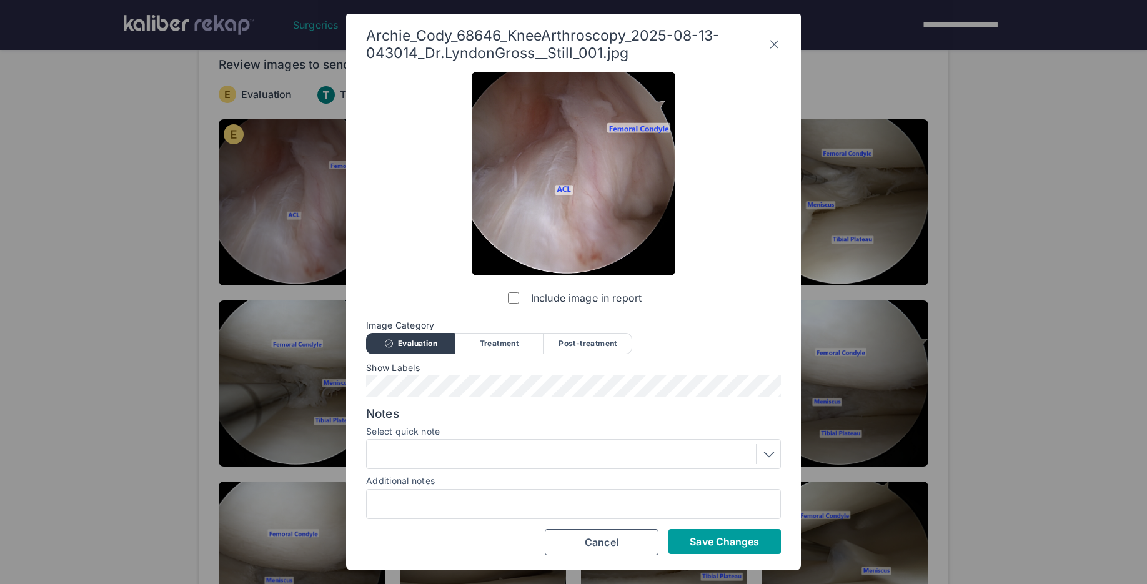
click at [732, 552] on button "Save Changes" at bounding box center [725, 541] width 112 height 25
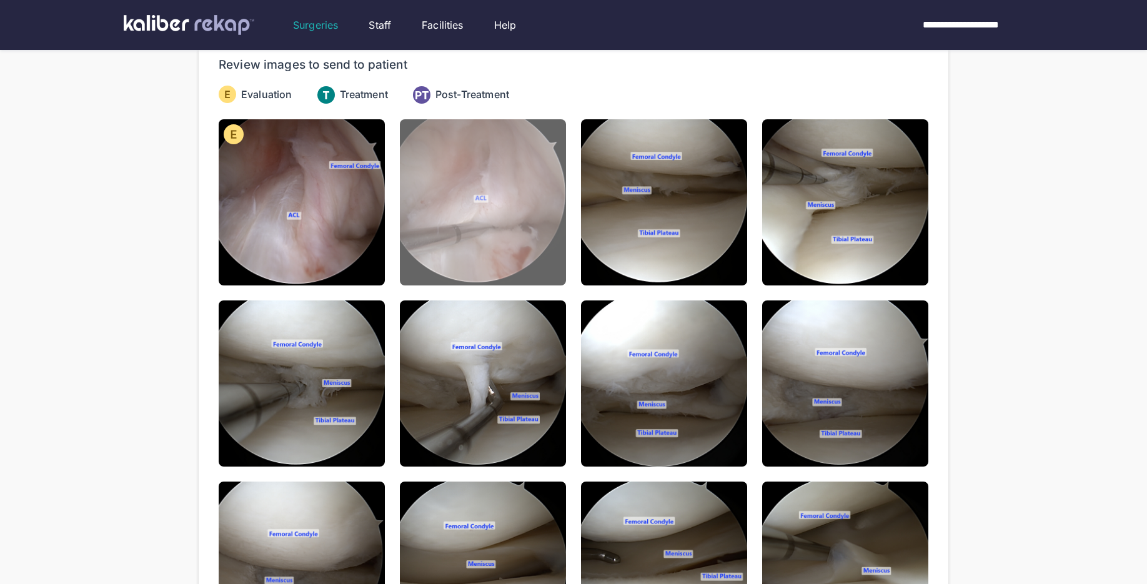
click at [521, 215] on img at bounding box center [483, 202] width 166 height 166
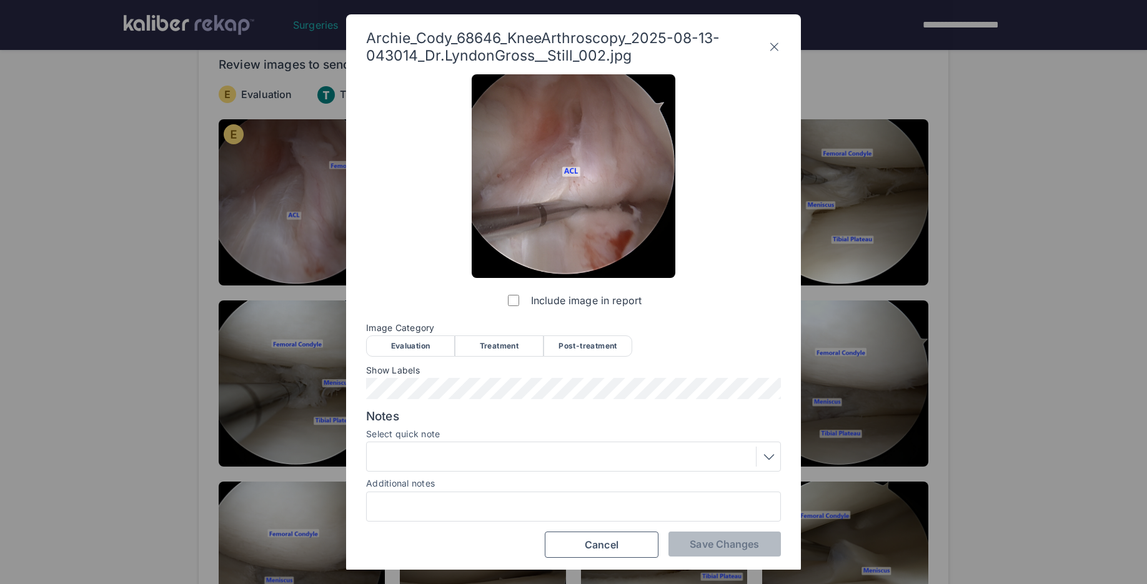
click at [422, 346] on div "Evaluation" at bounding box center [410, 346] width 89 height 21
click at [422, 454] on div at bounding box center [574, 457] width 406 height 20
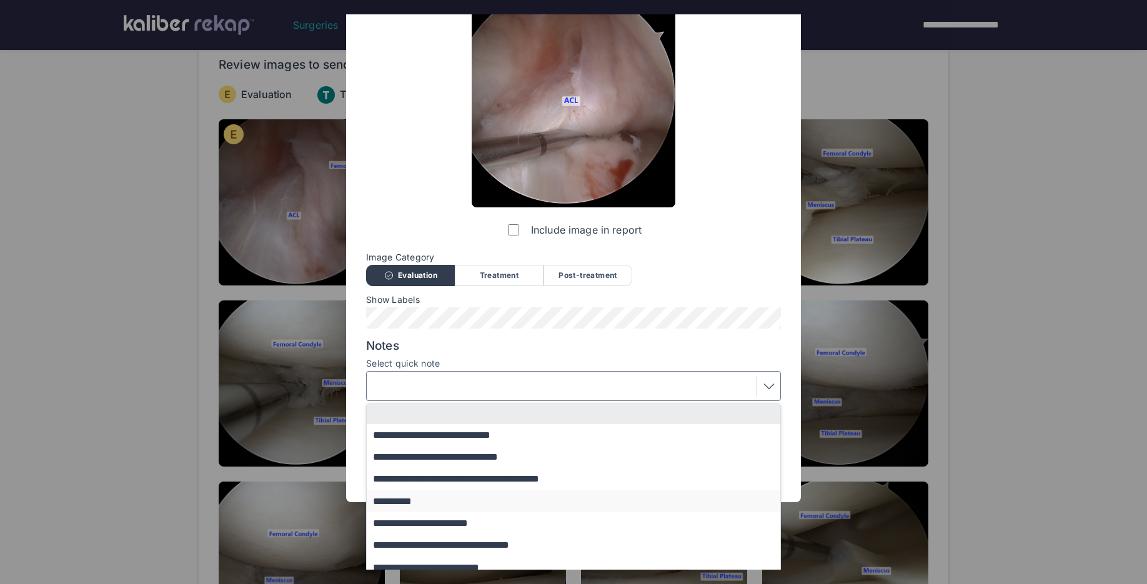
click at [416, 500] on button "**********" at bounding box center [580, 502] width 426 height 22
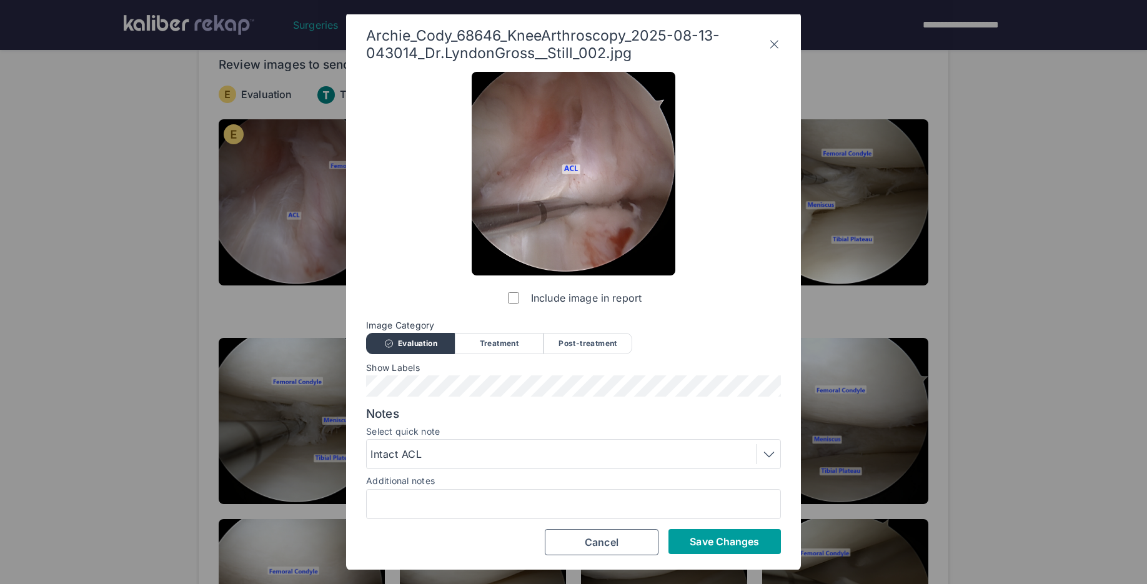
click at [732, 539] on span "Save Changes" at bounding box center [724, 542] width 69 height 12
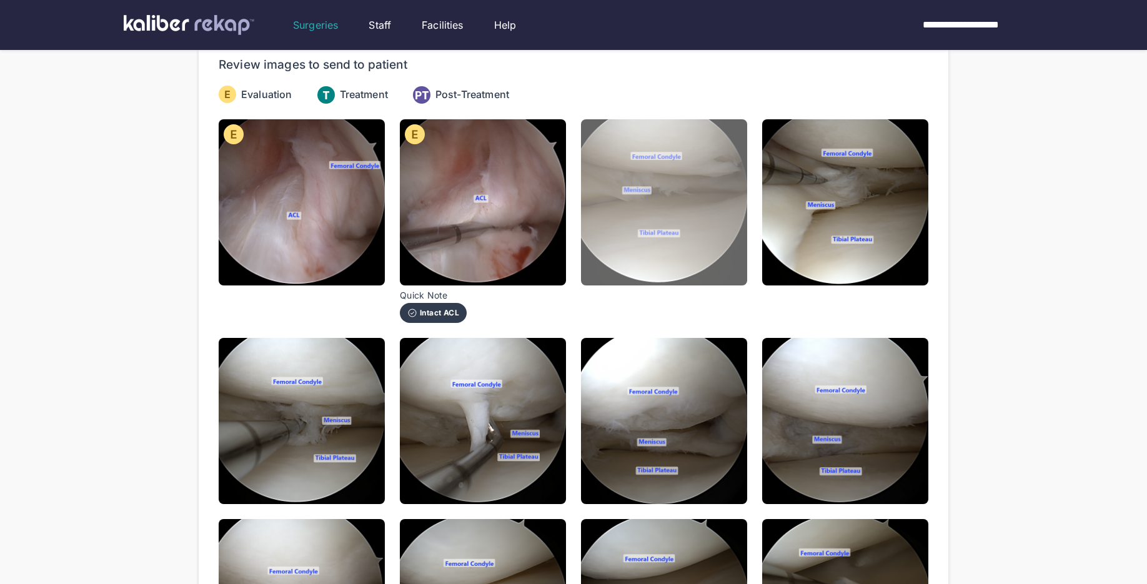
click at [692, 226] on img at bounding box center [664, 202] width 166 height 166
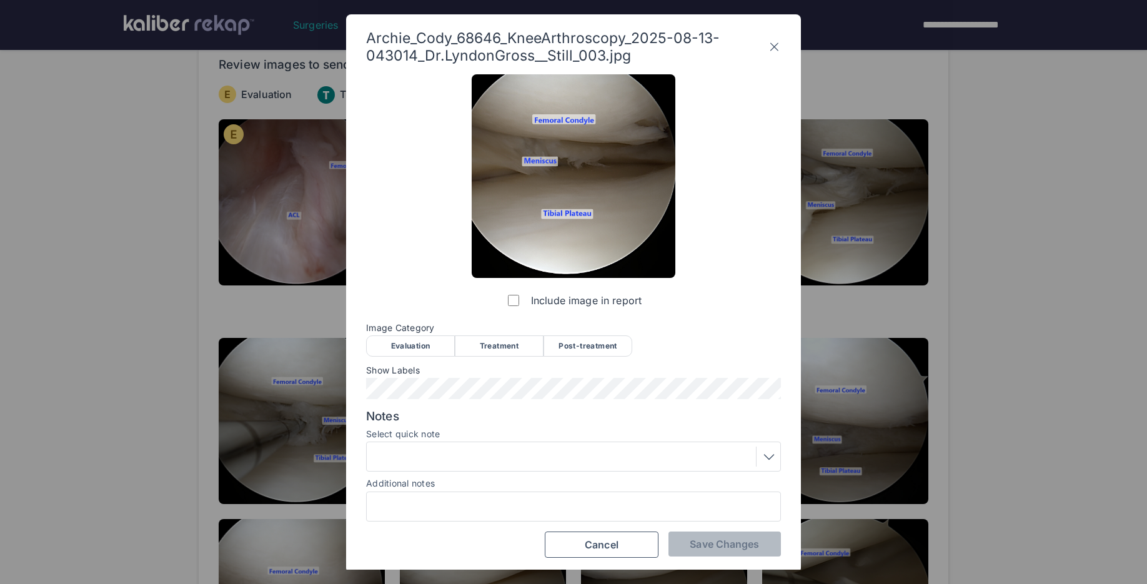
click at [424, 346] on div "Evaluation" at bounding box center [410, 346] width 89 height 21
click at [487, 459] on div at bounding box center [574, 457] width 406 height 20
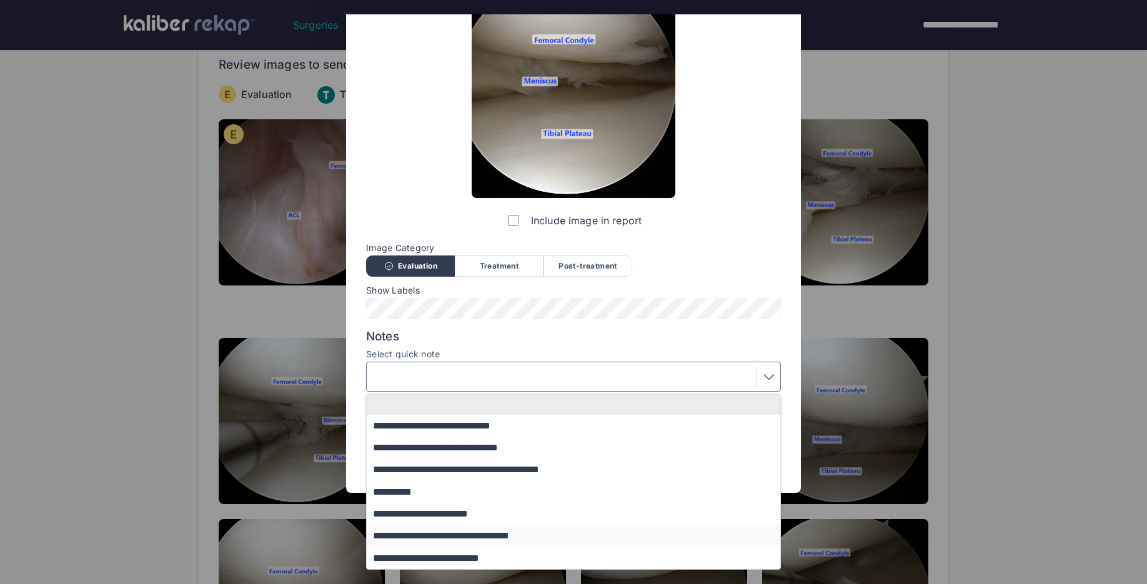
click at [476, 536] on button "**********" at bounding box center [580, 536] width 426 height 22
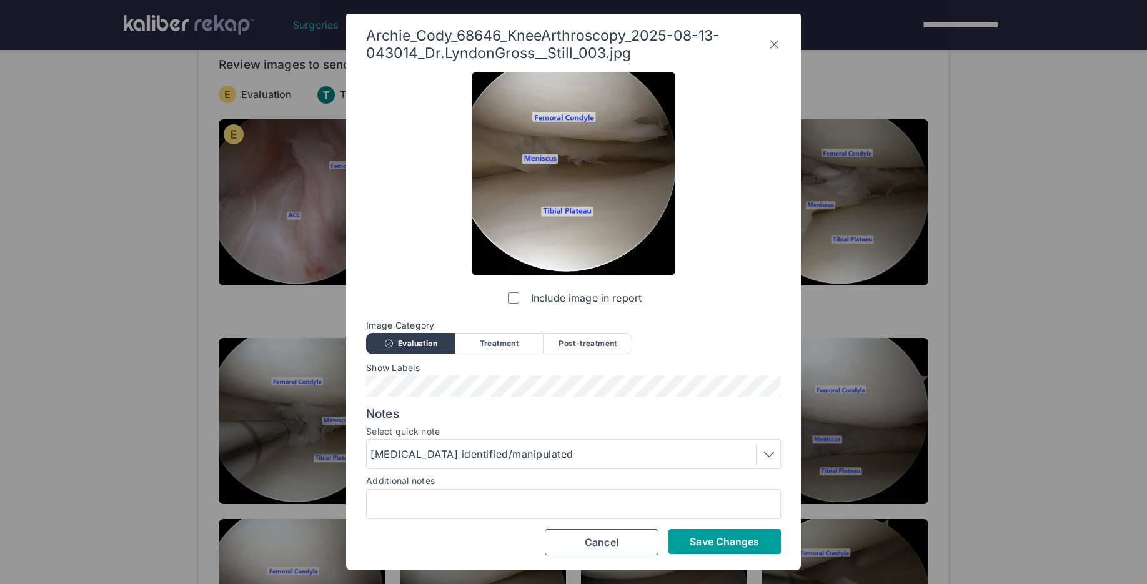
click at [700, 541] on span "Save Changes" at bounding box center [724, 542] width 69 height 12
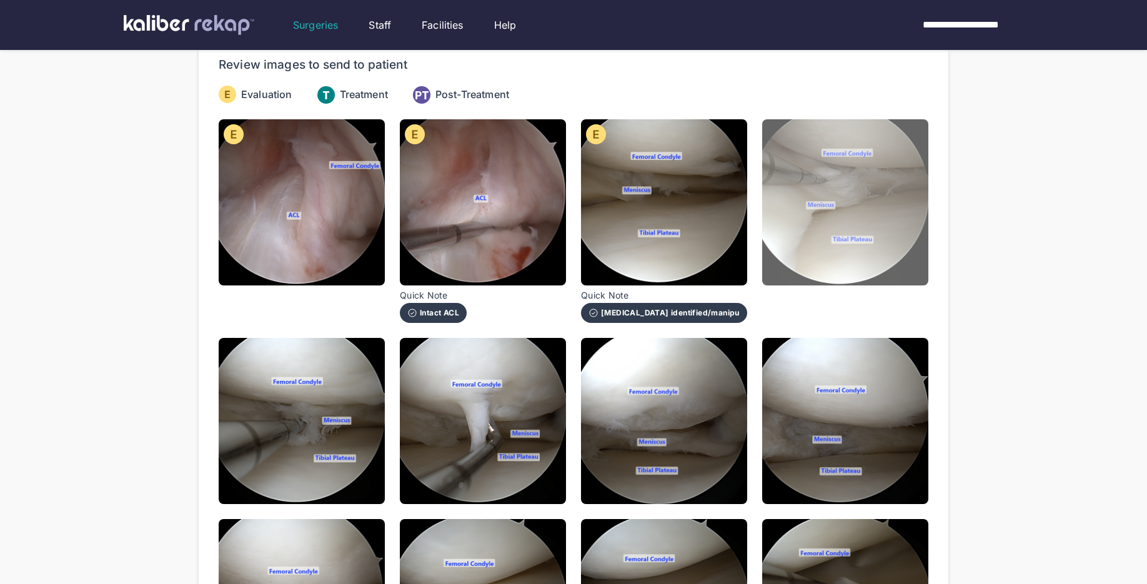
click at [801, 207] on img at bounding box center [845, 202] width 166 height 166
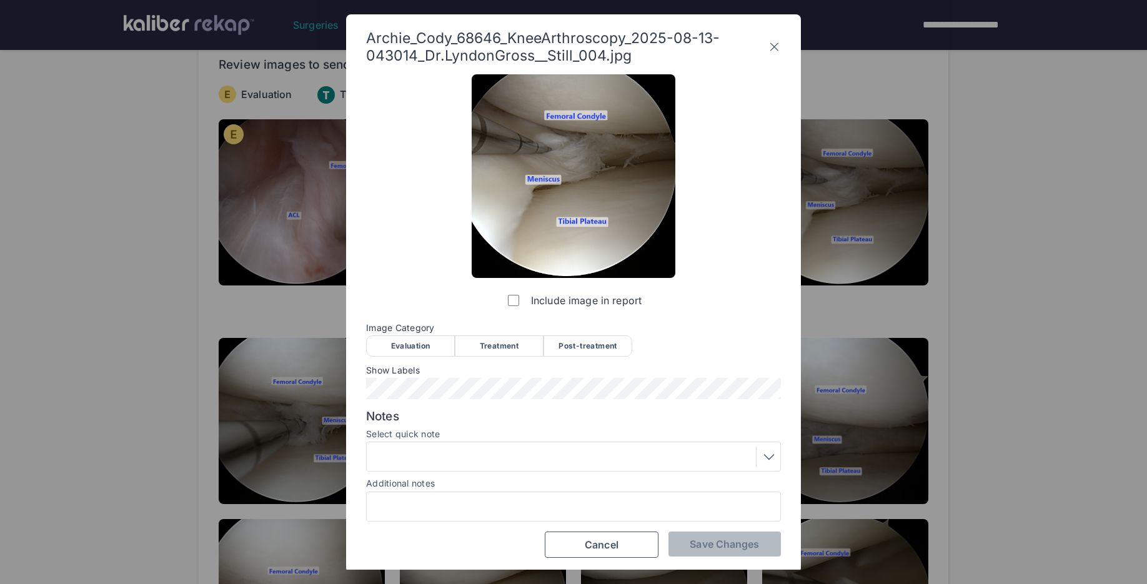
click at [420, 344] on div "Evaluation" at bounding box center [410, 346] width 89 height 21
click at [405, 467] on div at bounding box center [573, 457] width 415 height 30
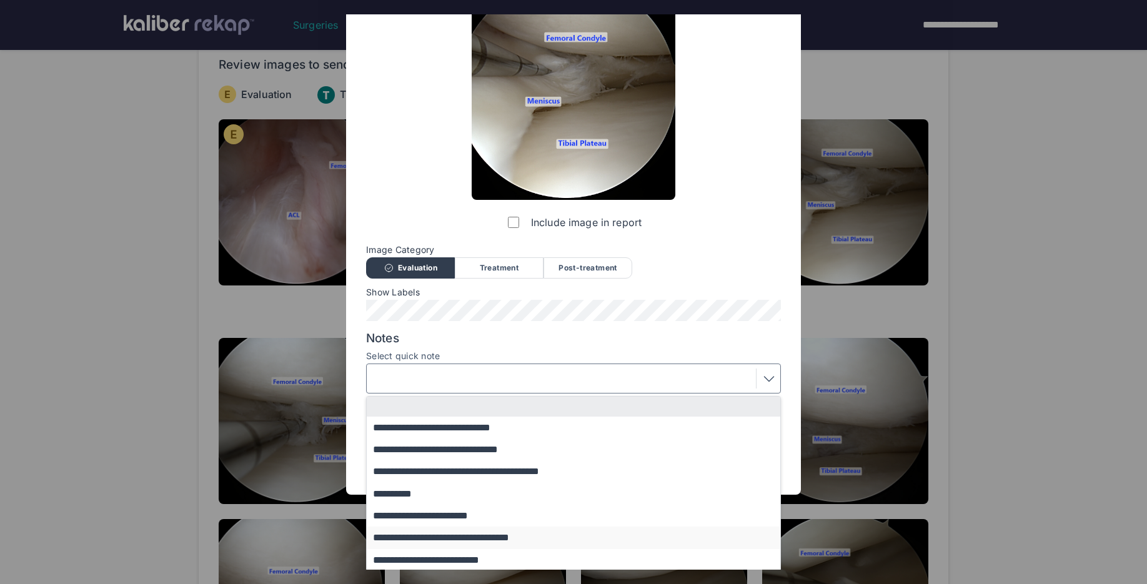
click at [476, 540] on button "**********" at bounding box center [580, 538] width 426 height 22
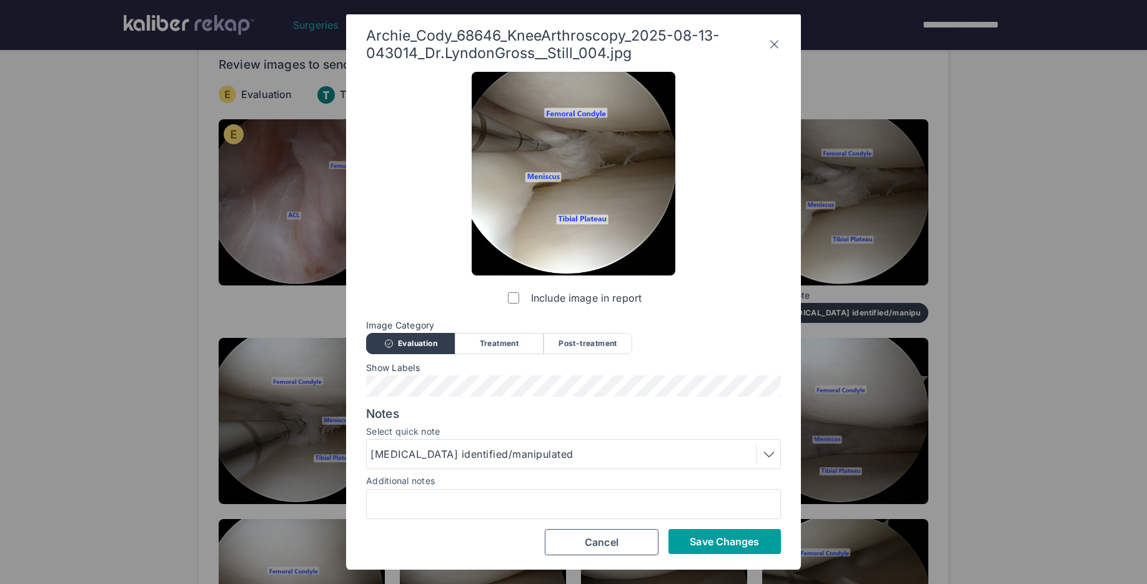
click at [694, 538] on span "Save Changes" at bounding box center [724, 542] width 69 height 12
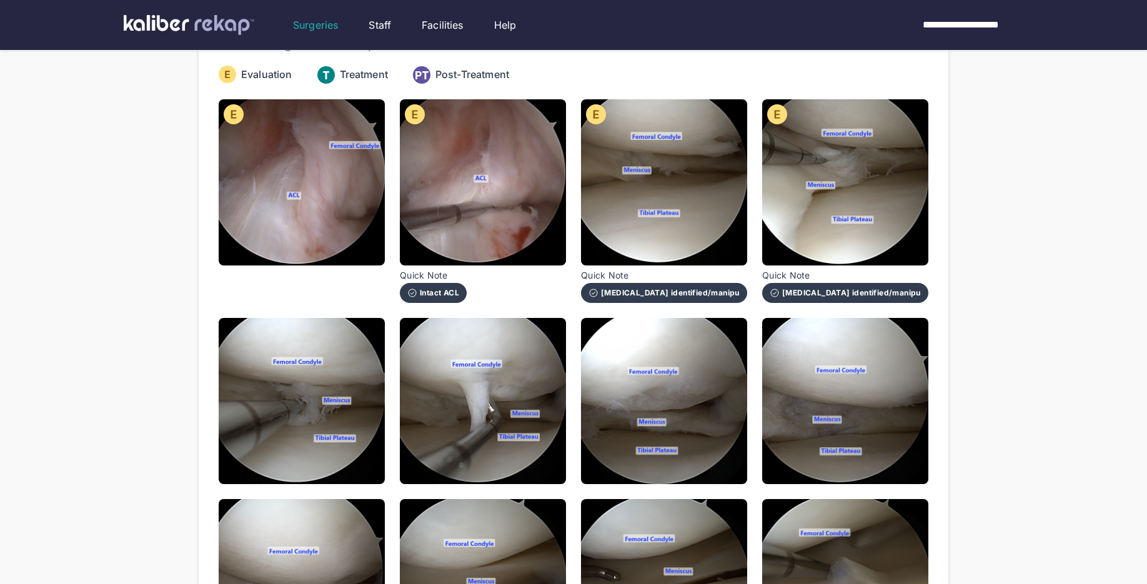
scroll to position [167, 0]
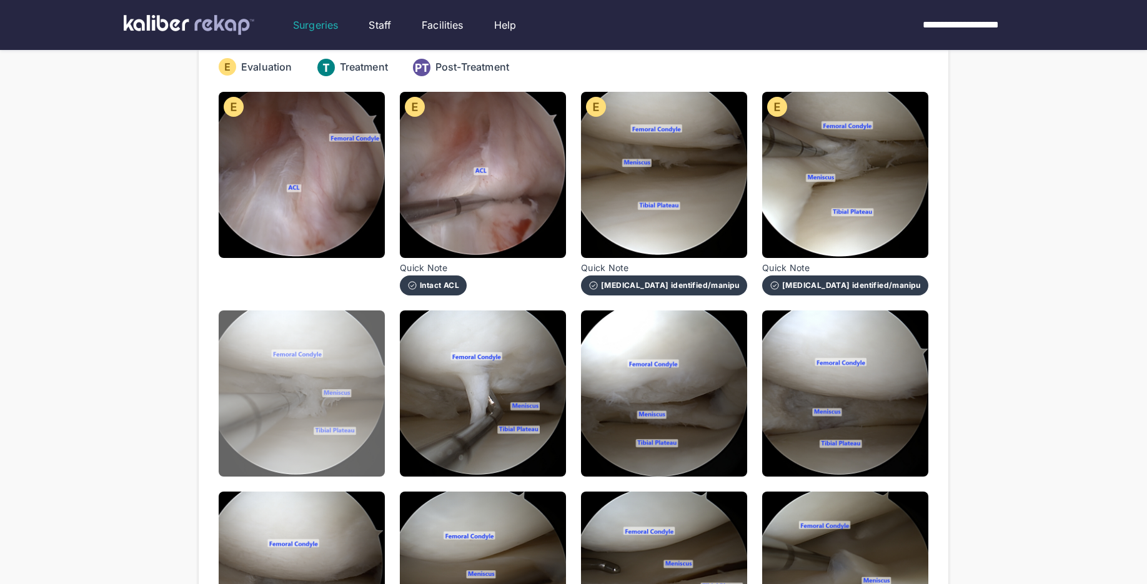
click at [286, 420] on img at bounding box center [302, 394] width 166 height 166
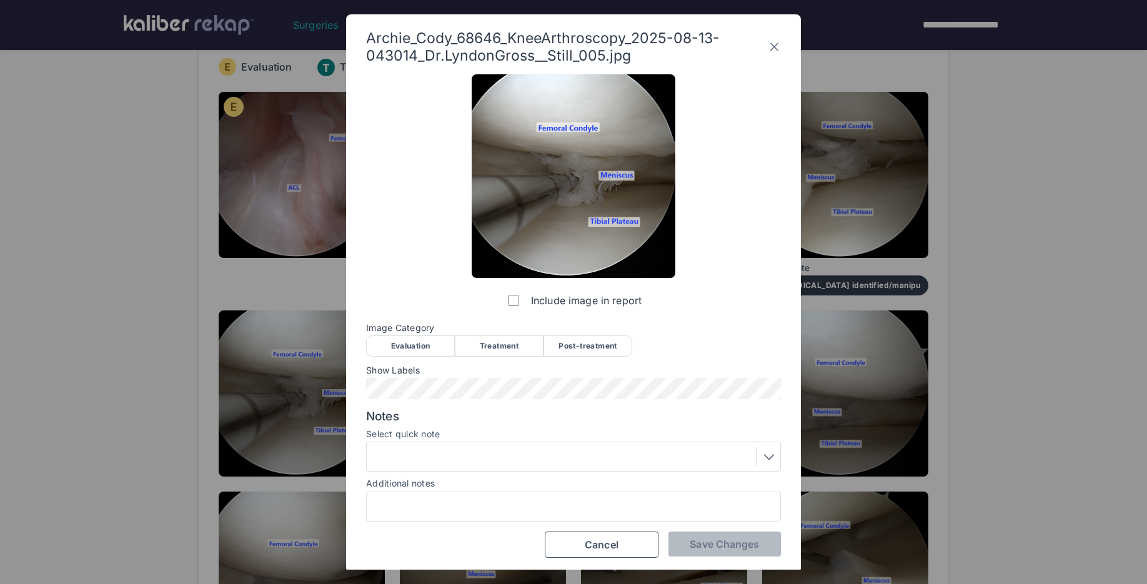
click at [411, 350] on div "Evaluation" at bounding box center [410, 346] width 89 height 21
click at [706, 557] on div "Save Changes Cancel" at bounding box center [573, 545] width 415 height 26
click at [697, 550] on button "Save Changes" at bounding box center [725, 544] width 112 height 25
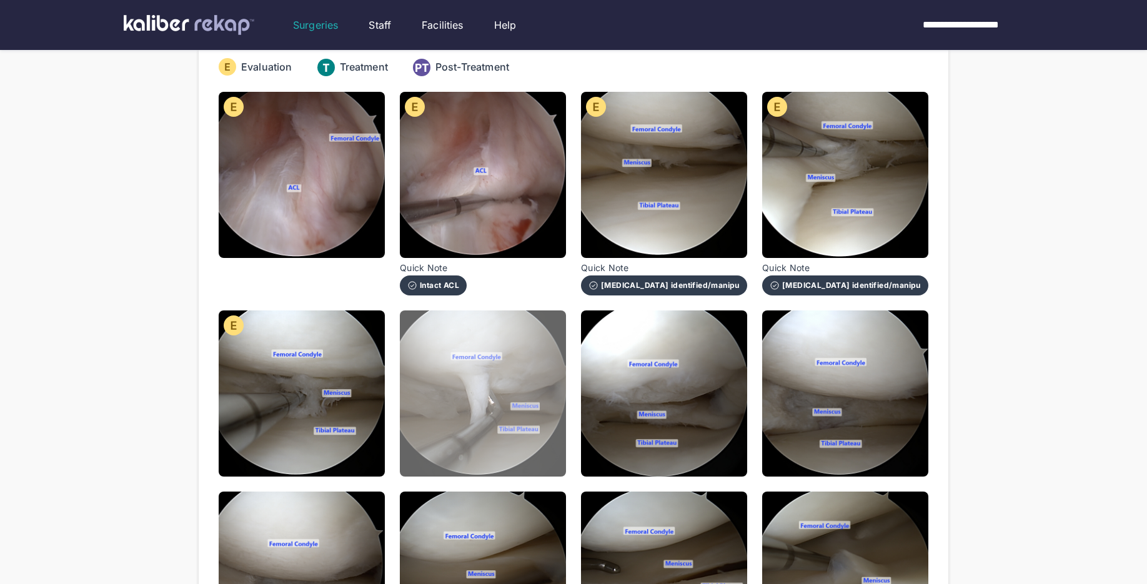
click at [522, 396] on img at bounding box center [483, 394] width 166 height 166
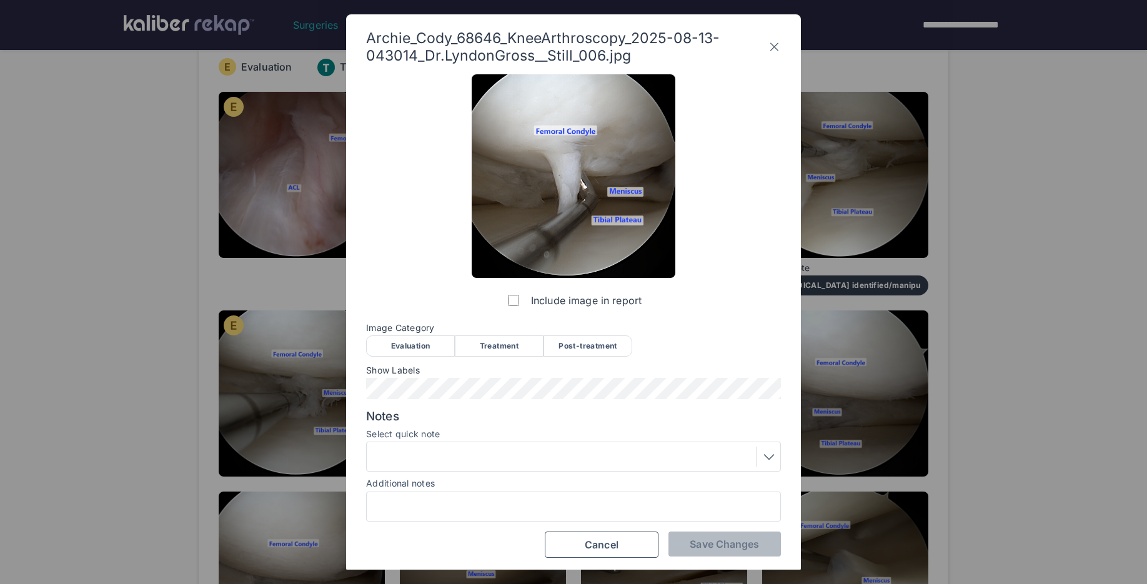
click at [401, 351] on div "Evaluation" at bounding box center [410, 346] width 89 height 21
click at [496, 461] on div at bounding box center [574, 457] width 406 height 20
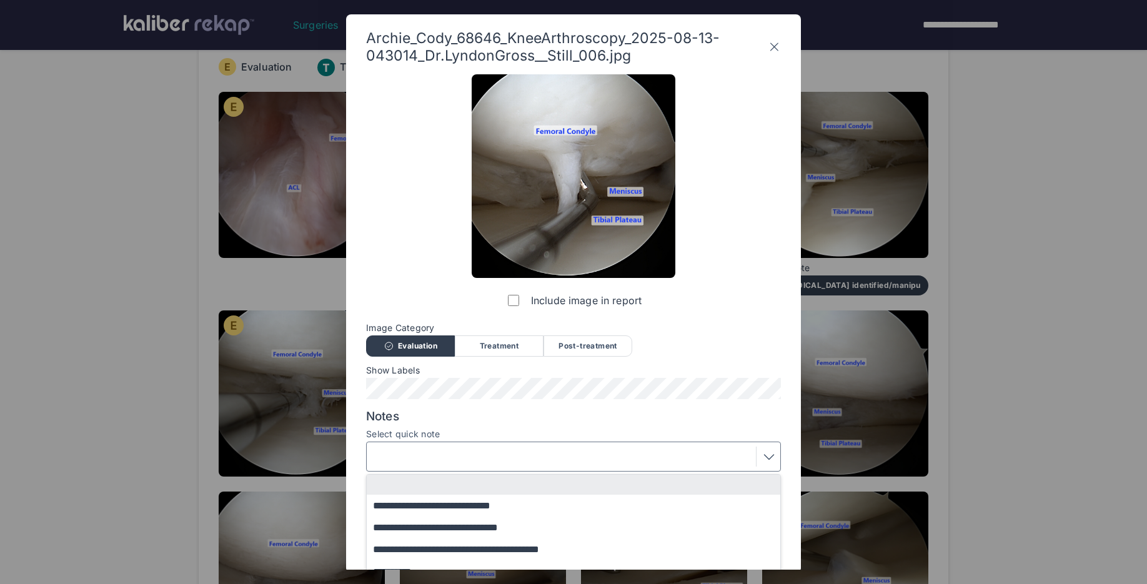
drag, startPoint x: 464, startPoint y: 526, endPoint x: 516, endPoint y: 519, distance: 52.9
click at [471, 521] on button "**********" at bounding box center [580, 528] width 426 height 22
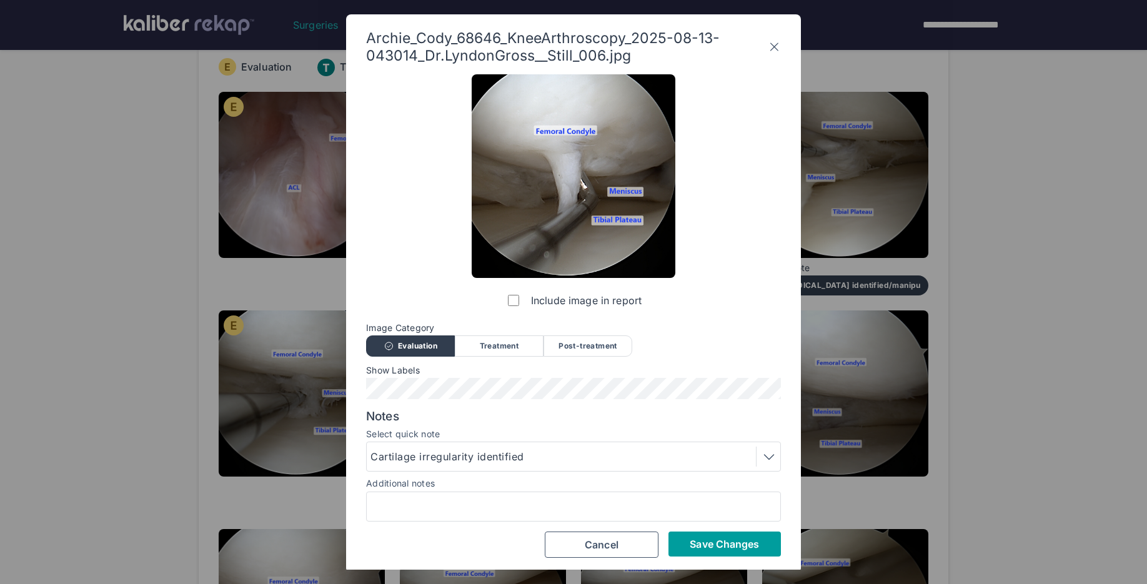
click at [689, 547] on button "Save Changes" at bounding box center [725, 544] width 112 height 25
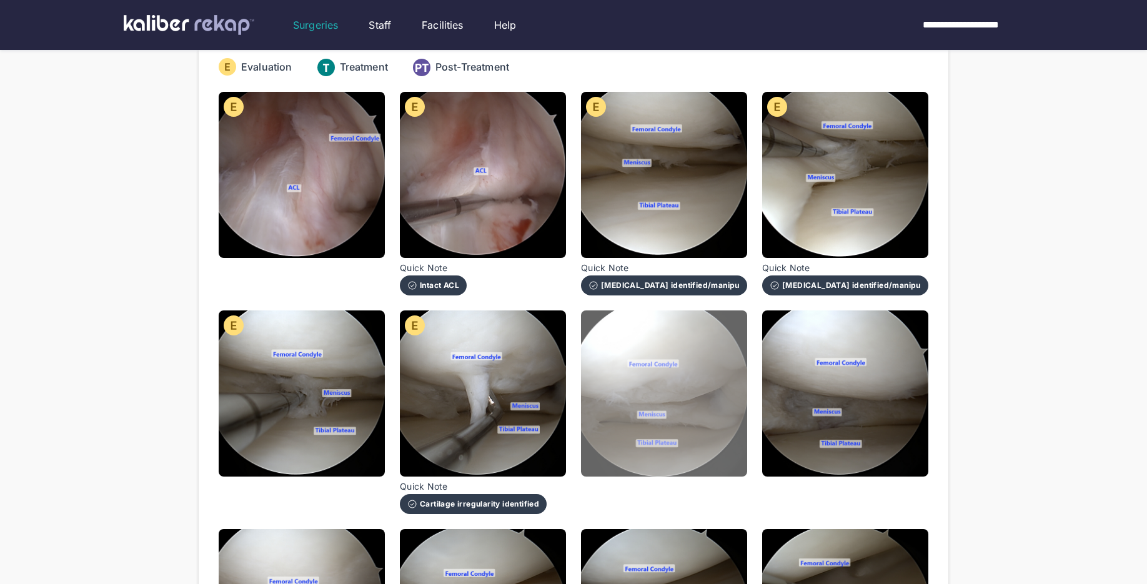
click at [631, 397] on img at bounding box center [664, 394] width 166 height 166
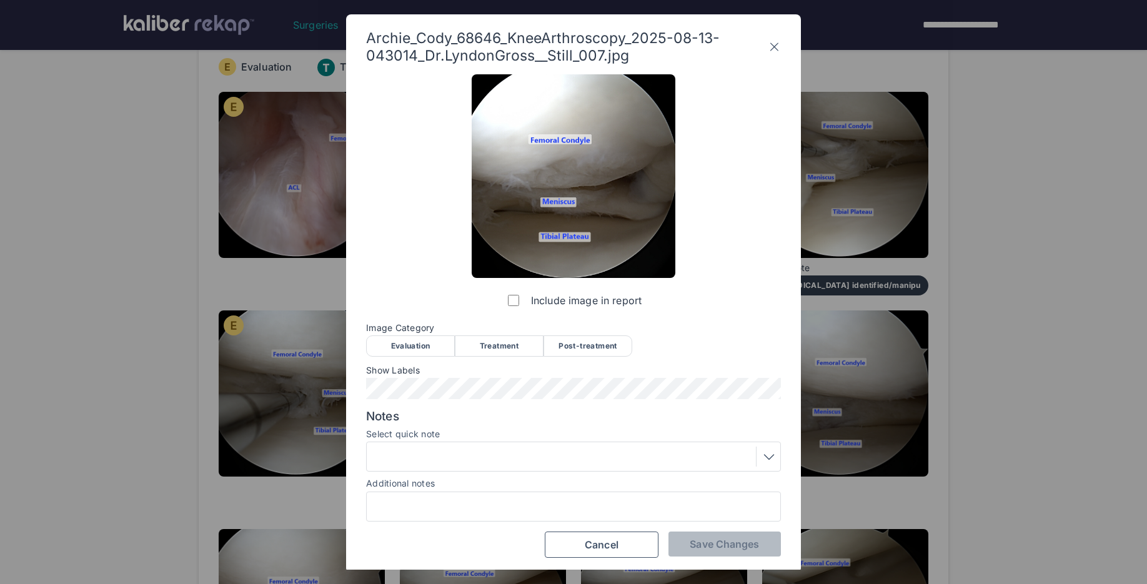
click at [572, 348] on div "Post-treatment" at bounding box center [588, 346] width 89 height 21
drag, startPoint x: 448, startPoint y: 464, endPoint x: 431, endPoint y: 456, distance: 18.7
click at [448, 464] on div at bounding box center [574, 457] width 406 height 20
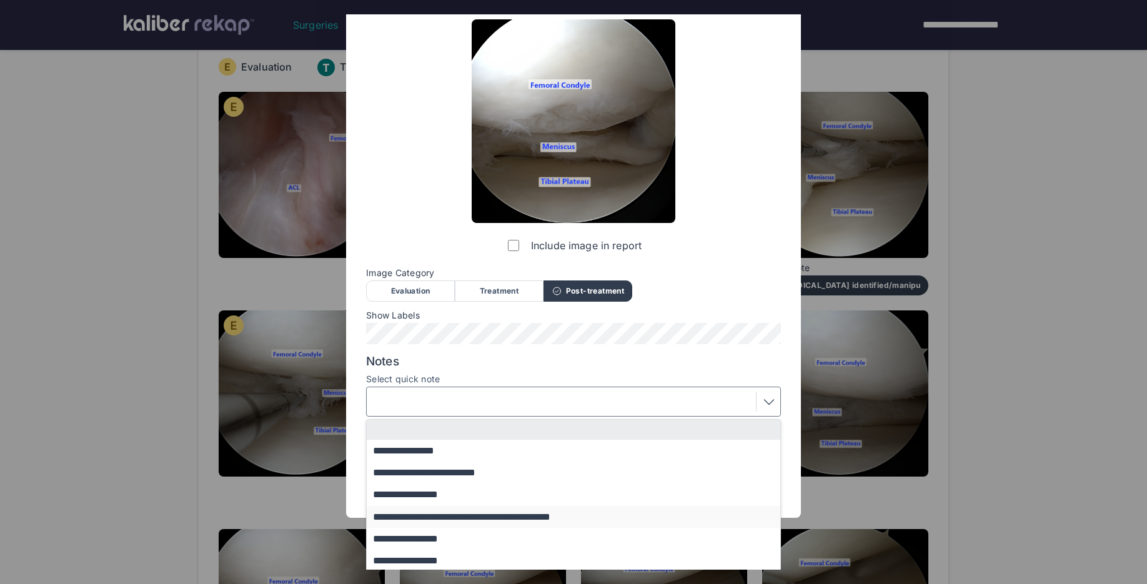
click at [461, 515] on button "**********" at bounding box center [580, 517] width 426 height 22
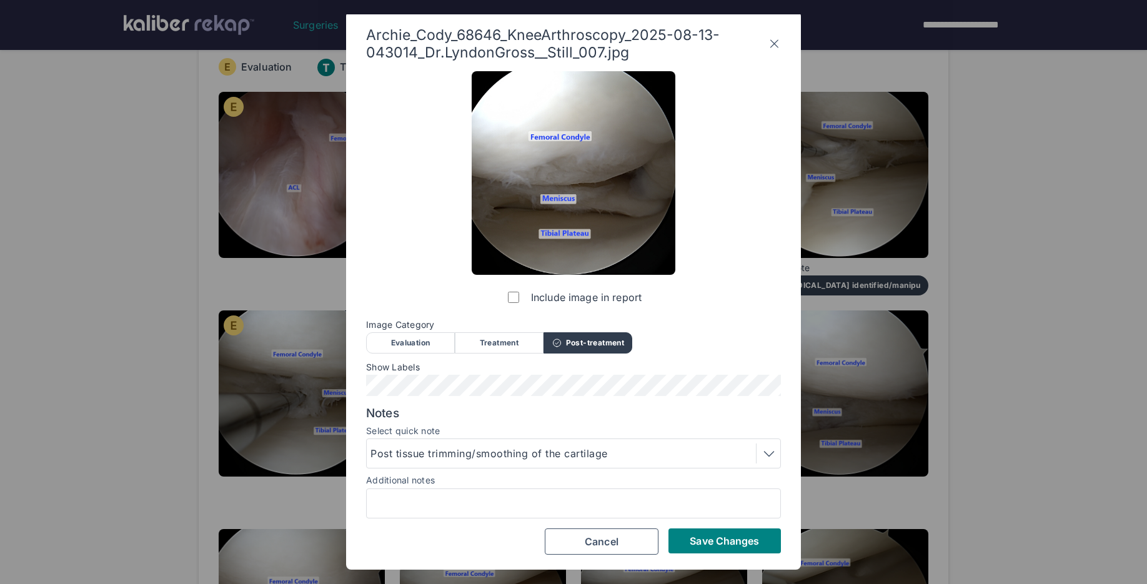
scroll to position [2, 0]
click at [771, 549] on button "Save Changes" at bounding box center [725, 541] width 112 height 25
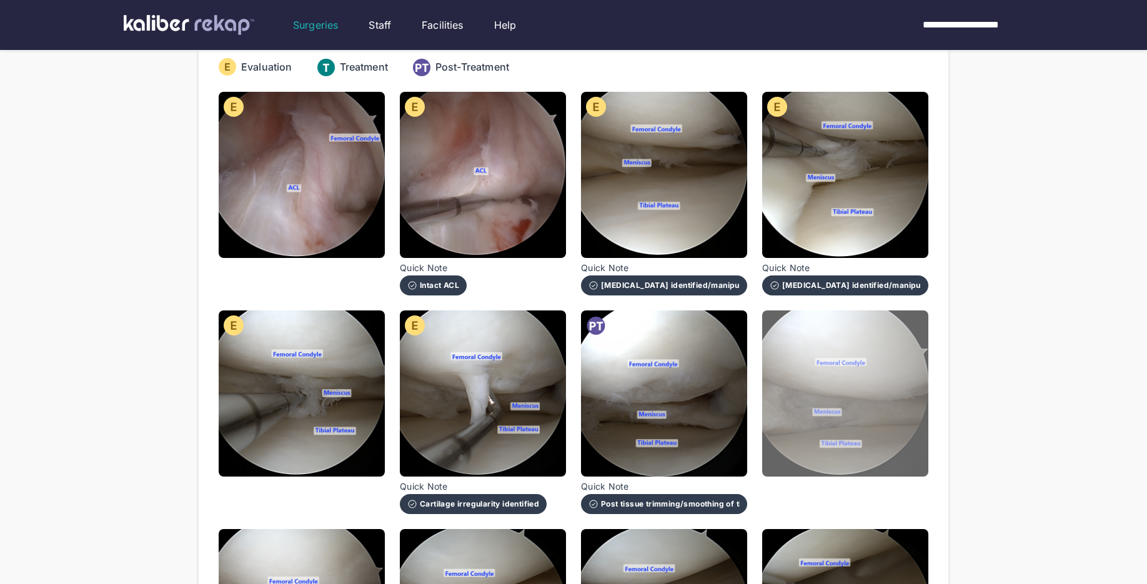
click at [842, 439] on img at bounding box center [845, 394] width 166 height 166
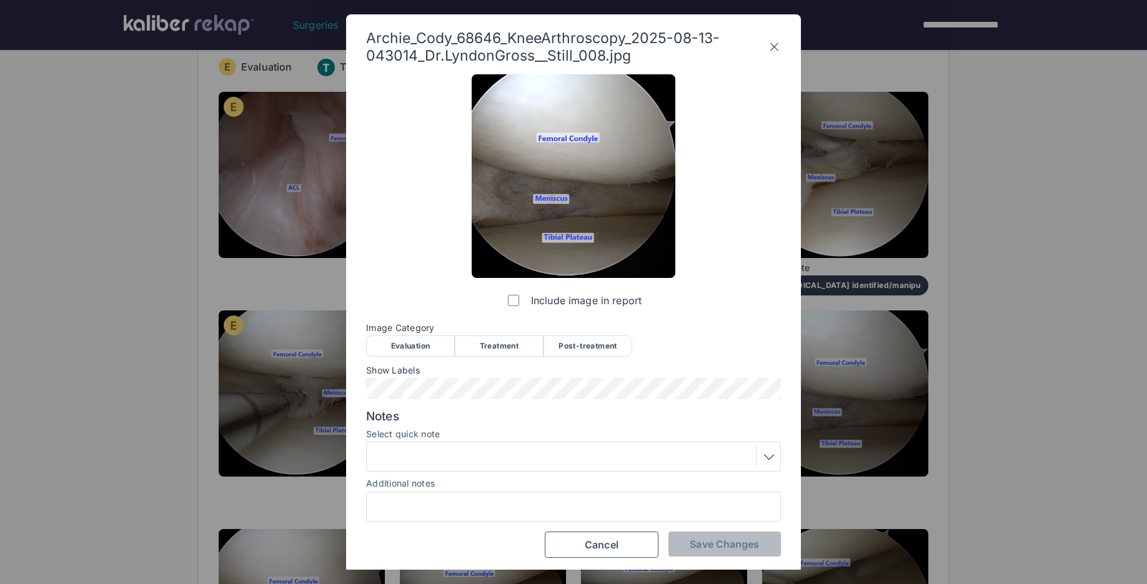
click at [566, 336] on div "Post-treatment" at bounding box center [588, 346] width 89 height 21
click at [450, 482] on div "Additional notes" at bounding box center [573, 483] width 415 height 12
click at [441, 459] on div at bounding box center [574, 457] width 406 height 20
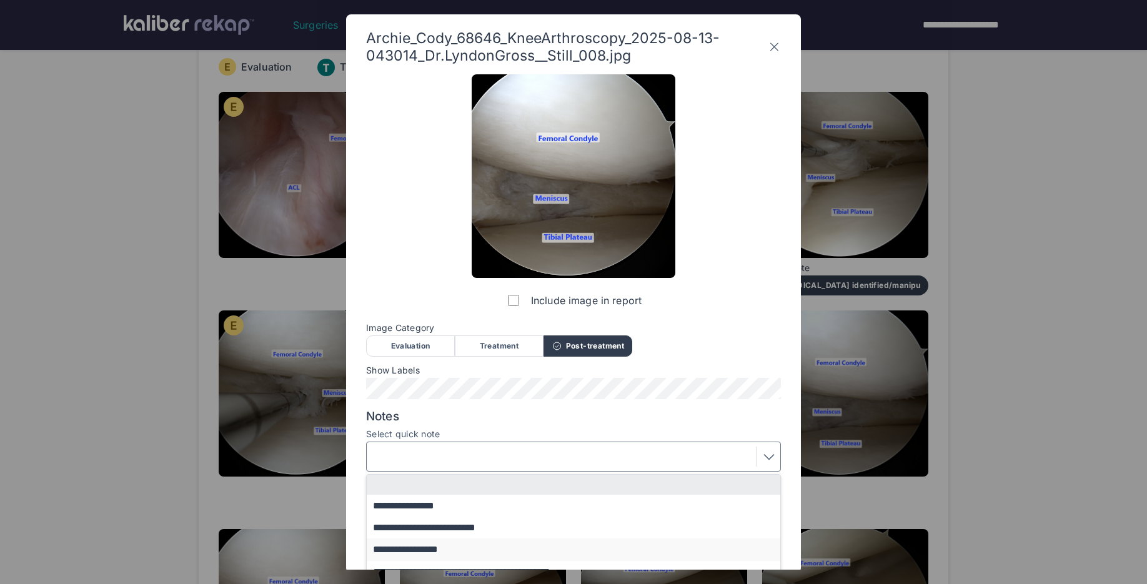
click at [447, 554] on button "**********" at bounding box center [580, 550] width 426 height 22
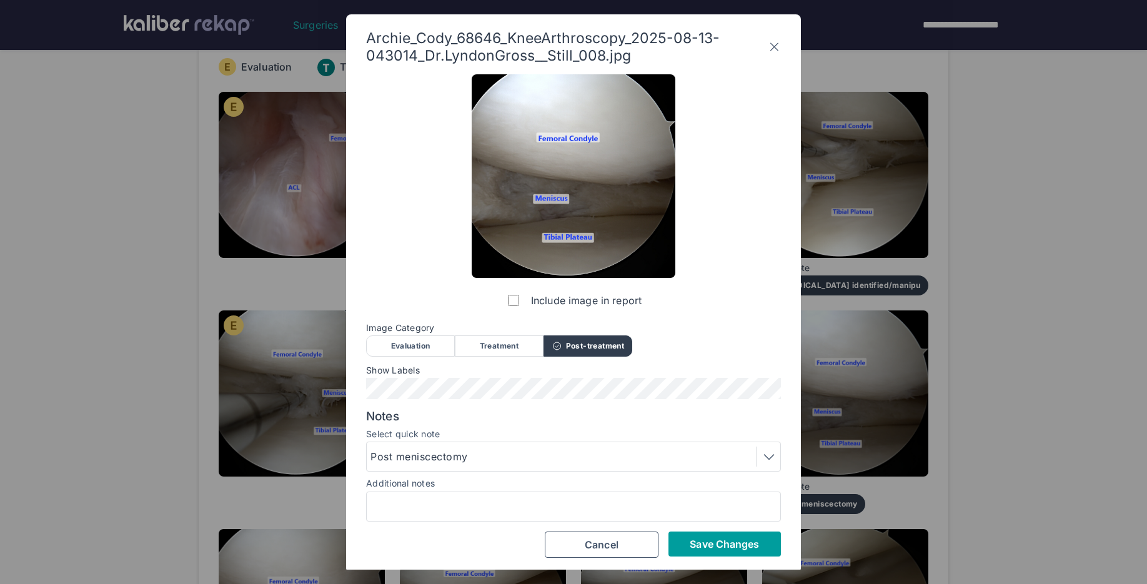
click at [750, 549] on span "Save Changes" at bounding box center [724, 544] width 69 height 12
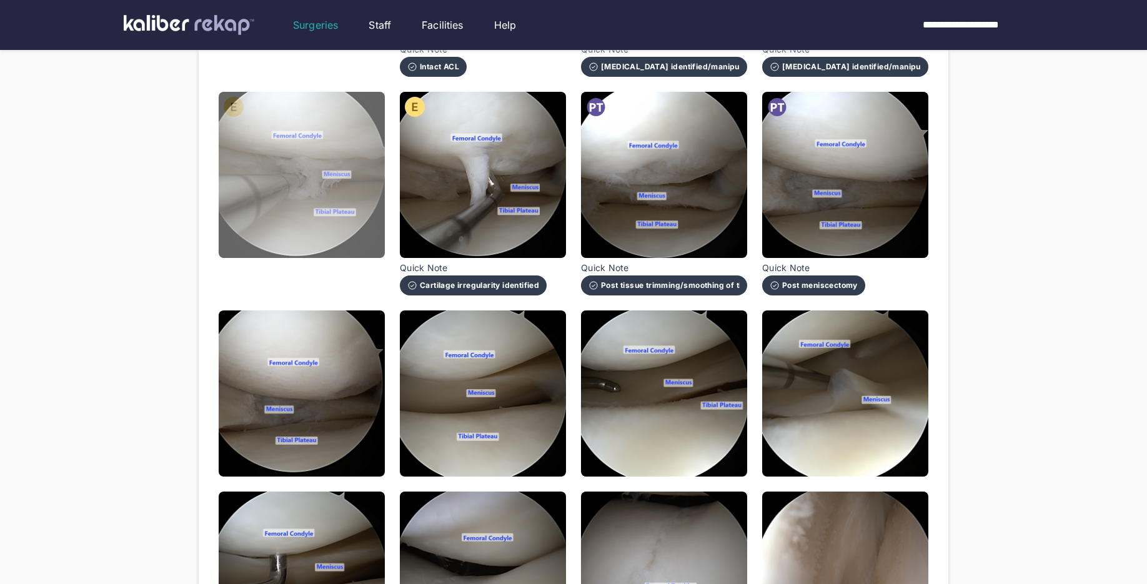
scroll to position [403, 0]
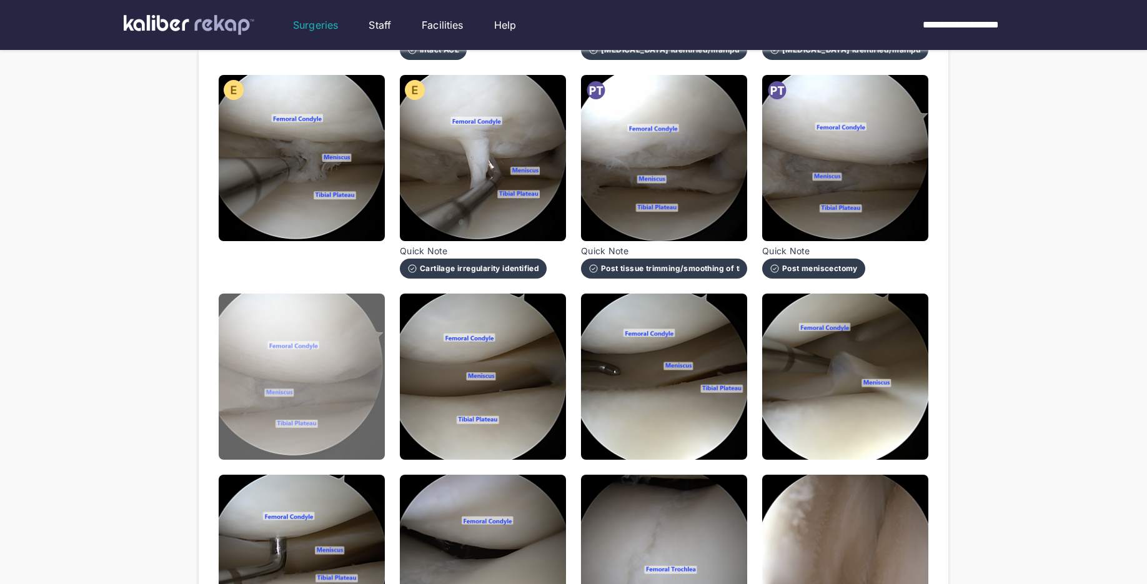
click at [330, 402] on img at bounding box center [302, 377] width 166 height 166
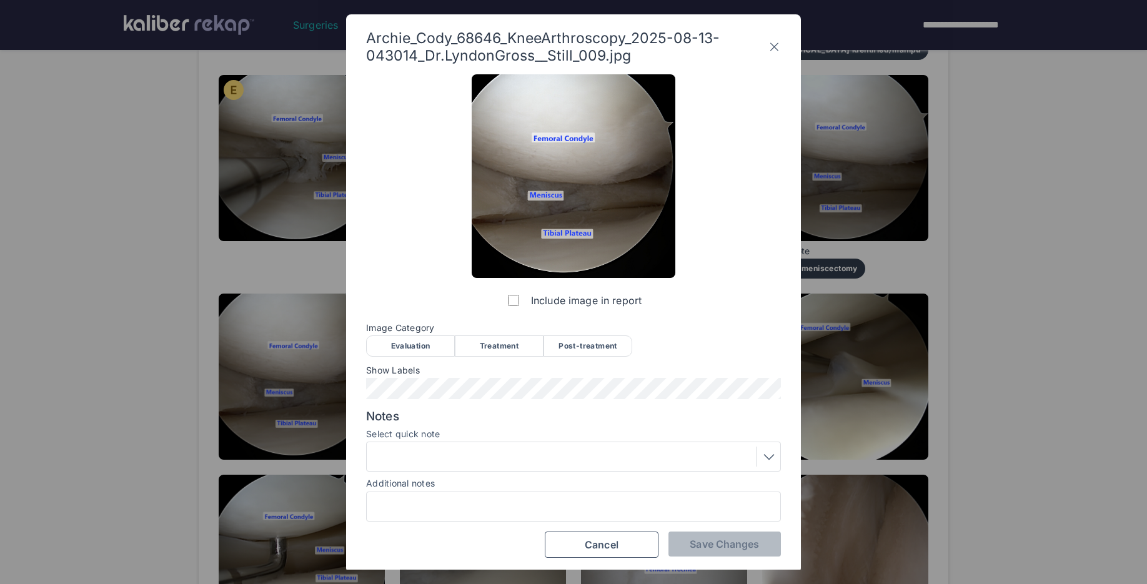
click at [622, 349] on div "Post-treatment" at bounding box center [588, 346] width 89 height 21
click at [716, 539] on span "Save Changes" at bounding box center [724, 544] width 69 height 12
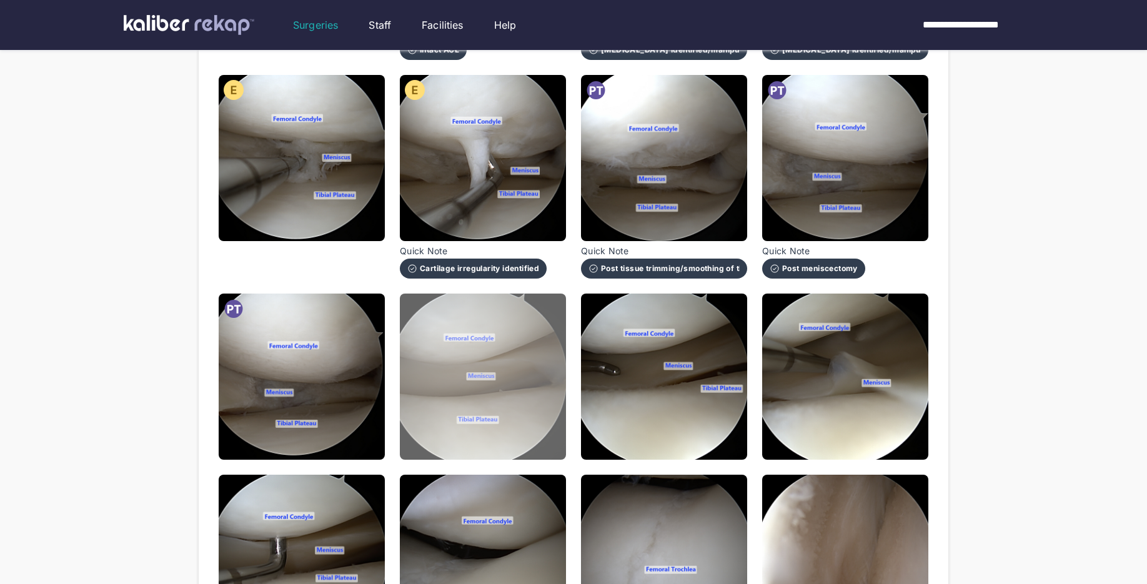
click at [474, 387] on img at bounding box center [483, 377] width 166 height 166
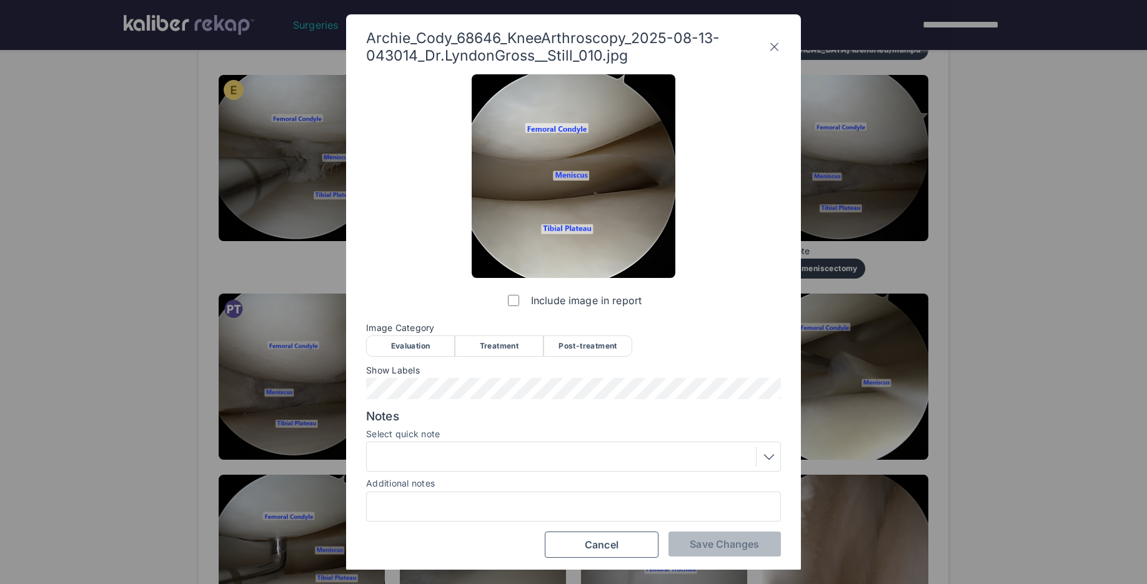
click at [419, 355] on div "Evaluation" at bounding box center [410, 346] width 89 height 21
click at [707, 544] on span "Save Changes" at bounding box center [724, 544] width 69 height 12
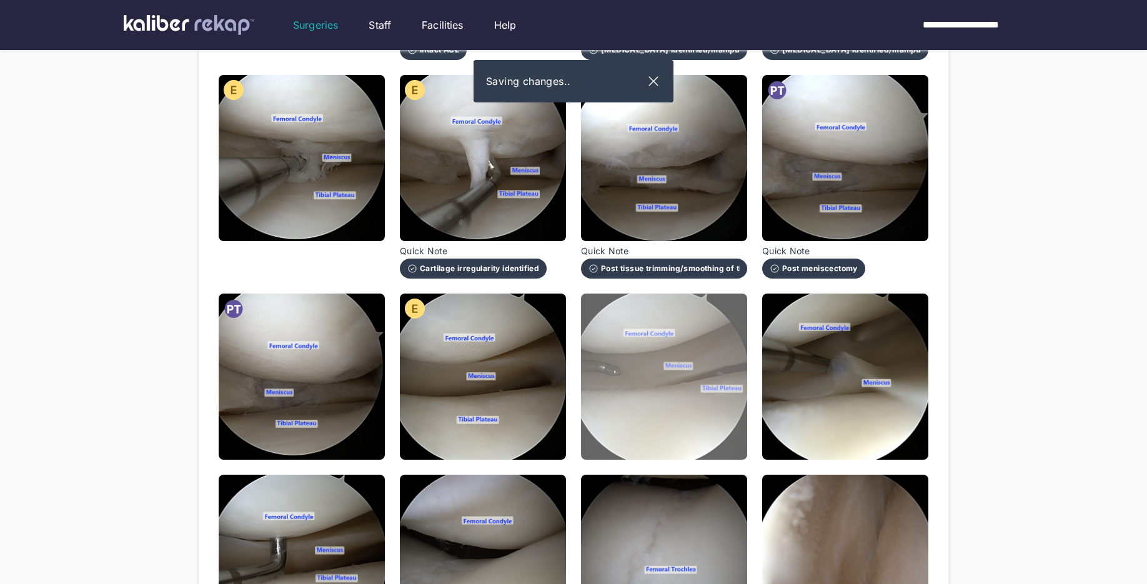
click at [686, 406] on img at bounding box center [664, 377] width 166 height 166
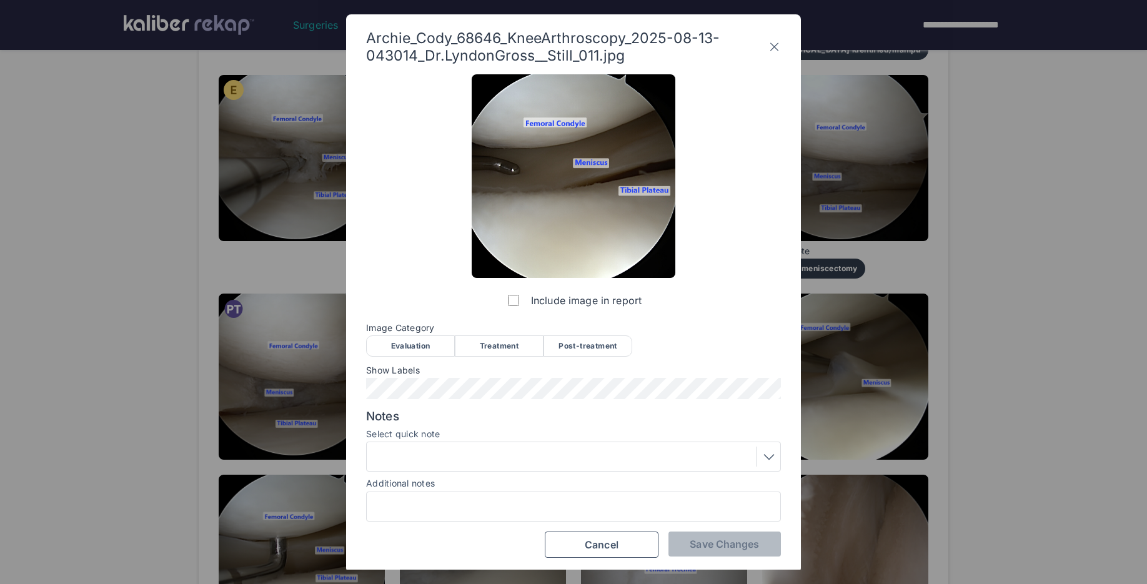
click at [431, 342] on div "Evaluation" at bounding box center [410, 346] width 89 height 21
click at [720, 546] on span "Save Changes" at bounding box center [724, 544] width 69 height 12
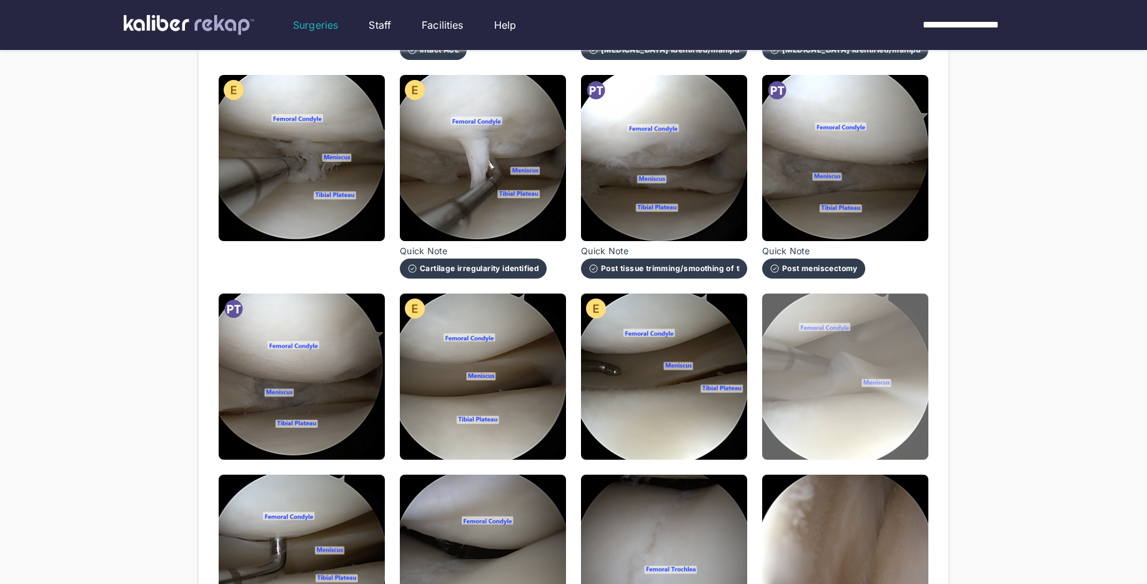
click at [900, 337] on img at bounding box center [845, 377] width 166 height 166
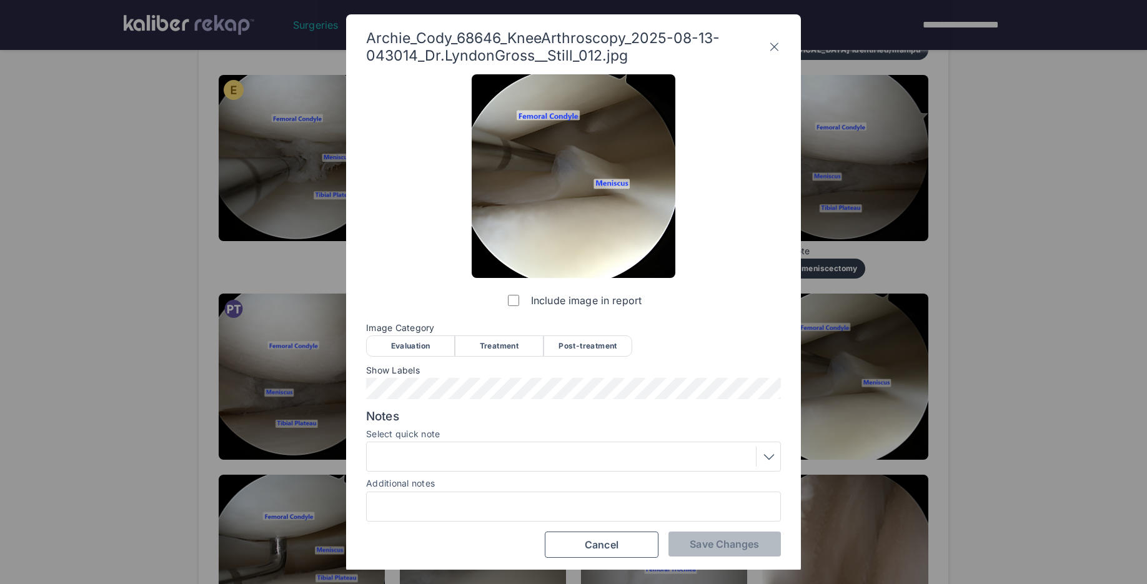
click at [429, 342] on div "Evaluation" at bounding box center [410, 346] width 89 height 21
click at [701, 547] on span "Save Changes" at bounding box center [724, 544] width 69 height 12
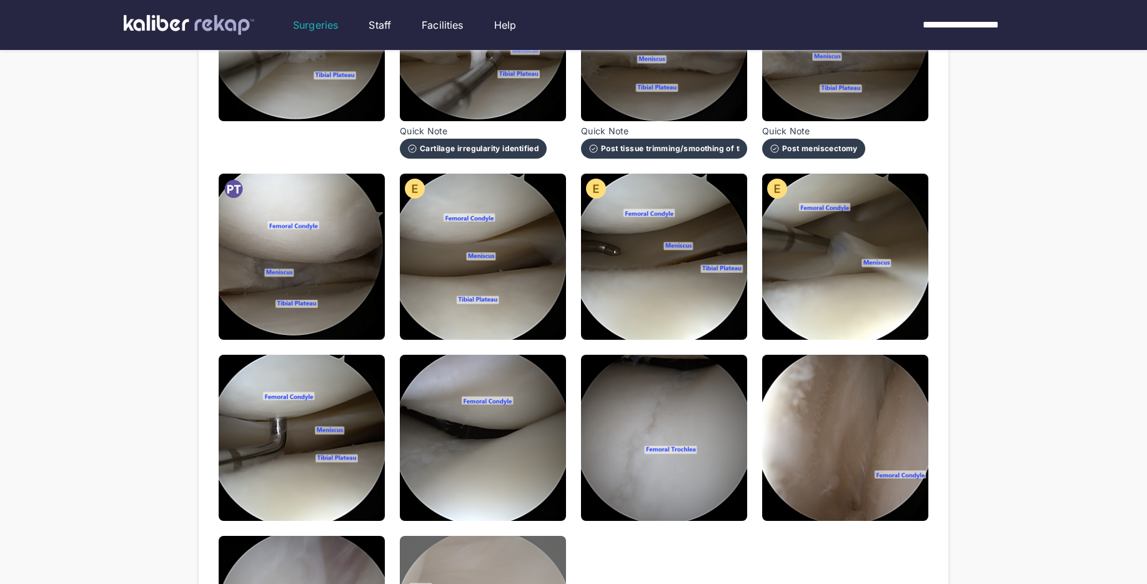
scroll to position [702, 0]
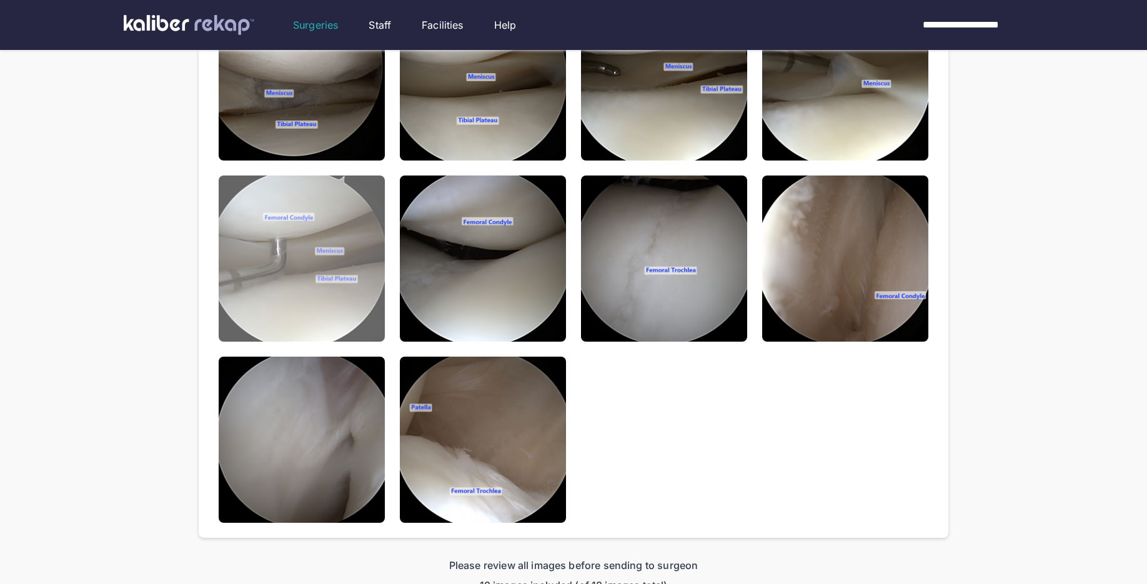
click at [323, 288] on img at bounding box center [302, 259] width 166 height 166
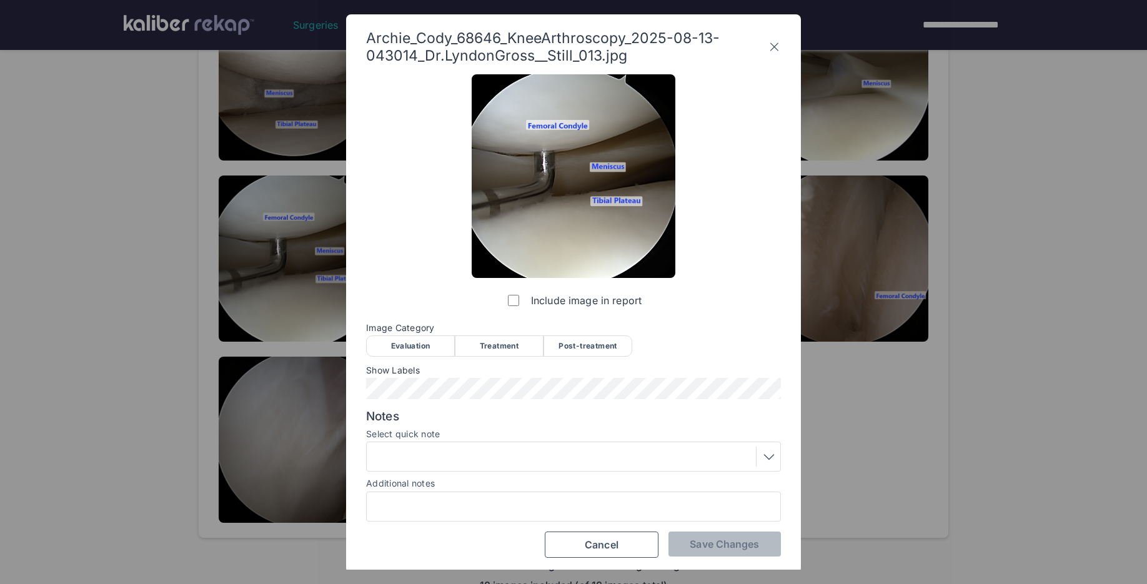
click at [412, 344] on div "Evaluation" at bounding box center [410, 346] width 89 height 21
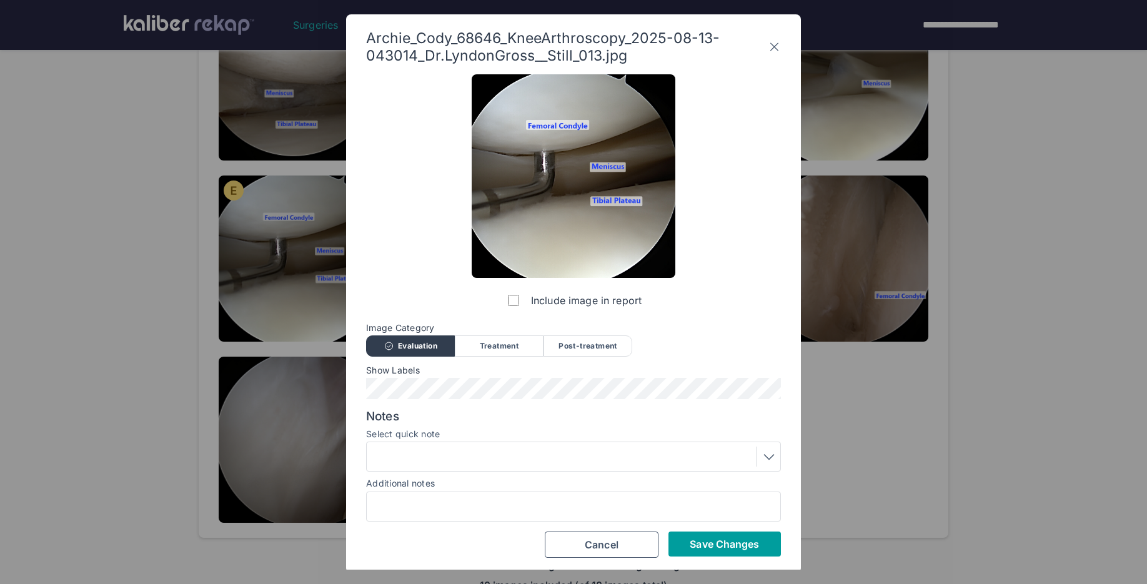
click at [701, 544] on span "Save Changes" at bounding box center [724, 544] width 69 height 12
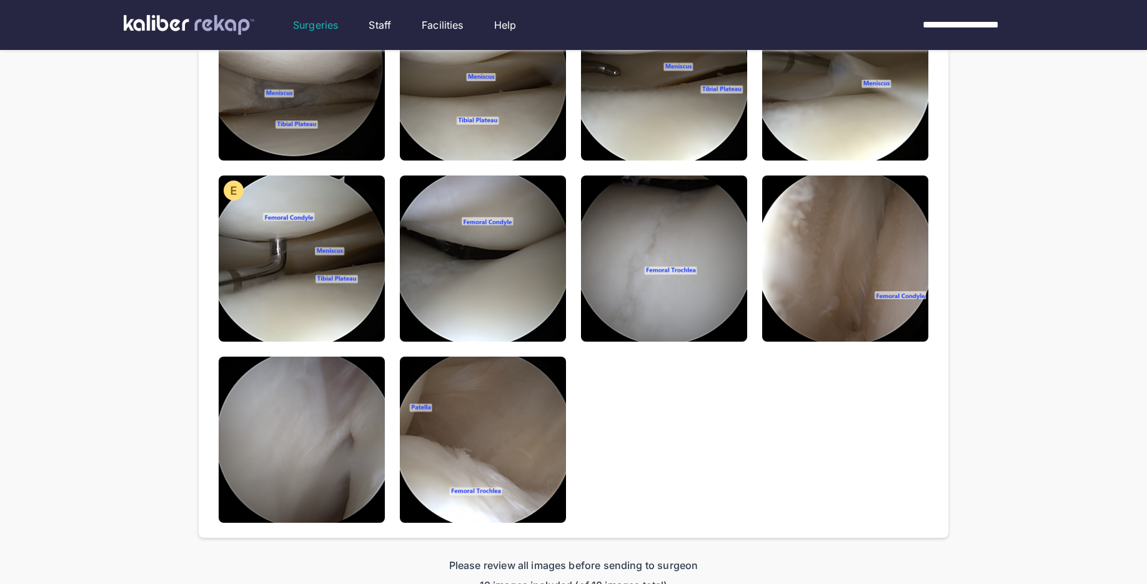
click at [519, 314] on div "Archie_Cody_68646_KneeArthroscopy_2025-08-13-043014_Dr.LyndonGross__Still_001.j…" at bounding box center [574, 40] width 710 height 966
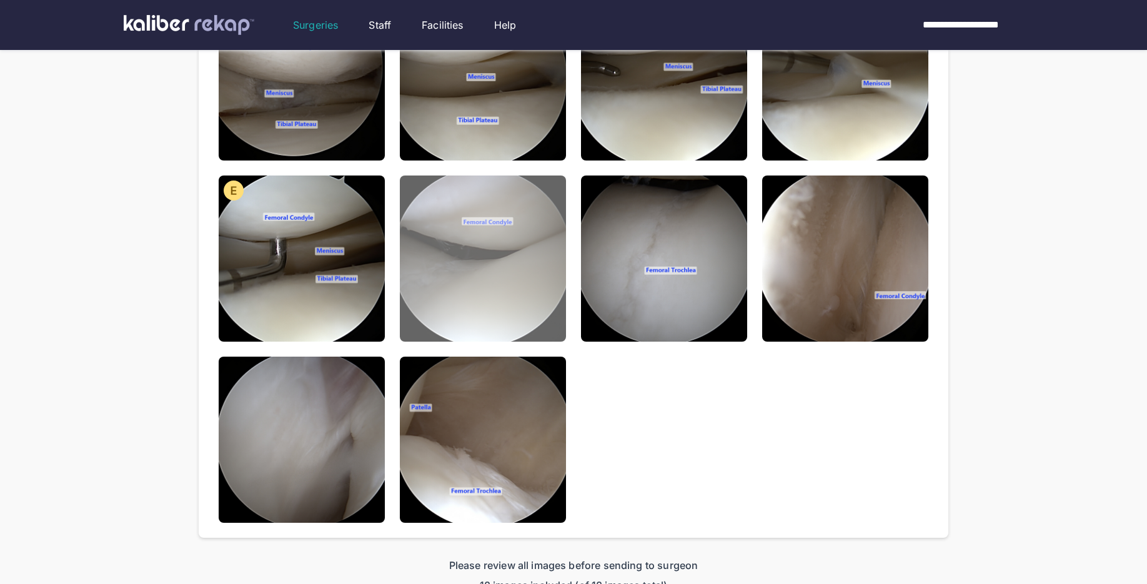
click at [465, 298] on img at bounding box center [483, 259] width 166 height 166
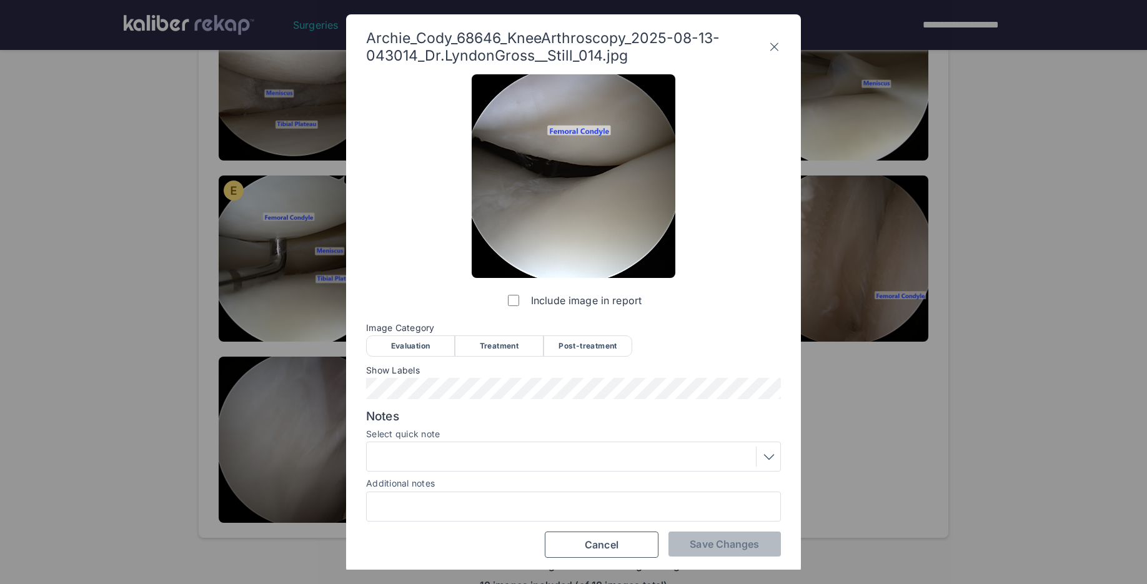
click at [421, 339] on div "Evaluation" at bounding box center [410, 346] width 89 height 21
click at [737, 539] on span "Save Changes" at bounding box center [724, 544] width 69 height 12
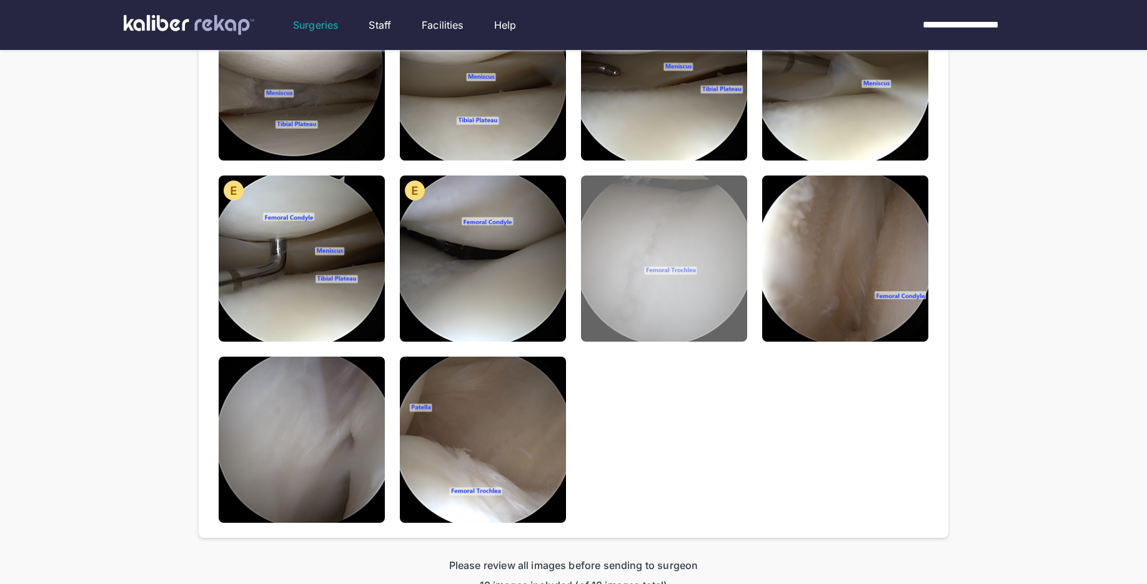
click at [651, 297] on img at bounding box center [664, 259] width 166 height 166
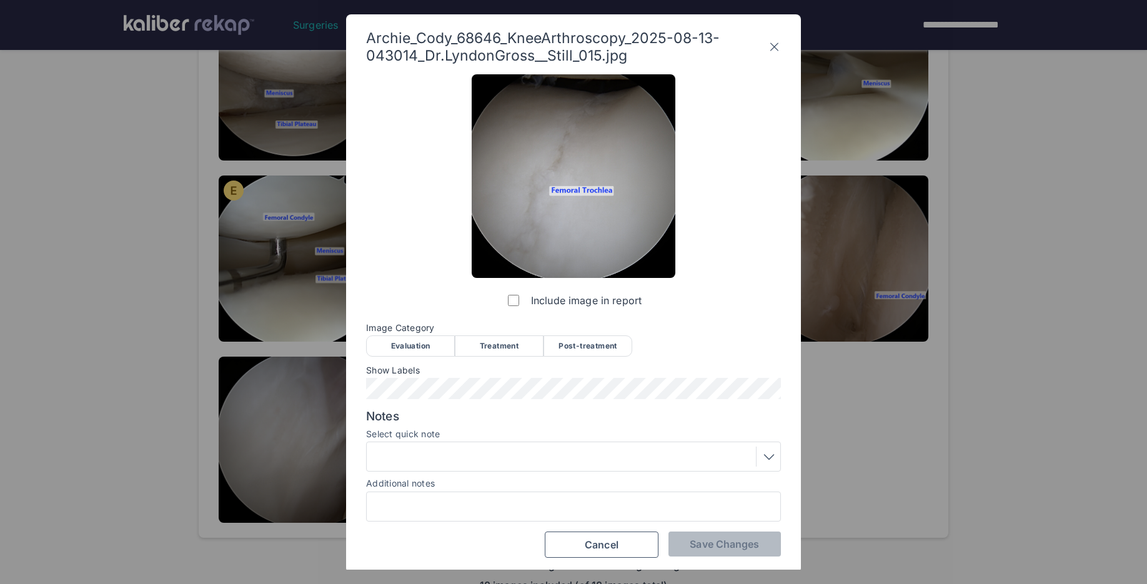
click at [434, 349] on div "Evaluation" at bounding box center [410, 346] width 89 height 21
click at [735, 557] on div "Save Changes Cancel" at bounding box center [573, 545] width 415 height 26
click at [724, 541] on span "Save Changes" at bounding box center [724, 544] width 69 height 12
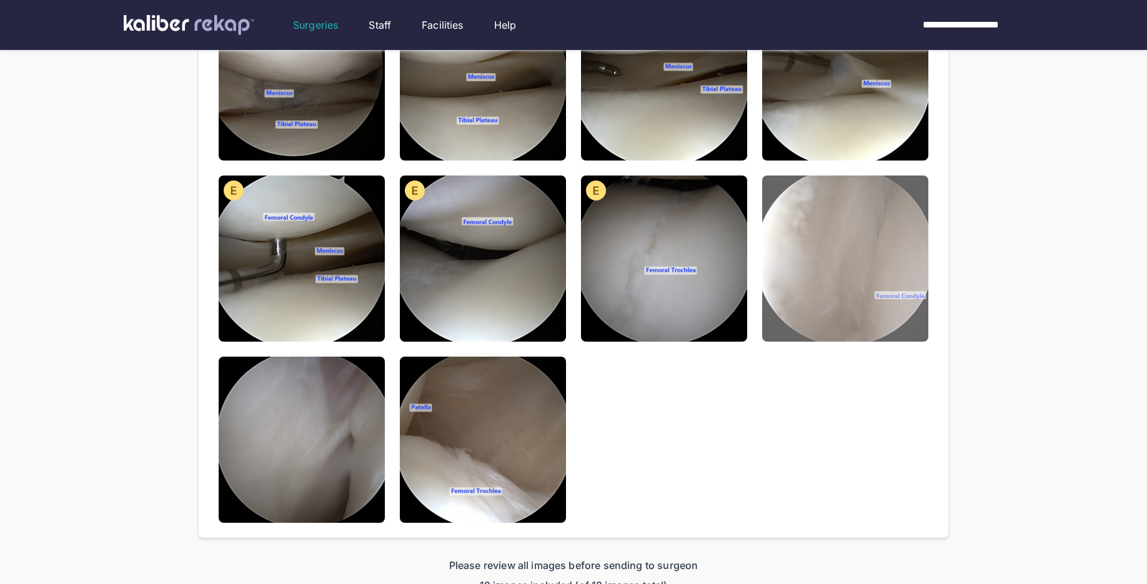
click at [824, 246] on img at bounding box center [845, 259] width 166 height 166
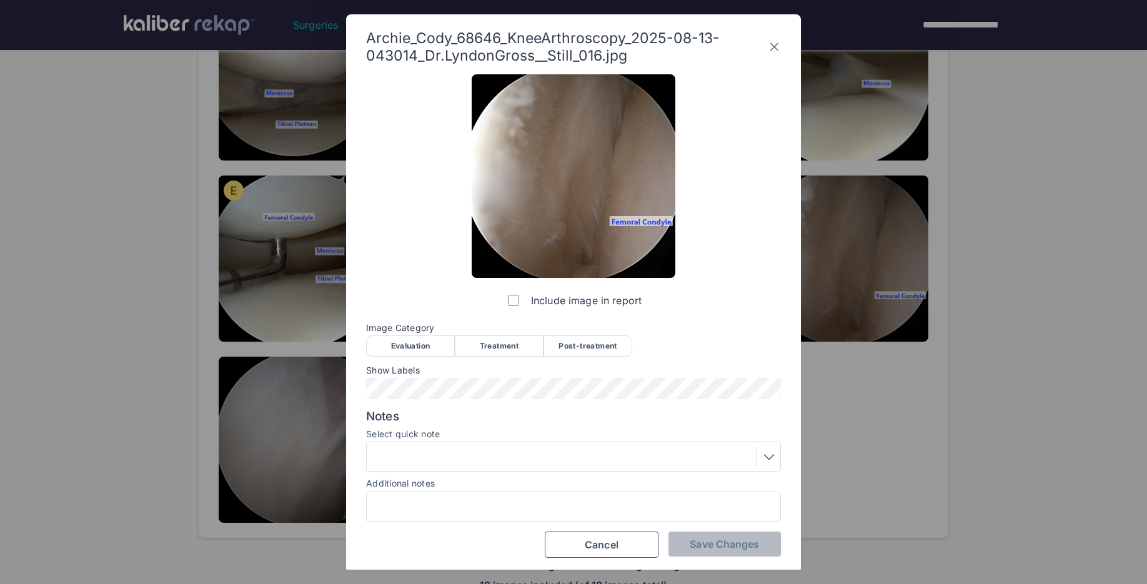
click at [412, 352] on div "Evaluation" at bounding box center [410, 346] width 89 height 21
click at [422, 402] on div "Include image in report Image Category Evaluation Treatment Post-treatment Eval…" at bounding box center [573, 315] width 415 height 483
drag, startPoint x: 706, startPoint y: 553, endPoint x: 447, endPoint y: 487, distance: 267.1
click at [702, 550] on button "Save Changes" at bounding box center [725, 544] width 112 height 25
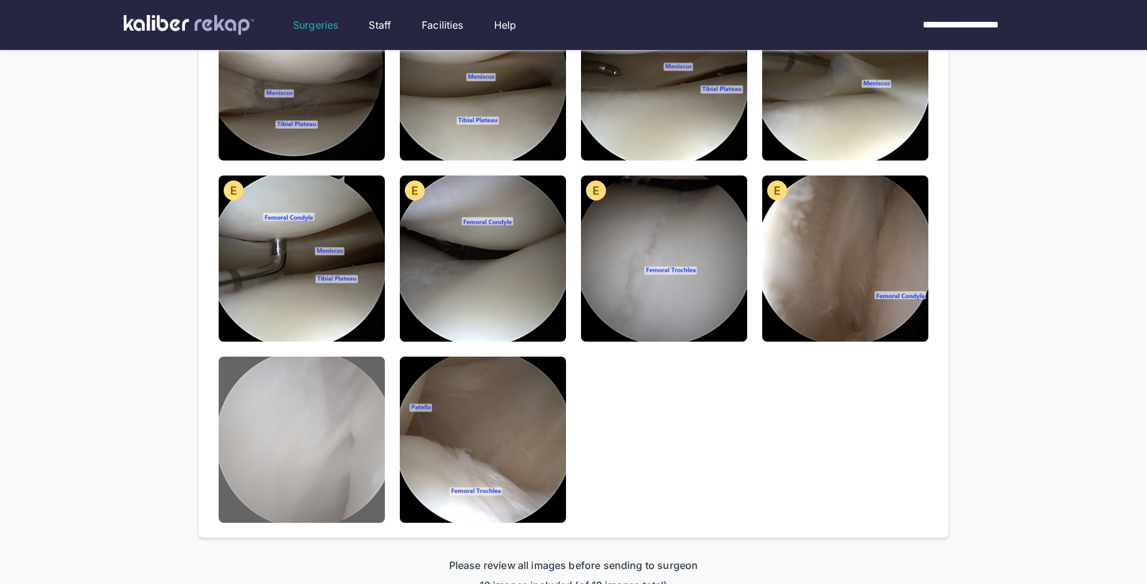
click at [361, 436] on img at bounding box center [302, 440] width 166 height 166
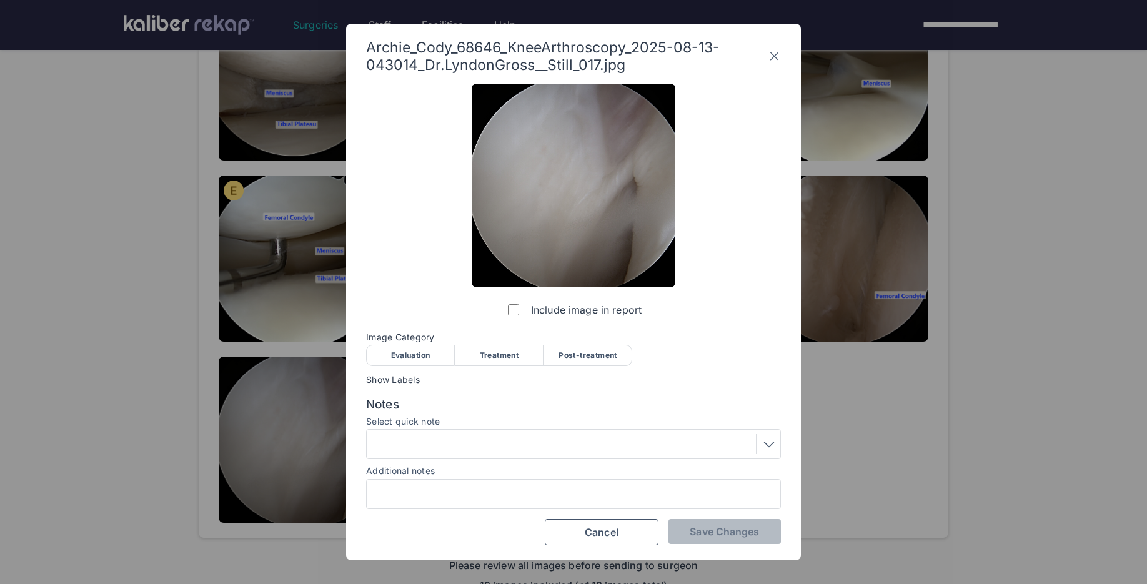
click at [390, 347] on div "Evaluation" at bounding box center [410, 355] width 89 height 21
drag, startPoint x: 700, startPoint y: 536, endPoint x: 686, endPoint y: 527, distance: 17.2
click at [698, 535] on span "Save Changes" at bounding box center [724, 532] width 69 height 12
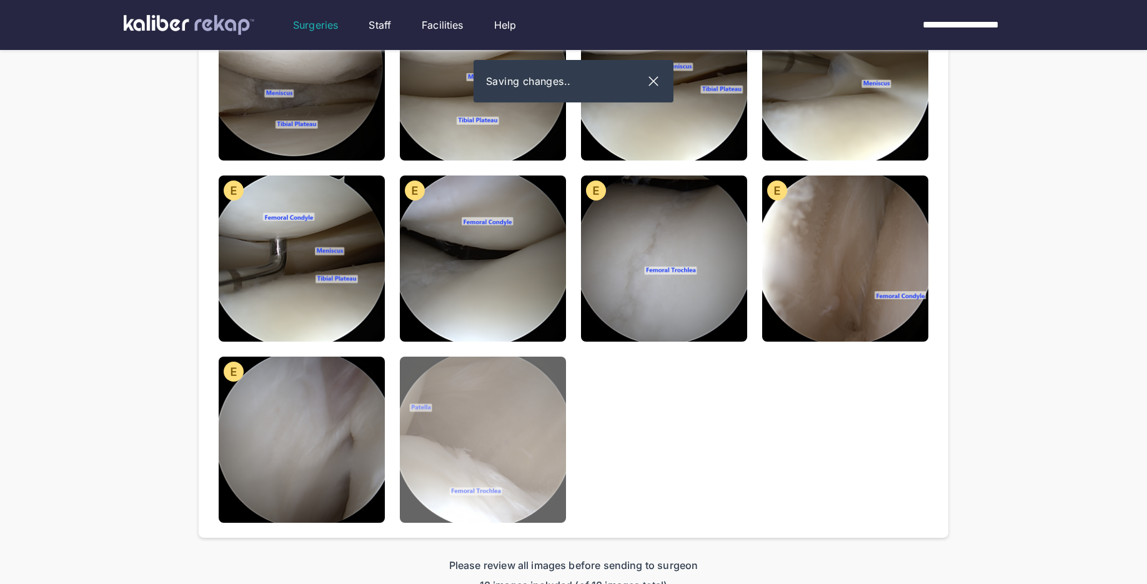
click at [480, 394] on img at bounding box center [483, 440] width 166 height 166
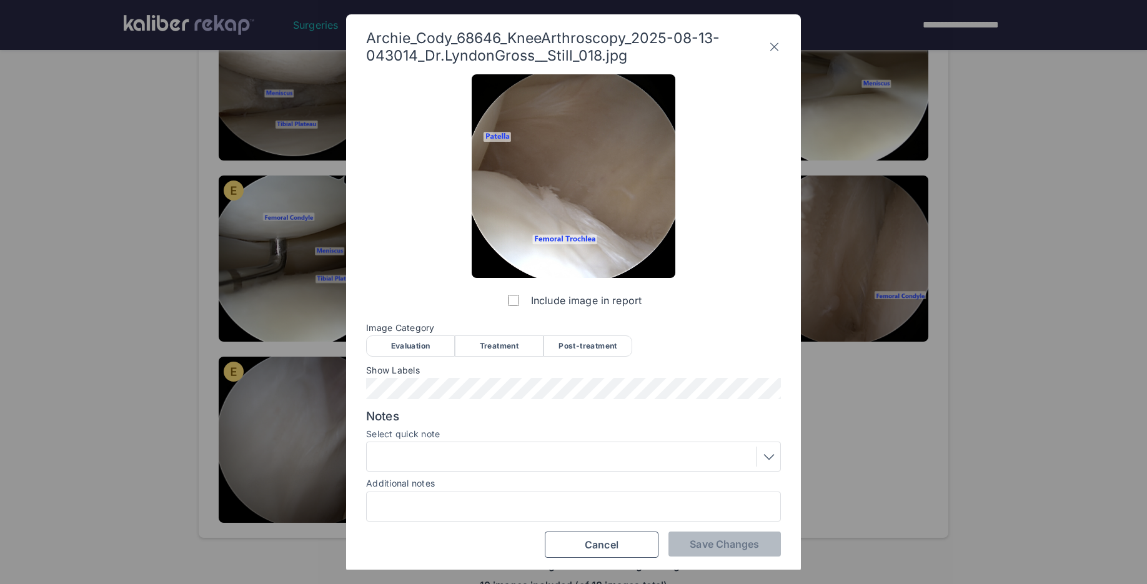
click at [422, 351] on div "Evaluation" at bounding box center [410, 346] width 89 height 21
click at [698, 544] on span "Save Changes" at bounding box center [724, 544] width 69 height 12
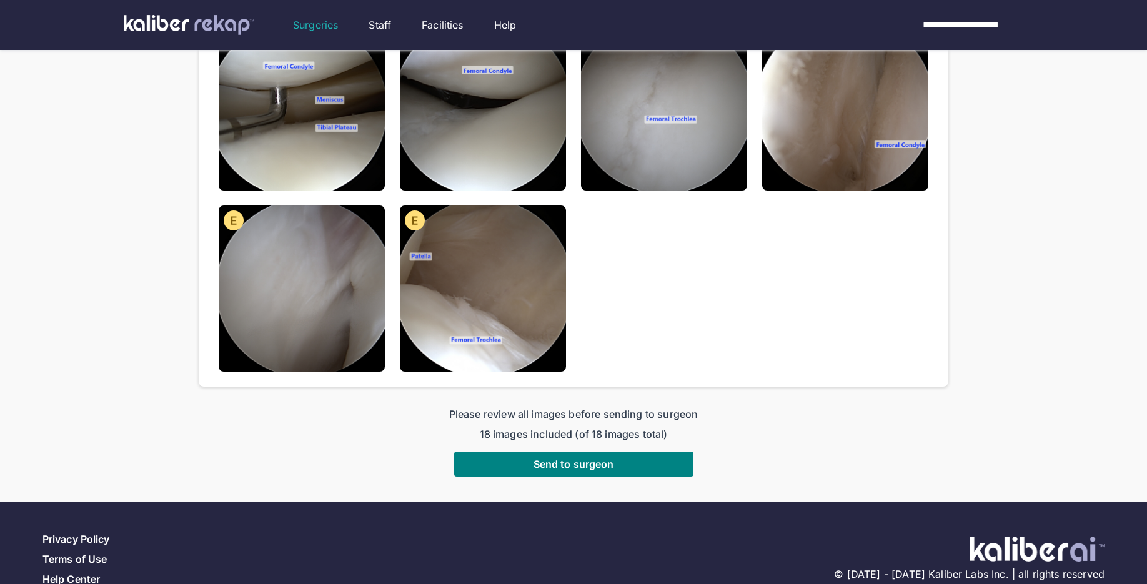
scroll to position [856, 0]
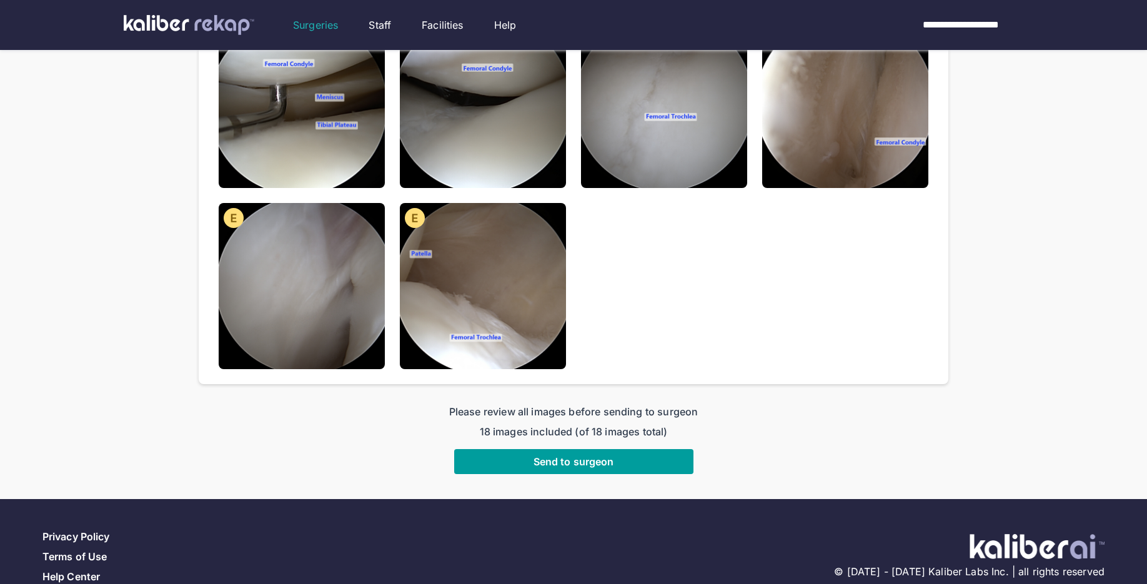
click at [557, 449] on button "Send to surgeon" at bounding box center [573, 461] width 239 height 25
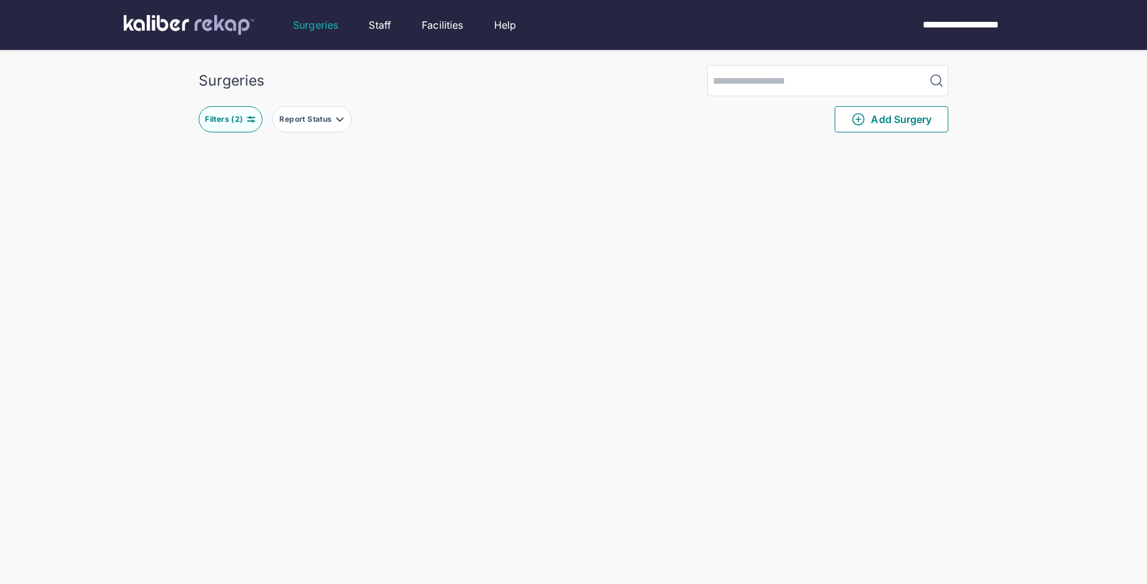
click at [203, 121] on button "Filters ( 2 )" at bounding box center [231, 119] width 64 height 26
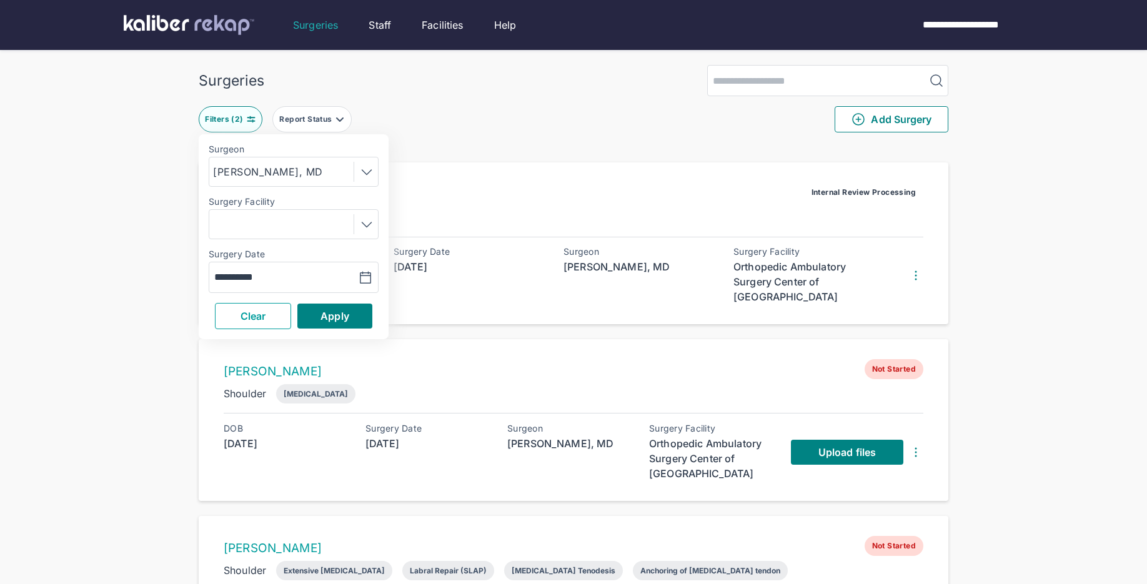
click at [271, 316] on button "Clear" at bounding box center [253, 316] width 76 height 26
click at [319, 317] on button "Apply" at bounding box center [334, 316] width 75 height 25
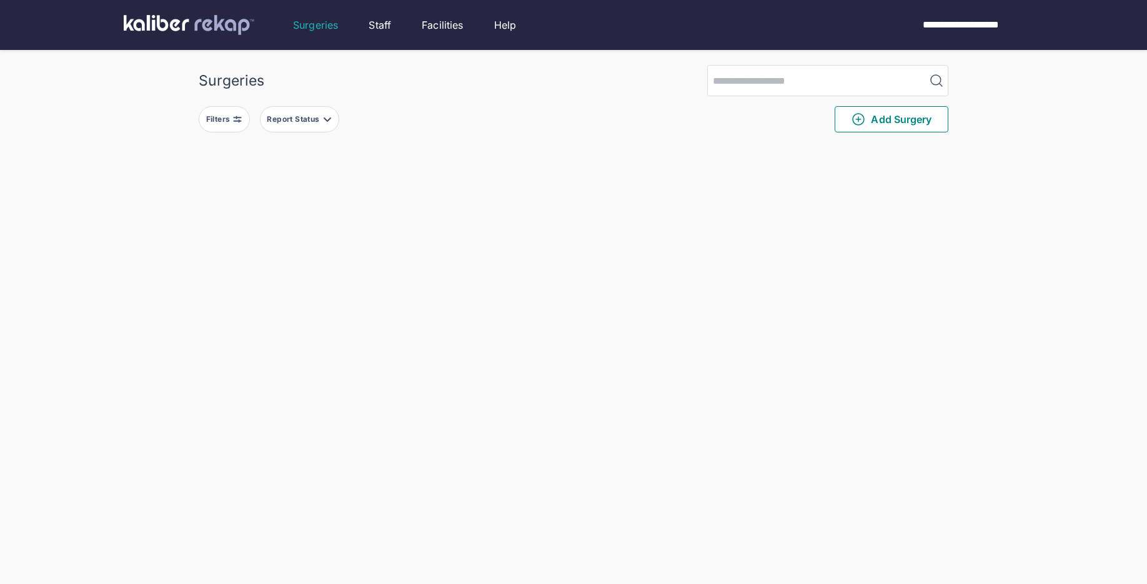
scroll to position [4, 0]
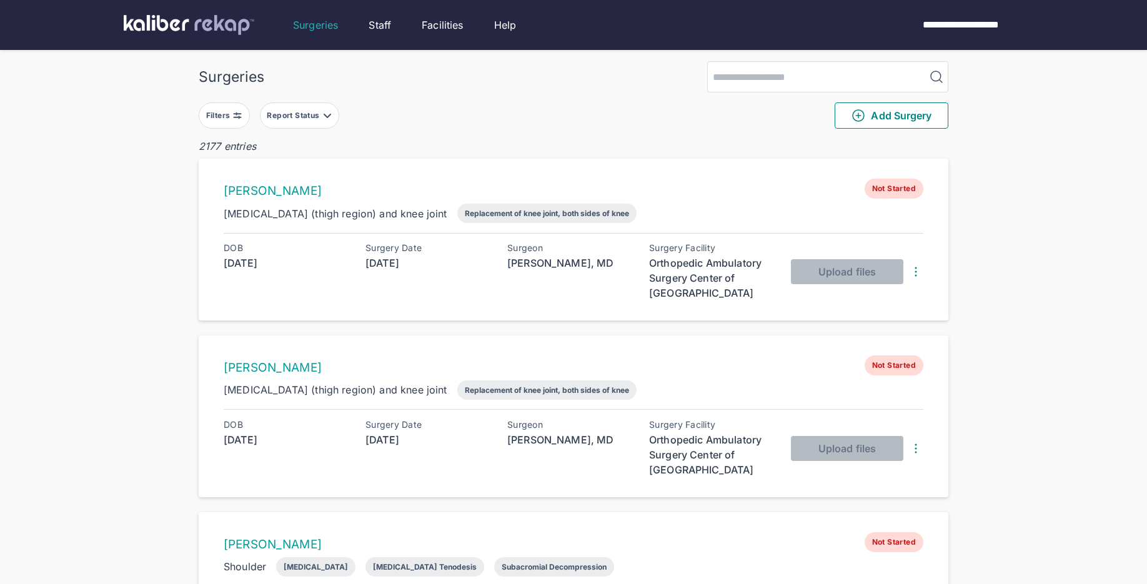
click at [236, 117] on img at bounding box center [237, 116] width 10 height 10
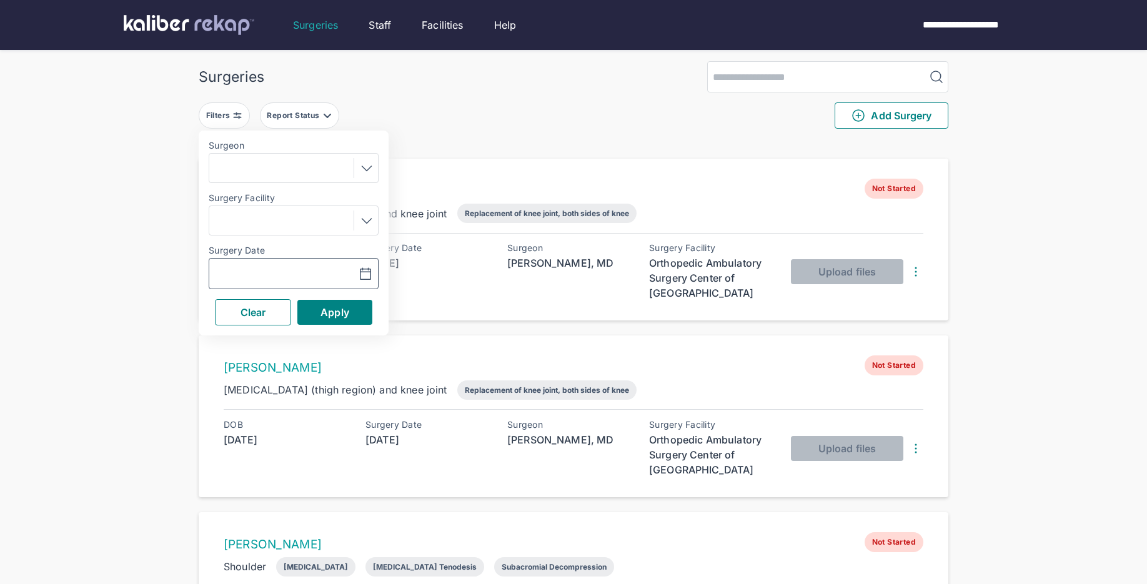
click at [372, 279] on icon "button" at bounding box center [365, 274] width 15 height 15
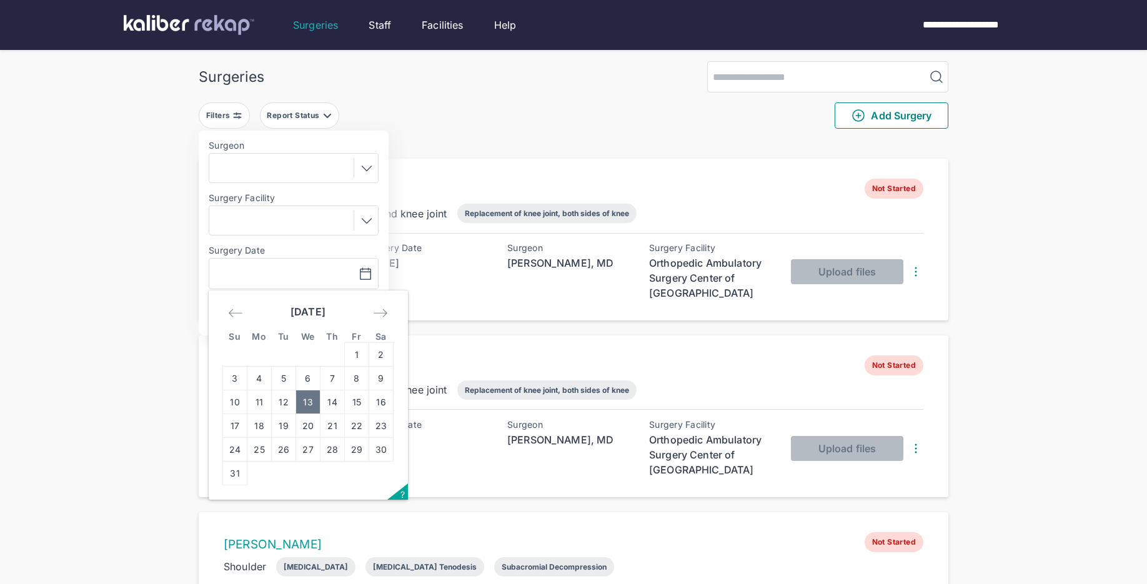
click at [317, 399] on td "13" at bounding box center [308, 403] width 24 height 24
type input "**********"
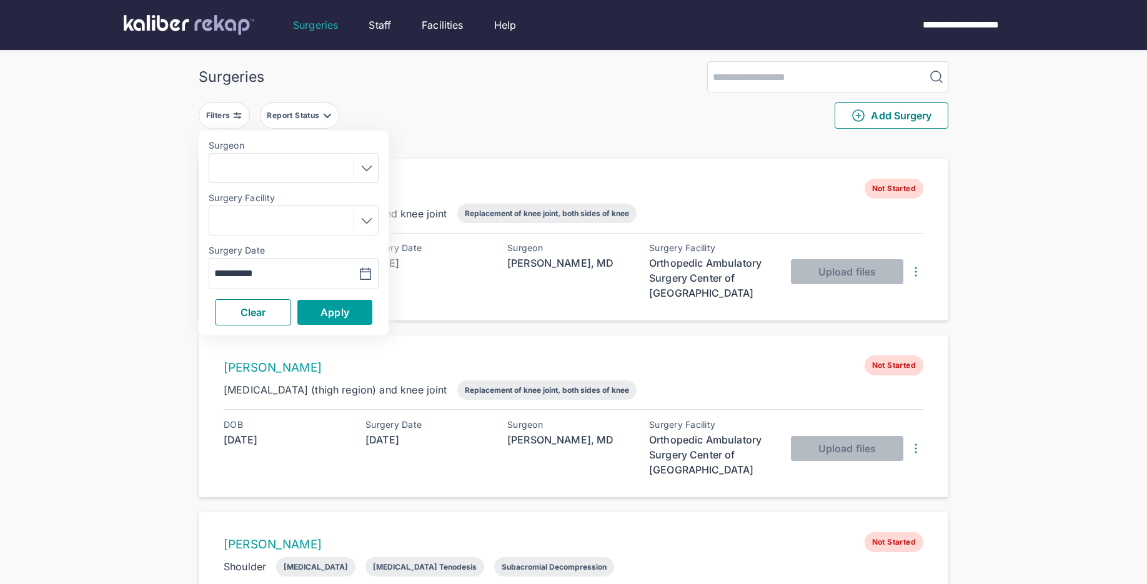
click at [336, 323] on button "Apply" at bounding box center [334, 312] width 75 height 25
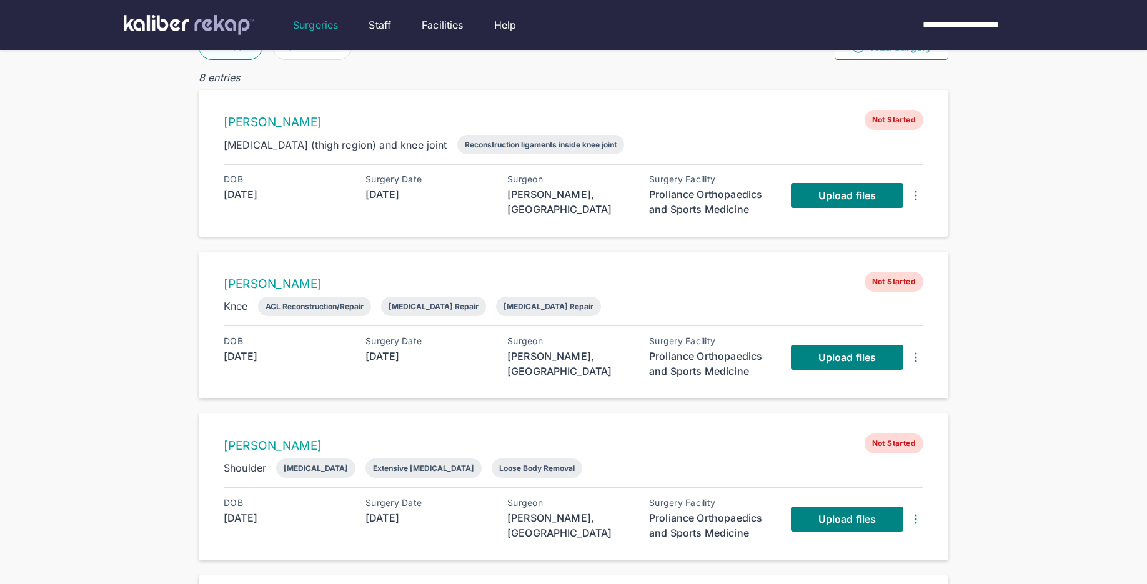
scroll to position [71, 0]
